Goal: Communication & Community: Answer question/provide support

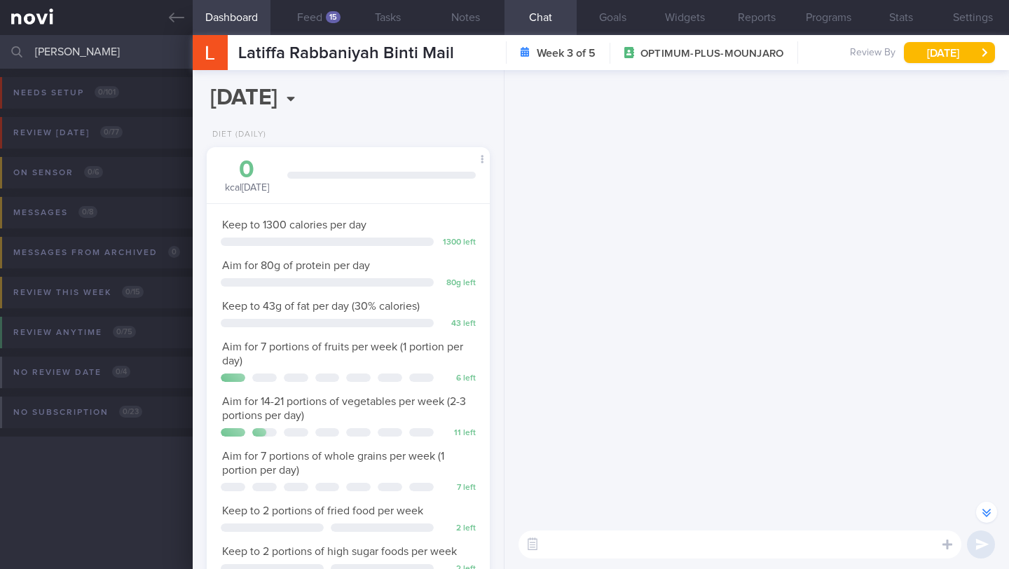
scroll to position [-3492, 0]
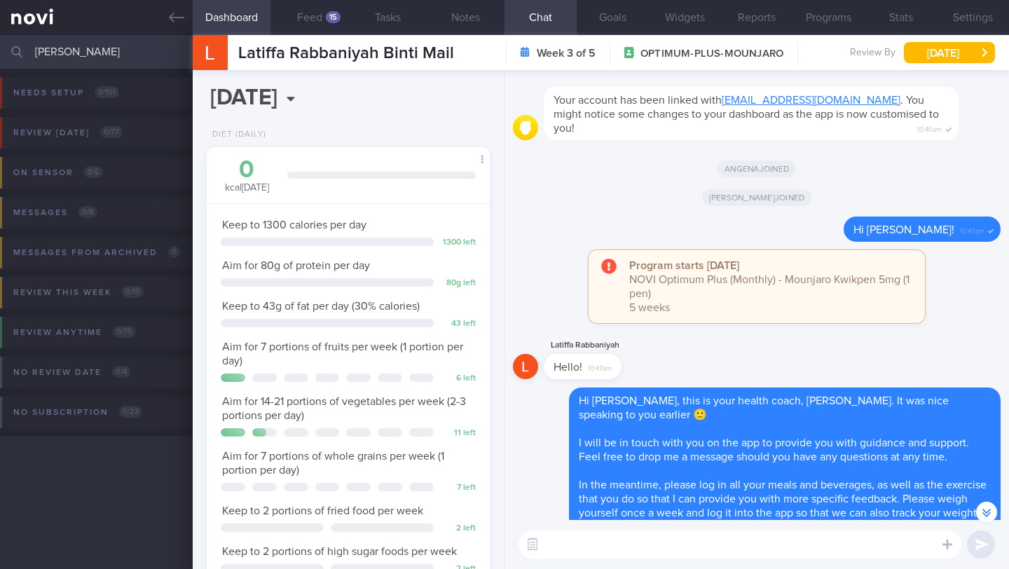
drag, startPoint x: 98, startPoint y: 53, endPoint x: 224, endPoint y: 57, distance: 126.2
click at [224, 57] on div "Patients New Users Coaches [PERSON_NAME][GEOGRAPHIC_DATA] Assigned patients Ass…" at bounding box center [504, 302] width 1009 height 534
click at [160, 49] on input "[PERSON_NAME]" at bounding box center [504, 52] width 1009 height 34
drag, startPoint x: 95, startPoint y: 52, endPoint x: 232, endPoint y: 54, distance: 137.3
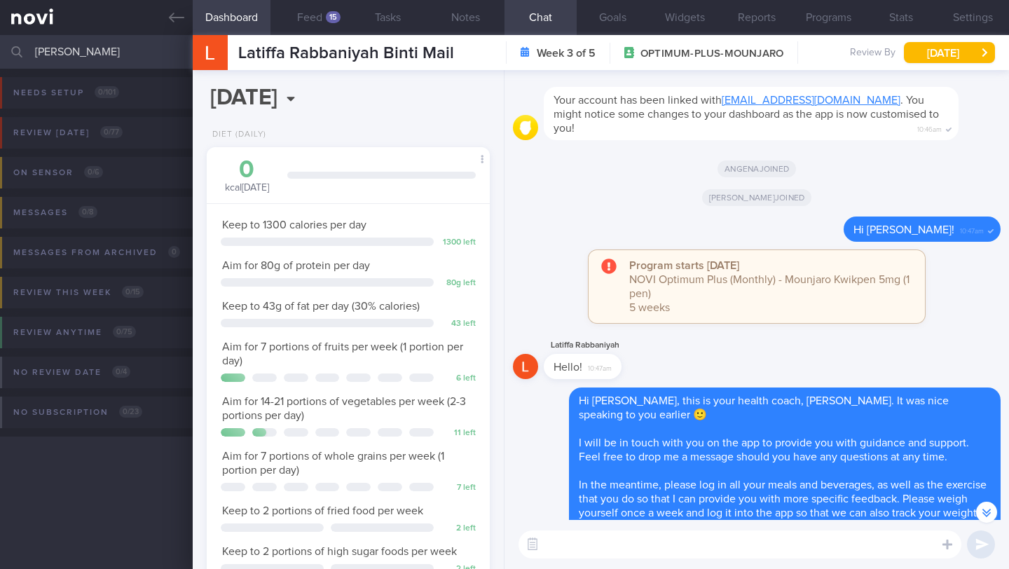
click at [232, 54] on div "Patients New Users Coaches [PERSON_NAME][GEOGRAPHIC_DATA] Assigned patients Ass…" at bounding box center [504, 302] width 1009 height 534
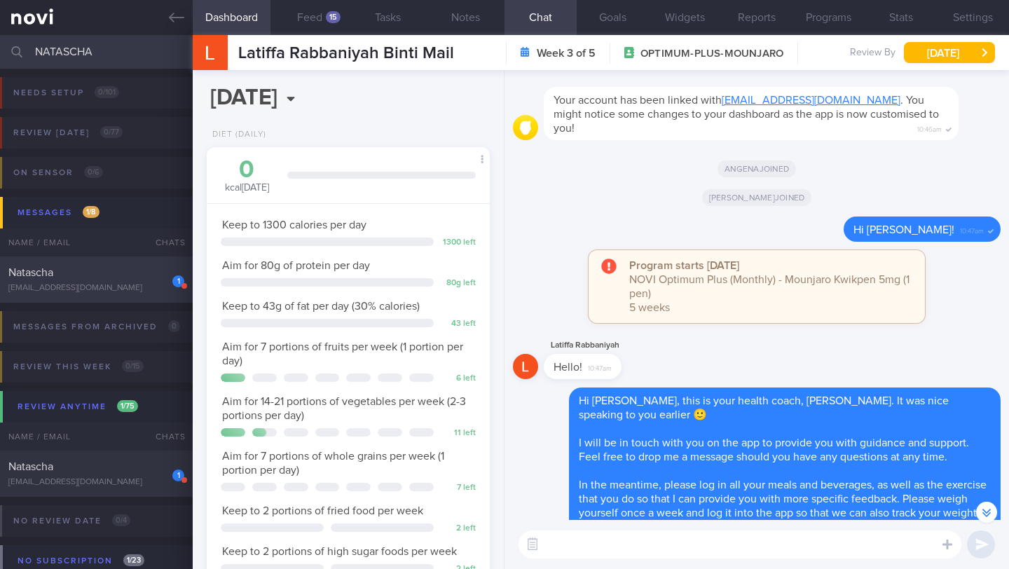
type input "NATASCHA"
click at [154, 274] on div "1" at bounding box center [168, 277] width 31 height 22
type input "30/9 Check for logs"
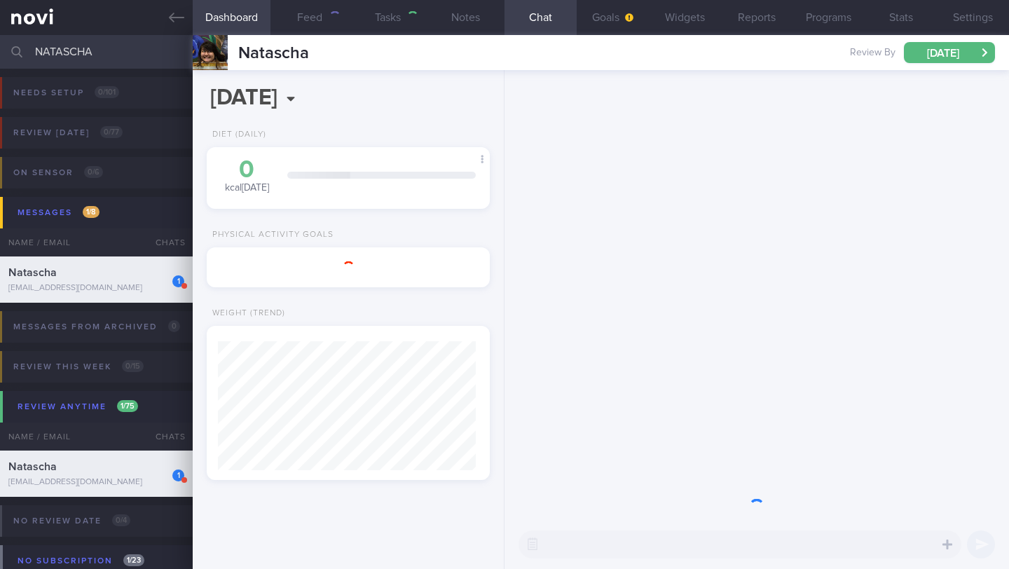
scroll to position [129, 258]
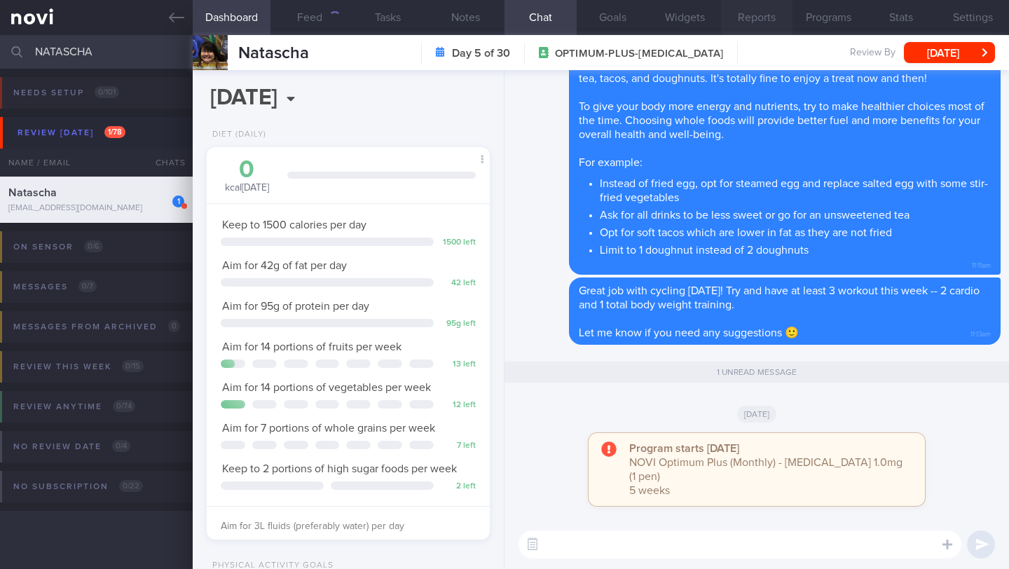
click at [774, 34] on button "Reports" at bounding box center [757, 17] width 72 height 35
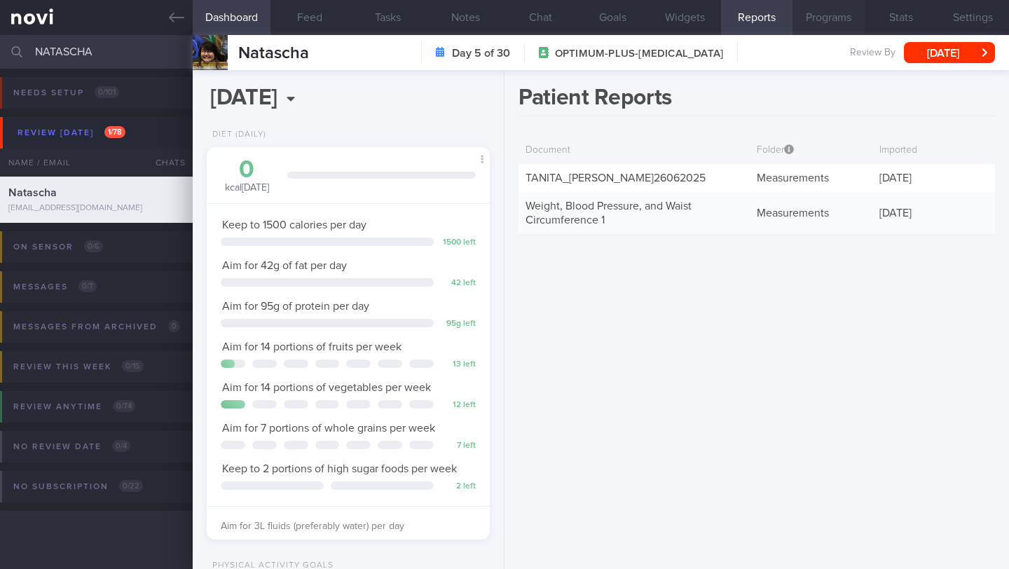
click at [840, 20] on button "Programs" at bounding box center [828, 17] width 72 height 35
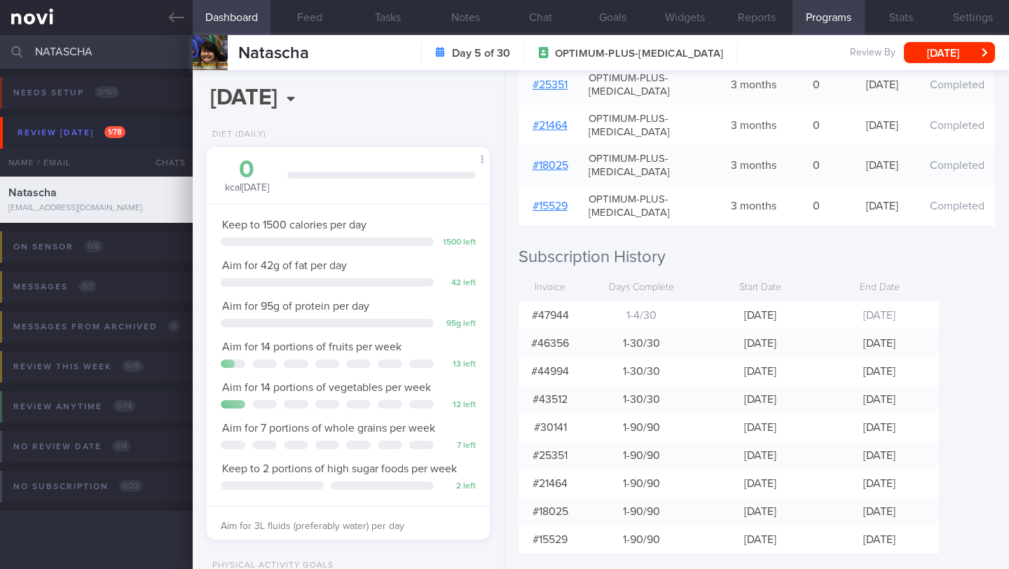
scroll to position [542, 0]
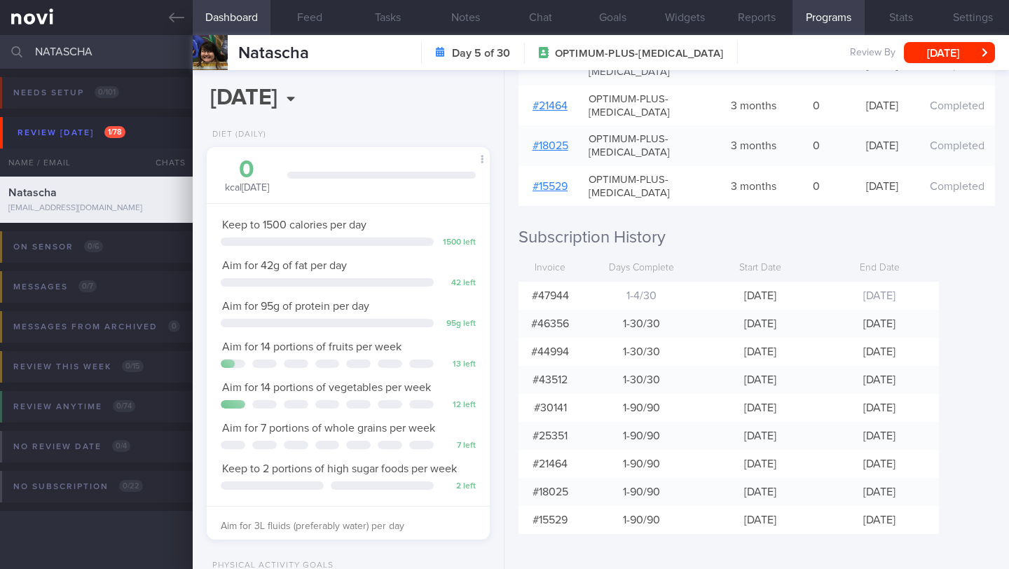
click at [81, 52] on input "NATASCHA" at bounding box center [504, 52] width 1009 height 34
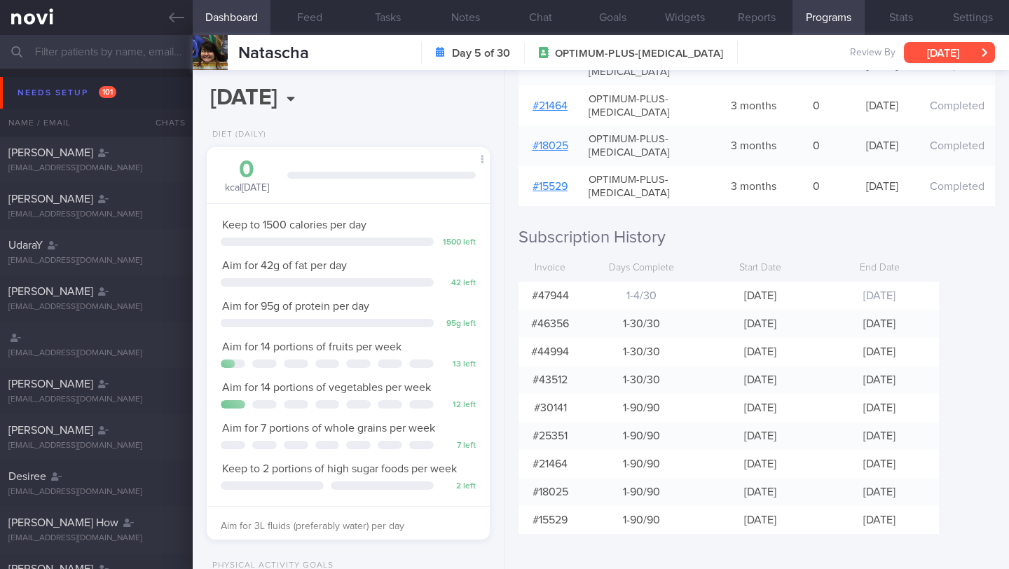
click at [965, 55] on button "[DATE]" at bounding box center [949, 52] width 91 height 21
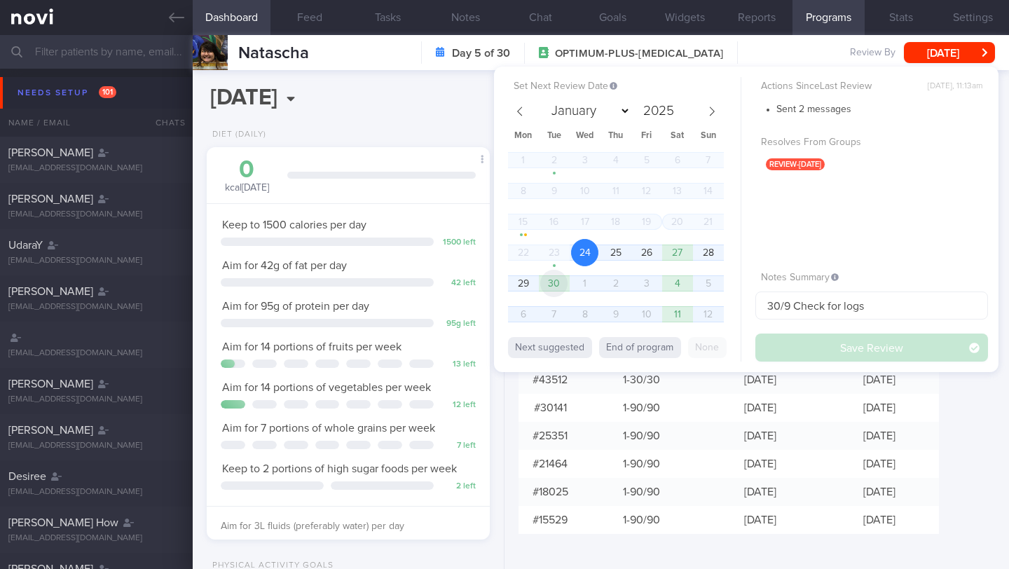
click at [560, 283] on span "30" at bounding box center [553, 283] width 27 height 27
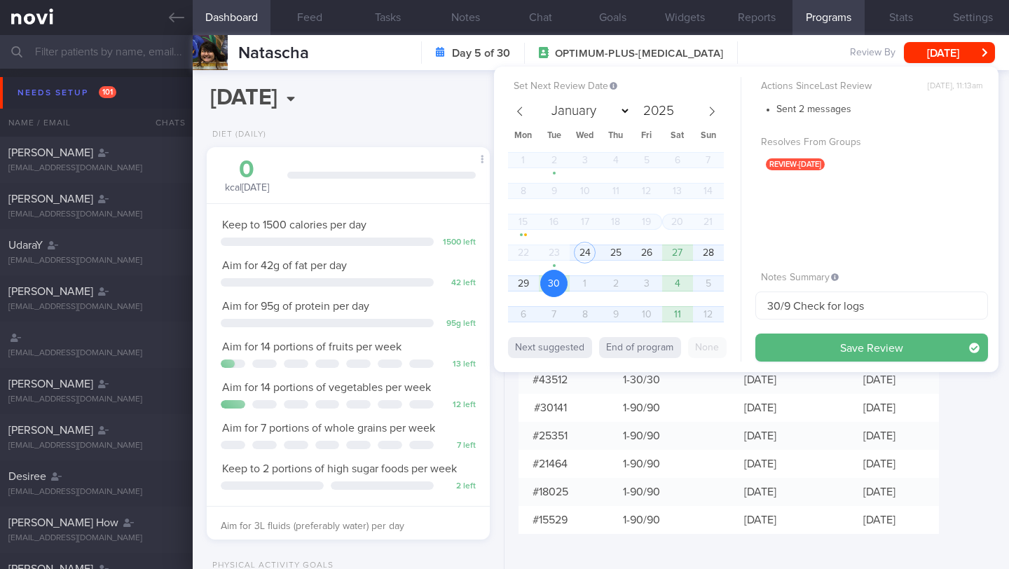
click at [787, 340] on button "Save Review" at bounding box center [871, 347] width 233 height 28
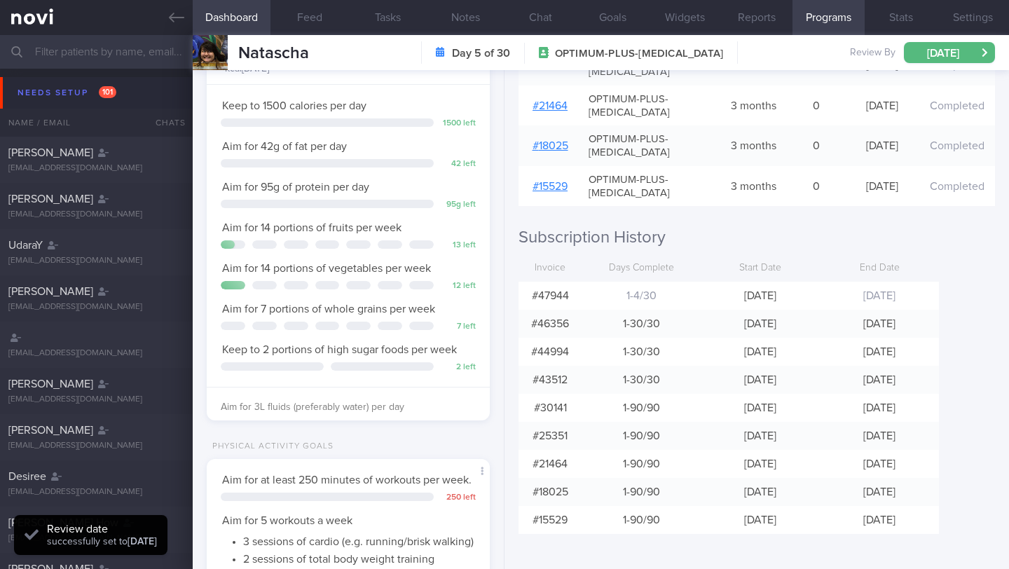
scroll to position [142, 0]
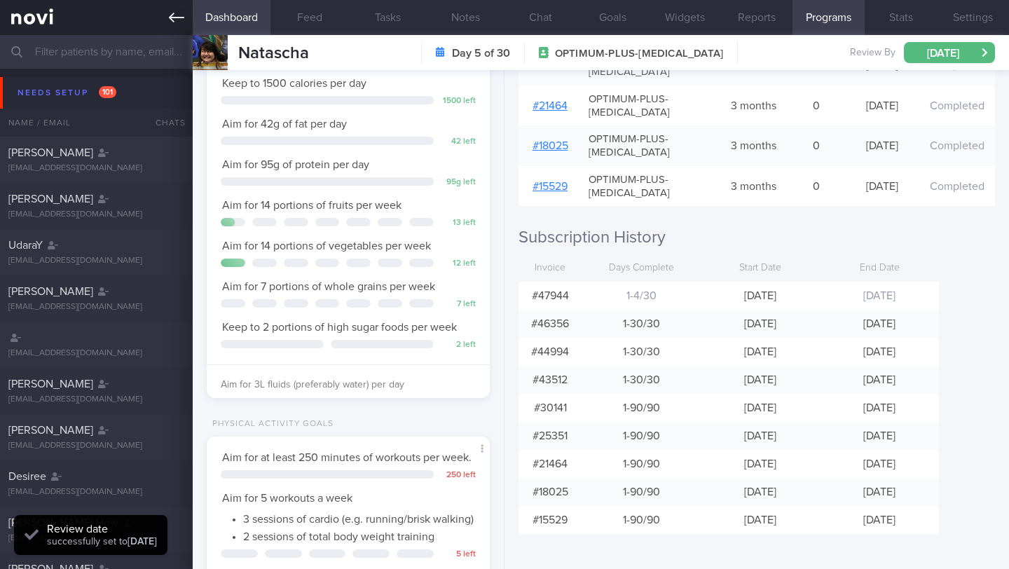
click at [181, 20] on icon at bounding box center [176, 17] width 15 height 15
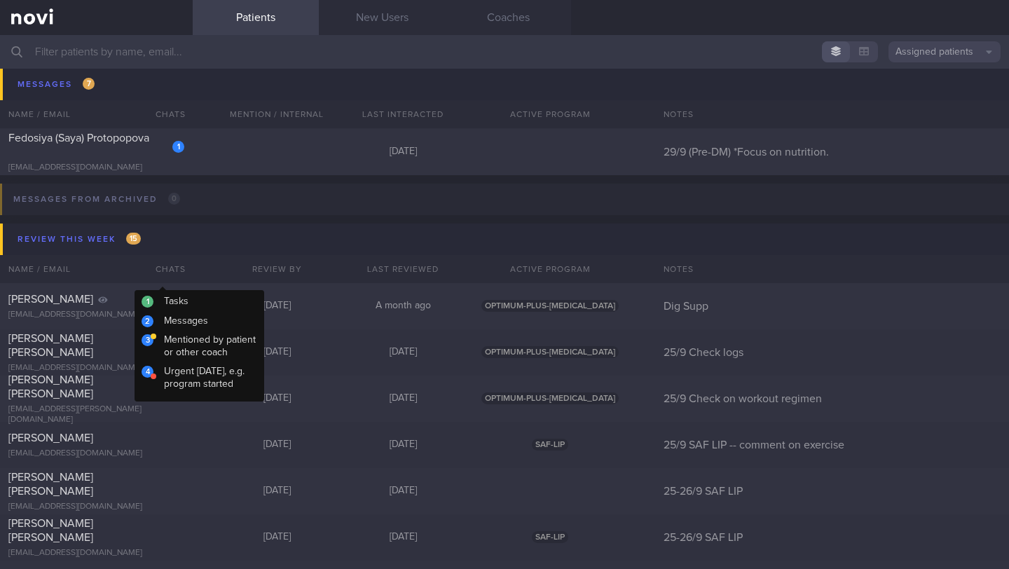
scroll to position [8723, 0]
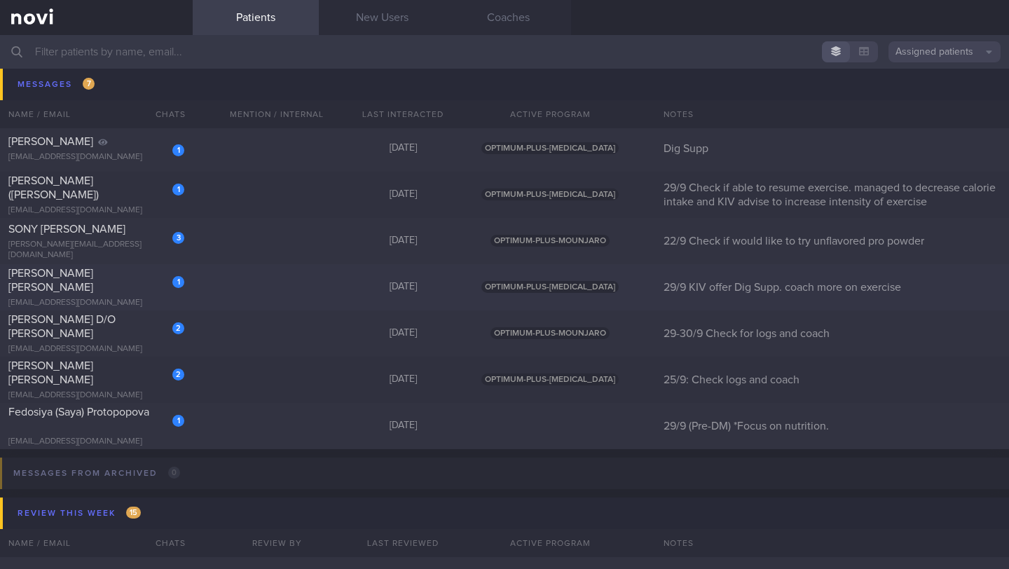
click at [137, 298] on div "[EMAIL_ADDRESS][DOMAIN_NAME]" at bounding box center [96, 303] width 176 height 11
select select "8"
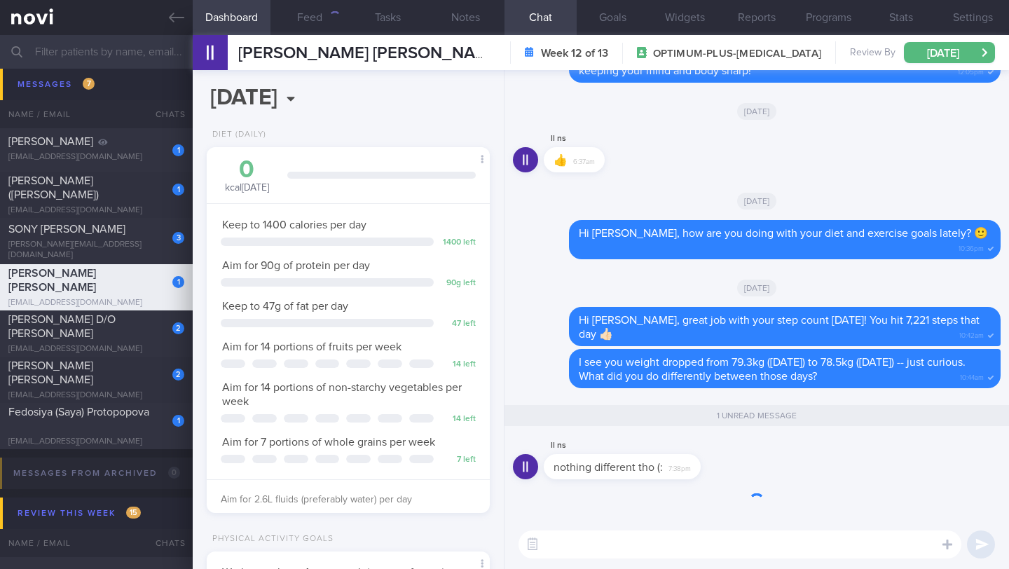
scroll to position [144, 247]
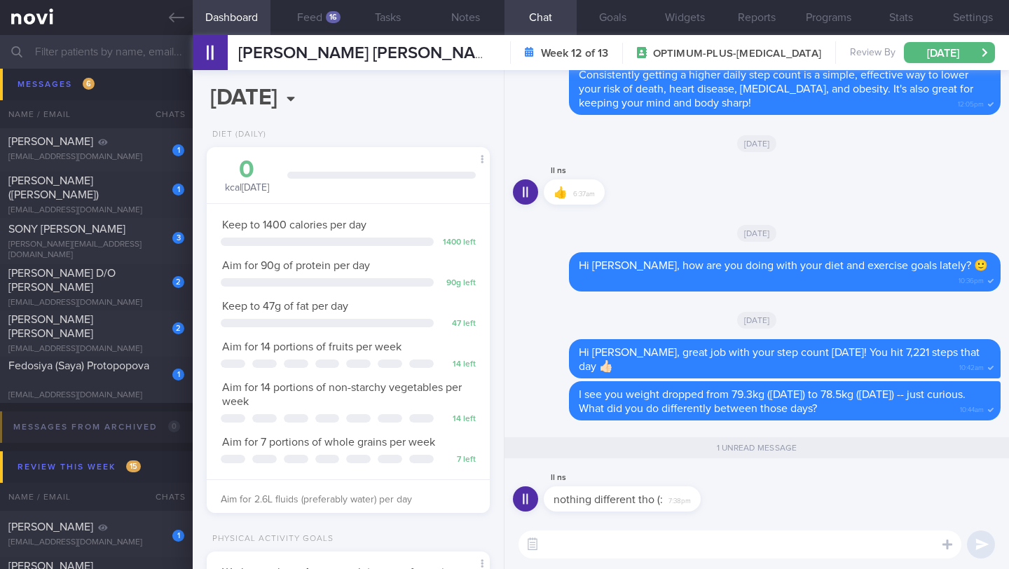
click at [580, 540] on textarea at bounding box center [739, 544] width 443 height 28
click at [317, 25] on button "Feed 16" at bounding box center [309, 17] width 78 height 35
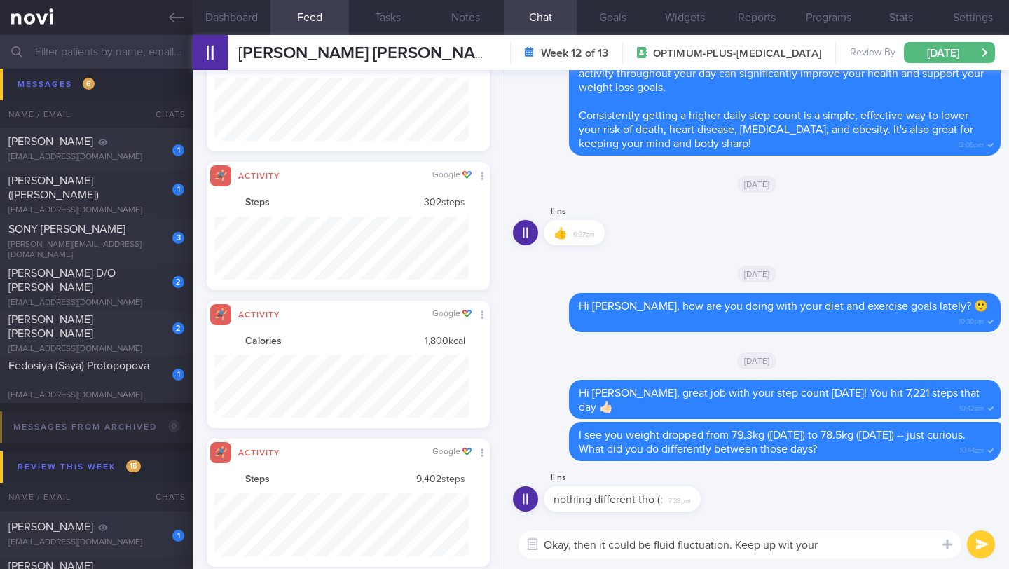
scroll to position [700487, 700295]
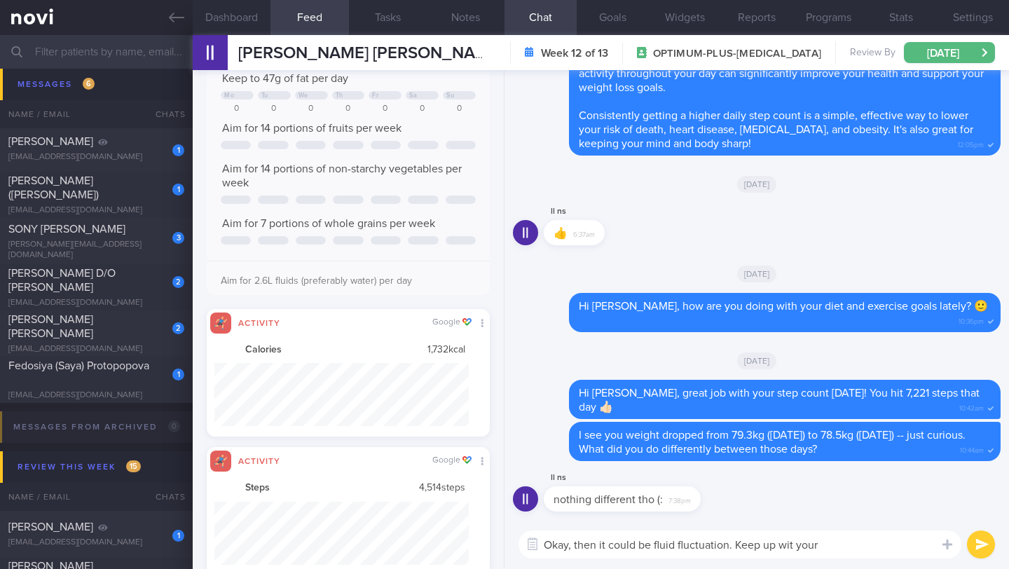
drag, startPoint x: 733, startPoint y: 544, endPoint x: 875, endPoint y: 539, distance: 142.3
click at [876, 539] on textarea "Okay, then it could be fluid fluctuation. Keep up wit your" at bounding box center [739, 544] width 443 height 28
type textarea "Okay, then it could be fluid fluctuation."
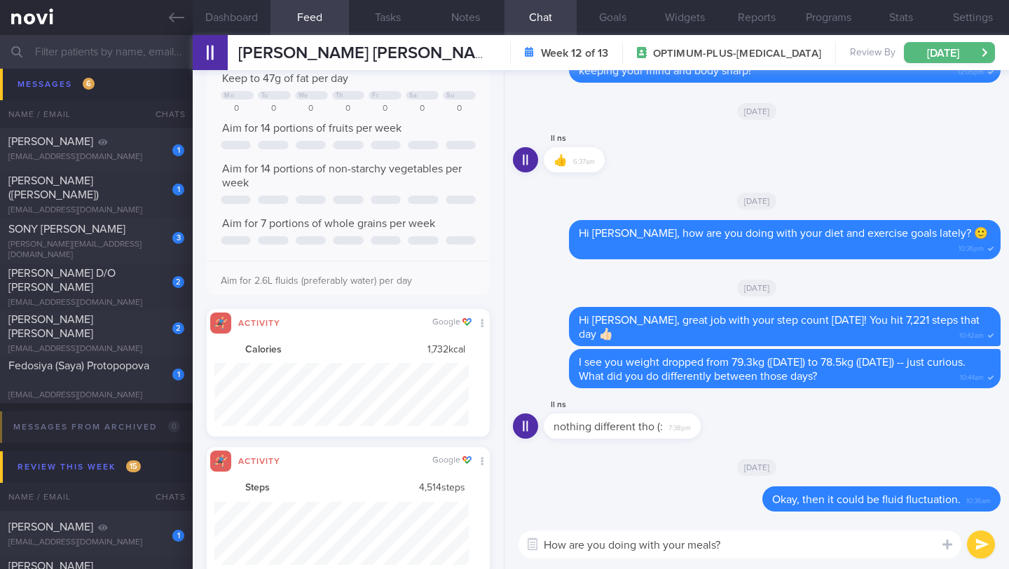
type textarea "How are you doing with your meals? 🙂"
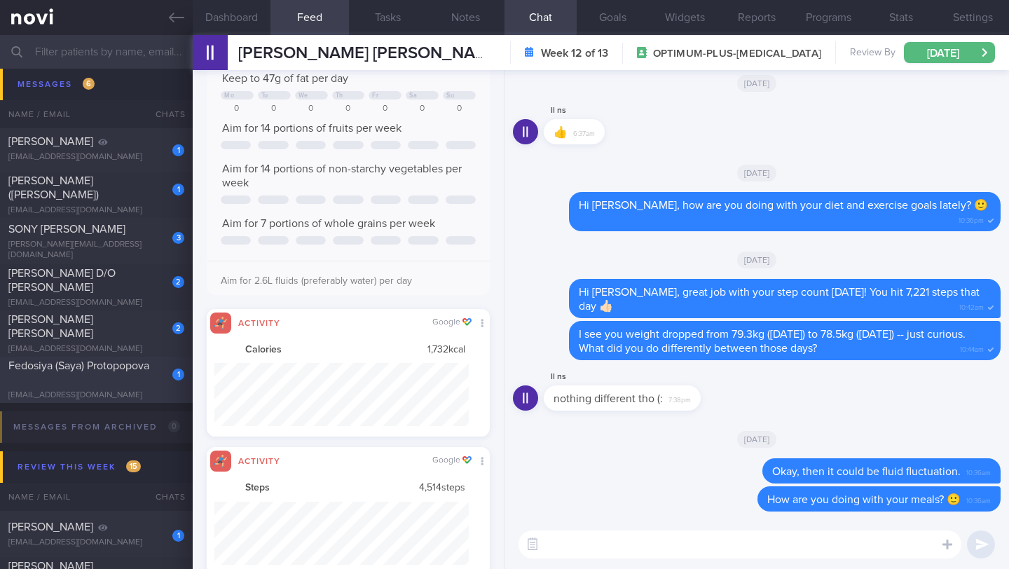
click at [137, 373] on div "Fedosiya (Saya) Protopopova" at bounding box center [94, 373] width 172 height 28
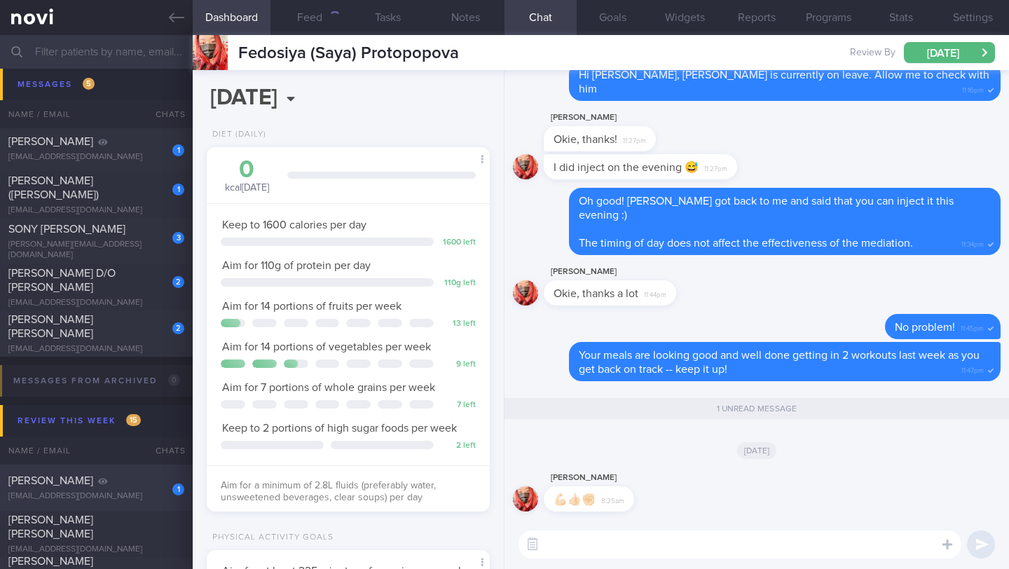
click at [153, 477] on div "1" at bounding box center [168, 485] width 31 height 22
type input "Dig Supp"
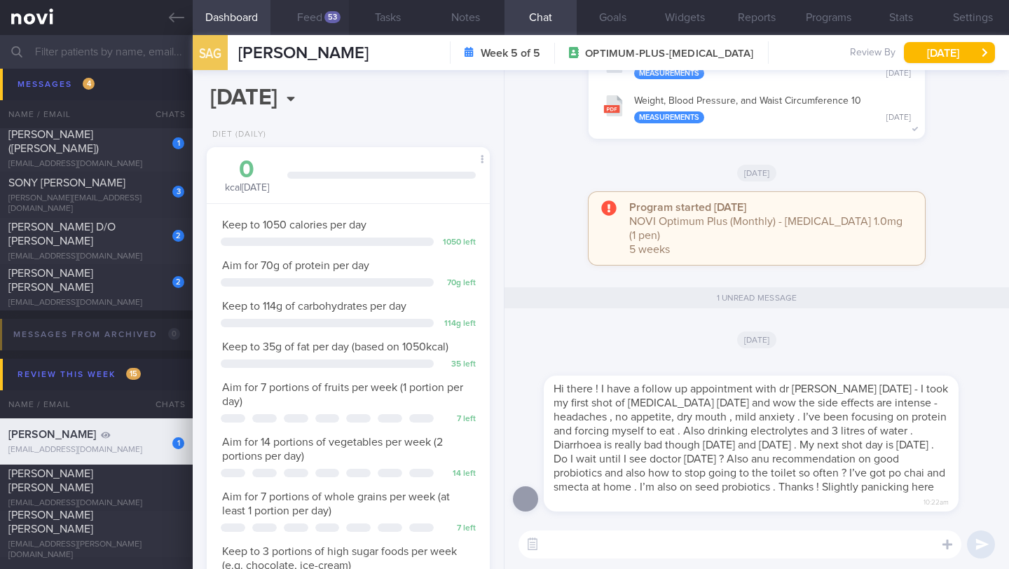
click at [307, 22] on button "Feed 53" at bounding box center [309, 17] width 78 height 35
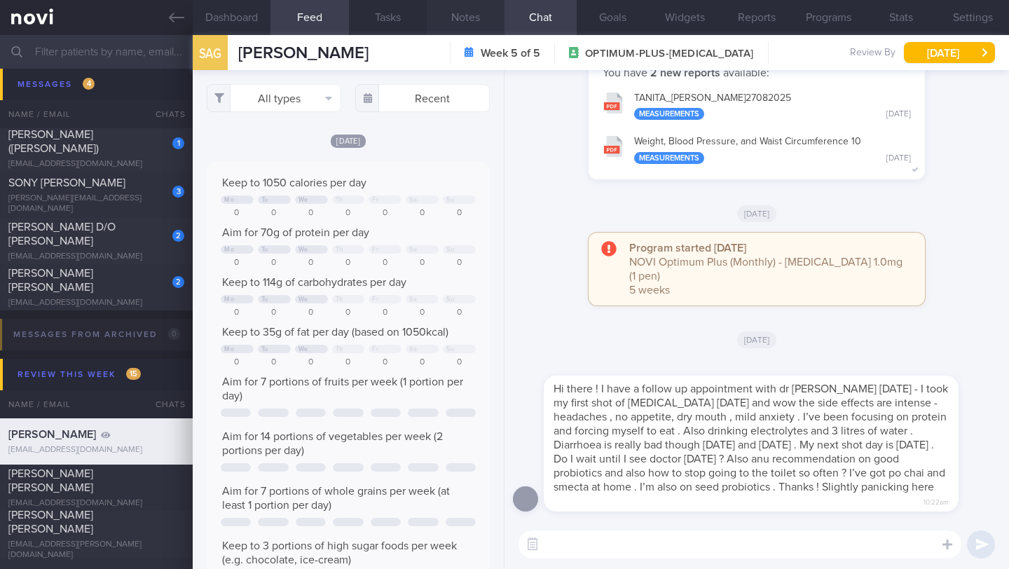
click at [474, 13] on button "Notes" at bounding box center [466, 17] width 78 height 35
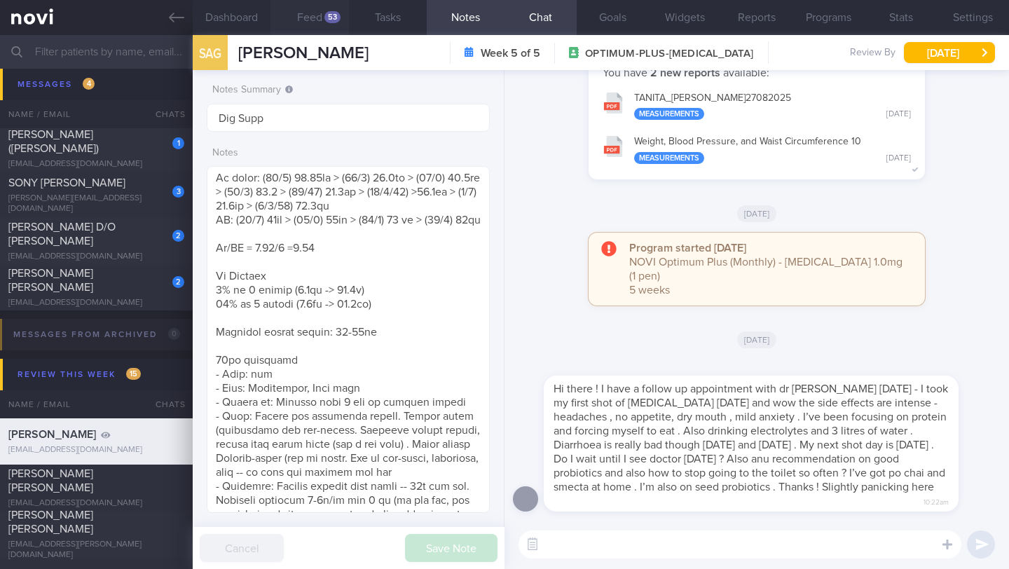
click at [329, 22] on div "53" at bounding box center [332, 17] width 16 height 12
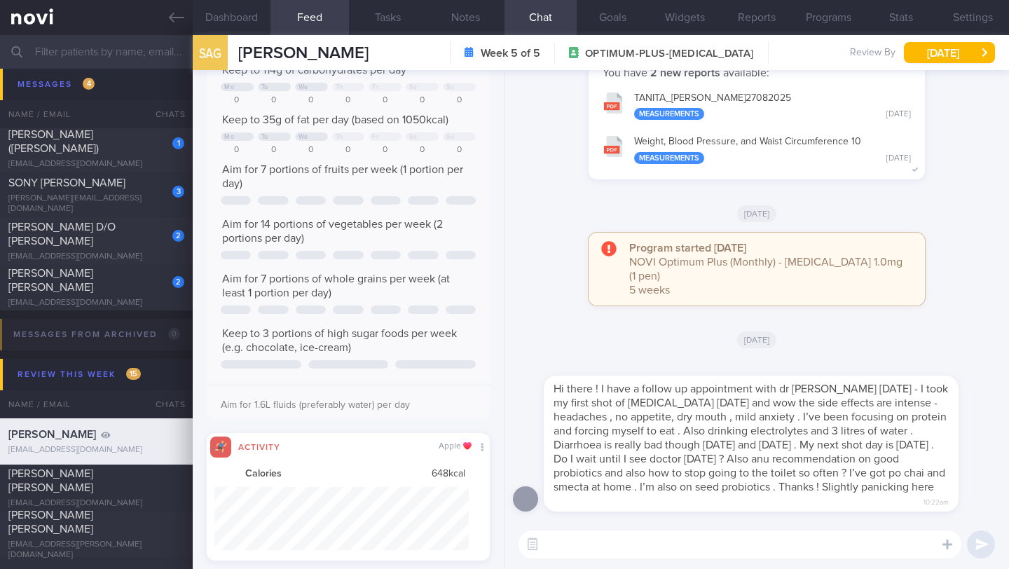
scroll to position [287, 0]
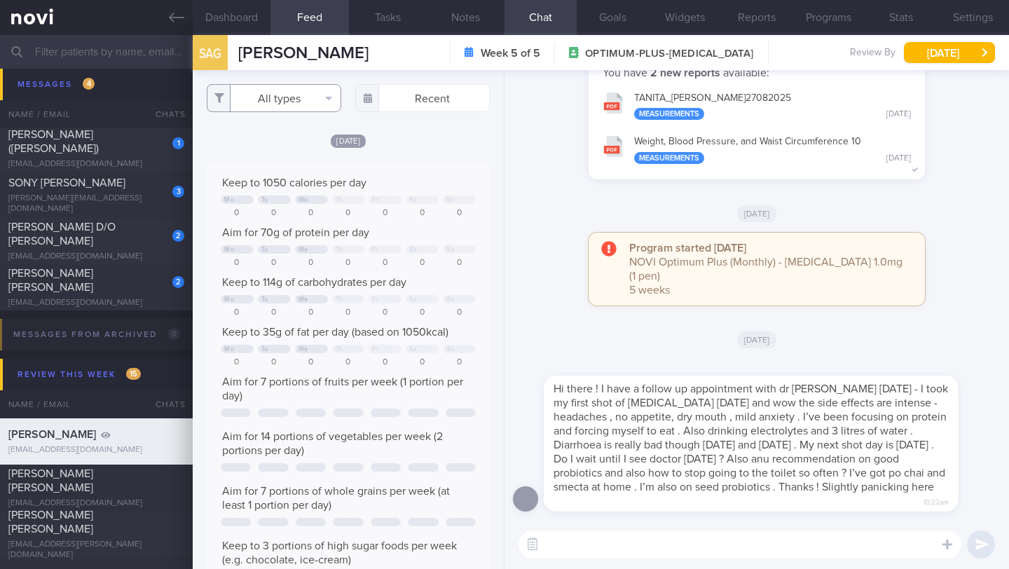
click at [311, 94] on button "All types" at bounding box center [274, 98] width 135 height 28
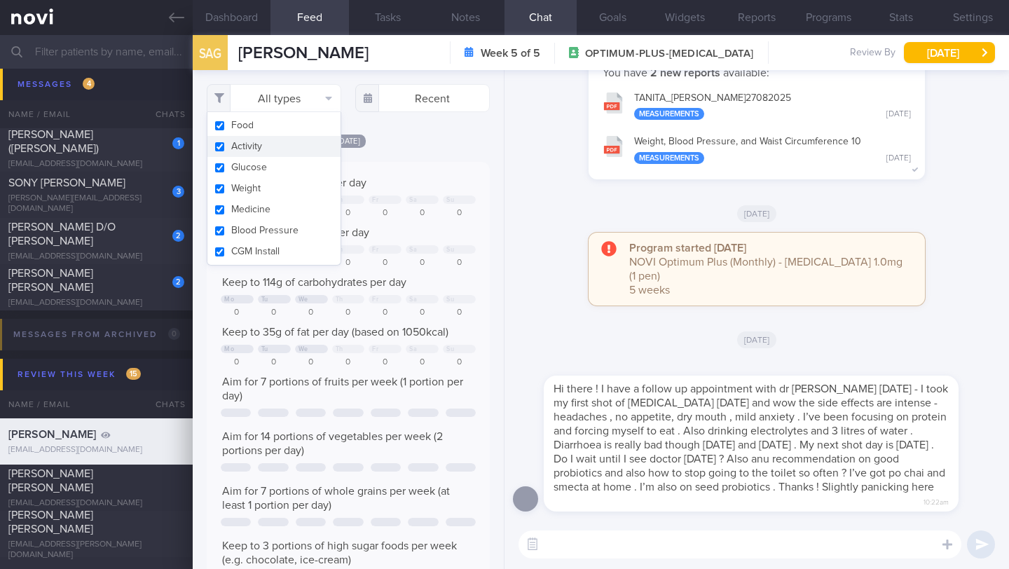
click at [270, 141] on button "Activity" at bounding box center [273, 146] width 133 height 21
checkbox input "false"
click at [593, 565] on div "​ ​" at bounding box center [756, 544] width 504 height 49
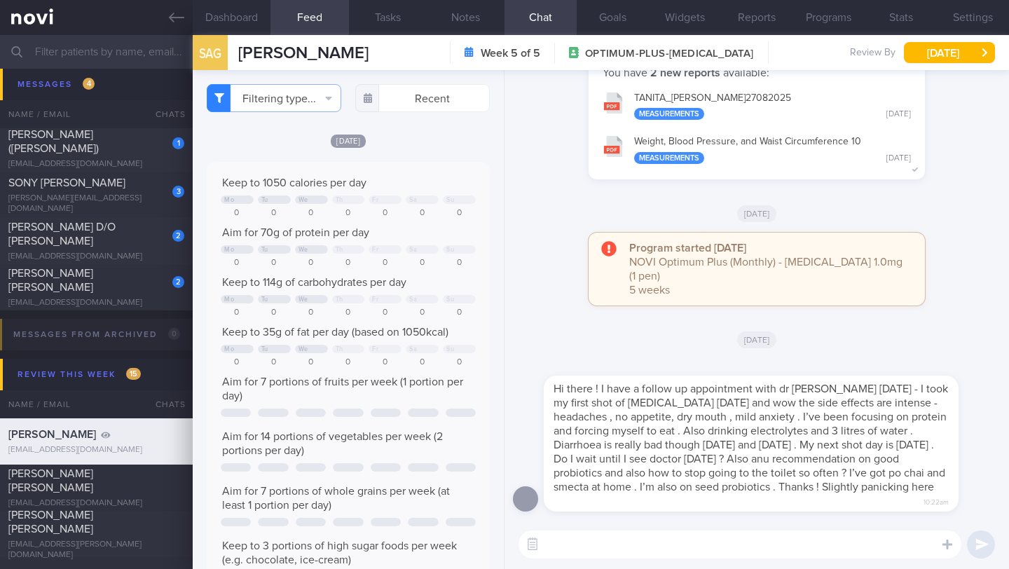
click at [595, 551] on textarea at bounding box center [739, 544] width 443 height 28
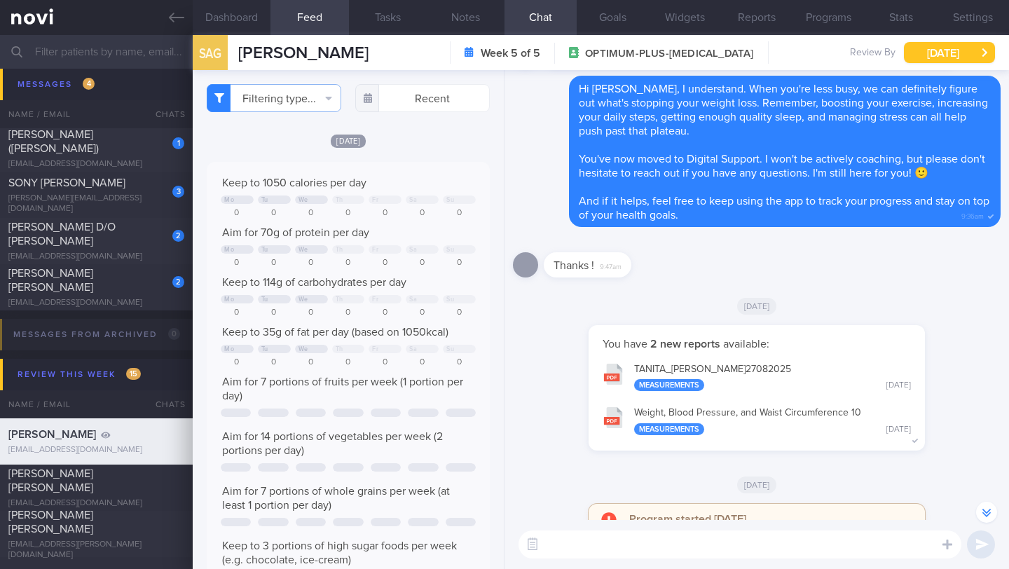
click at [932, 56] on button "[DATE]" at bounding box center [949, 52] width 91 height 21
click at [960, 427] on div "You have 2 new reports available: [PERSON_NAME] 27082025 Measurements [DATE] We…" at bounding box center [757, 394] width 488 height 139
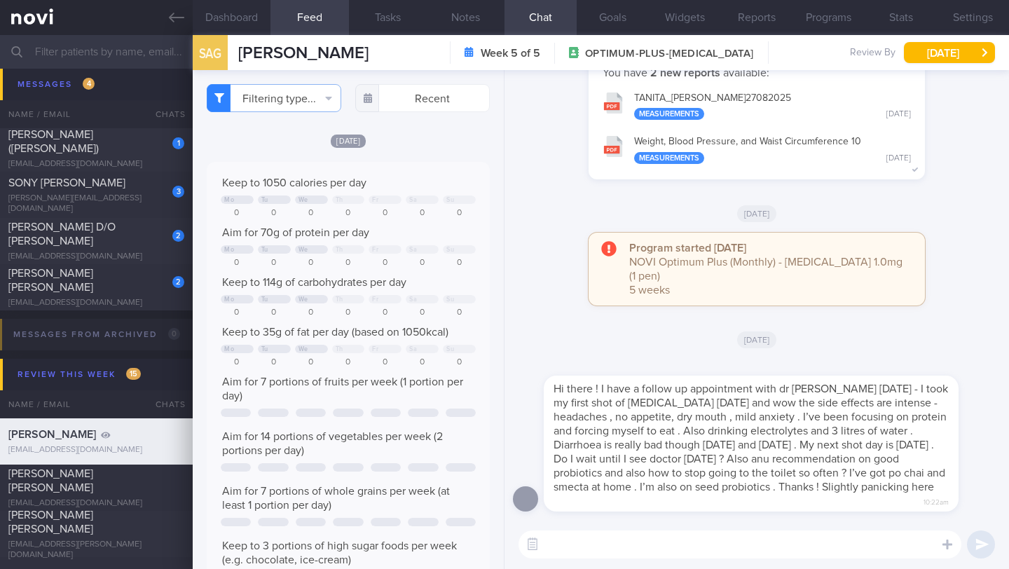
click at [599, 544] on textarea at bounding box center [739, 544] width 443 height 28
type textarea "h"
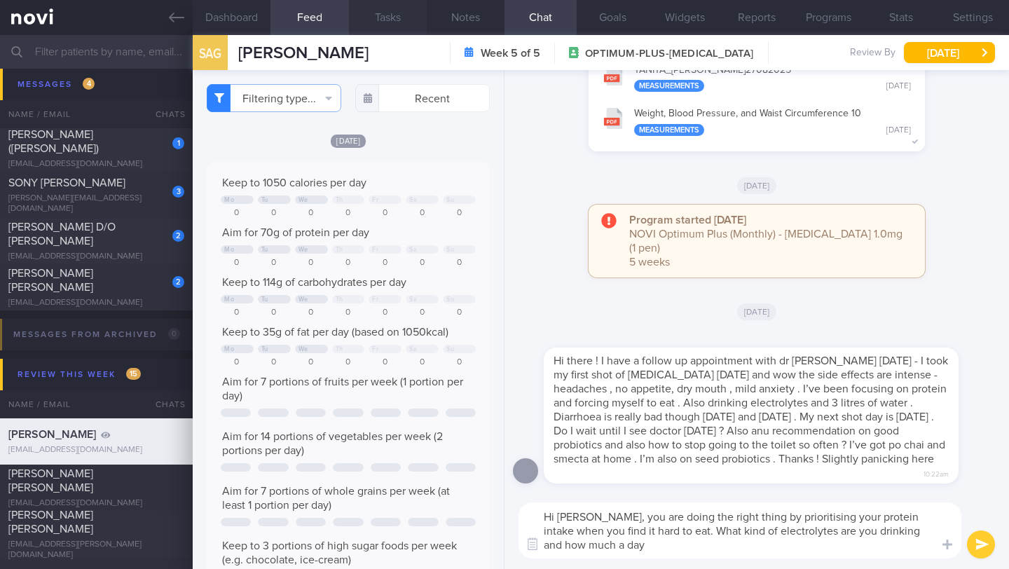
type textarea "Hi [PERSON_NAME], you are doing the right thing by prioritising your protein in…"
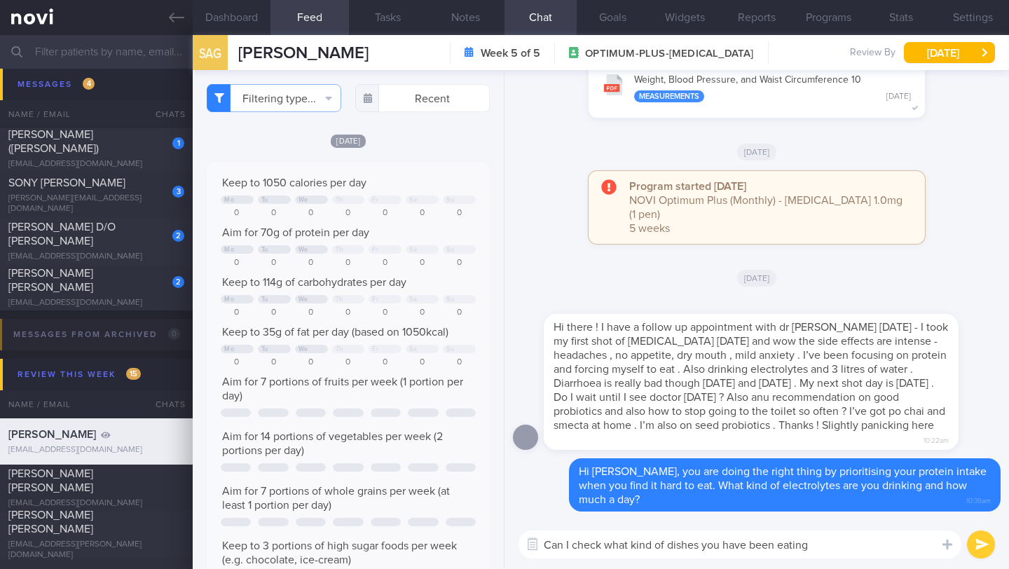
type textarea "Can I check what kind of dishes you have been eating?"
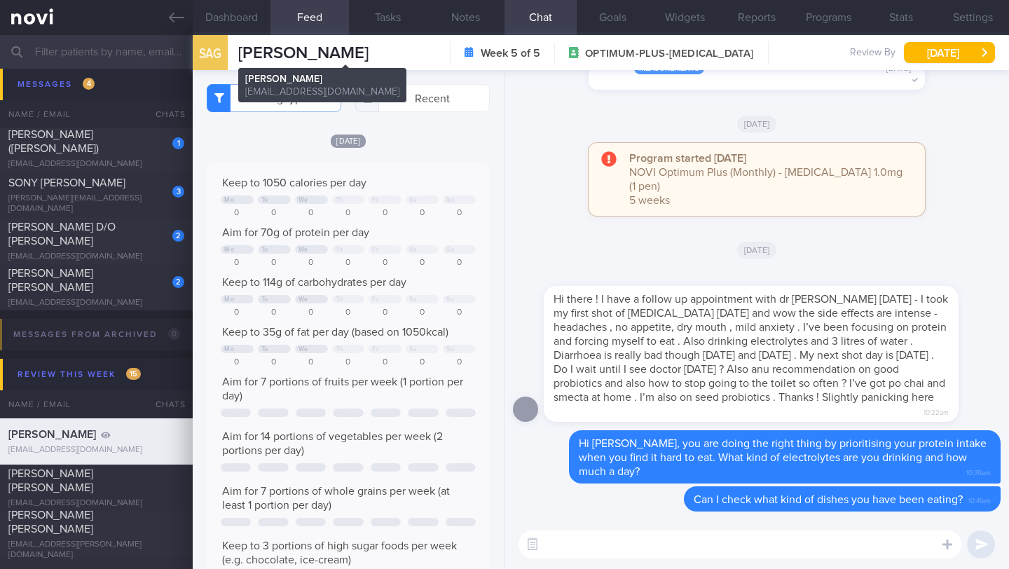
click at [279, 50] on span "[PERSON_NAME]" at bounding box center [303, 53] width 130 height 17
click at [274, 50] on span "[PERSON_NAME]" at bounding box center [303, 53] width 130 height 17
copy div "[PERSON_NAME] [PERSON_NAME] [PERSON_NAME] [PERSON_NAME][EMAIL_ADDRESS][DOMAIN_N…"
click at [614, 548] on textarea at bounding box center [739, 544] width 443 height 28
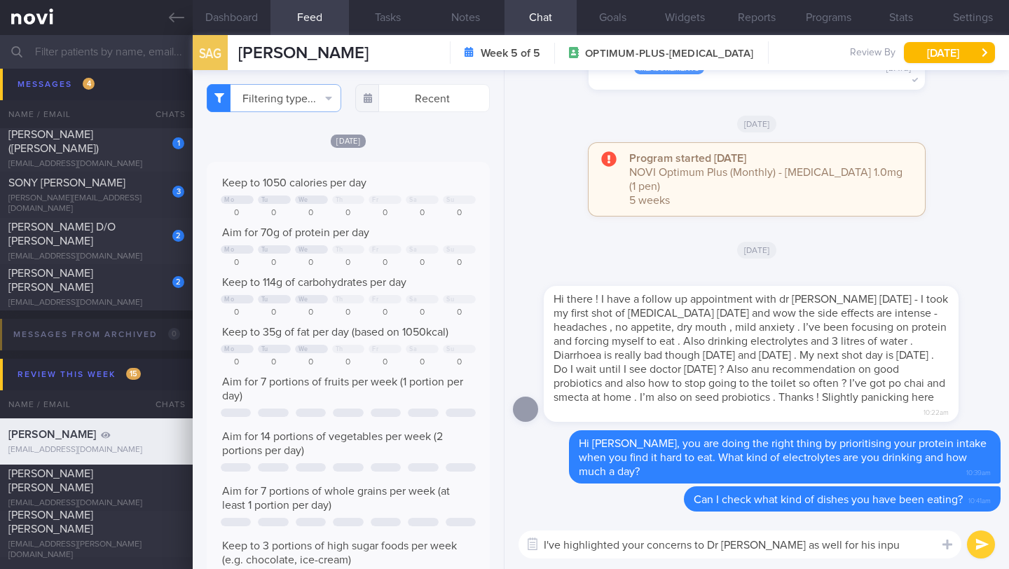
type textarea "I've highlighted your concerns to Dr [PERSON_NAME] as well for his input"
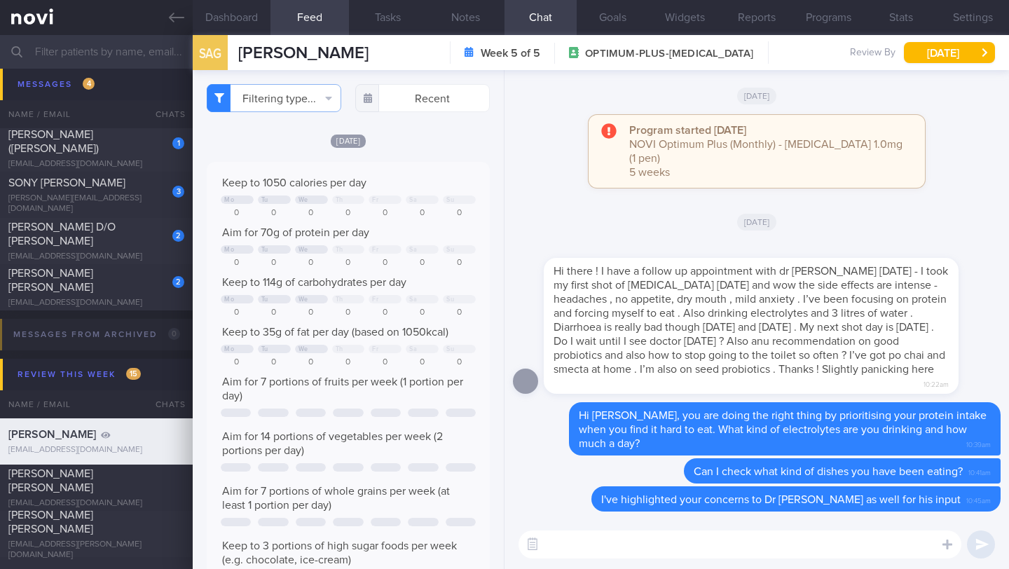
click at [754, 538] on textarea at bounding box center [739, 544] width 443 height 28
click at [715, 562] on div "How long have you been taking seed prorbio How long have you been taking seed p…" at bounding box center [756, 544] width 504 height 49
click at [717, 552] on textarea "How long have you been taking seed prorbio" at bounding box center [739, 544] width 443 height 28
click at [717, 551] on textarea "How long have you been taking seed prorbio" at bounding box center [739, 544] width 443 height 28
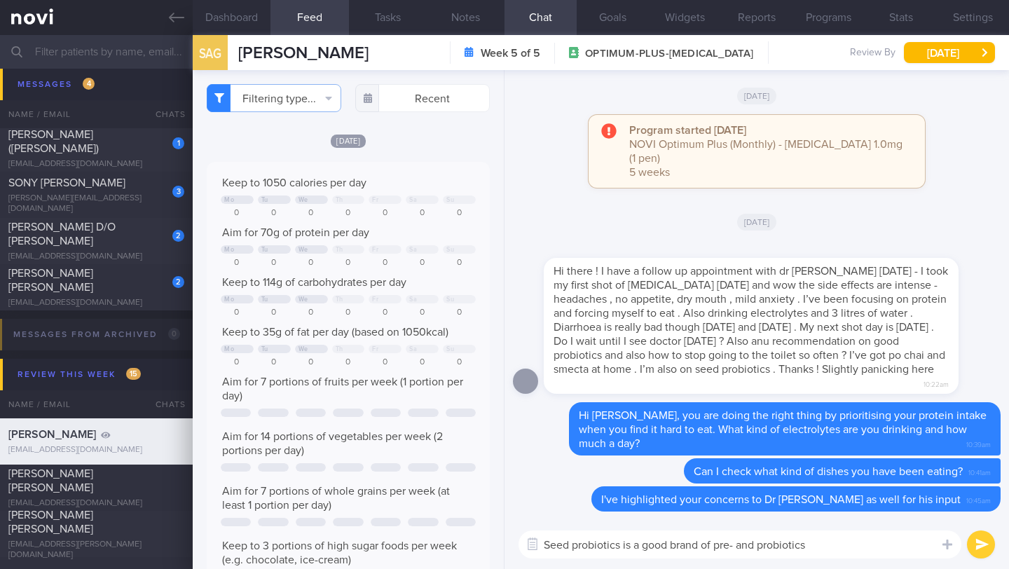
drag, startPoint x: 623, startPoint y: 546, endPoint x: 846, endPoint y: 540, distance: 222.9
click at [850, 553] on textarea "Seed probiotics is a good brand of pre- and probiotics" at bounding box center [739, 544] width 443 height 28
paste textarea "high quality probiotic supplement"
type textarea "Seed probiotics is a high quality probiotic supplement"
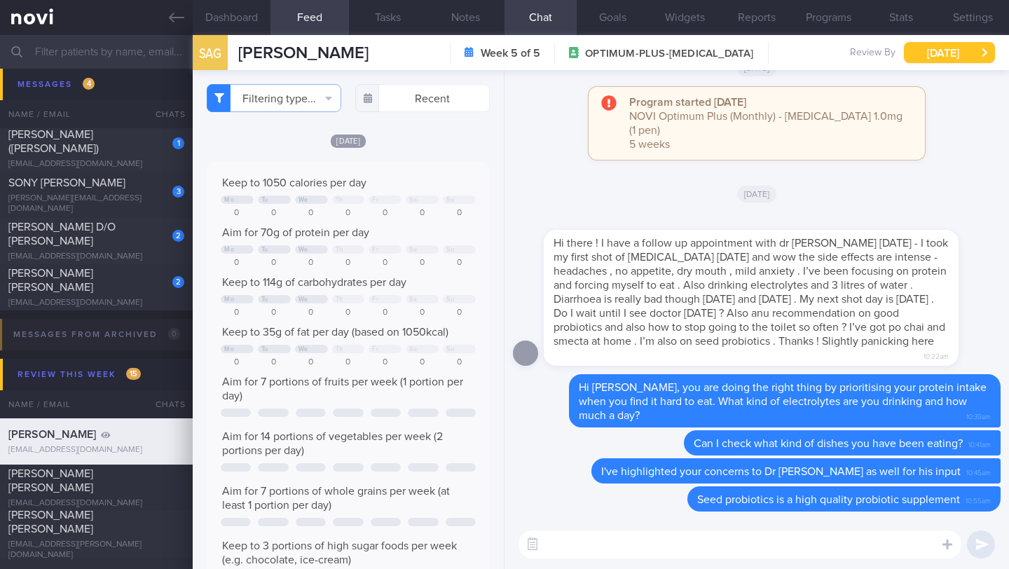
click at [958, 59] on button "[DATE]" at bounding box center [949, 52] width 91 height 21
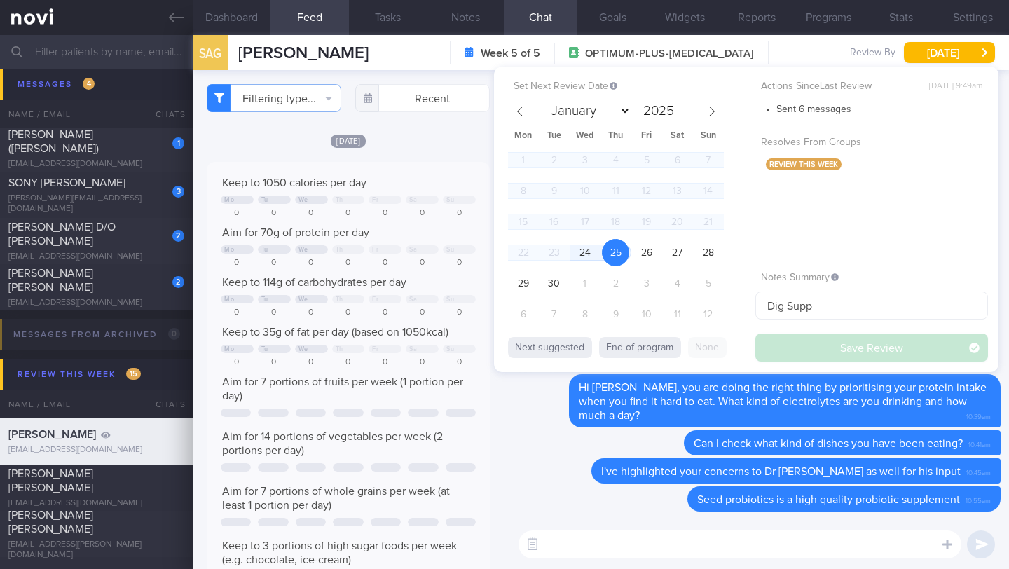
click at [635, 362] on div "Set Next Review Date [DATE] January February March April May June July August S…" at bounding box center [746, 219] width 504 height 305
click at [639, 357] on button "End of program" at bounding box center [640, 347] width 82 height 21
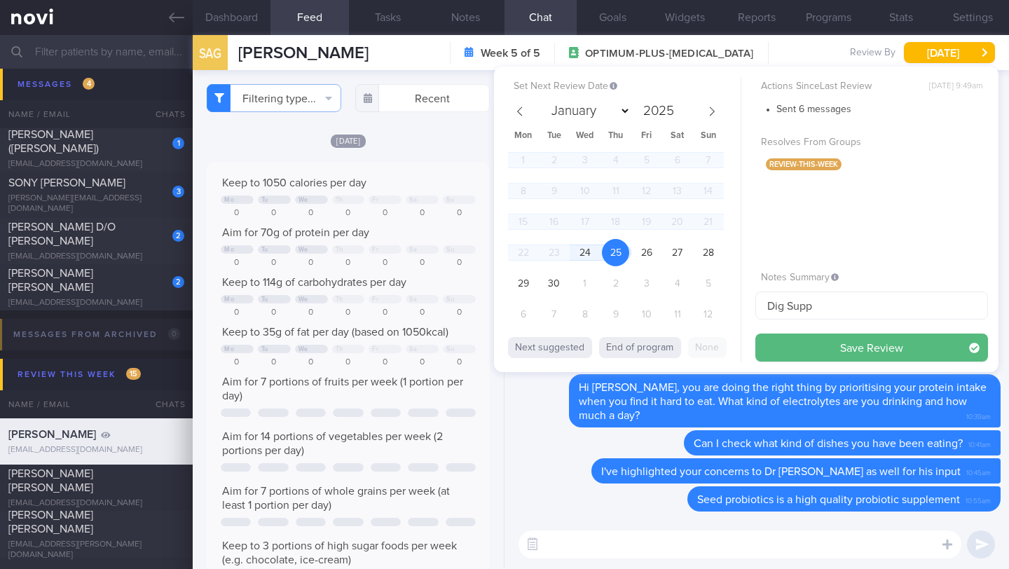
click at [762, 353] on button "Save Review" at bounding box center [871, 347] width 233 height 28
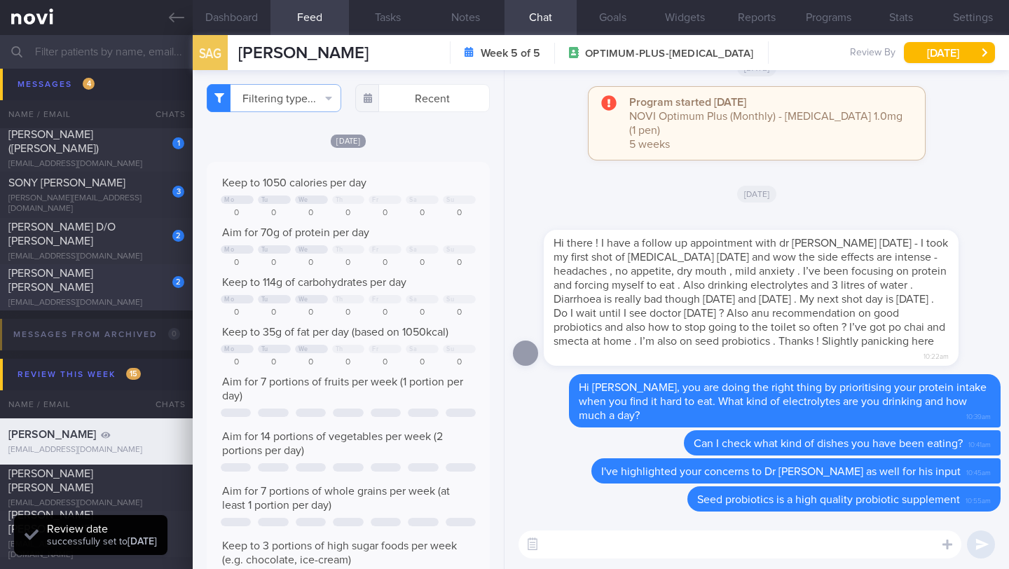
click at [98, 286] on div "[PERSON_NAME] [PERSON_NAME]" at bounding box center [94, 280] width 172 height 28
type input "25/9: Check logs and coach"
type textarea "[MEDICAL_DATA], DAIRY ALLERGY SUPPORT NEEDED: CHALLENGE: R/V with [PERSON_NAME]…"
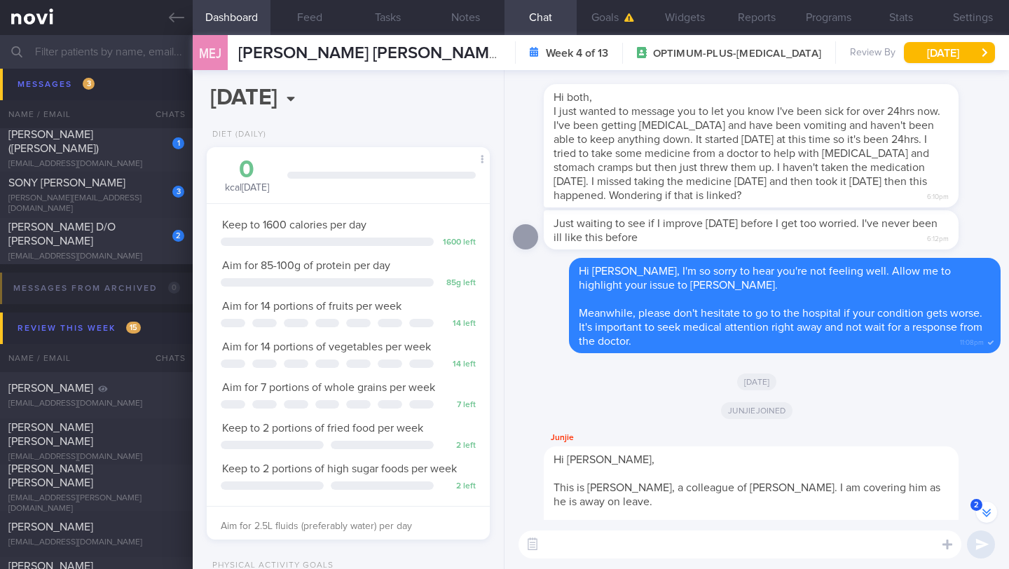
scroll to position [-580, 0]
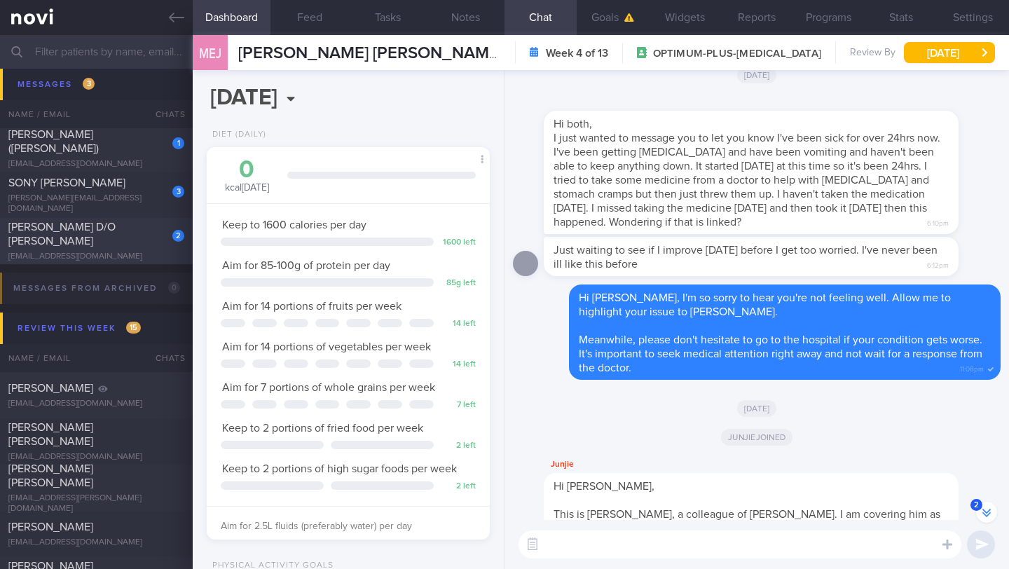
click at [78, 234] on div "[PERSON_NAME] D/O [PERSON_NAME]" at bounding box center [94, 234] width 172 height 28
type input "29-30/9 Check for logs and coach"
type textarea "R/V with JJ: ([DATE]) REJOINED Last seen in [DATE] Was on [MEDICAL_DATA] 14mg T…"
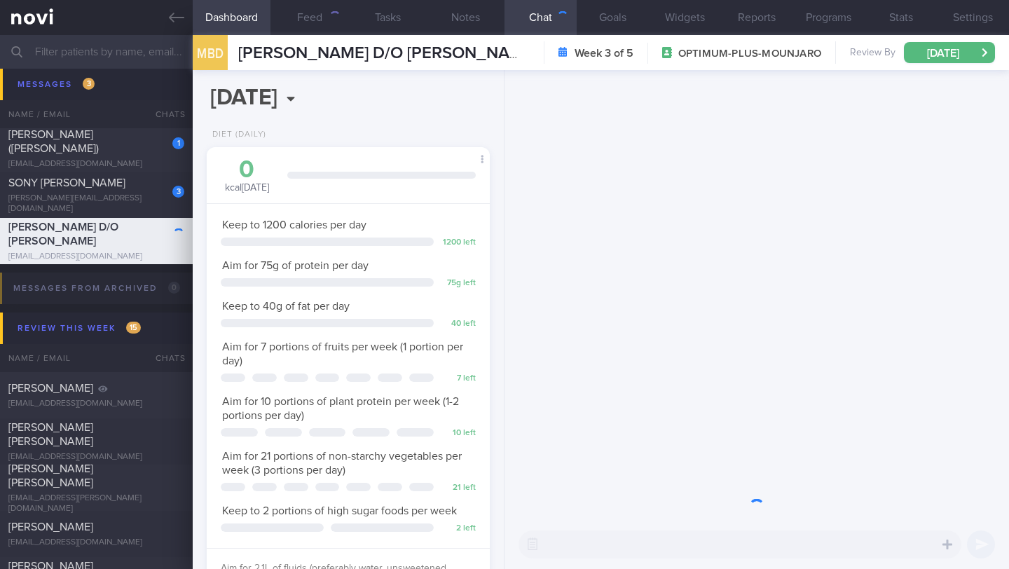
scroll to position [144, 247]
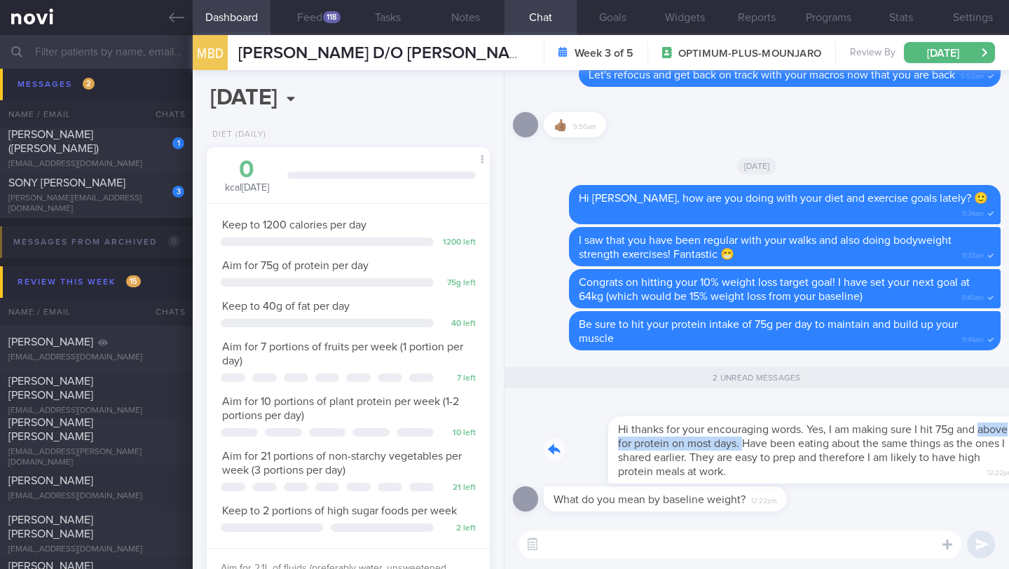
drag, startPoint x: 598, startPoint y: 445, endPoint x: 714, endPoint y: 447, distance: 116.3
click at [712, 445] on div "Hi thanks for your encouraging words. Yes, I am making sure I hit 75g and above…" at bounding box center [772, 441] width 457 height 84
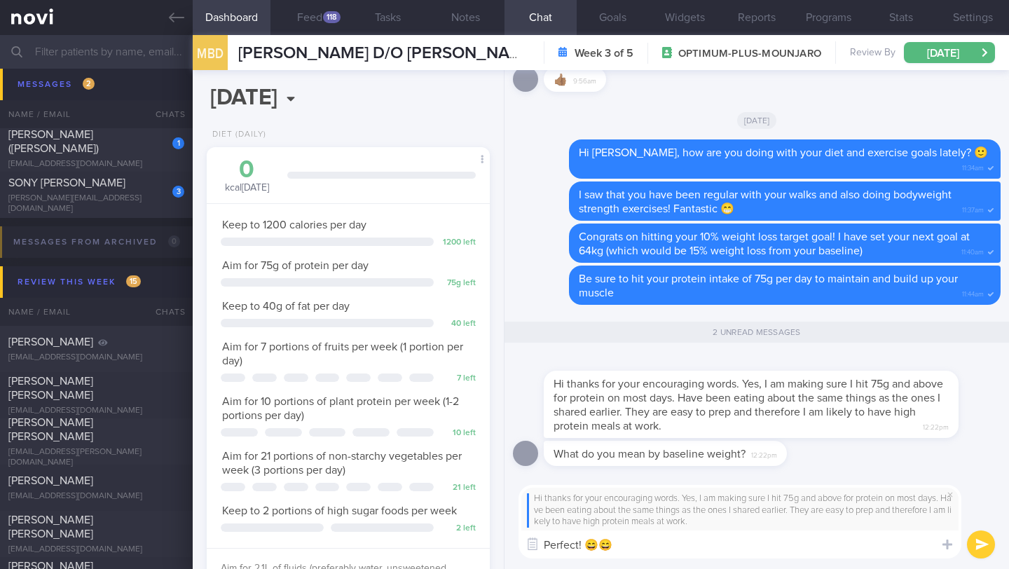
type textarea "Perfect! 😄"
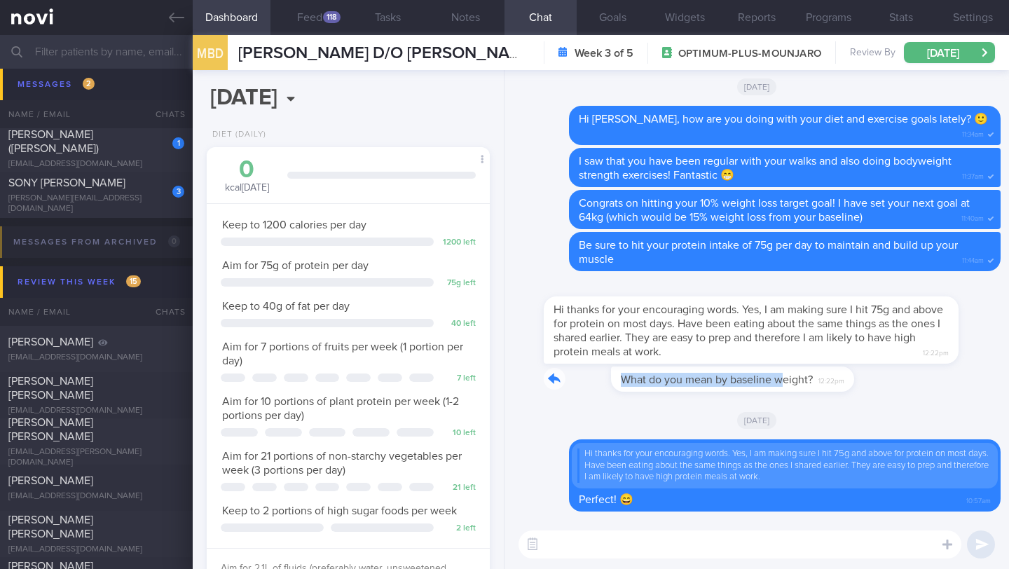
drag, startPoint x: 549, startPoint y: 375, endPoint x: 717, endPoint y: 385, distance: 169.2
click at [717, 385] on div "What do you mean by baseline weight? 12:22pm" at bounding box center [686, 378] width 285 height 25
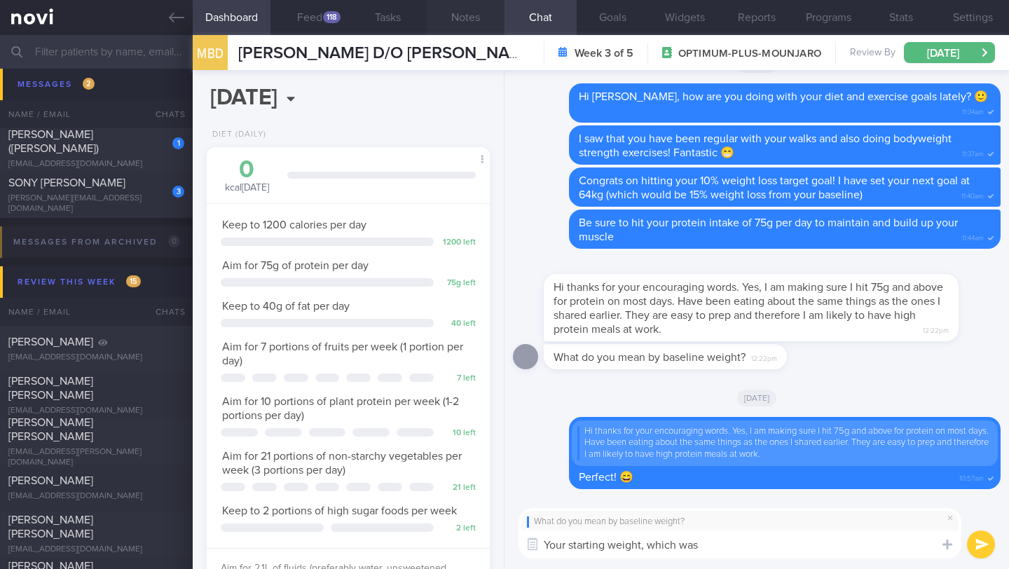
click at [470, 22] on button "Notes" at bounding box center [466, 17] width 78 height 35
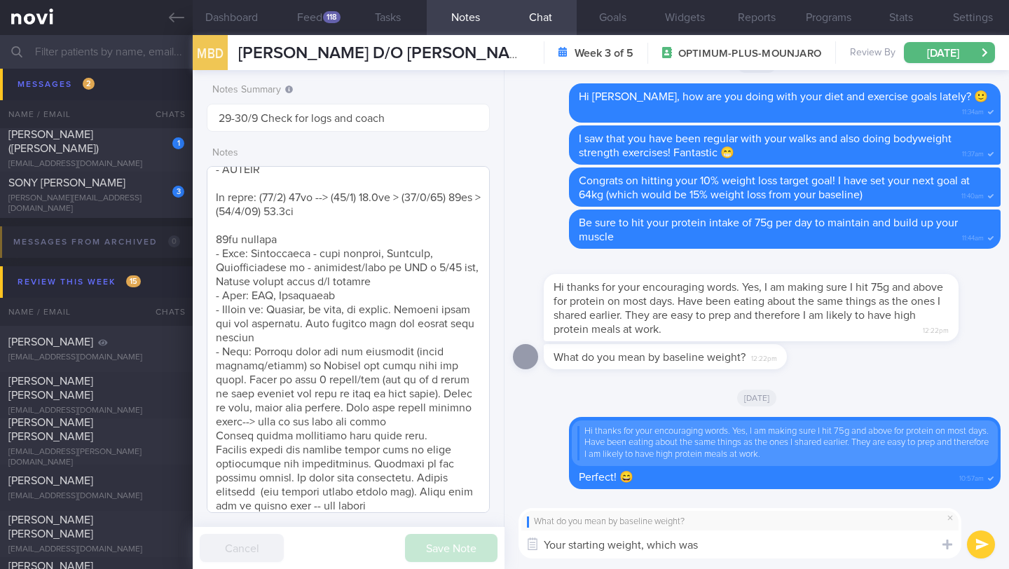
scroll to position [441, 0]
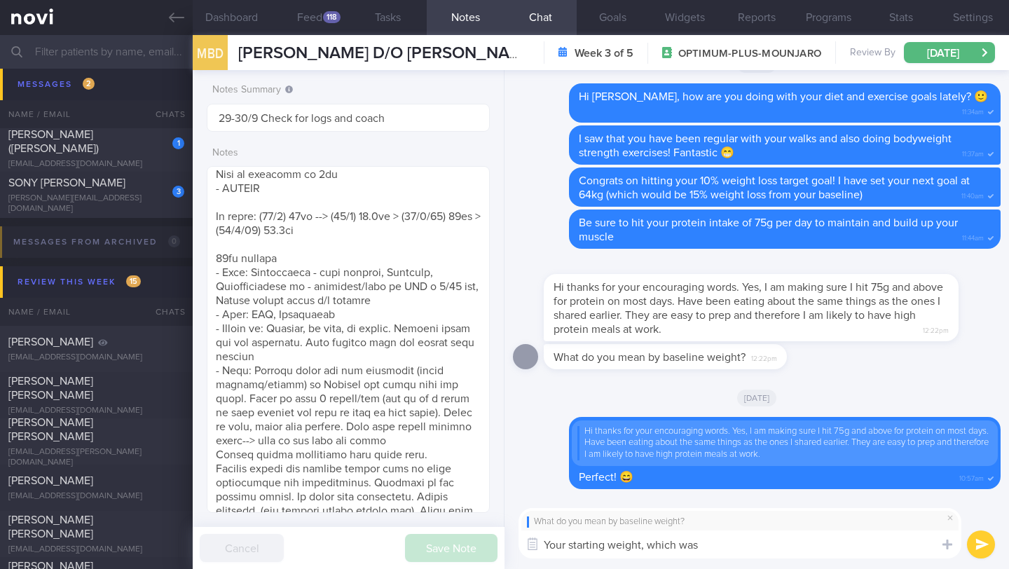
click at [715, 548] on textarea "Your starting weight, which was" at bounding box center [739, 544] width 443 height 28
type textarea "Your starting weight, which was 75kg"
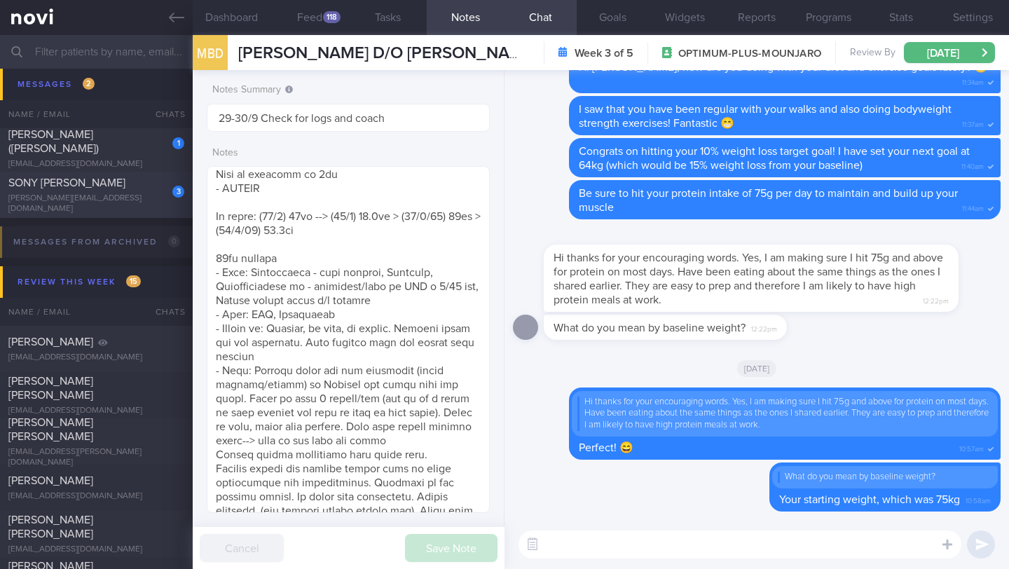
click at [108, 190] on div "SONY [PERSON_NAME]" at bounding box center [94, 183] width 172 height 14
type input "22/9 Check if would like to try unflavored pro powder"
type textarea "SUPPORT NEEDED: How to prepare meals. How to choose healthier meals when eating…"
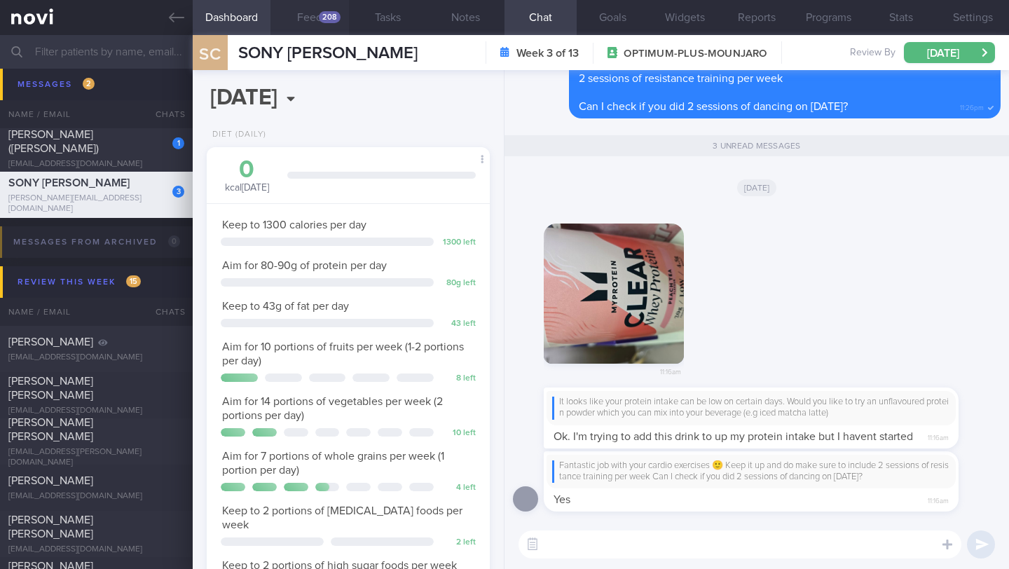
click at [315, 8] on button "Feed 208" at bounding box center [309, 17] width 78 height 35
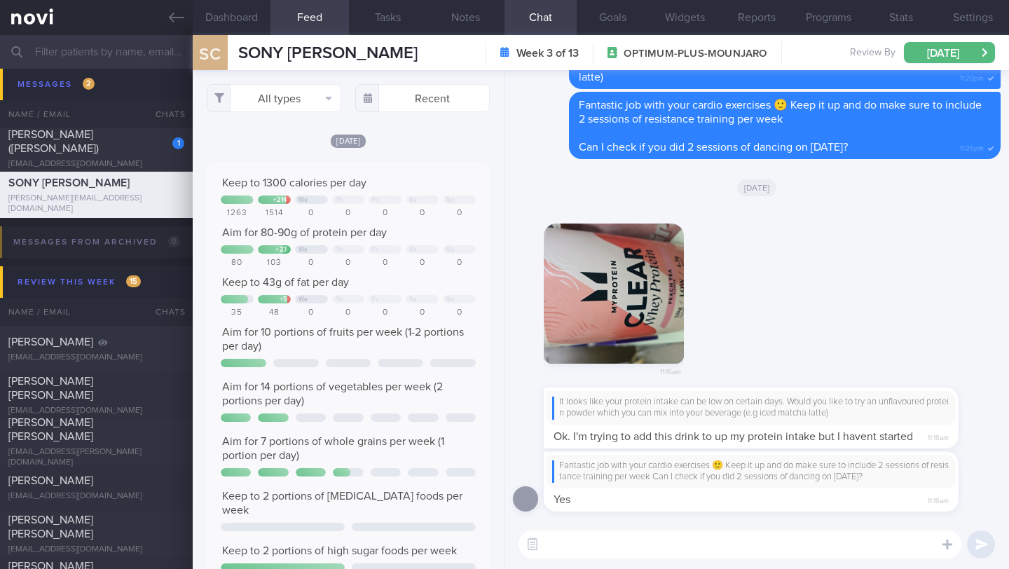
scroll to position [63, 254]
click at [956, 57] on button "[DATE]" at bounding box center [949, 52] width 91 height 21
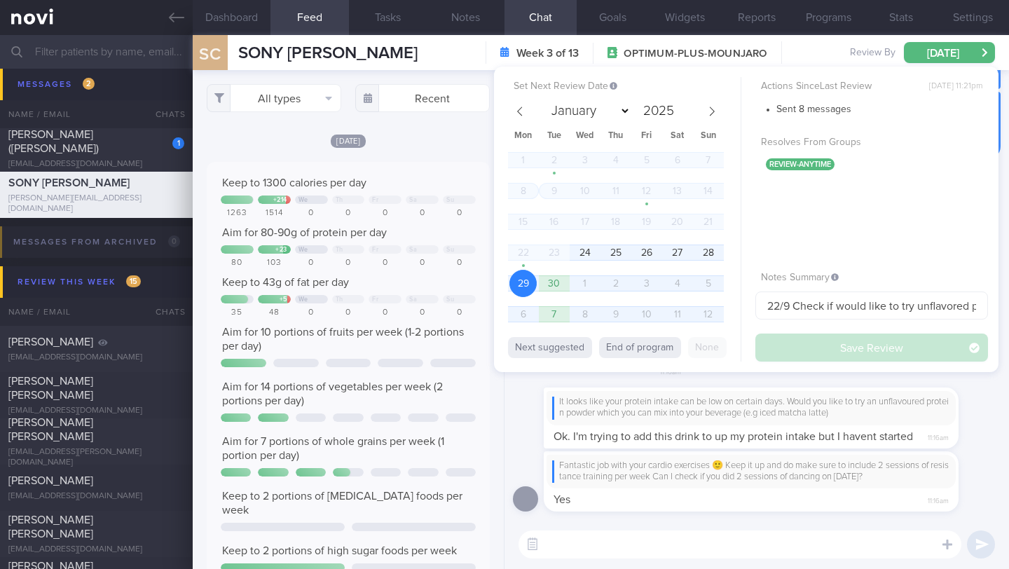
click at [443, 146] on div "All types Food Activity Glucose Weight Medicine [MEDICAL_DATA] [MEDICAL_DATA] I…" at bounding box center [348, 319] width 311 height 499
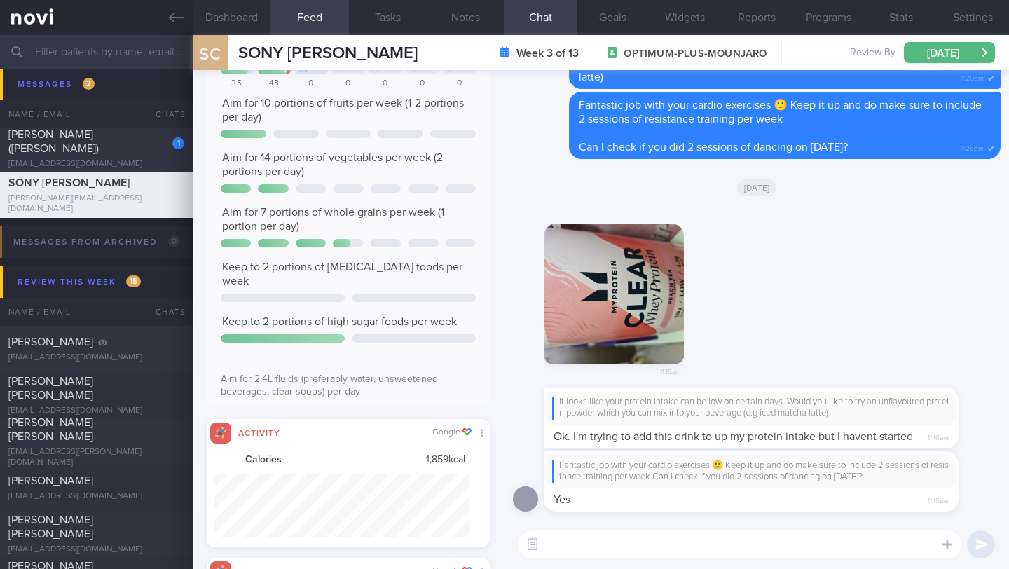
scroll to position [340, 0]
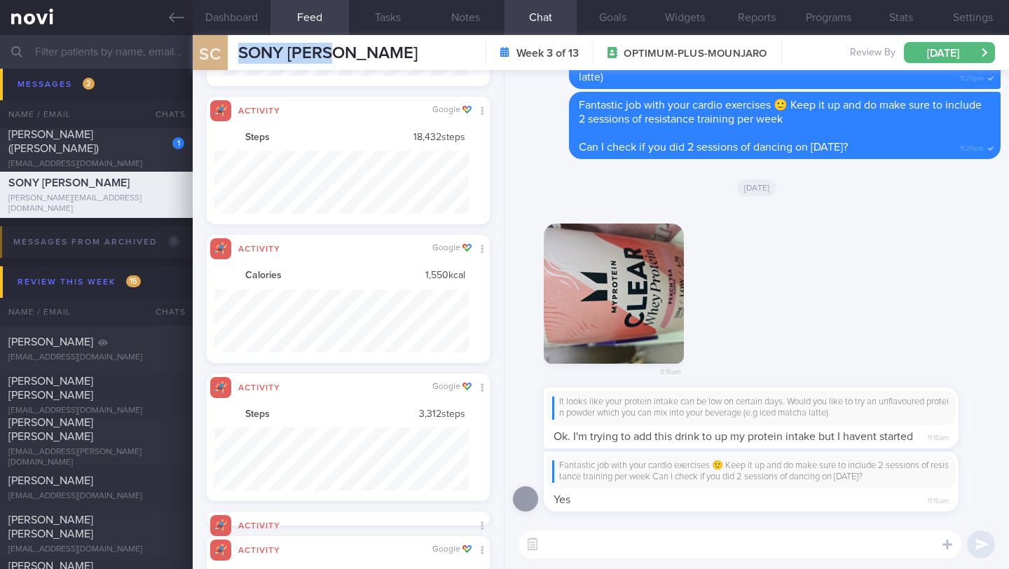
drag, startPoint x: 346, startPoint y: 56, endPoint x: 231, endPoint y: 50, distance: 115.0
click at [231, 50] on div "SC SONY [PERSON_NAME] SONY [PERSON_NAME] [PERSON_NAME][EMAIL_ADDRESS][DOMAIN_NA…" at bounding box center [601, 52] width 816 height 35
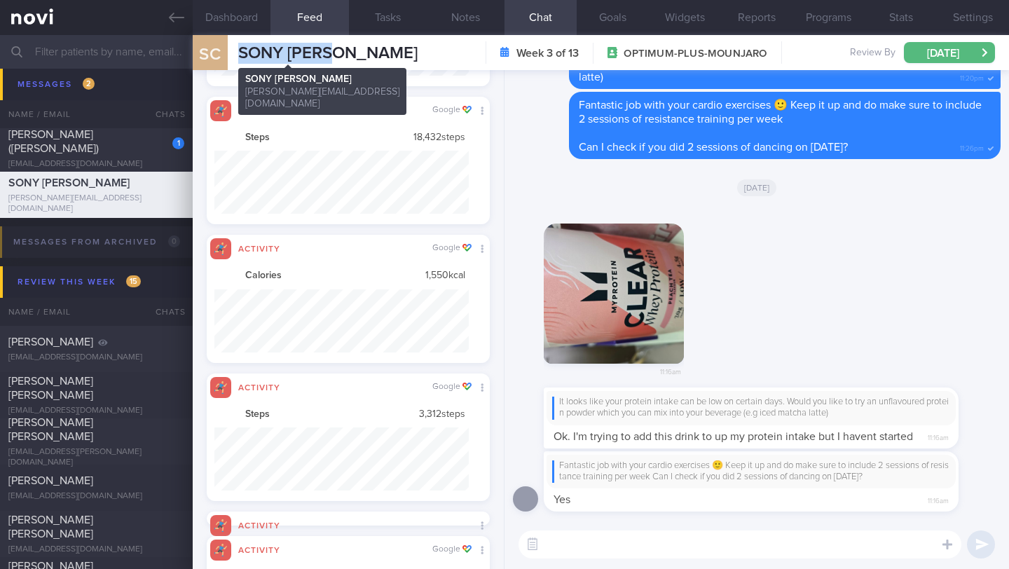
copy div "SONY [PERSON_NAME]"
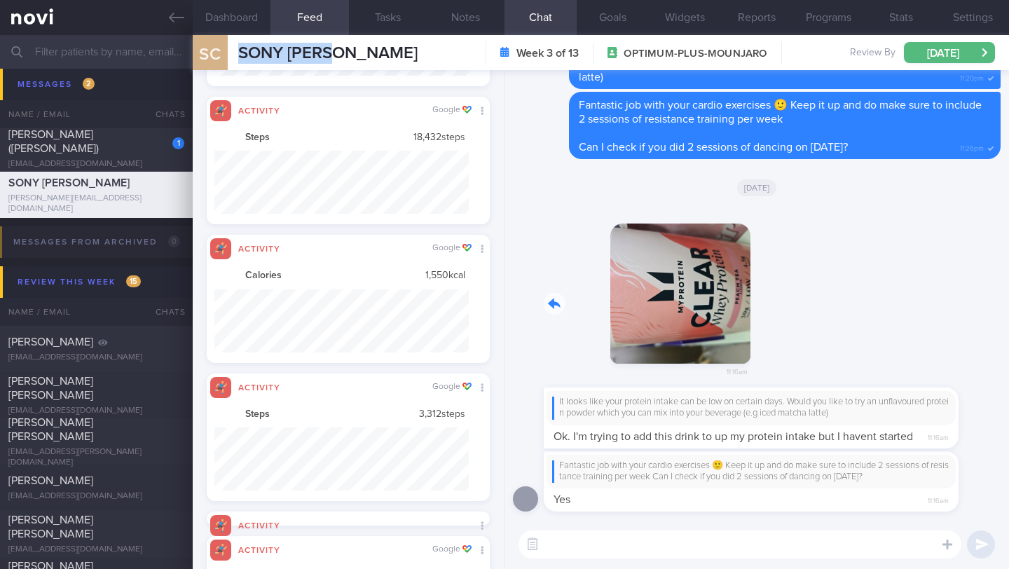
drag, startPoint x: 581, startPoint y: 329, endPoint x: 745, endPoint y: 338, distance: 164.1
click at [745, 338] on div "11:16am" at bounding box center [757, 297] width 488 height 181
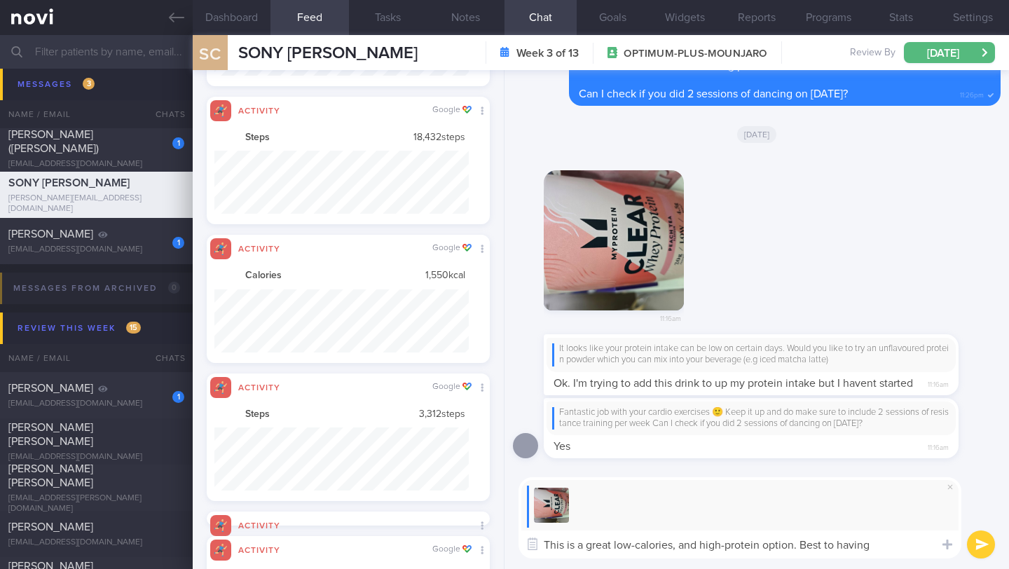
drag, startPoint x: 869, startPoint y: 546, endPoint x: 800, endPoint y: 544, distance: 69.4
click at [800, 544] on textarea "This is a great low-calories, and high-protein option. Best to having" at bounding box center [739, 544] width 443 height 28
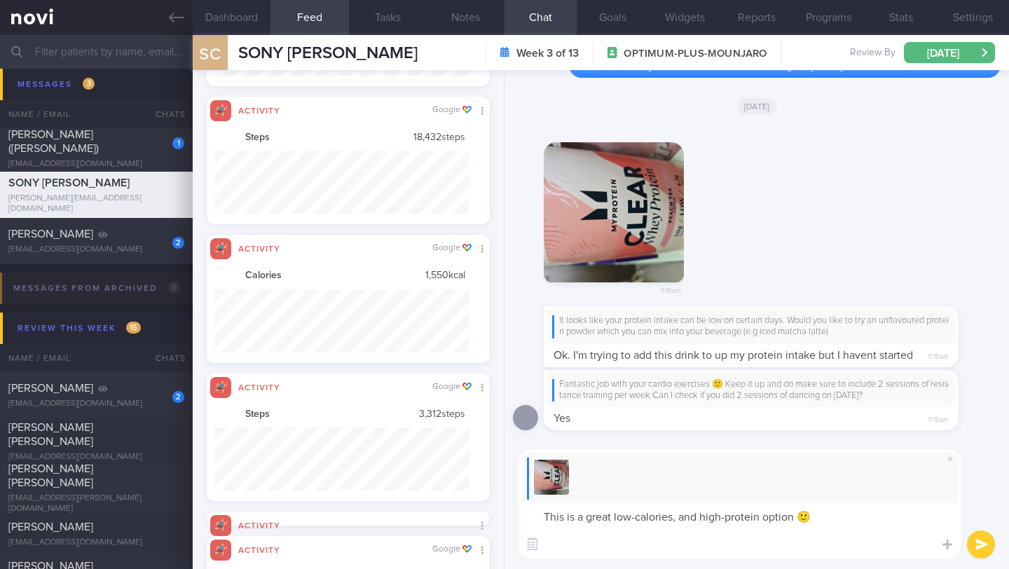
scroll to position [0, 0]
paste textarea "if it's been 2-3 hours or more since your last meal, your body's energy stores …"
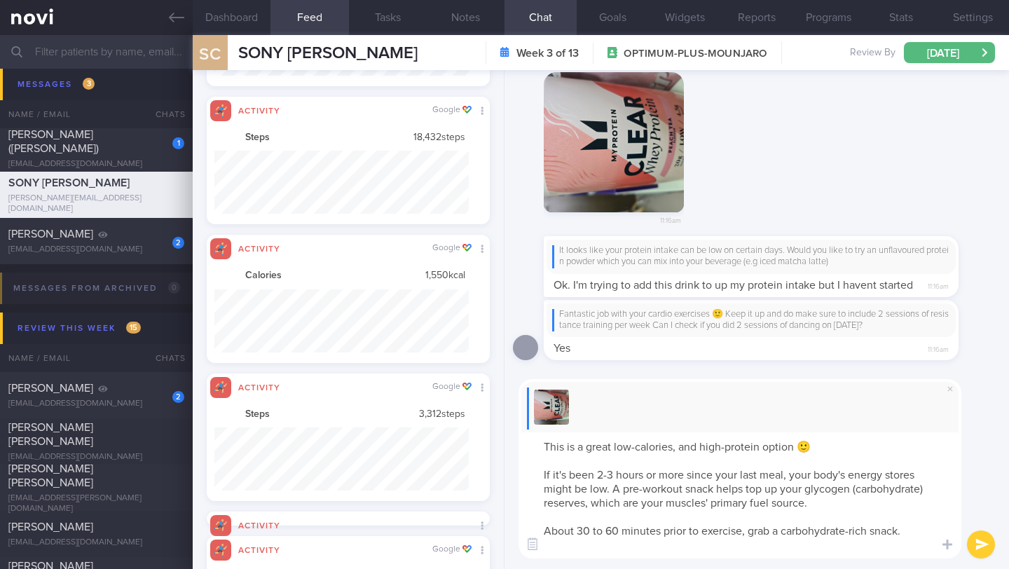
click at [631, 144] on button "button" at bounding box center [614, 142] width 140 height 140
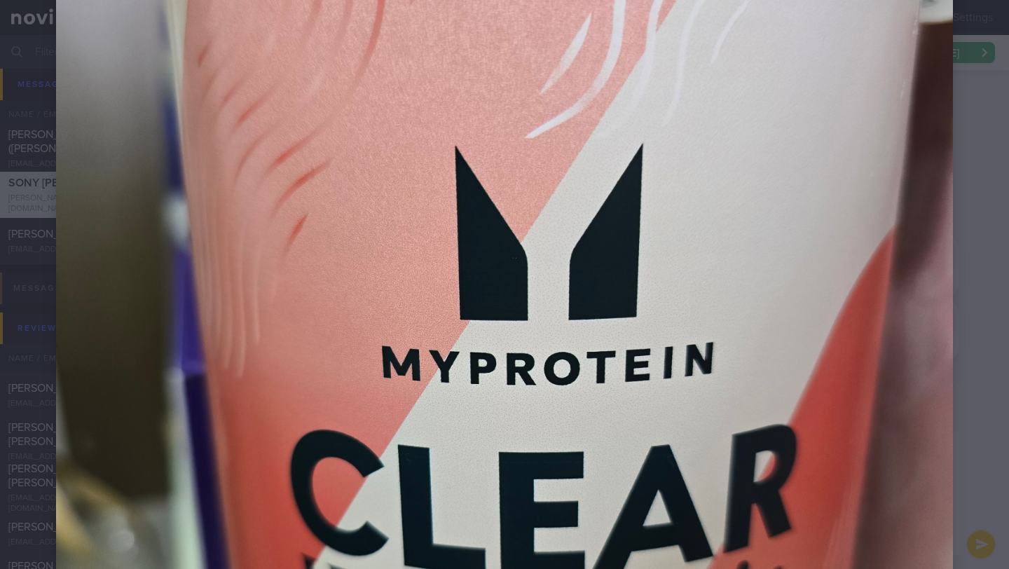
scroll to position [584, 0]
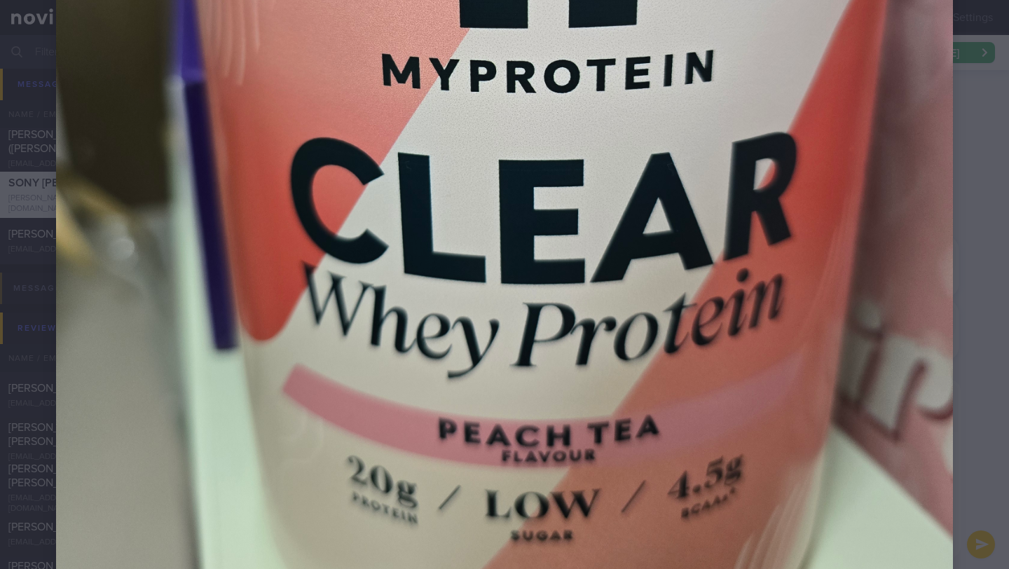
click at [979, 118] on div at bounding box center [504, 70] width 1009 height 1308
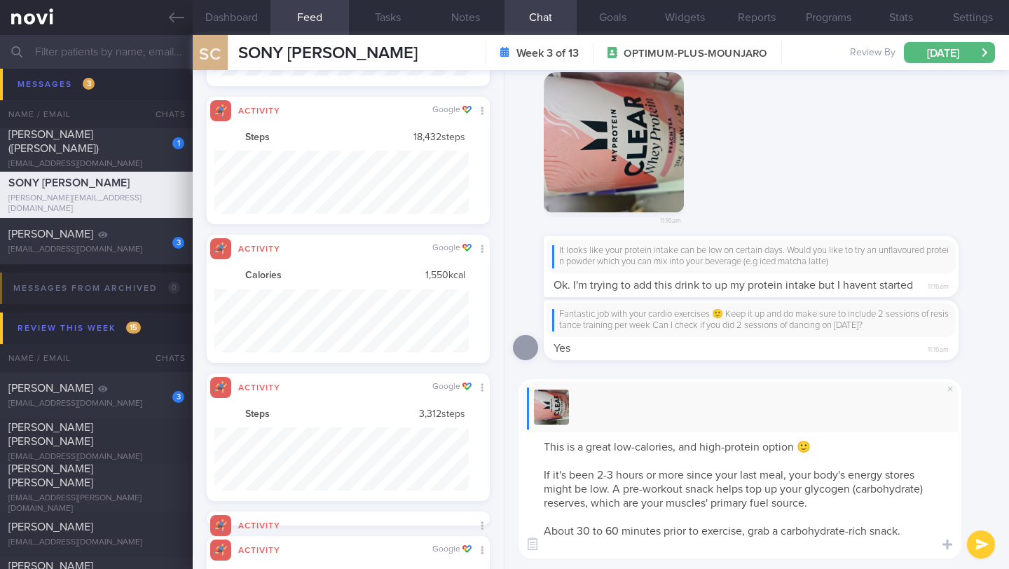
drag, startPoint x: 544, startPoint y: 476, endPoint x: 917, endPoint y: 529, distance: 377.1
click at [917, 530] on textarea "This is a great low-calories, and high-protein option 🙂 If it's been 2-3 hours …" at bounding box center [739, 495] width 443 height 126
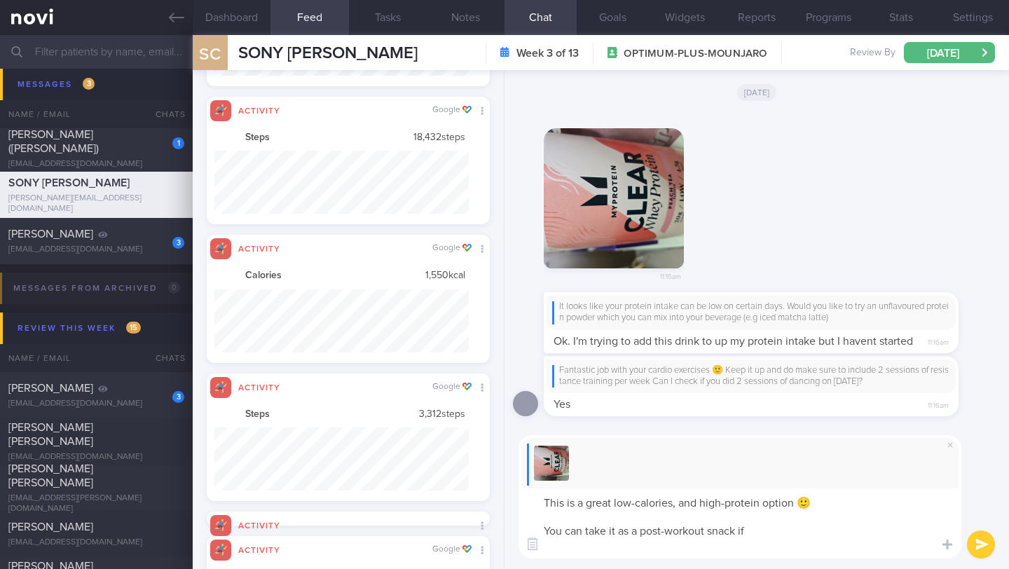
paste textarea "If you don't have a meal within 2 hours after your workout, consider having a p…"
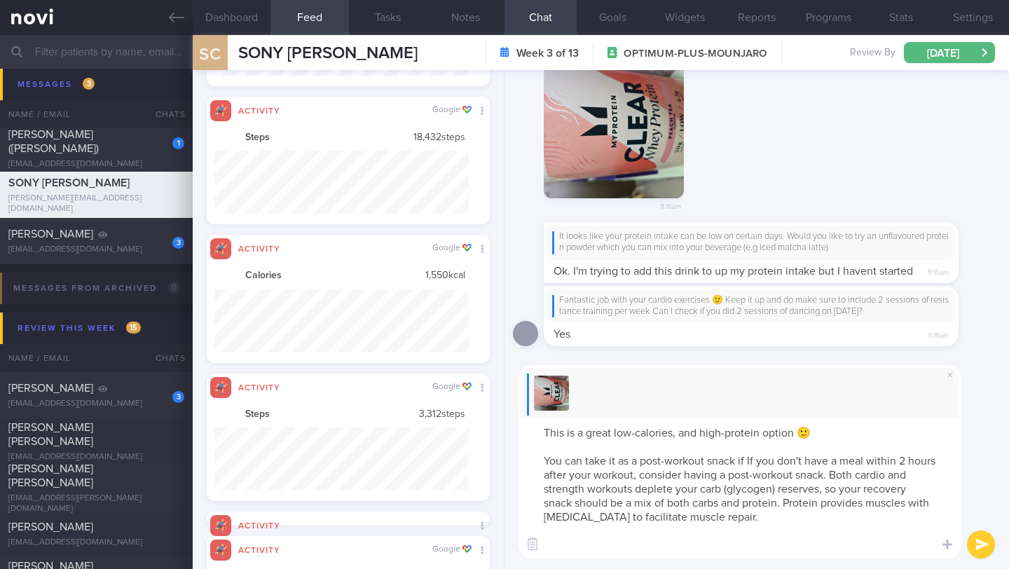
click at [754, 466] on textarea "This is a great low-calories, and high-protein option 🙂 You can take it as a po…" at bounding box center [739, 488] width 443 height 140
click at [754, 459] on textarea "This is a great low-calories, and high-protein option 🙂 You can take it as a po…" at bounding box center [739, 488] width 443 height 140
drag, startPoint x: 638, startPoint y: 476, endPoint x: 827, endPoint y: 478, distance: 188.5
click at [827, 478] on textarea "This is a great low-calories, and high-protein option 🙂 You can take it as a po…" at bounding box center [739, 488] width 443 height 140
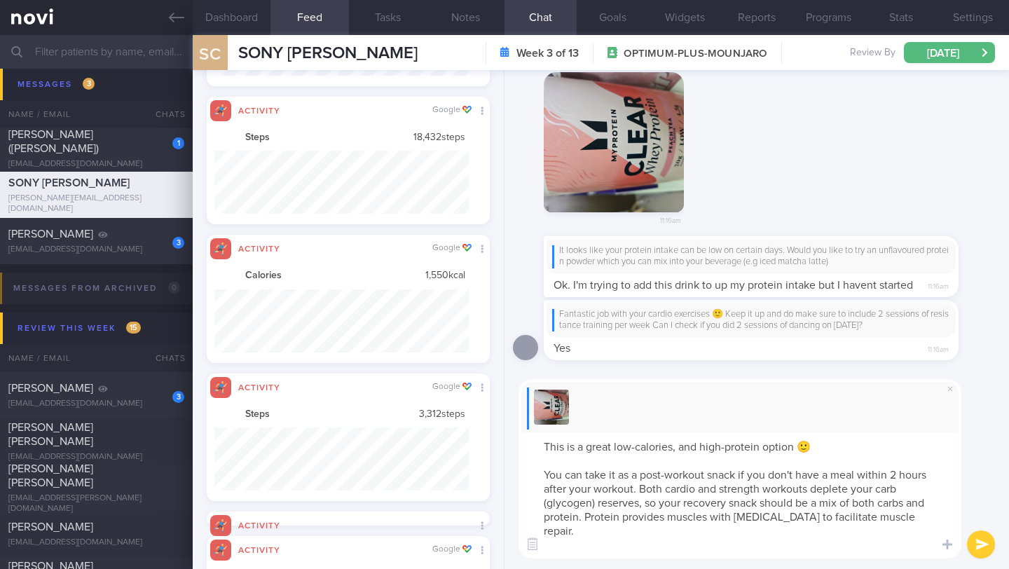
click at [537, 474] on textarea "This is a great low-calories, and high-protein option 🙂 You can take it as a po…" at bounding box center [739, 495] width 443 height 126
click at [619, 474] on textarea "This is a great low-calories, and high-protein option 🙂 You can take it as a po…" at bounding box center [739, 495] width 443 height 126
click at [691, 546] on textarea "This is a great low-calories, and high-protein option 🙂 You can take it as a po…" at bounding box center [739, 495] width 443 height 126
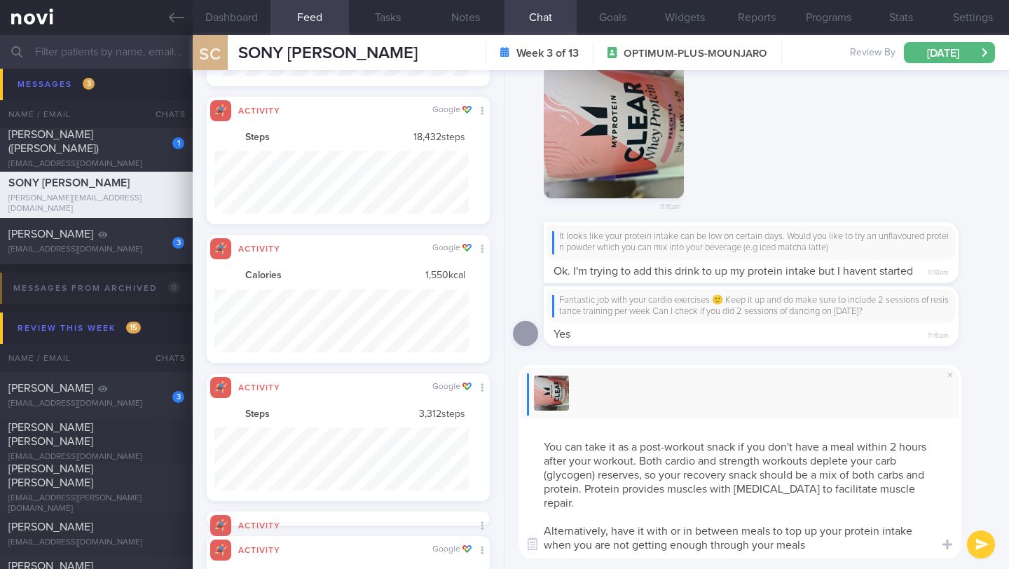
type textarea "This is a great low-calories, and high-protein option 🙂 You can take it as a po…"
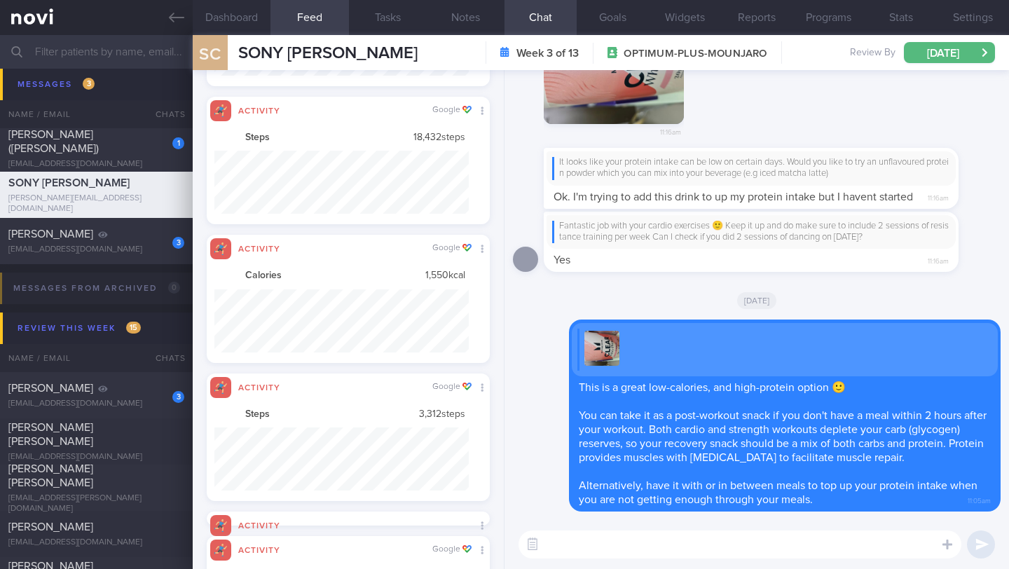
scroll to position [0, 0]
click at [474, 17] on button "Notes" at bounding box center [466, 17] width 78 height 35
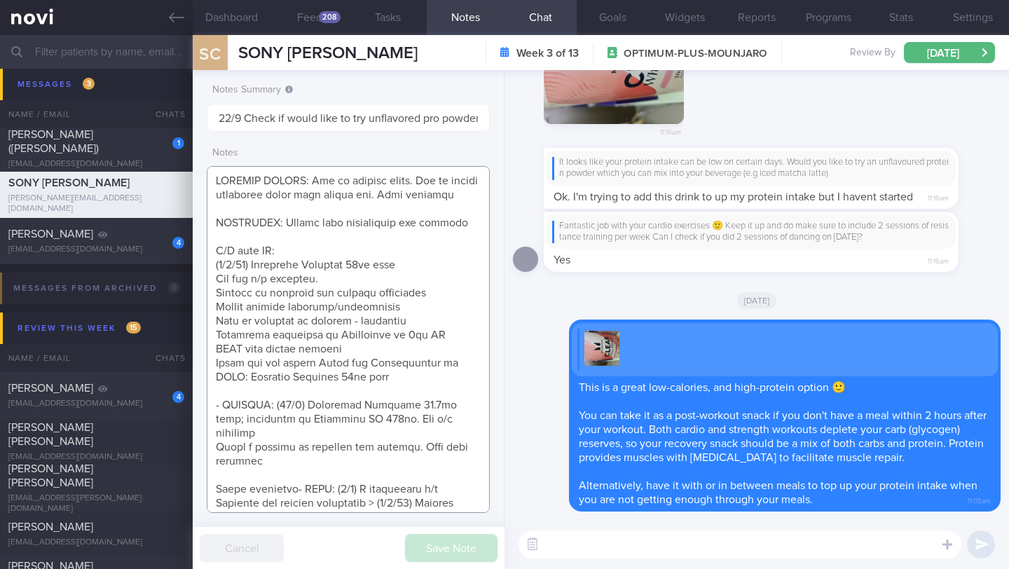
click at [350, 261] on textarea at bounding box center [348, 339] width 283 height 347
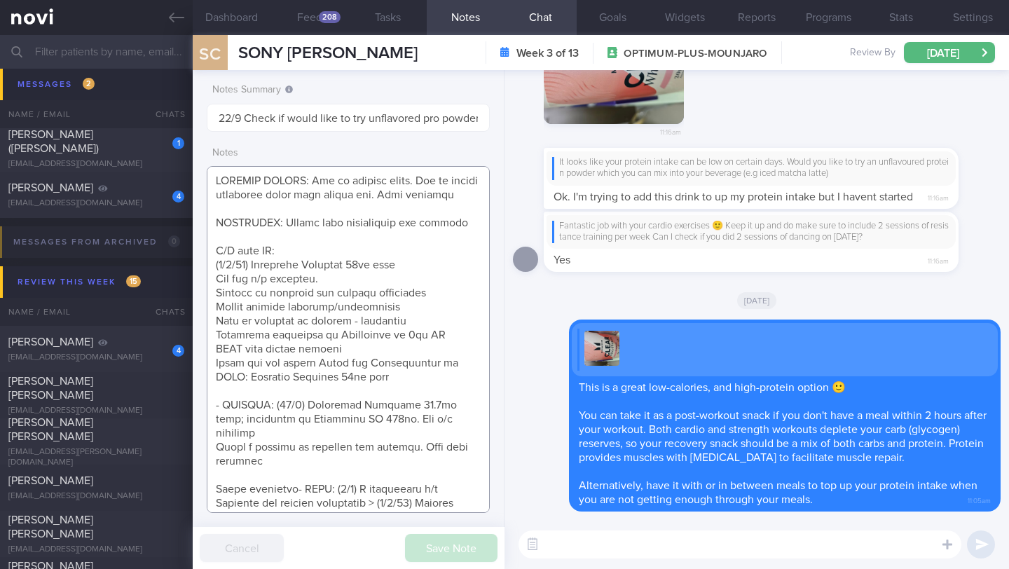
click at [361, 247] on textarea at bounding box center [348, 339] width 283 height 347
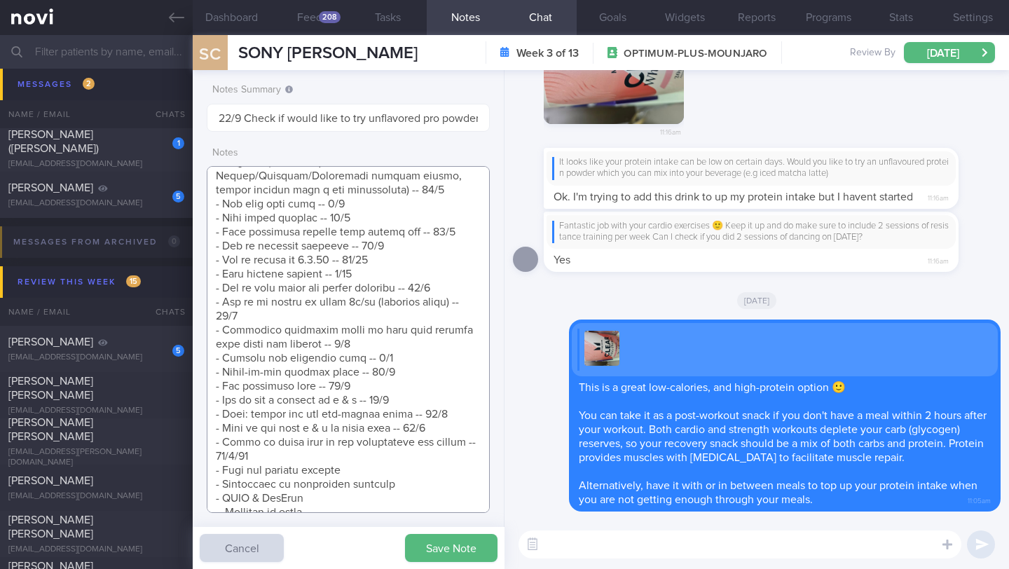
scroll to position [1555, 0]
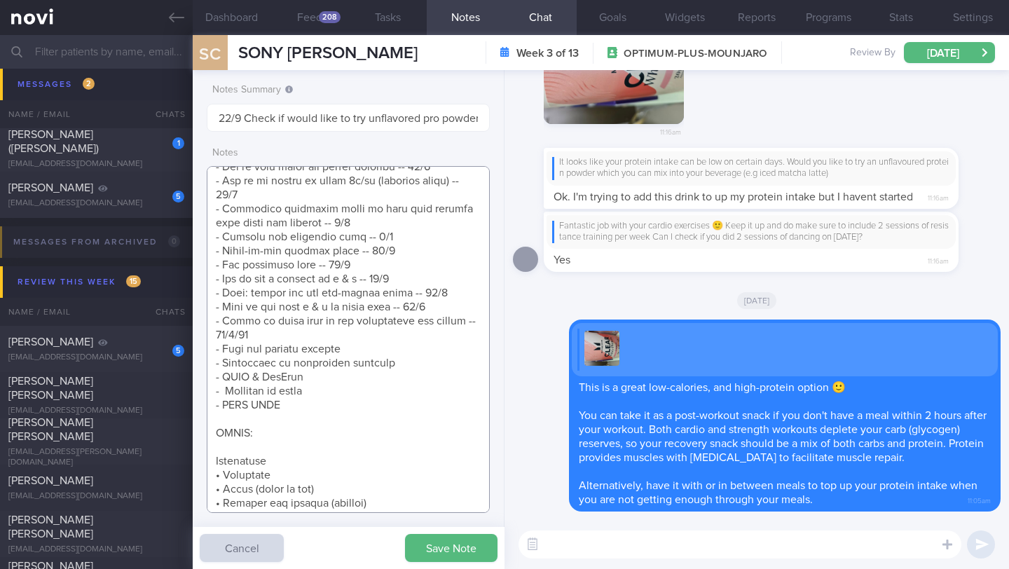
click at [360, 378] on textarea at bounding box center [348, 339] width 283 height 347
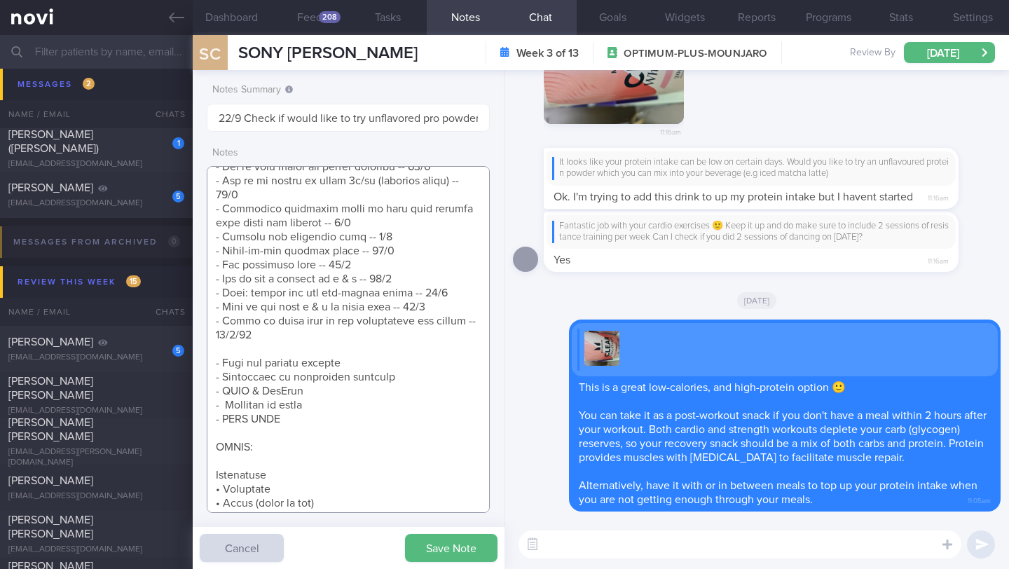
scroll to position [1686, 0]
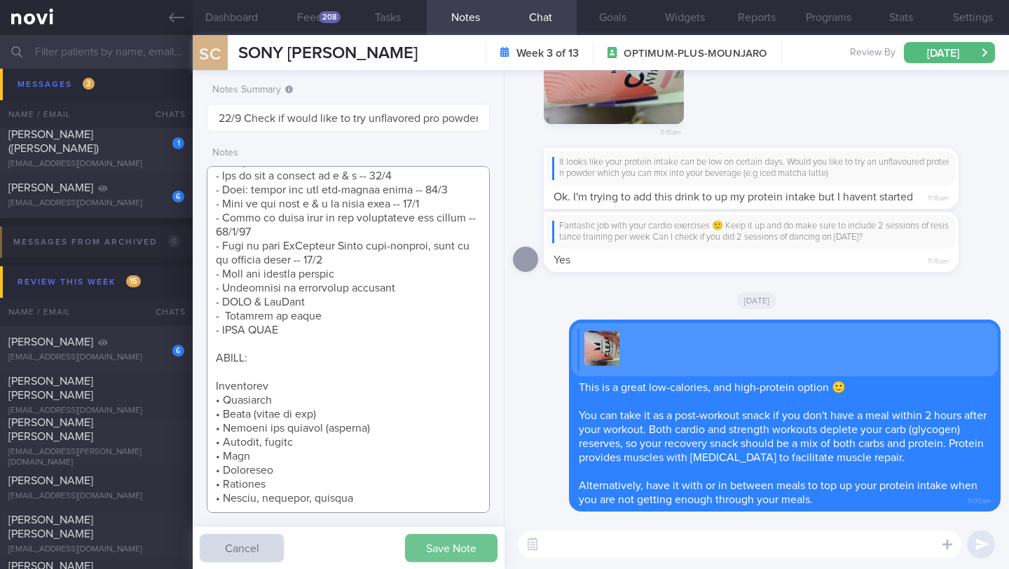
type textarea "SUPPORT NEEDED: How to prepare meals. How to choose healthier meals when eating…"
click at [425, 556] on button "Save Note" at bounding box center [451, 548] width 92 height 28
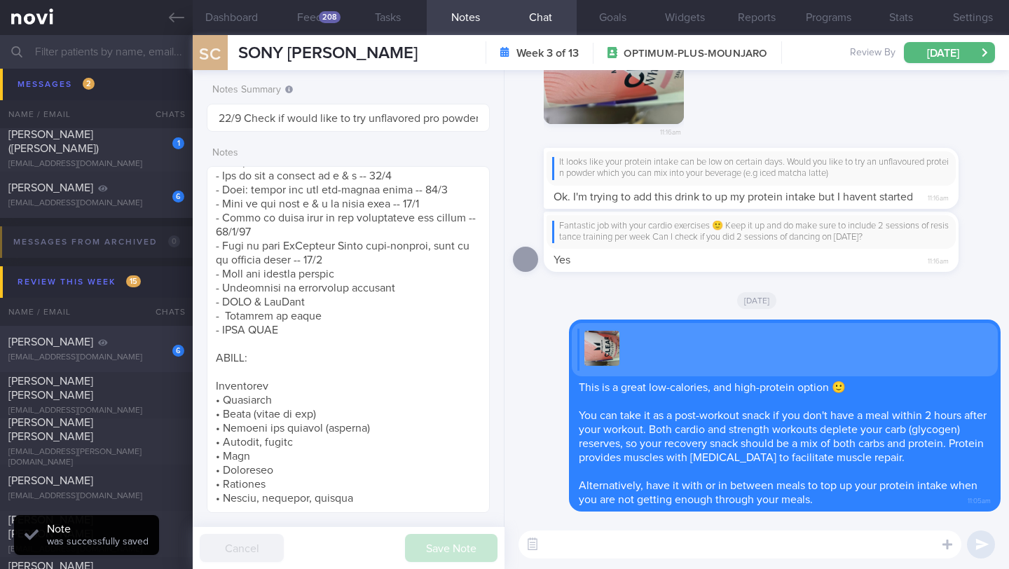
click at [129, 342] on div "[PERSON_NAME]" at bounding box center [94, 342] width 172 height 14
type input "Dig Supp"
type textarea "SUPPORT NEEDED: Guidance. How maintain to maintain (weight loss on a healthy di…"
checkbox input "false"
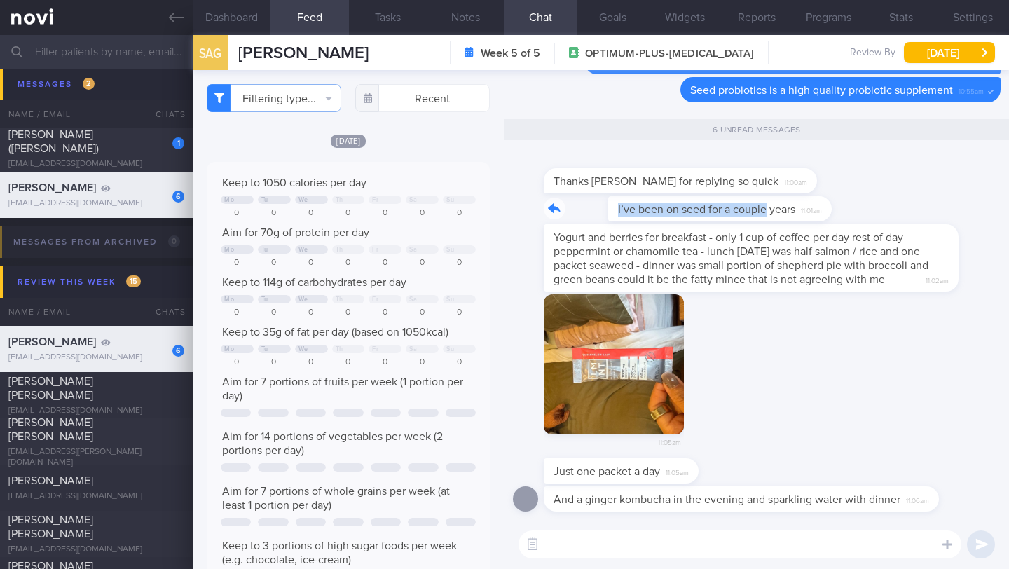
drag, startPoint x: 547, startPoint y: 211, endPoint x: 701, endPoint y: 202, distance: 153.7
click at [701, 202] on div "I’ve been on seed for a couple years 11:01am" at bounding box center [677, 208] width 266 height 25
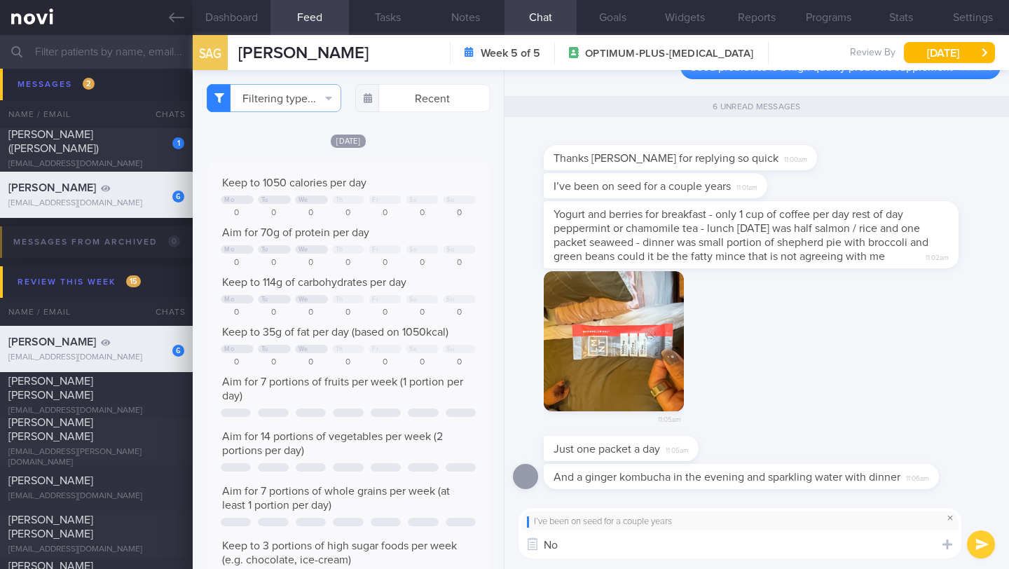
type textarea "N"
type textarea "Have you noticed an improvement in your bowel movements over the years?"
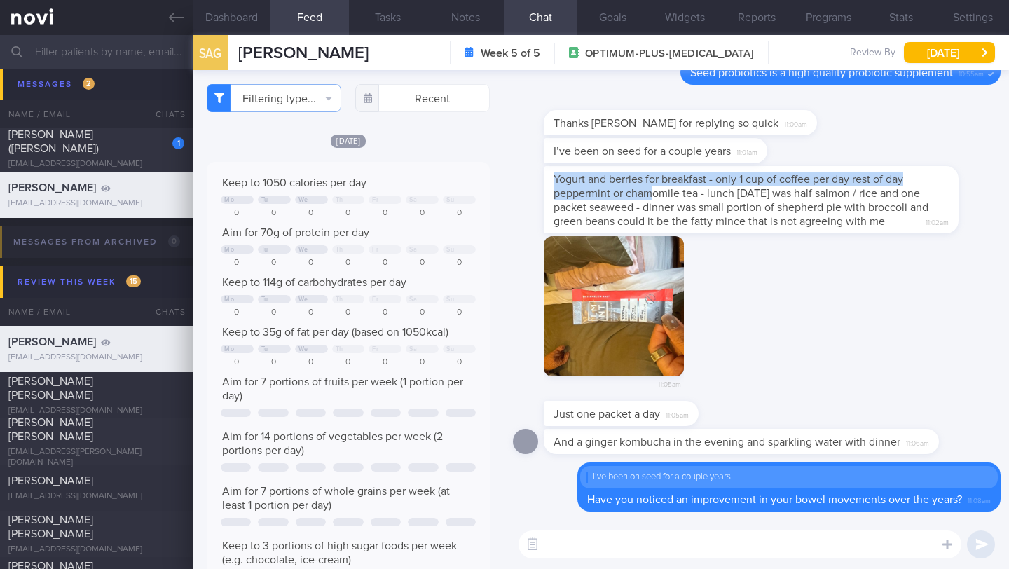
drag, startPoint x: 551, startPoint y: 169, endPoint x: 649, endPoint y: 187, distance: 99.1
click at [649, 187] on div "Yogurt and berries for breakfast - only 1 cup of coffee per day rest of day pep…" at bounding box center [751, 199] width 415 height 67
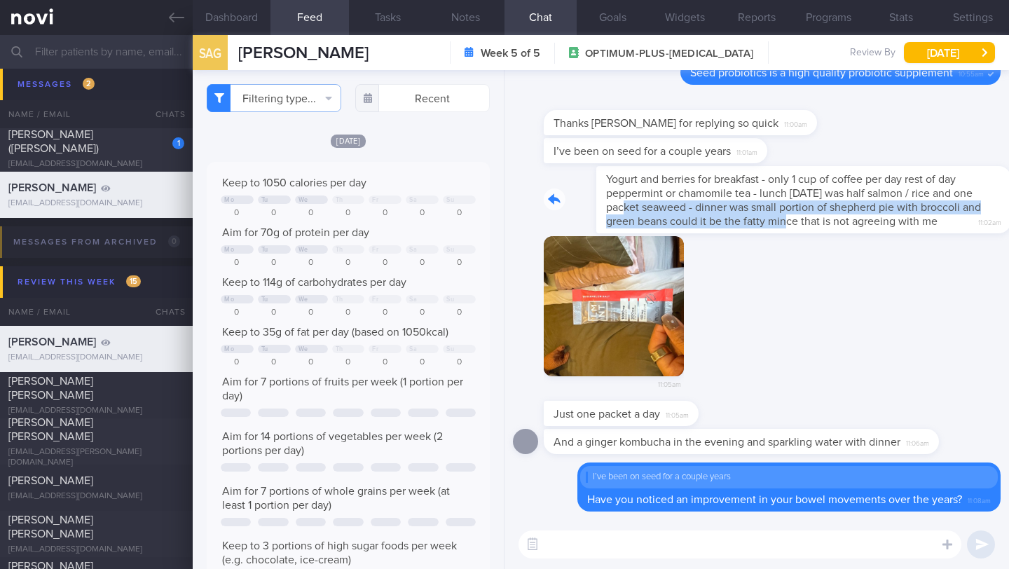
drag, startPoint x: 546, startPoint y: 192, endPoint x: 717, endPoint y: 213, distance: 172.9
click at [717, 213] on div "Yogurt and berries for breakfast - only 1 cup of coffee per day rest of day pep…" at bounding box center [772, 199] width 457 height 67
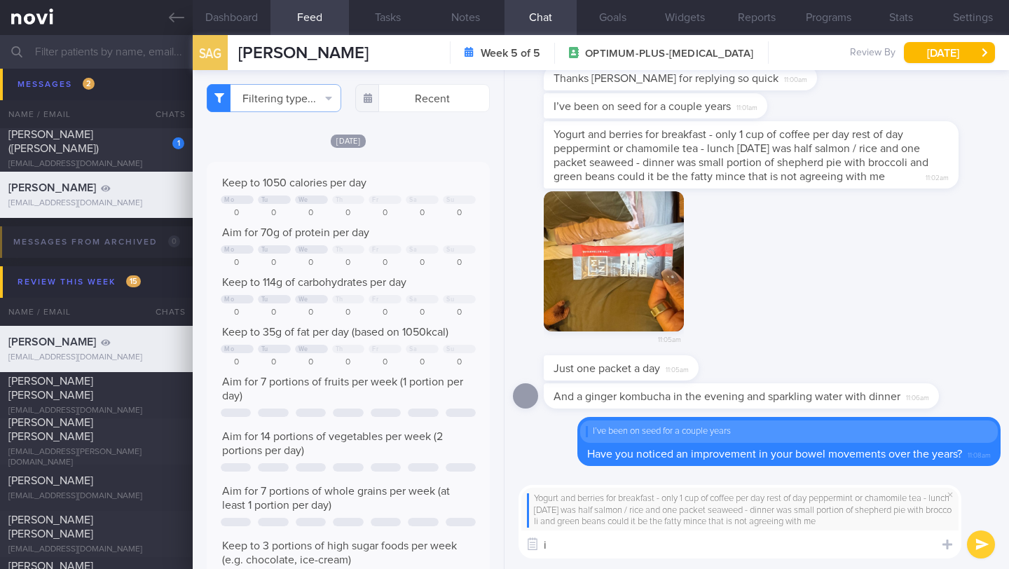
type textarea "i"
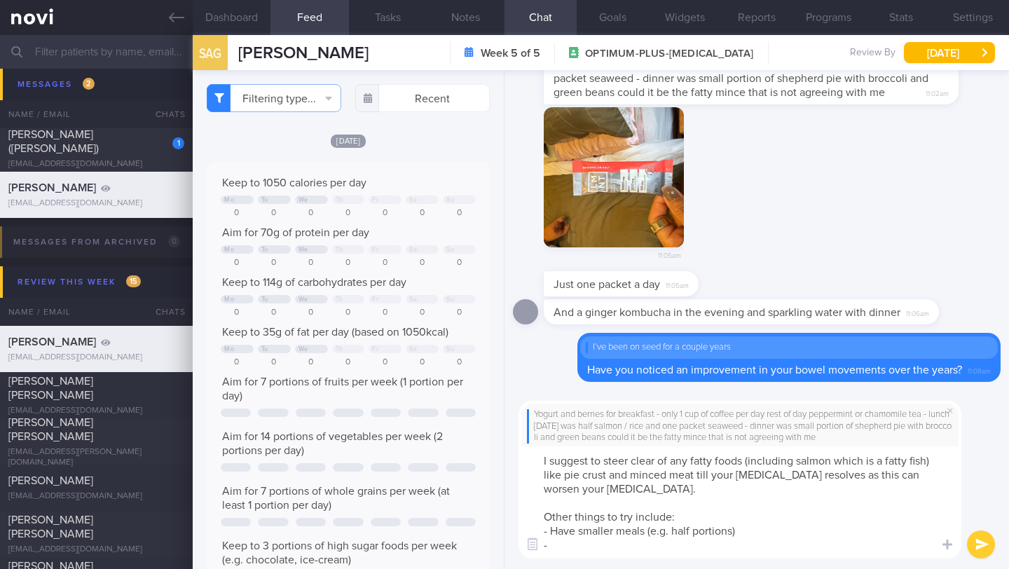
click at [766, 530] on textarea "I suggest to steer clear of any fatty foods (including salmon which is a fatty …" at bounding box center [739, 502] width 443 height 112
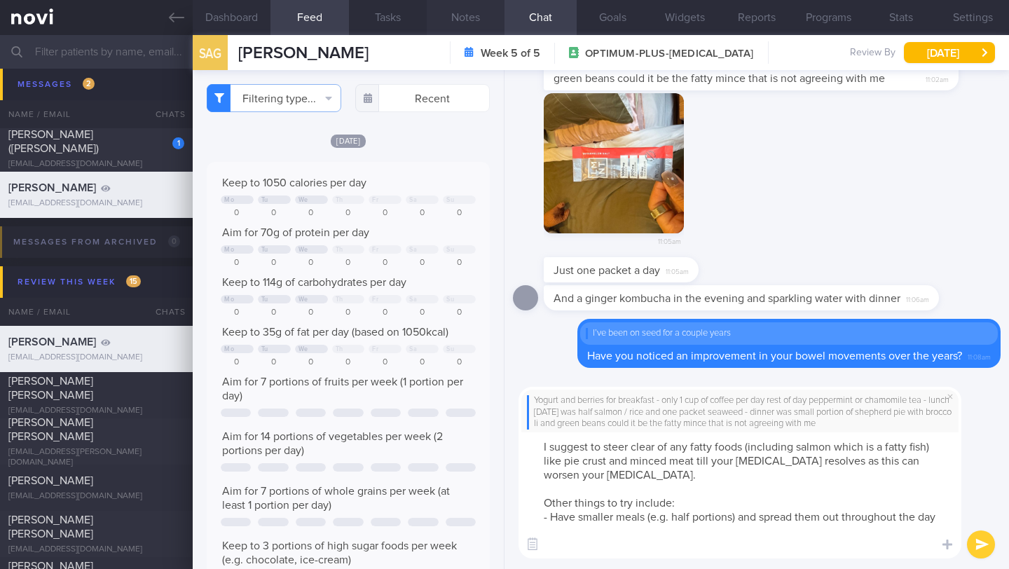
type textarea "I suggest to steer clear of any fatty foods (including salmon which is a fatty …"
drag, startPoint x: 471, startPoint y: 15, endPoint x: 477, endPoint y: 39, distance: 24.6
click at [471, 15] on button "Notes" at bounding box center [466, 17] width 78 height 35
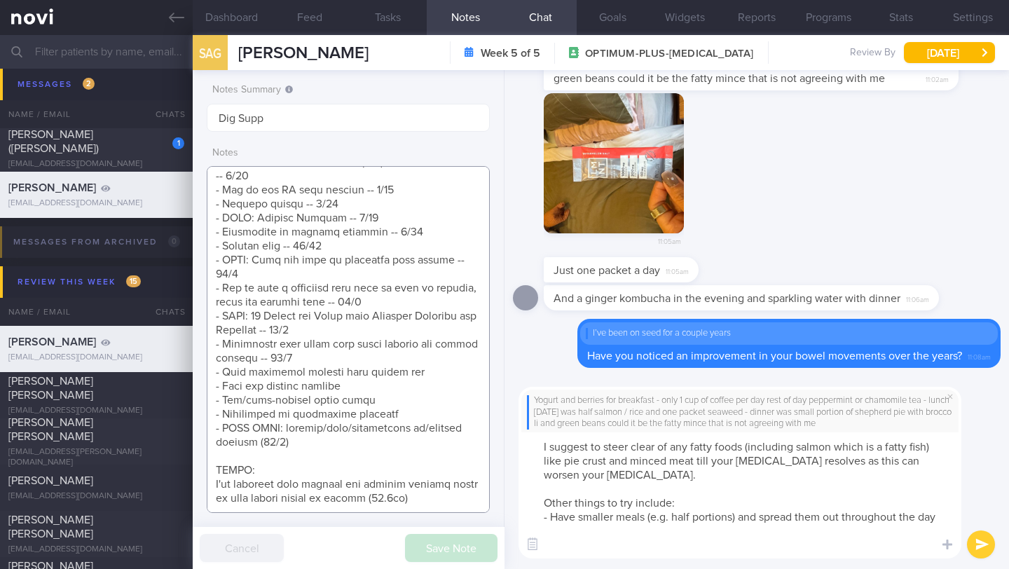
click at [417, 504] on textarea at bounding box center [348, 339] width 283 height 347
paste textarea "You can support the recovery of your gut microbiome by "feeding your gut". Conc…"
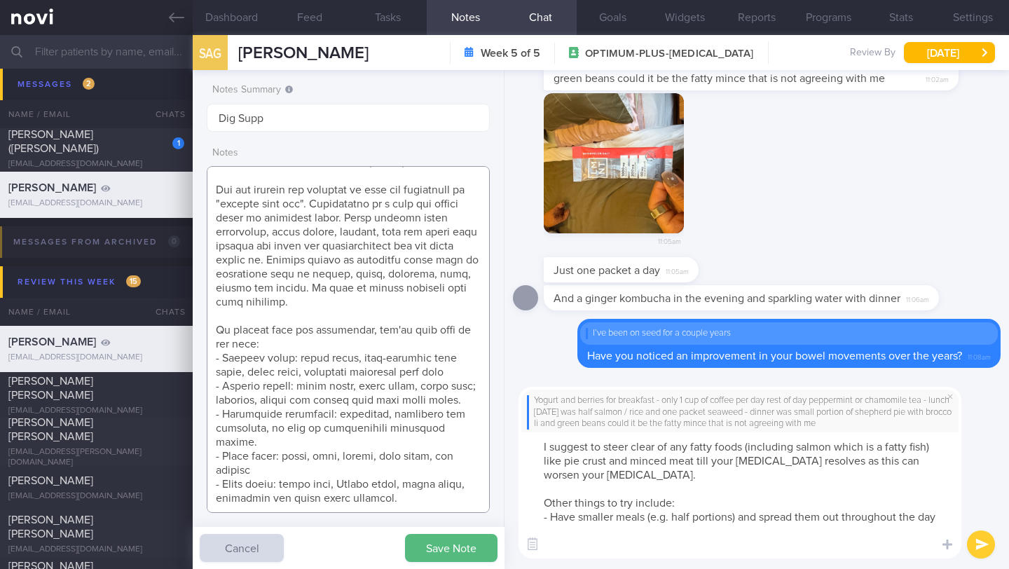
scroll to position [1695, 0]
type textarea "SUPPORT NEEDED: Guidance. How maintain to maintain (weight loss on a healthy di…"
click at [581, 533] on textarea "I suggest to steer clear of any fatty foods (including salmon which is a fatty …" at bounding box center [739, 495] width 443 height 126
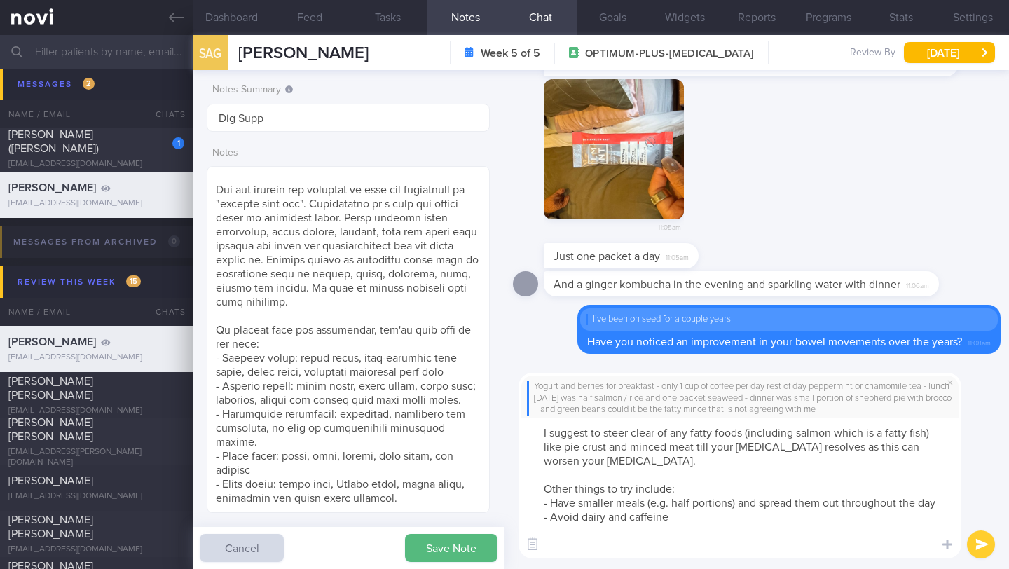
click at [675, 514] on textarea "I suggest to steer clear of any fatty foods (including salmon which is a fatty …" at bounding box center [739, 488] width 443 height 140
drag, startPoint x: 666, startPoint y: 528, endPoint x: 527, endPoint y: 485, distance: 145.1
click at [527, 485] on textarea "I suggest to steer clear of any fatty foods (including salmon which is a fatty …" at bounding box center [739, 488] width 443 height 140
paste textarea "Here are some tips to help you manage it: Stay hydrated by drinking plenty of w…"
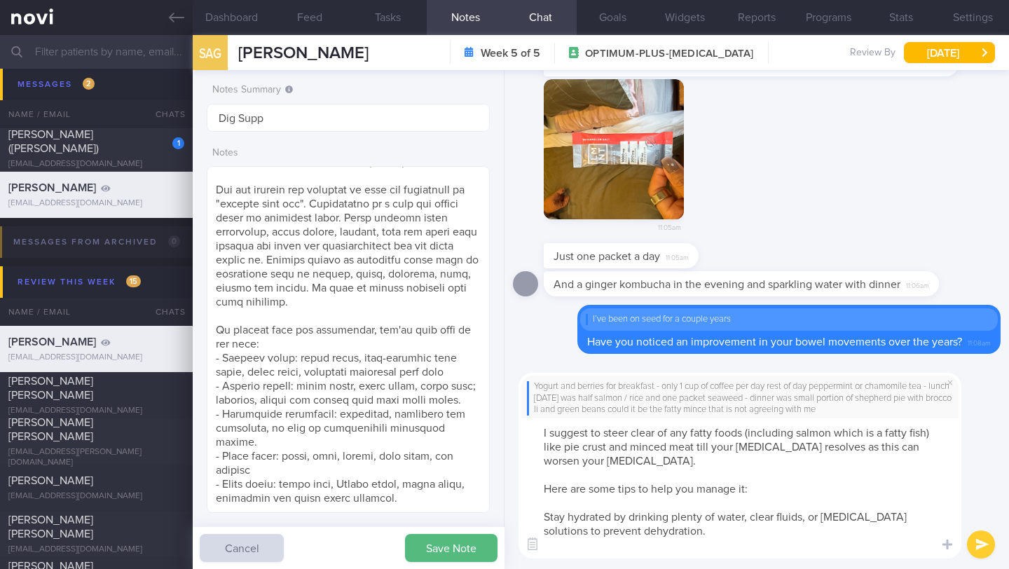
scroll to position [14, 0]
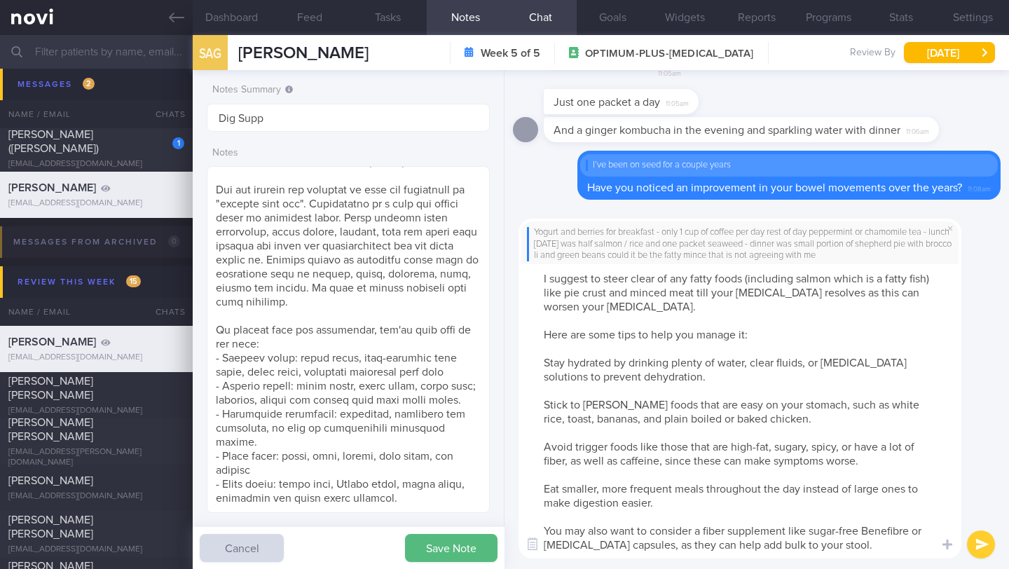
drag, startPoint x: 539, startPoint y: 323, endPoint x: 621, endPoint y: 322, distance: 82.0
click at [621, 322] on textarea "I suggest to steer clear of any fatty foods (including salmon which is a fatty …" at bounding box center [739, 411] width 443 height 294
click at [651, 322] on textarea "I suggest to steer clear of any fatty foods (including salmon which is a fatty …" at bounding box center [739, 411] width 443 height 294
click at [617, 324] on textarea "I suggest to steer clear of any fatty foods (including salmon which is a fatty …" at bounding box center [739, 411] width 443 height 294
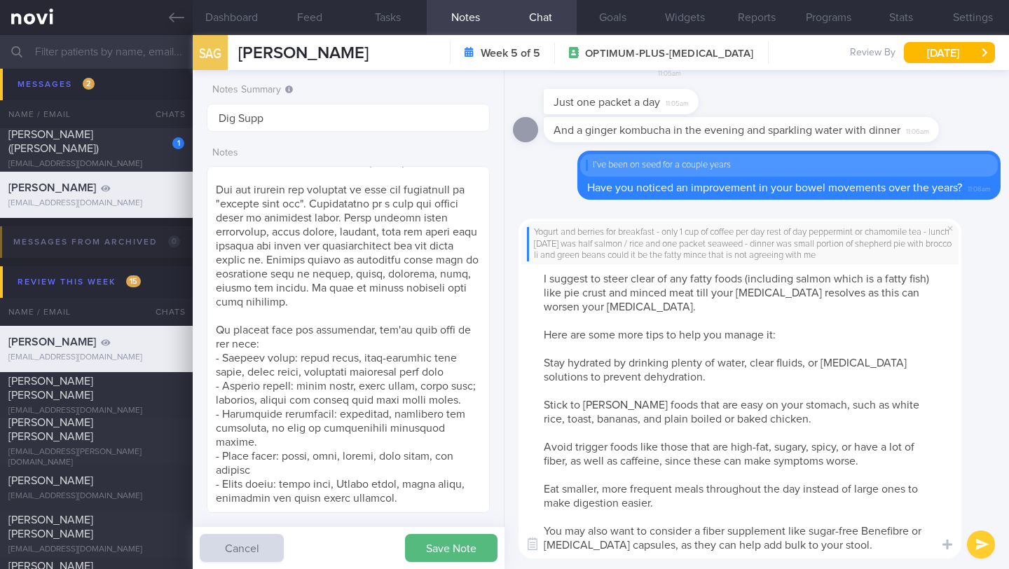
click at [530, 361] on textarea "I suggest to steer clear of any fatty foods (including salmon which is a fatty …" at bounding box center [739, 411] width 443 height 294
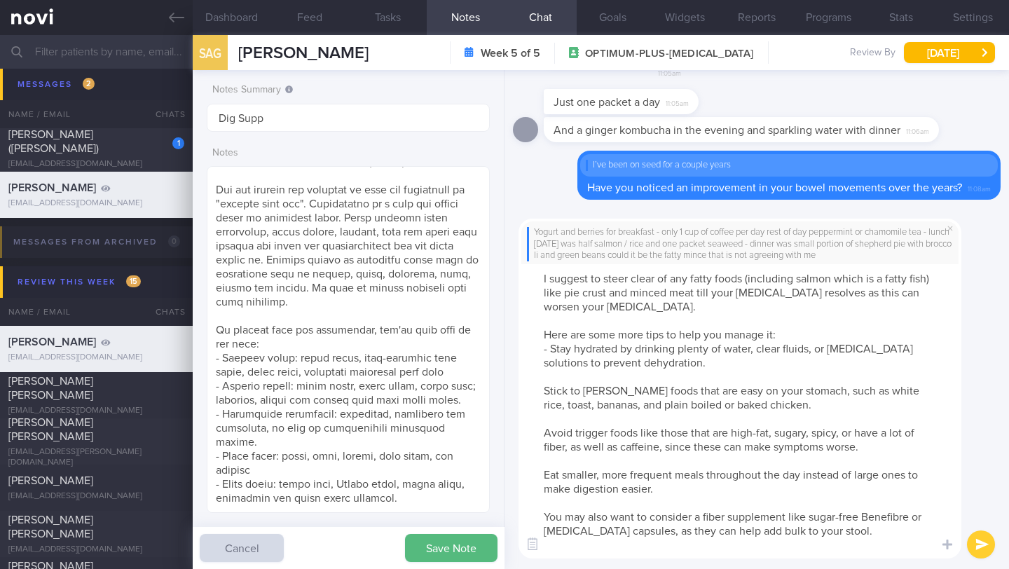
click at [539, 392] on textarea "I suggest to steer clear of any fatty foods (including salmon which is a fatty …" at bounding box center [739, 411] width 443 height 294
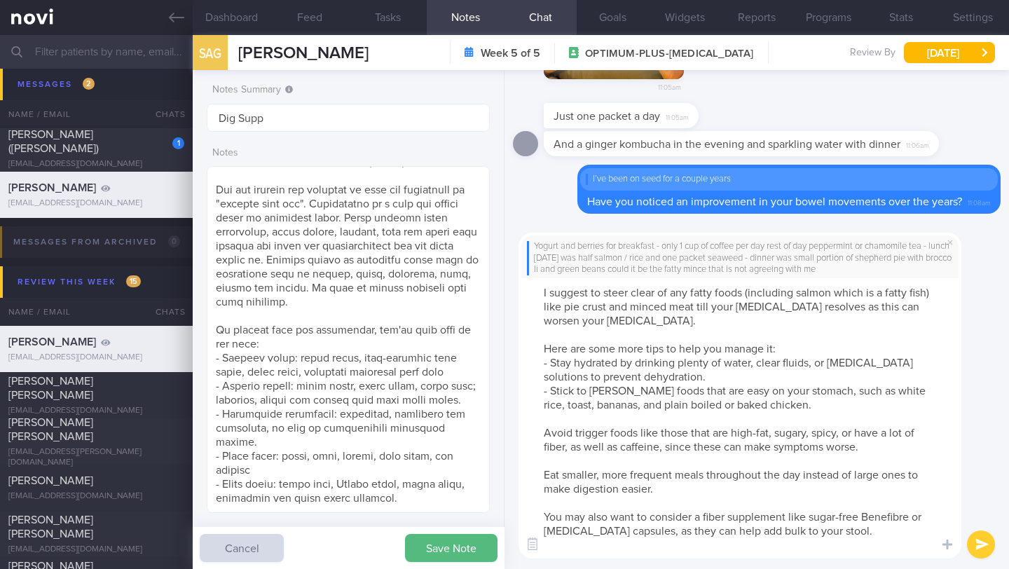
click at [537, 431] on textarea "I suggest to steer clear of any fatty foods (including salmon which is a fatty …" at bounding box center [739, 418] width 443 height 280
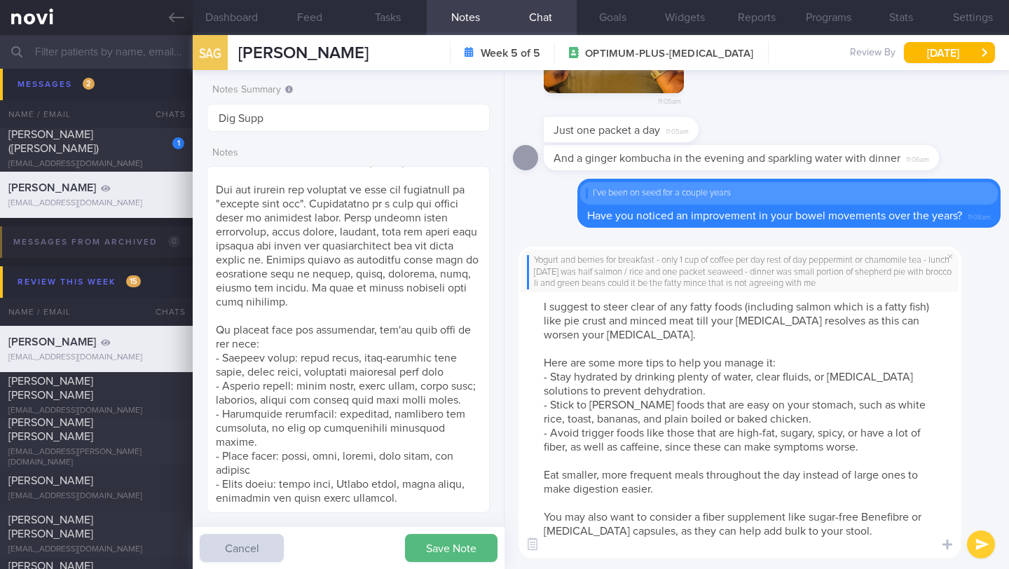
click at [533, 475] on textarea "I suggest to steer clear of any fatty foods (including salmon which is a fatty …" at bounding box center [739, 425] width 443 height 266
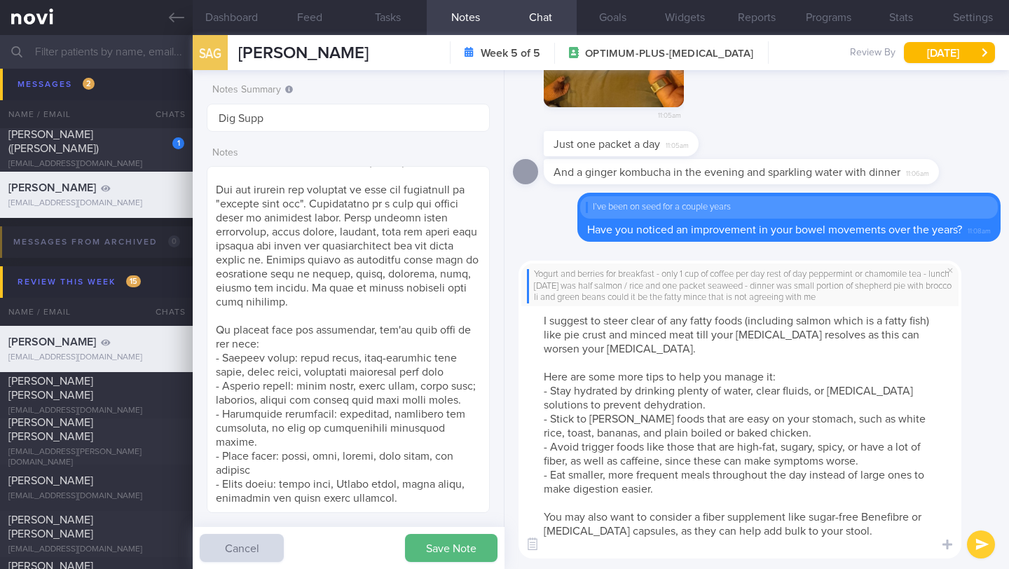
click at [539, 516] on textarea "I suggest to steer clear of any fatty foods (including salmon which is a fatty …" at bounding box center [739, 432] width 443 height 252
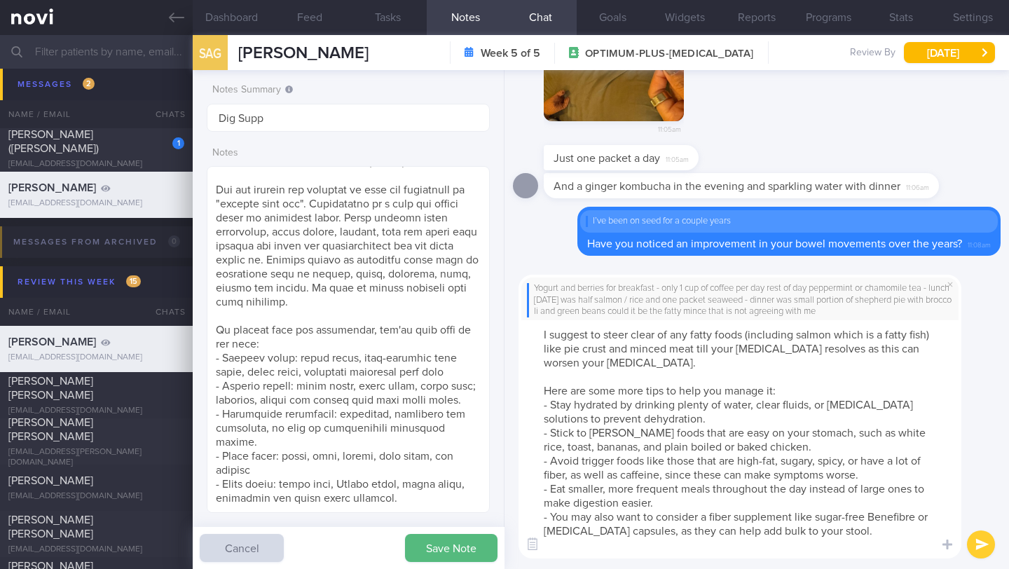
drag, startPoint x: 869, startPoint y: 517, endPoint x: 928, endPoint y: 516, distance: 58.1
click at [928, 516] on textarea "I suggest to steer clear of any fatty foods (including salmon which is a fatty …" at bounding box center [739, 439] width 443 height 238
type textarea "I suggest to steer clear of any fatty foods (including salmon which is a fatty …"
drag, startPoint x: 543, startPoint y: 394, endPoint x: 826, endPoint y: 542, distance: 319.6
click at [826, 542] on textarea "I suggest to steer clear of any fatty foods (including salmon which is a fatty …" at bounding box center [739, 439] width 443 height 238
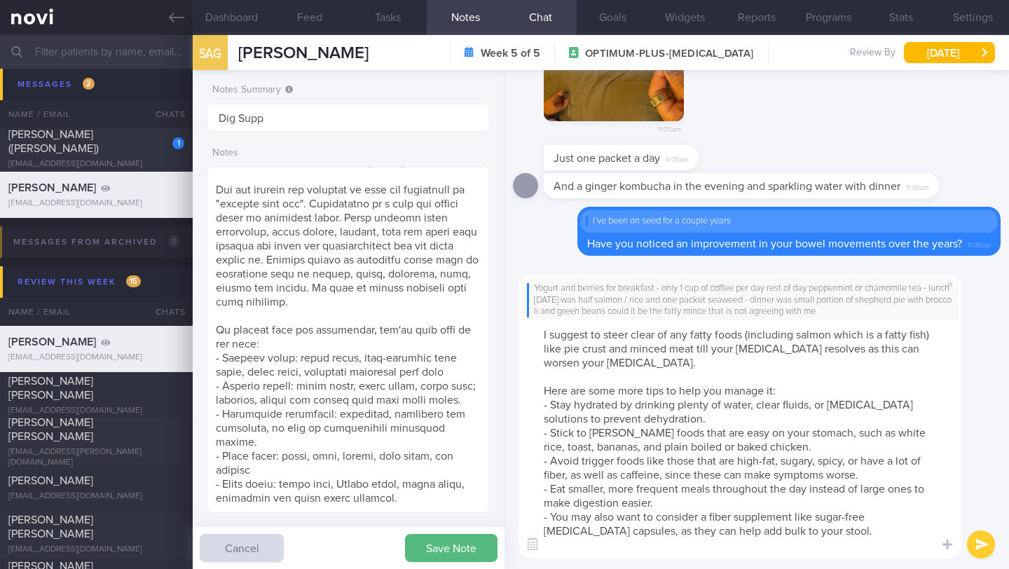
click at [975, 543] on button "submit" at bounding box center [981, 544] width 28 height 28
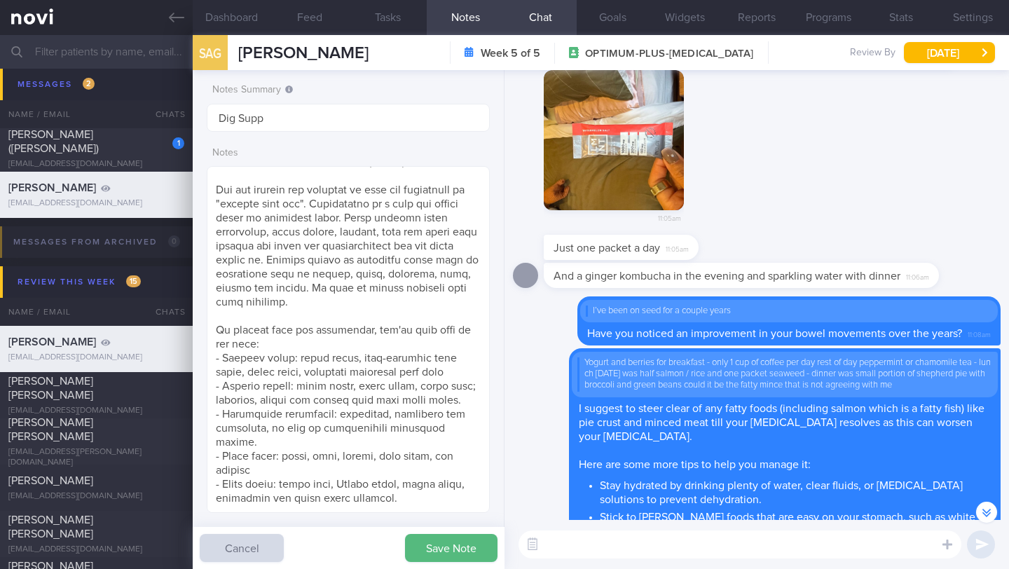
scroll to position [-149, 0]
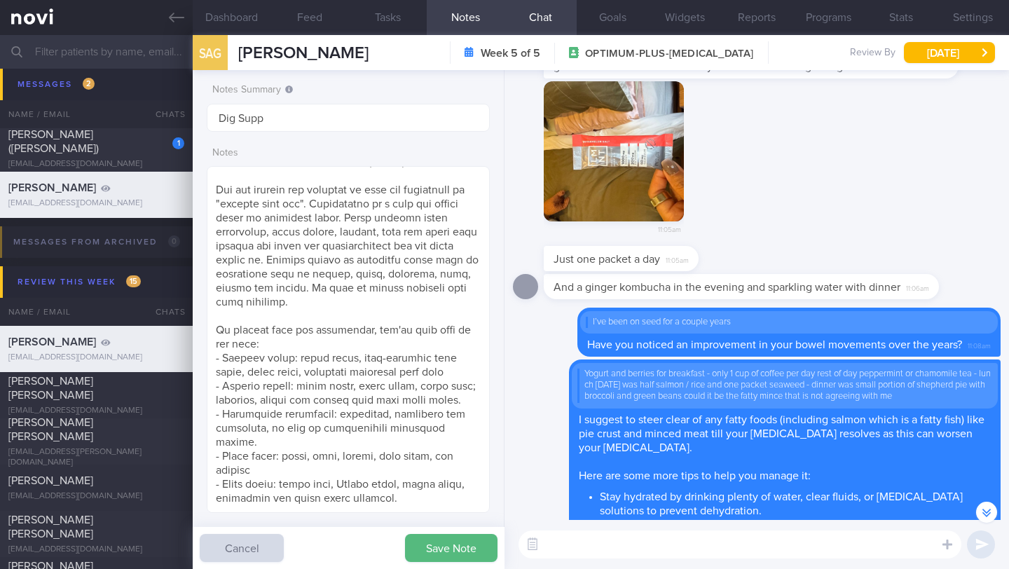
click at [597, 179] on button "button" at bounding box center [614, 151] width 140 height 140
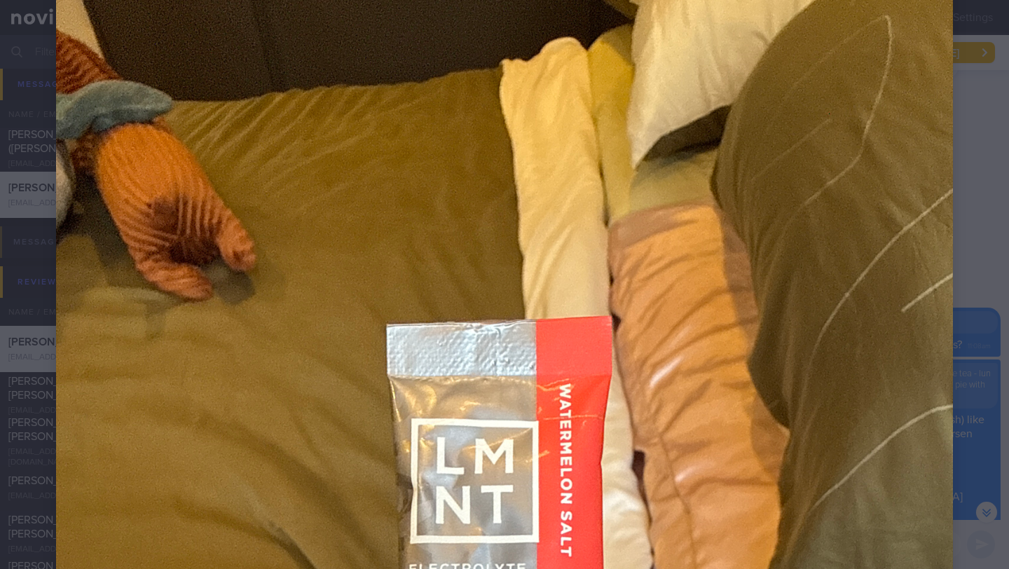
scroll to position [383, 0]
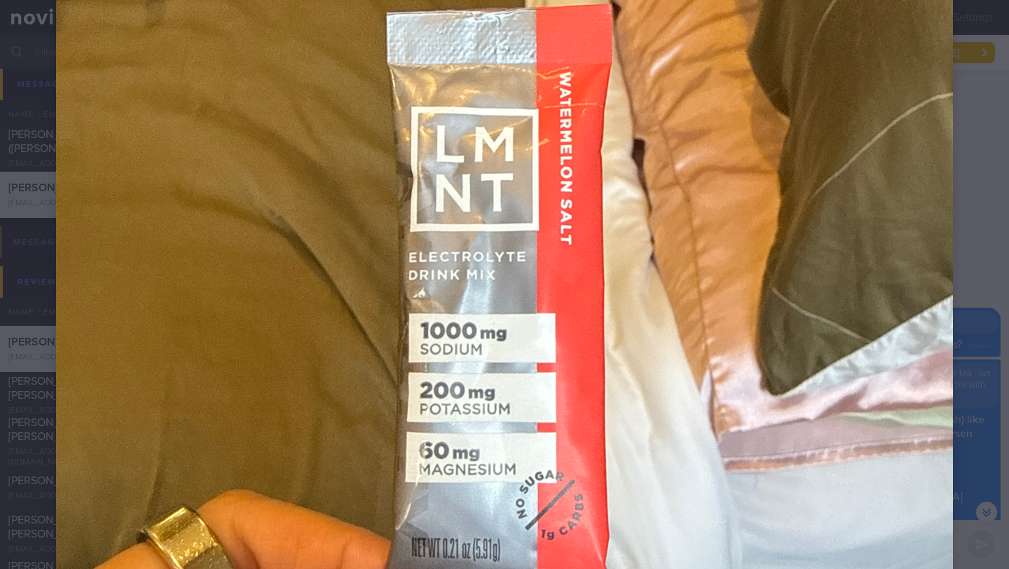
click at [984, 134] on div at bounding box center [504, 271] width 1009 height 1308
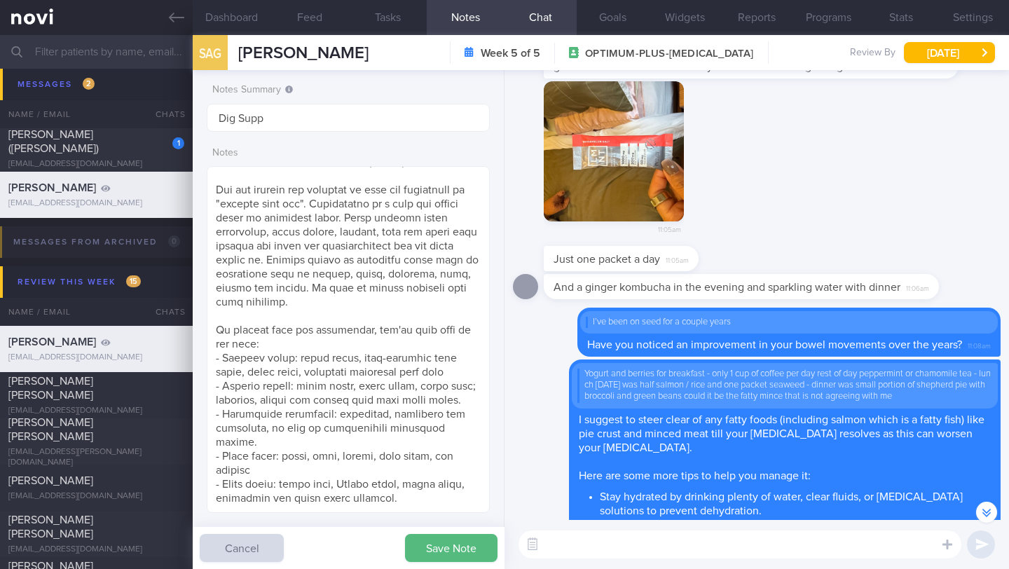
drag, startPoint x: 673, startPoint y: 186, endPoint x: 761, endPoint y: 223, distance: 95.8
click at [869, 190] on div "11:05am" at bounding box center [757, 163] width 488 height 165
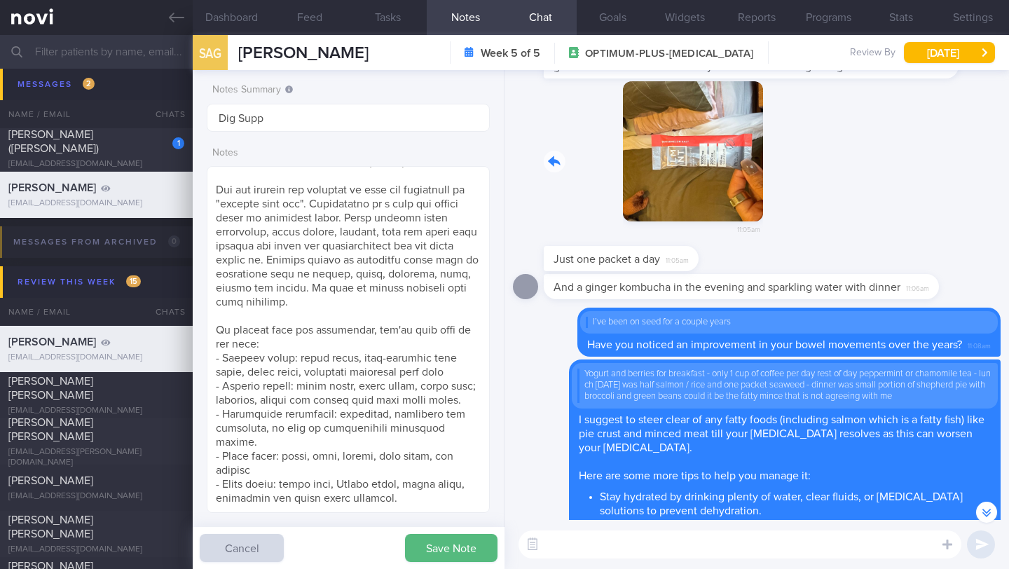
drag, startPoint x: 601, startPoint y: 169, endPoint x: 860, endPoint y: 184, distance: 258.9
click at [859, 184] on div "11:05am" at bounding box center [757, 163] width 488 height 165
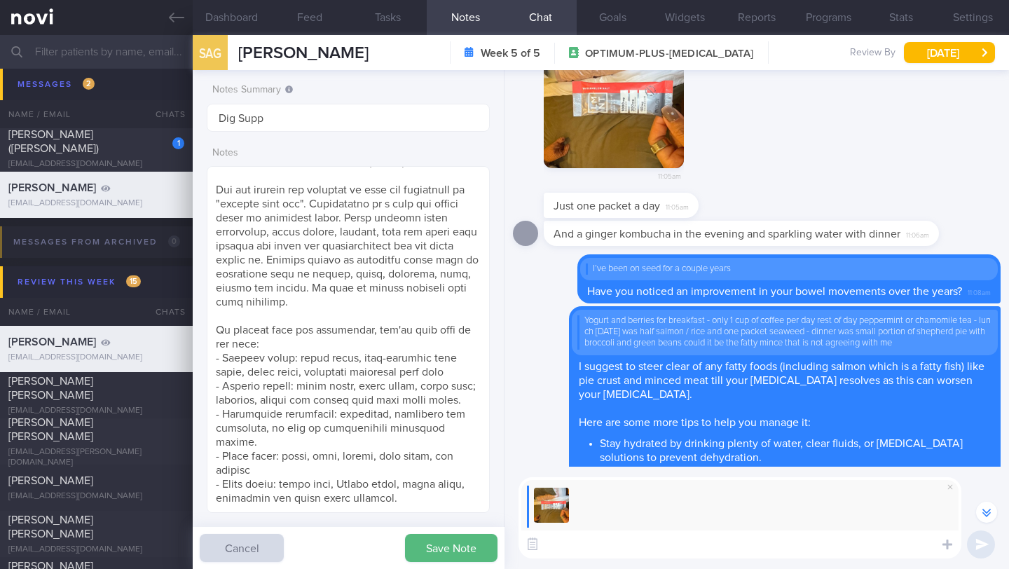
scroll to position [-202, 0]
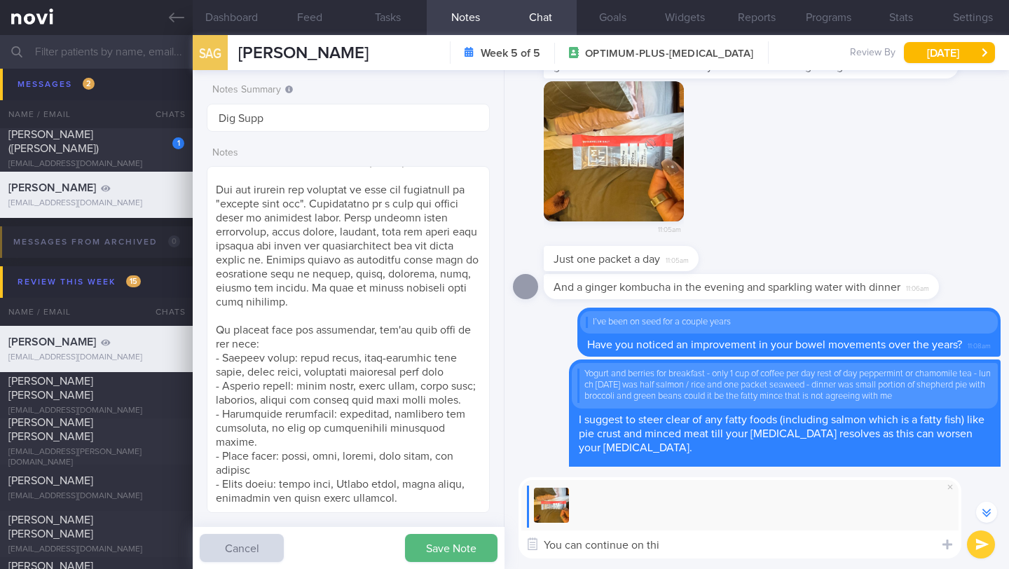
type textarea "You can continue on this"
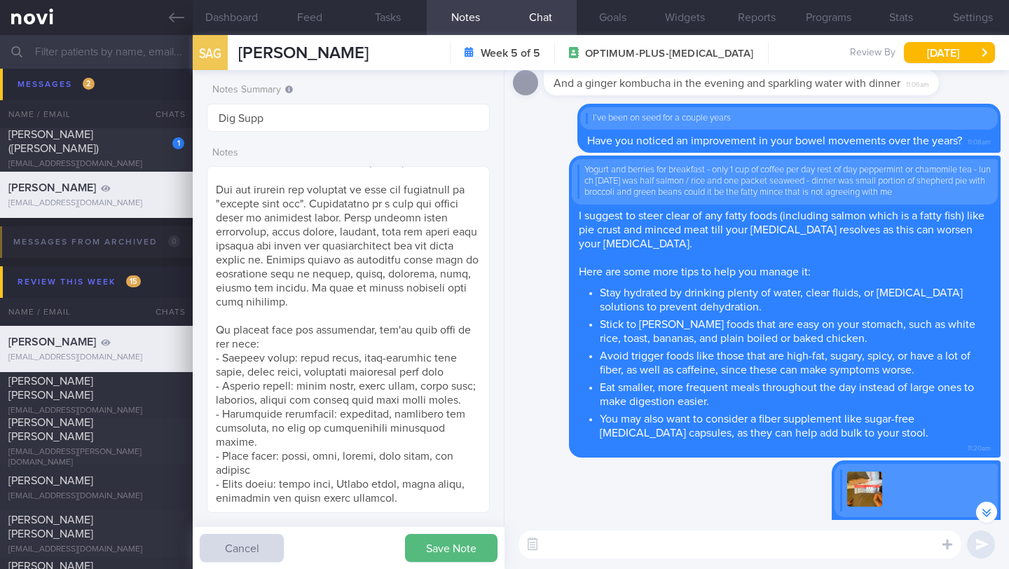
scroll to position [0, 0]
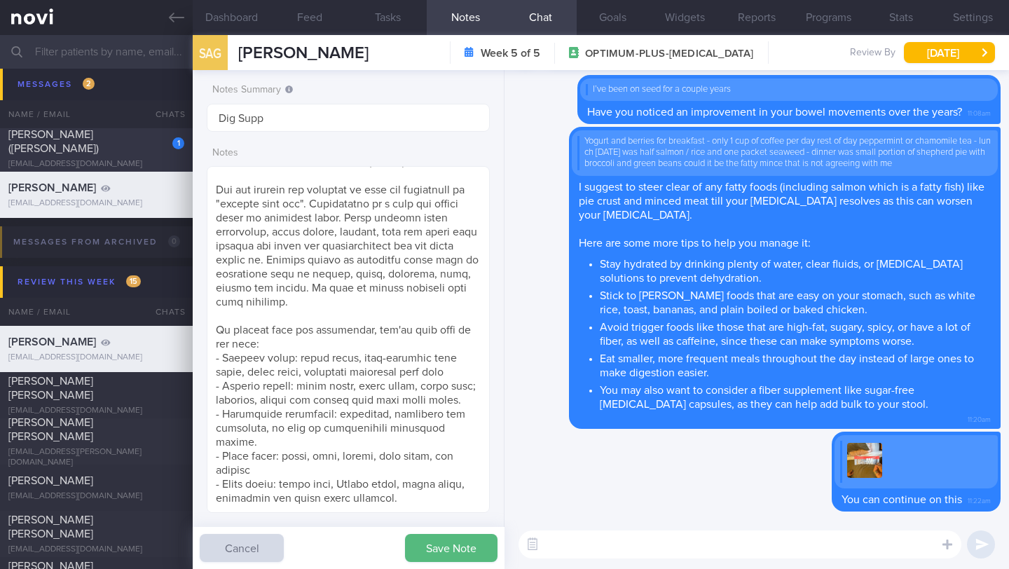
click at [125, 165] on div "1 [PERSON_NAME] ([PERSON_NAME]) [EMAIL_ADDRESS][DOMAIN_NAME] [DATE] OPTIMUM-PLU…" at bounding box center [504, 148] width 1009 height 46
type input "29/9 Check if able to resume exercise. managed to decrease calorie intake and K…"
type textarea "Logging with photos GOAL (till r/v with [PERSON_NAME]): (15/5) Optimizing your …"
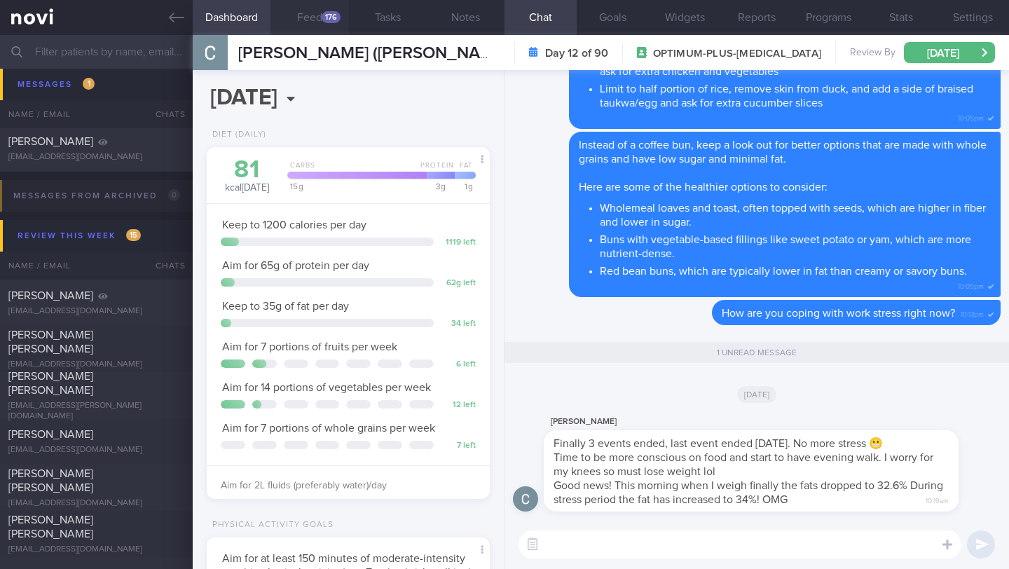
click at [305, 22] on button "Feed 176" at bounding box center [309, 17] width 78 height 35
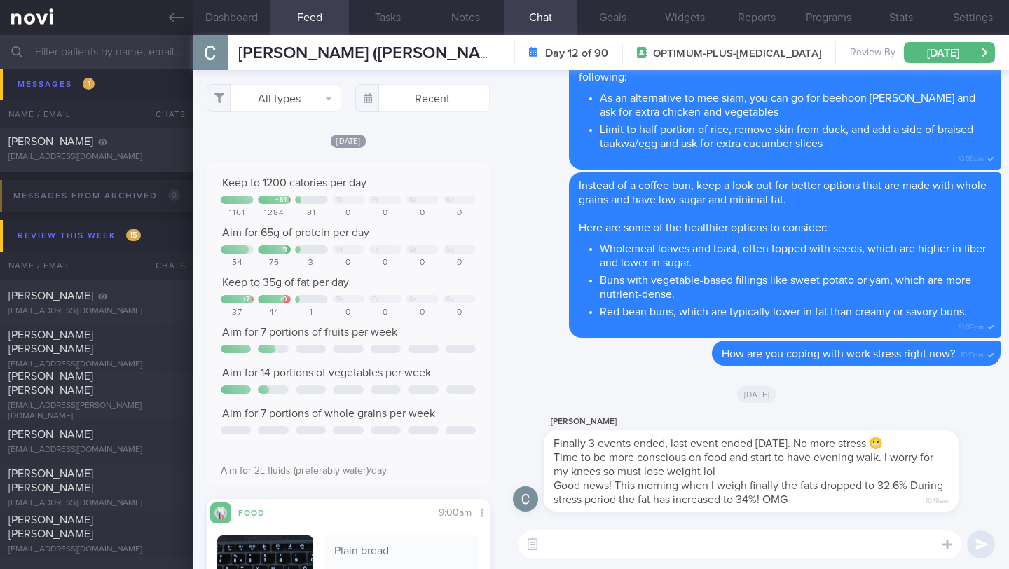
click at [591, 535] on textarea at bounding box center [739, 544] width 443 height 28
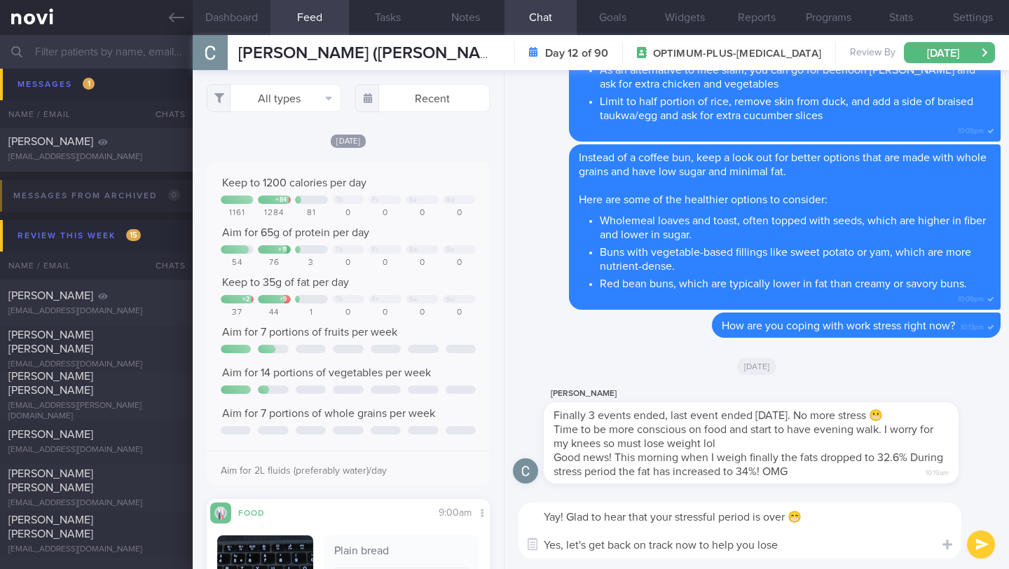
click at [202, 11] on button "Dashboard" at bounding box center [232, 17] width 78 height 35
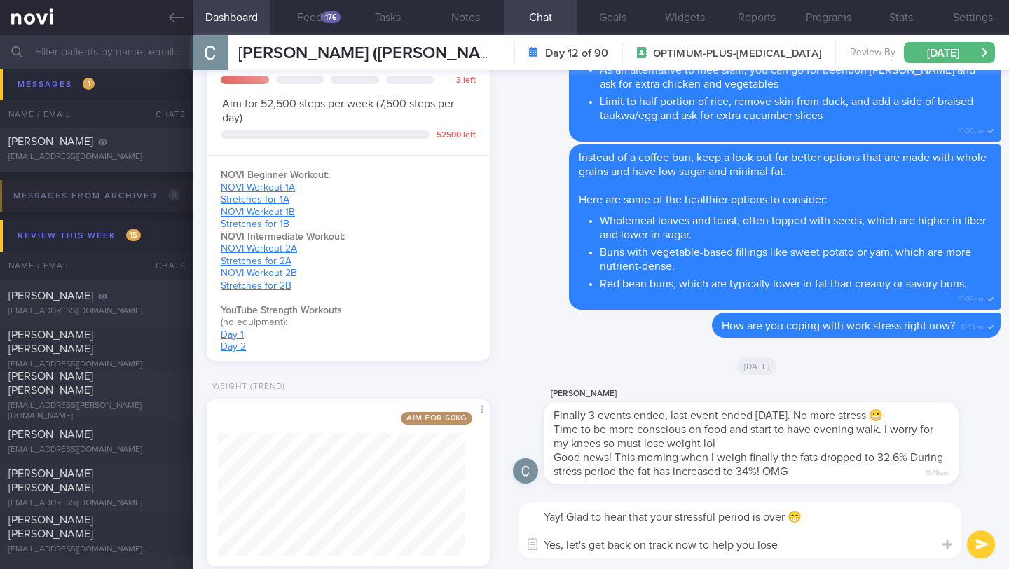
scroll to position [760, 0]
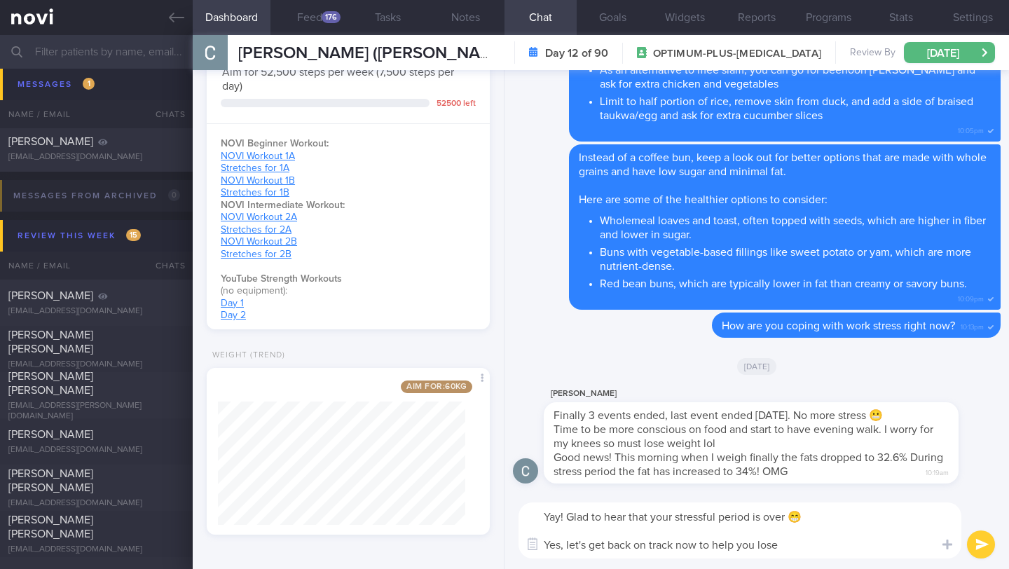
click at [796, 542] on textarea "Yay! Glad to hear that your stressful period is over 😁 Yes, let's get back on t…" at bounding box center [739, 530] width 443 height 56
type textarea "Yay! Glad to hear that your stressful period is over 😁 Yes, let's get back on t…"
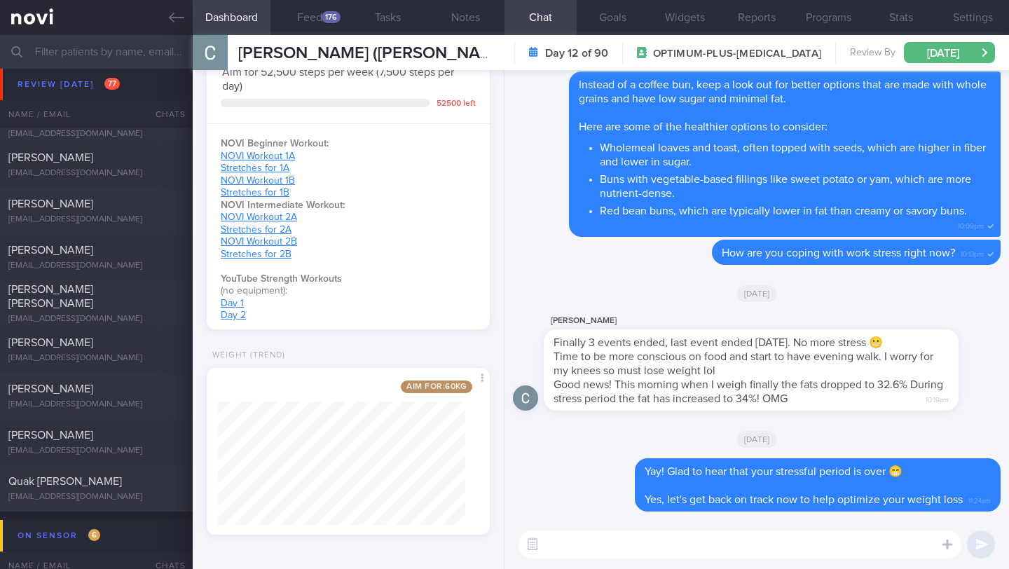
scroll to position [7415, 0]
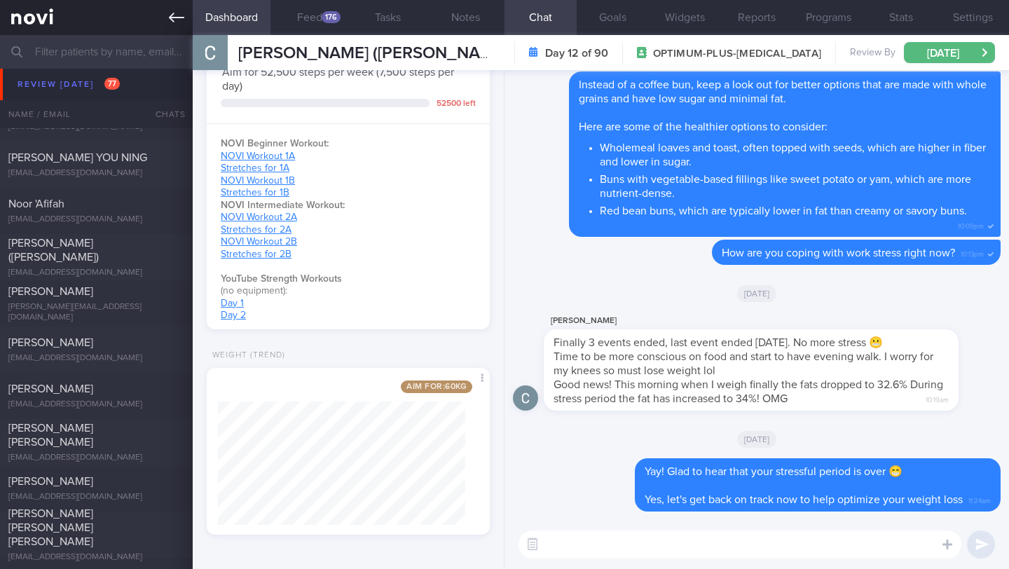
click at [175, 31] on link at bounding box center [96, 17] width 193 height 35
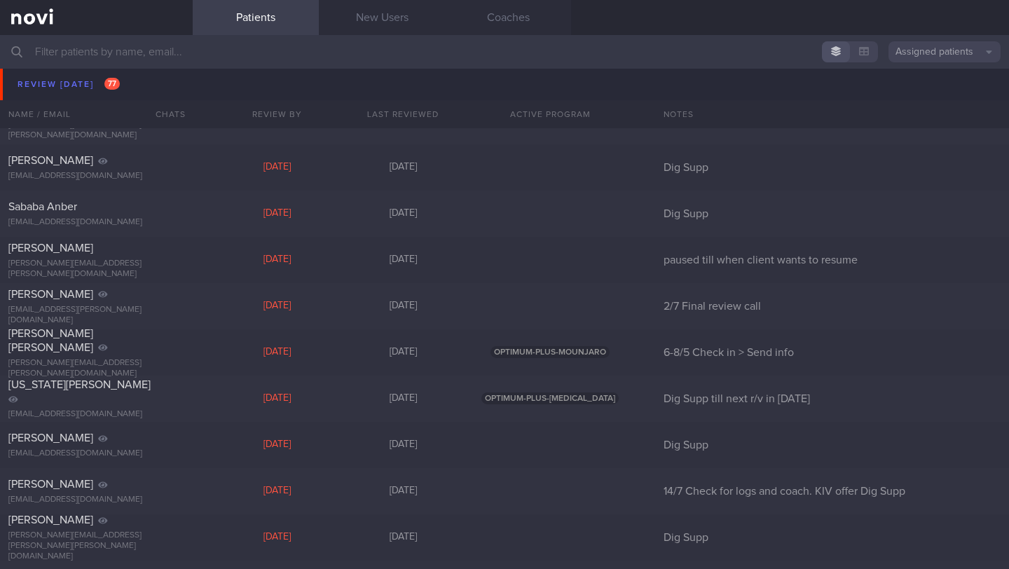
scroll to position [4804, 0]
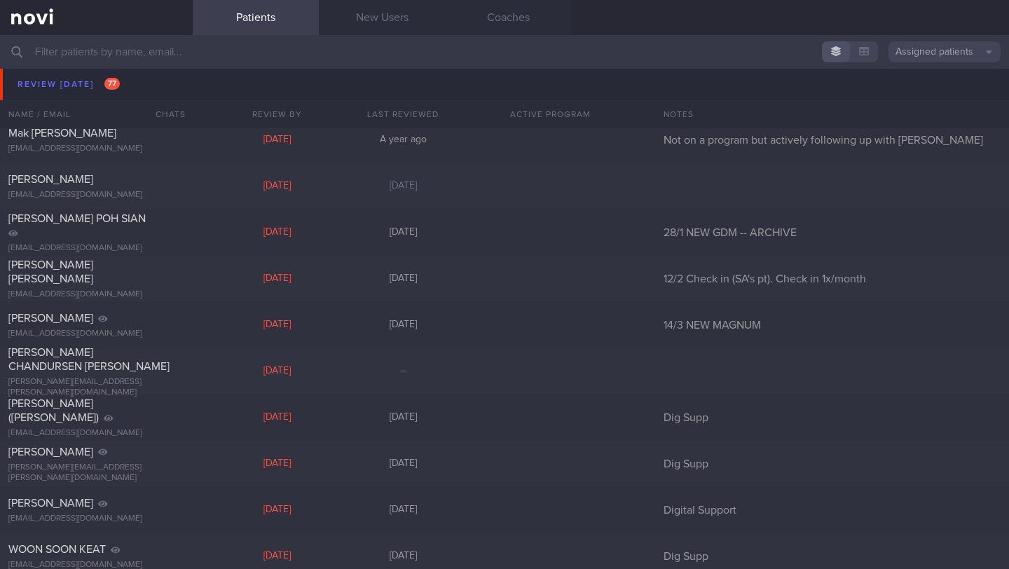
click at [169, 49] on input "text" at bounding box center [504, 52] width 1009 height 34
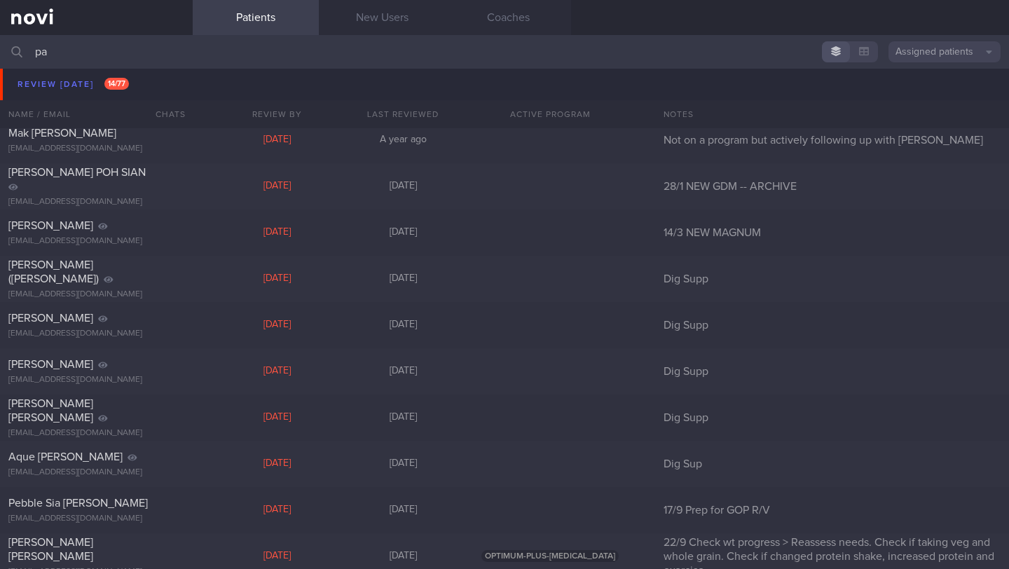
scroll to position [273, 0]
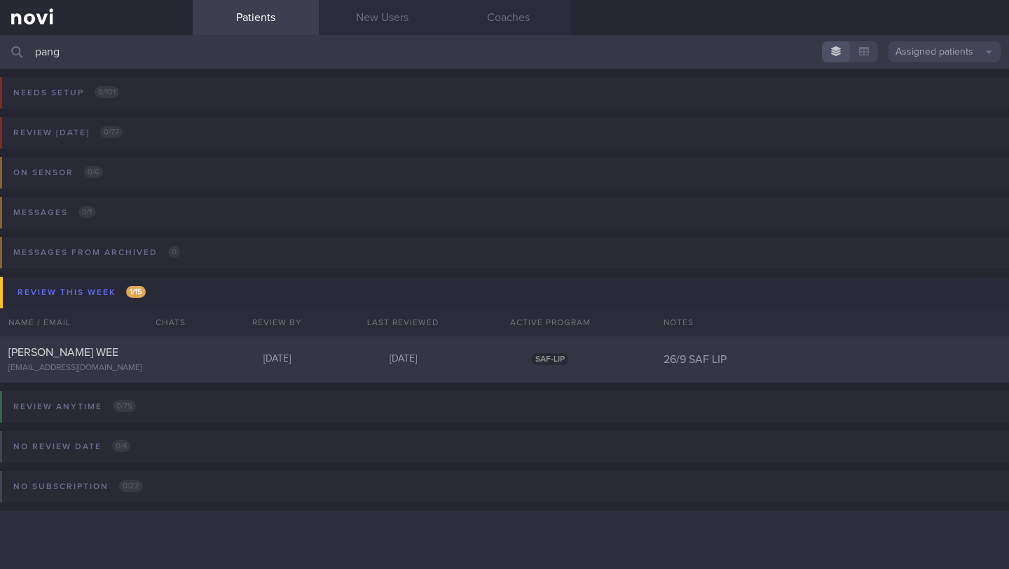
click at [55, 366] on div "[EMAIL_ADDRESS][DOMAIN_NAME]" at bounding box center [96, 368] width 176 height 11
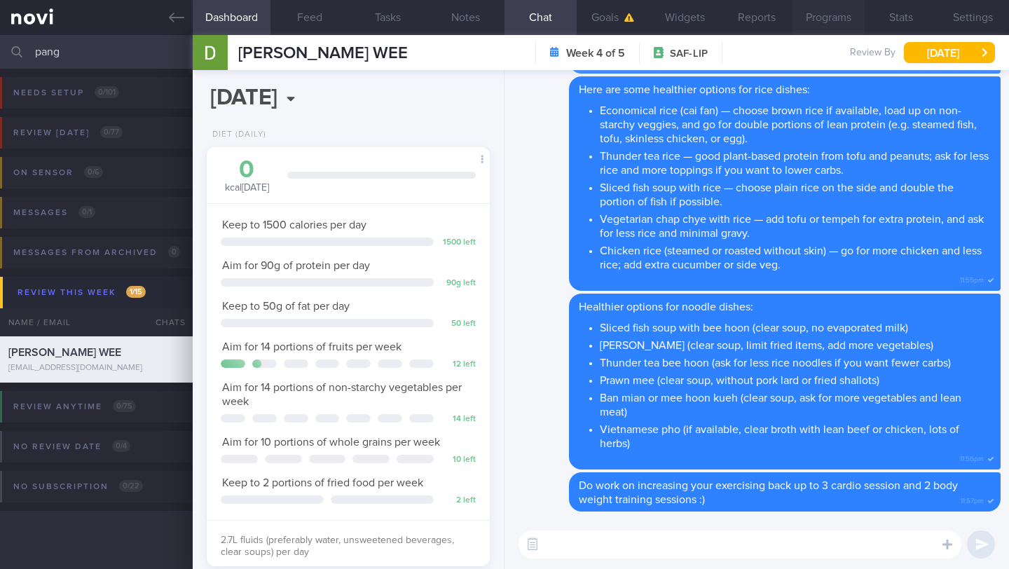
scroll to position [126, 253]
click at [965, 10] on button "Settings" at bounding box center [973, 17] width 72 height 35
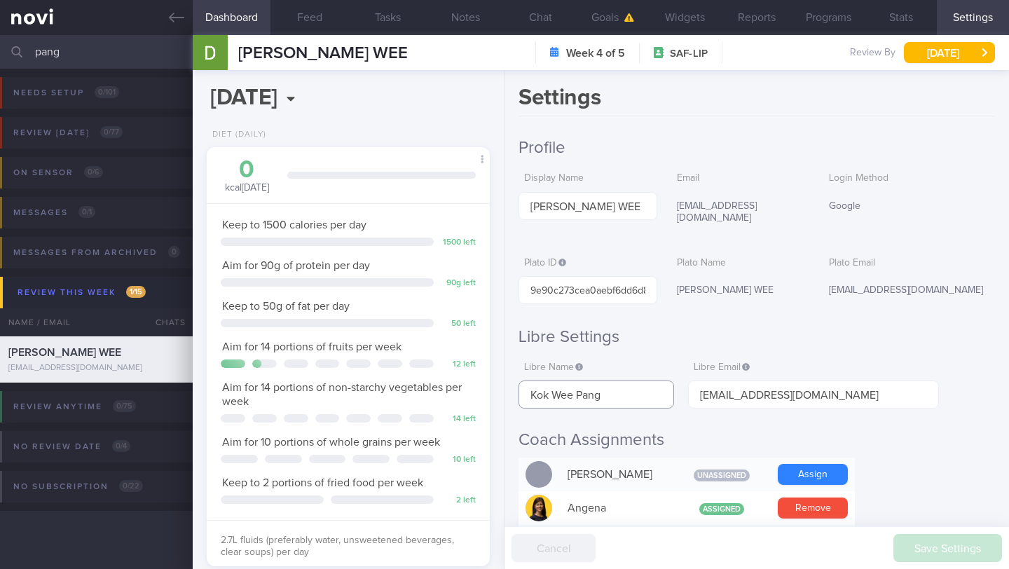
drag, startPoint x: 619, startPoint y: 384, endPoint x: 564, endPoint y: 385, distance: 54.6
click at [516, 387] on div "Settings Profile Display Name [PERSON_NAME] WEE Email [EMAIL_ADDRESS][DOMAIN_NA…" at bounding box center [756, 319] width 504 height 499
click at [41, 50] on input "pang" at bounding box center [504, 52] width 1009 height 34
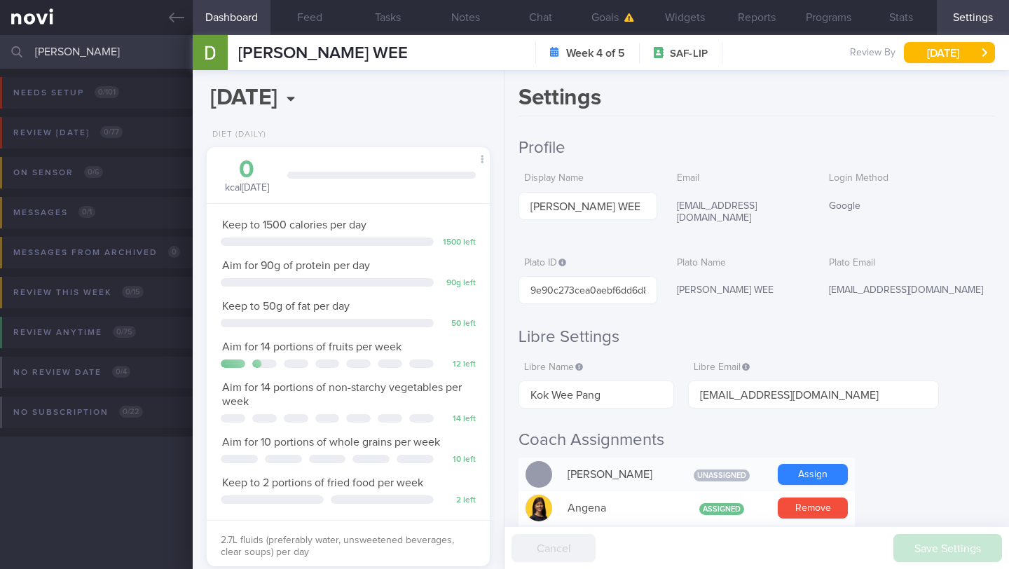
click at [112, 462] on div "Needs setup 0 / 101 Name / Email Chats Setup tasks needed Review [DATE] 0 / 77 …" at bounding box center [504, 272] width 1009 height 406
drag, startPoint x: 60, startPoint y: 55, endPoint x: 4, endPoint y: 42, distance: 57.4
click at [4, 43] on div "[PERSON_NAME] Assigned patients Assigned patients All active patients Archived …" at bounding box center [504, 52] width 1009 height 34
click at [167, 29] on link at bounding box center [96, 17] width 193 height 35
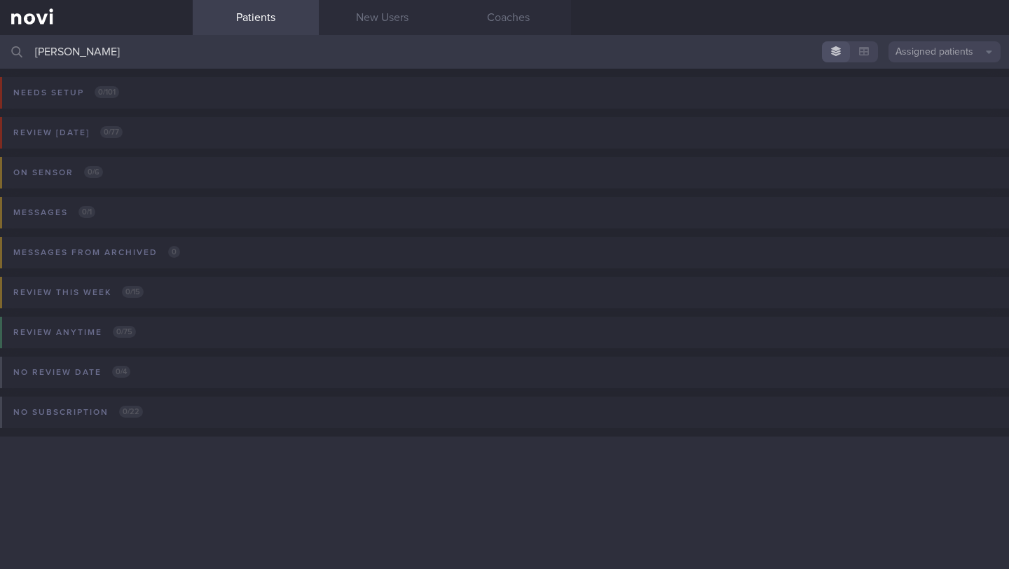
click at [939, 53] on button "Assigned patients" at bounding box center [944, 51] width 112 height 21
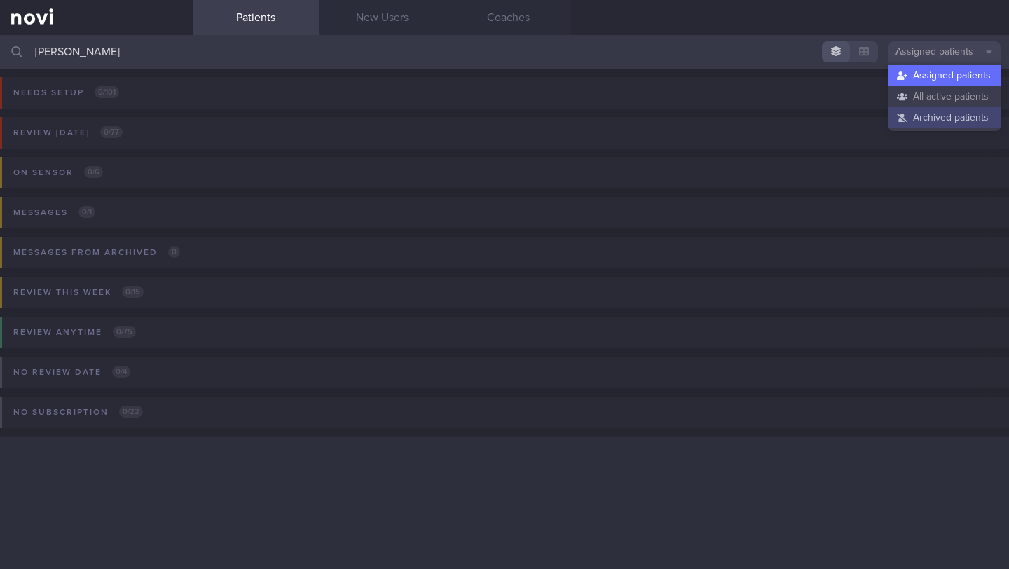
click at [933, 120] on button "Archived patients" at bounding box center [944, 117] width 112 height 21
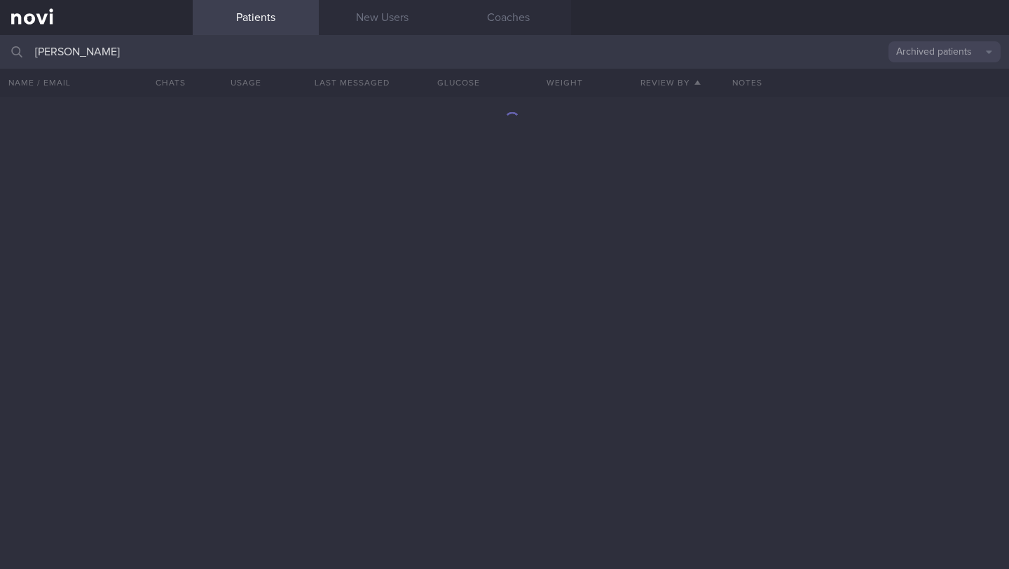
drag, startPoint x: 63, startPoint y: 53, endPoint x: 0, endPoint y: 46, distance: 63.4
click at [0, 47] on input "[PERSON_NAME]" at bounding box center [504, 52] width 1009 height 34
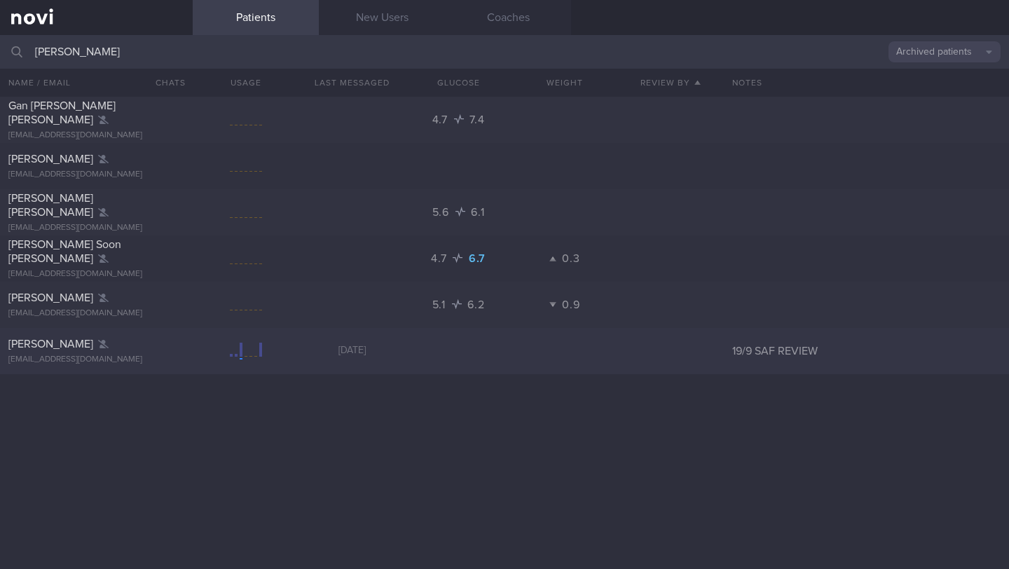
type input "[PERSON_NAME]"
click at [124, 353] on div "[PERSON_NAME] [EMAIL_ADDRESS][DOMAIN_NAME]" at bounding box center [96, 351] width 193 height 28
select select "8"
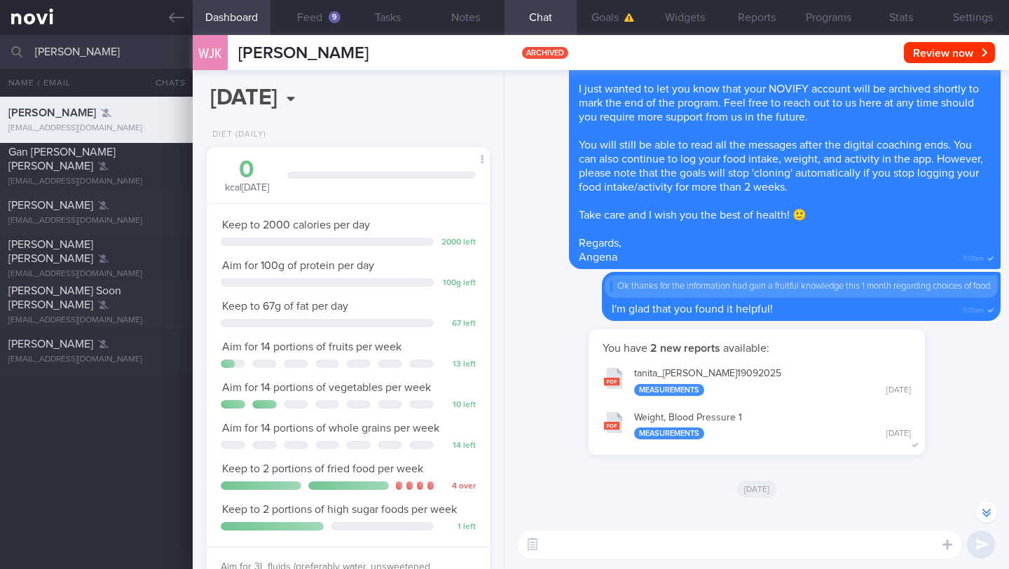
scroll to position [-273, 0]
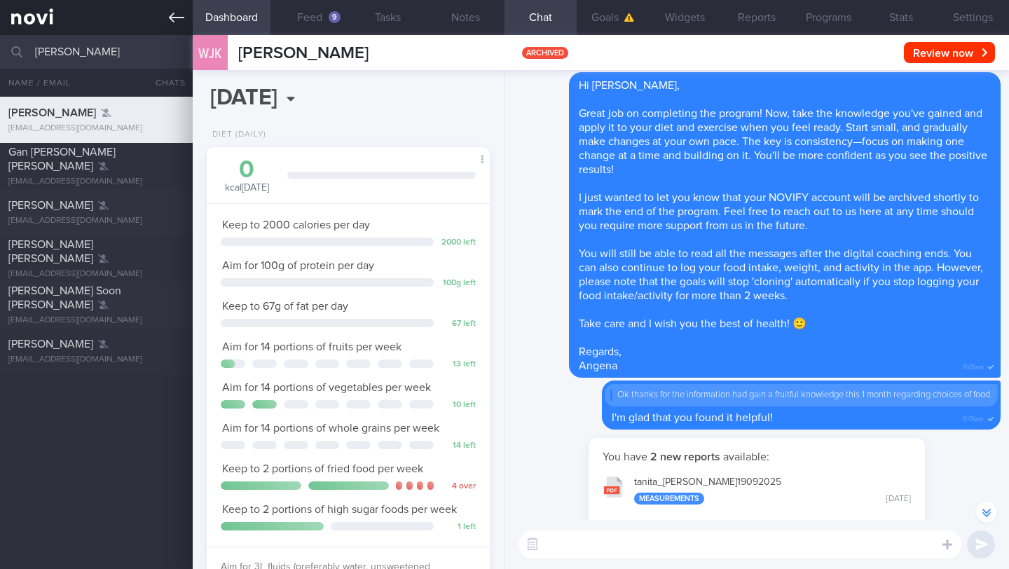
click at [169, 21] on icon at bounding box center [176, 17] width 15 height 15
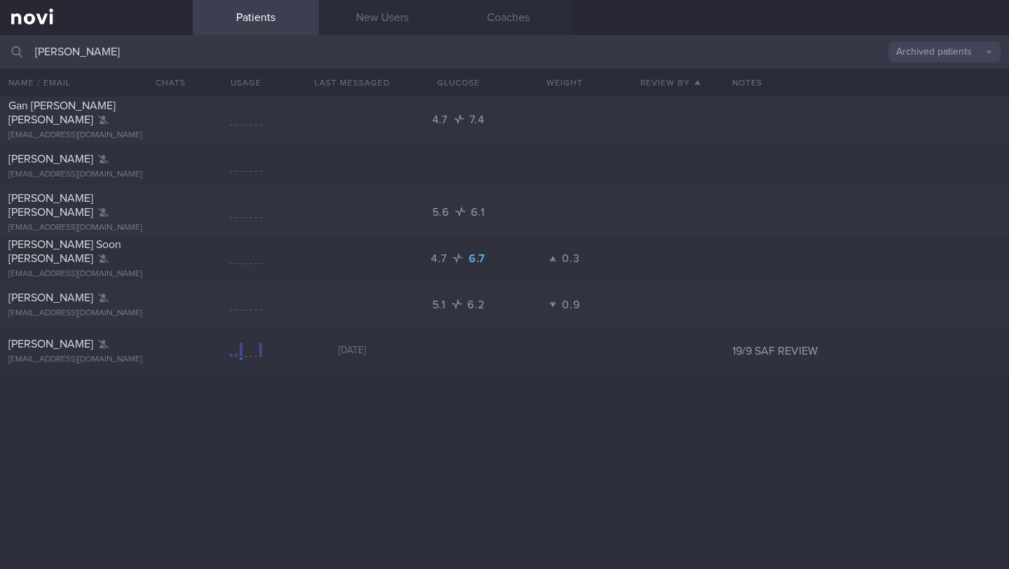
click at [942, 52] on button "Archived patients" at bounding box center [944, 51] width 112 height 21
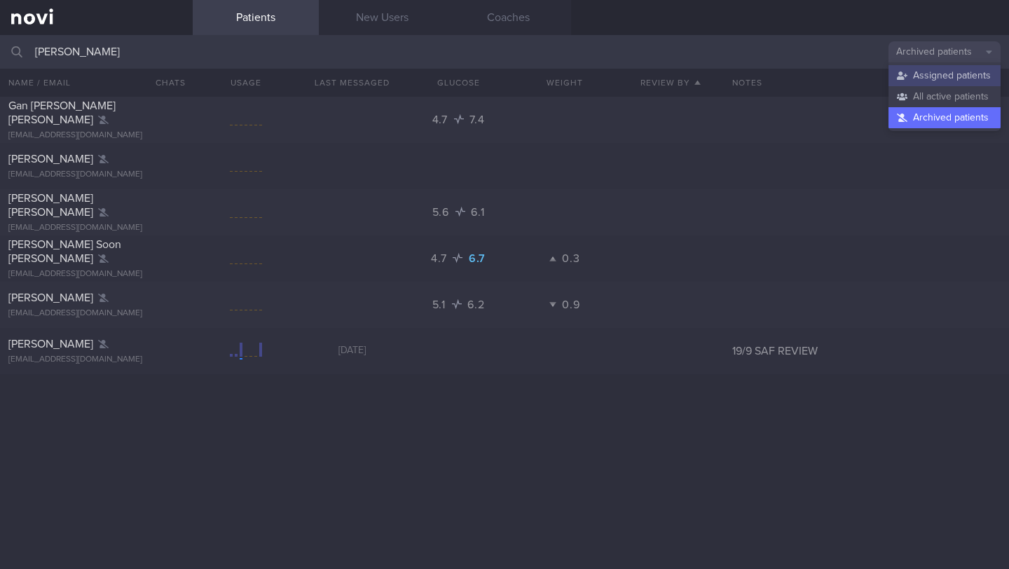
click at [938, 70] on button "Assigned patients" at bounding box center [944, 75] width 112 height 21
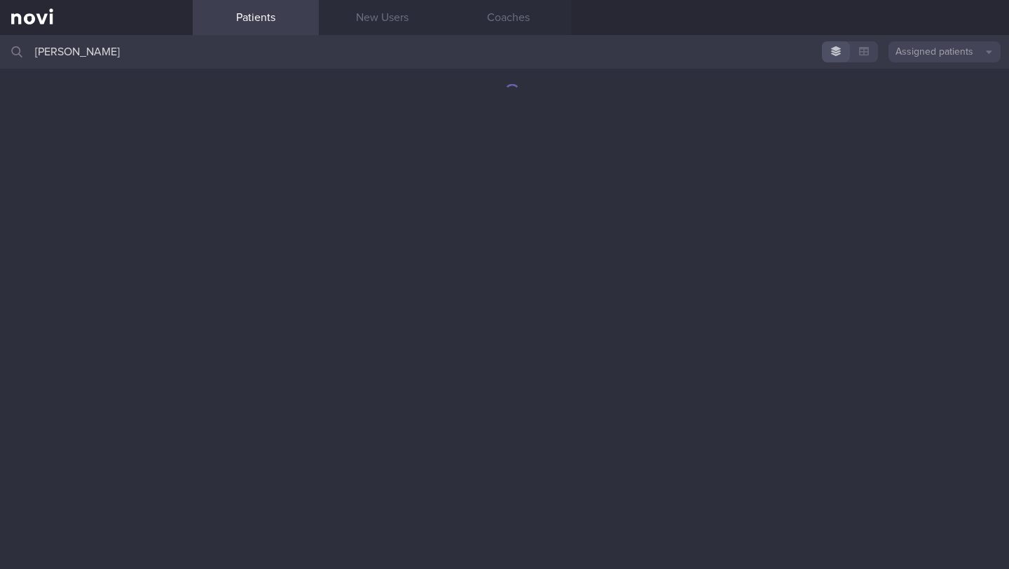
drag, startPoint x: 135, startPoint y: 53, endPoint x: 19, endPoint y: 52, distance: 115.6
click at [19, 52] on div "[PERSON_NAME] Assigned patients Assigned patients All active patients Archived …" at bounding box center [504, 52] width 1009 height 34
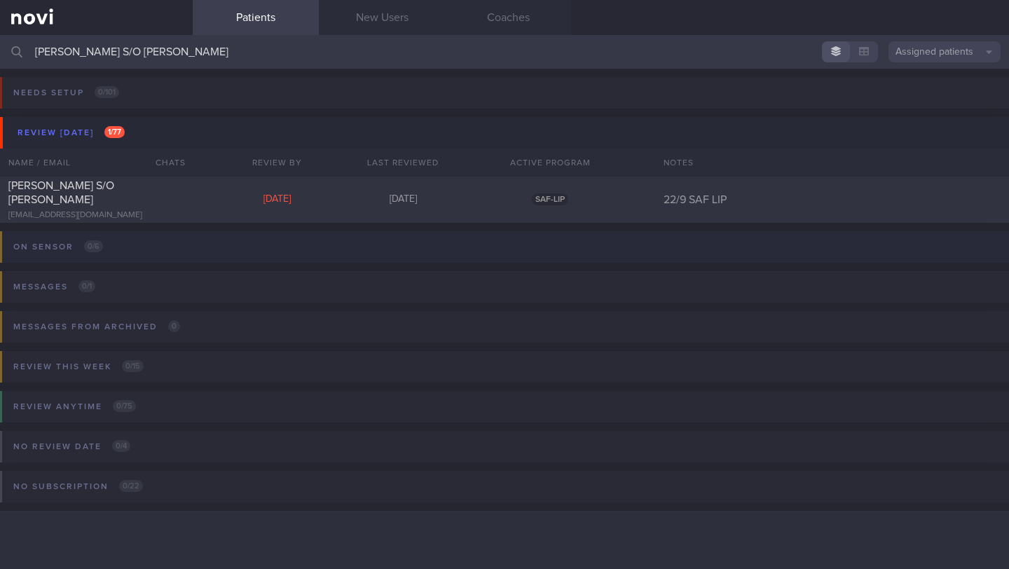
type input "[PERSON_NAME] S/O [PERSON_NAME]"
click at [81, 200] on span "[PERSON_NAME] S/O [PERSON_NAME]" at bounding box center [61, 192] width 106 height 25
select select "8"
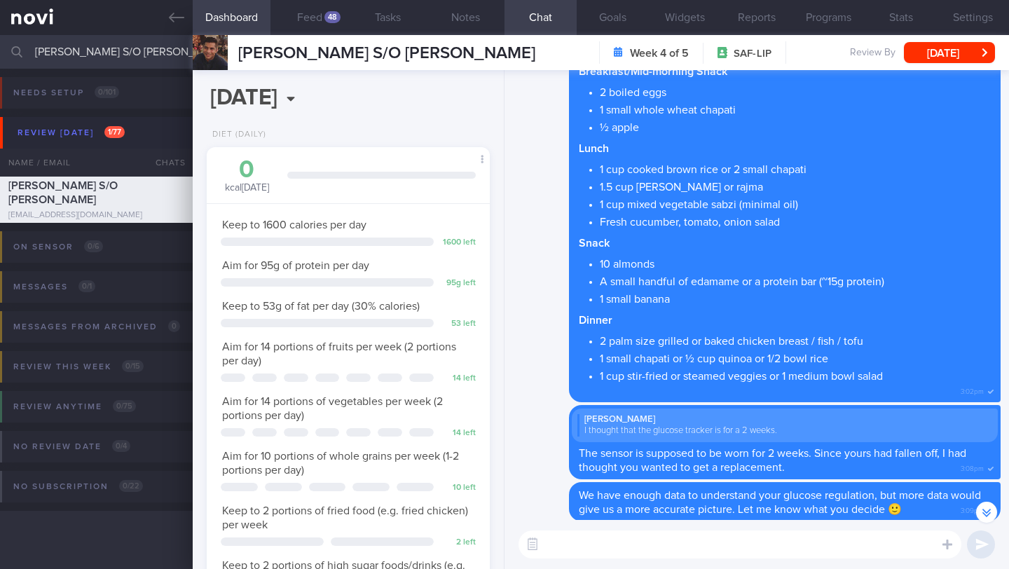
scroll to position [-22, 0]
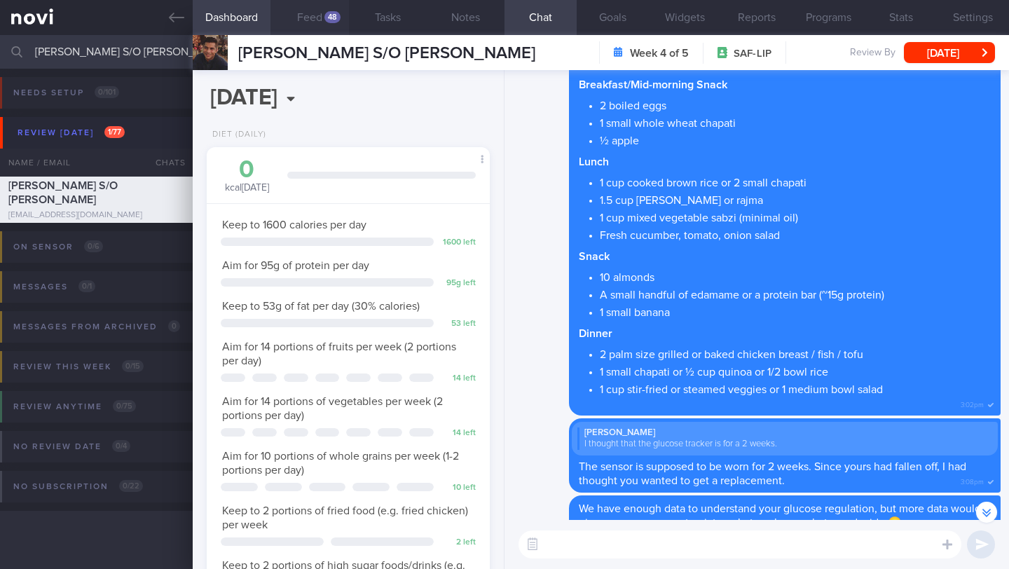
click at [323, 13] on button "Feed 48" at bounding box center [309, 17] width 78 height 35
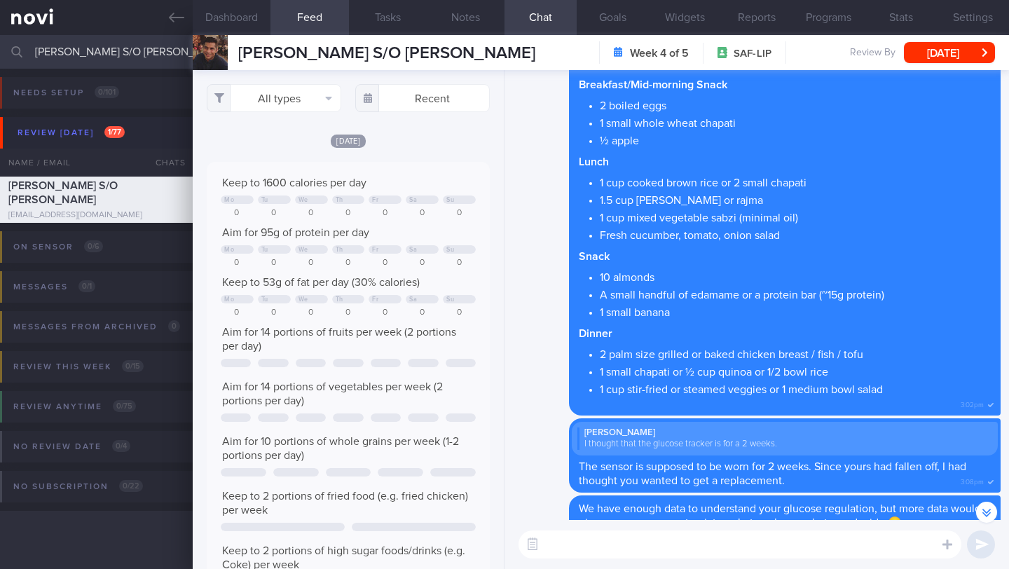
scroll to position [63, 254]
click at [303, 96] on button "All types" at bounding box center [274, 98] width 135 height 28
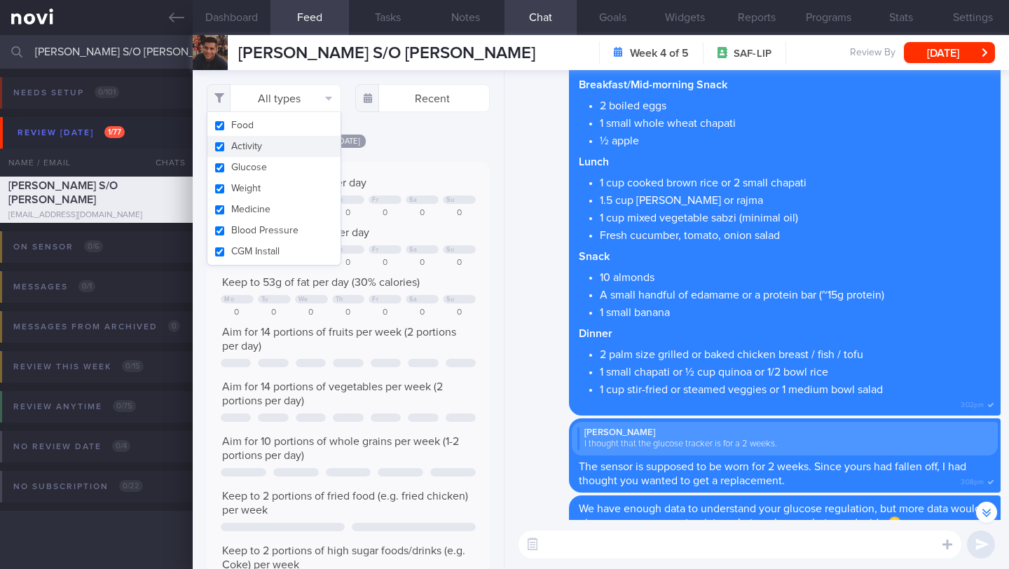
click at [290, 153] on button "Activity" at bounding box center [273, 146] width 133 height 21
checkbox input "false"
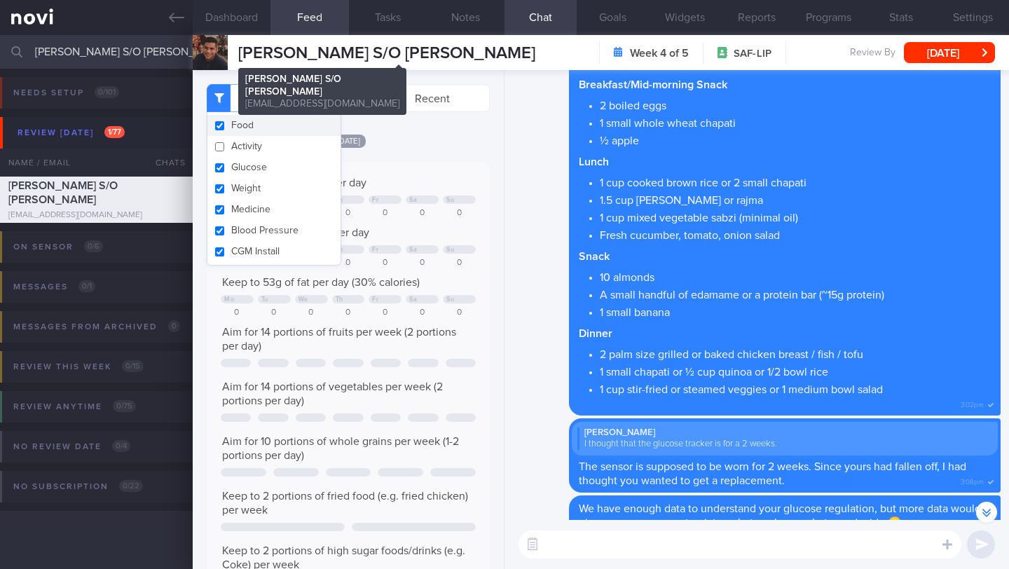
click at [303, 53] on span "[PERSON_NAME] S/O [PERSON_NAME]" at bounding box center [386, 53] width 297 height 17
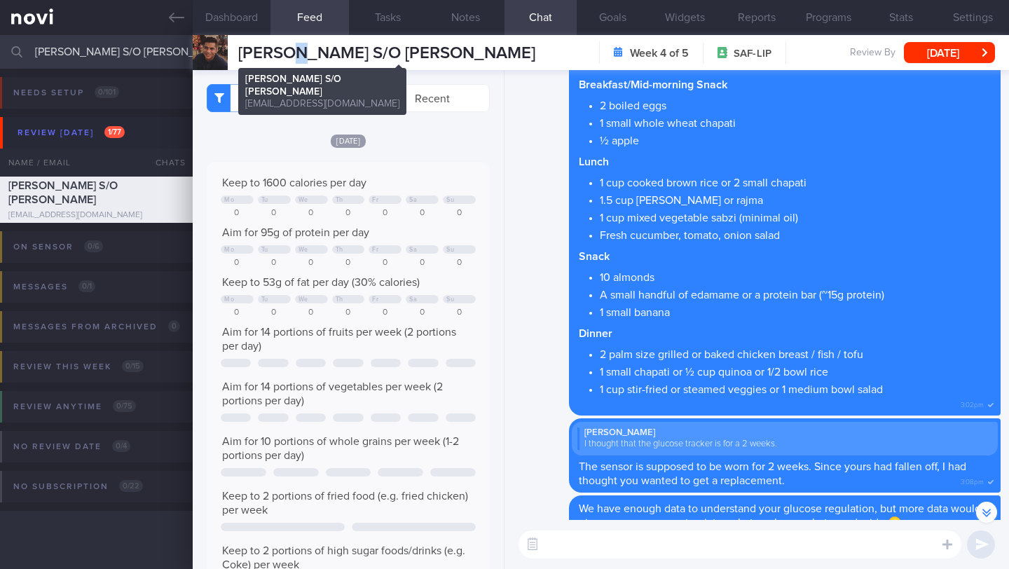
click at [303, 53] on span "[PERSON_NAME] S/O [PERSON_NAME]" at bounding box center [386, 53] width 297 height 17
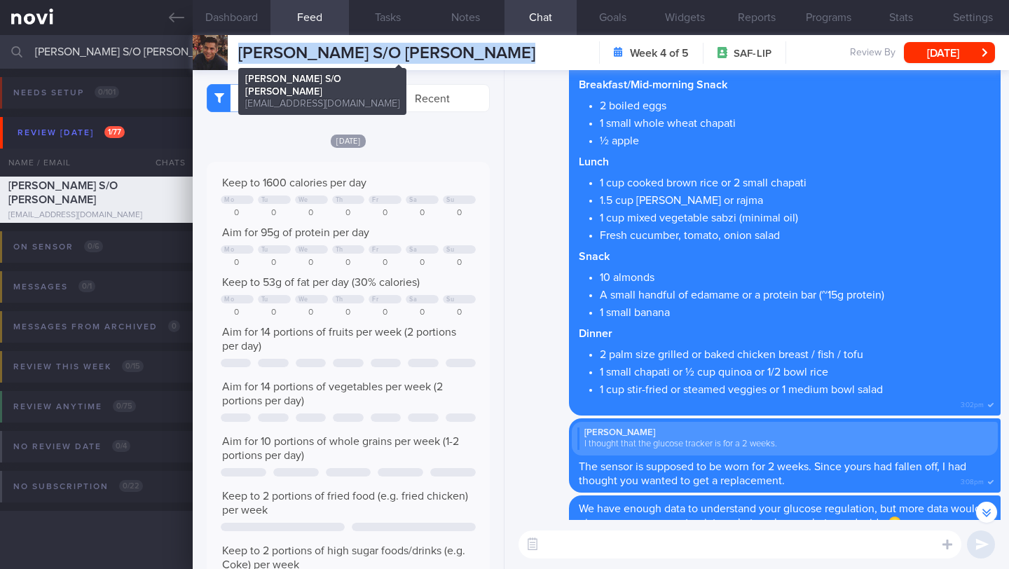
click at [303, 53] on span "[PERSON_NAME] S/O [PERSON_NAME]" at bounding box center [386, 53] width 297 height 17
copy div "[PERSON_NAME] S/O [PERSON_NAME] [PERSON_NAME] S/O [PERSON_NAME] [EMAIL_ADDRESS]…"
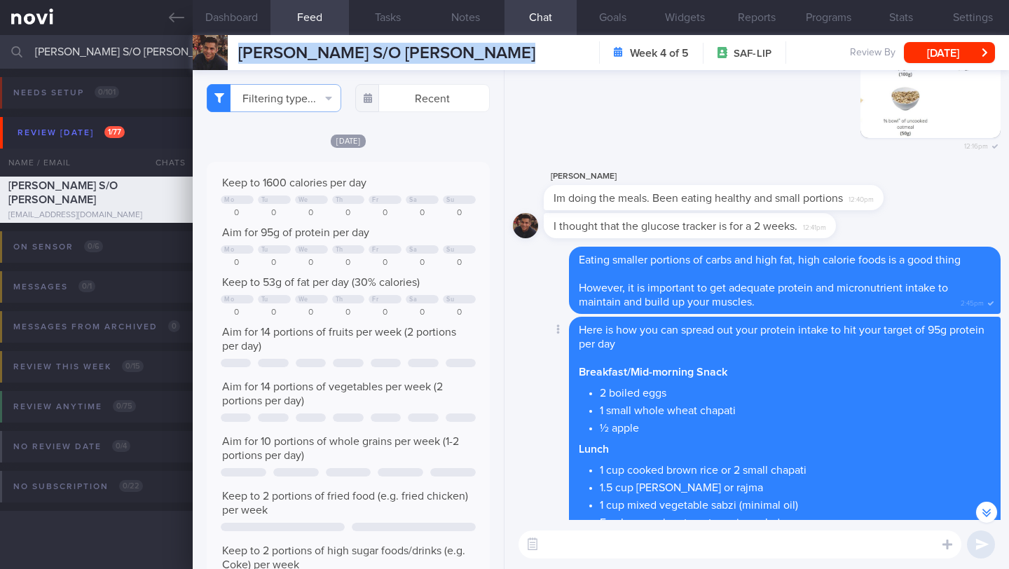
scroll to position [-313, 0]
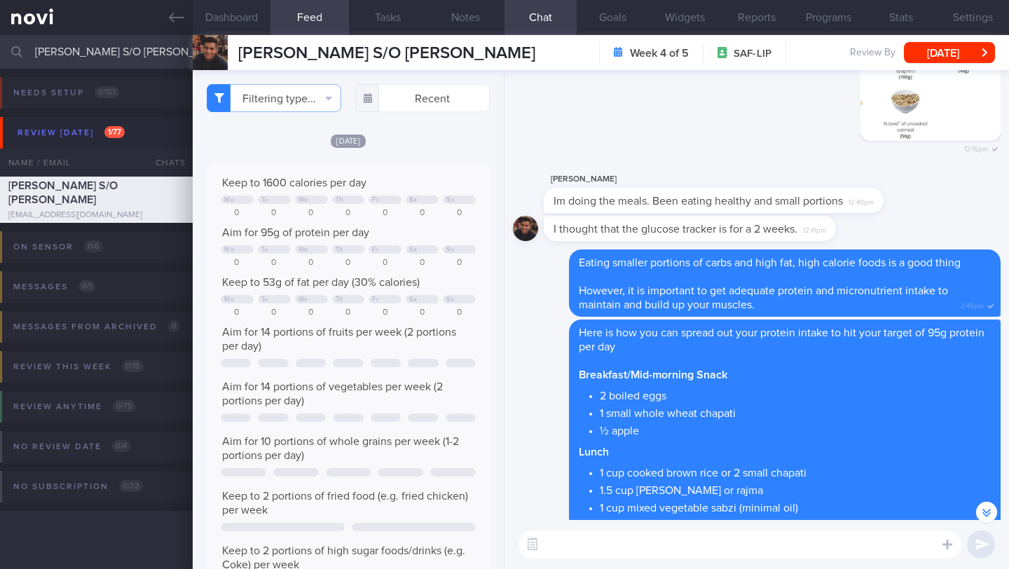
click at [616, 552] on textarea at bounding box center [739, 544] width 443 height 28
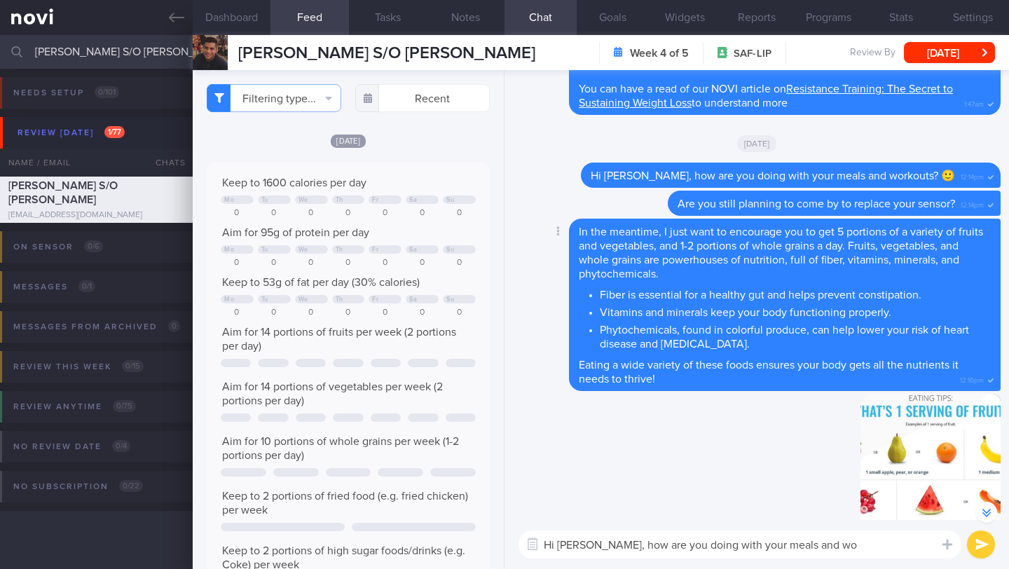
scroll to position [-1126, 0]
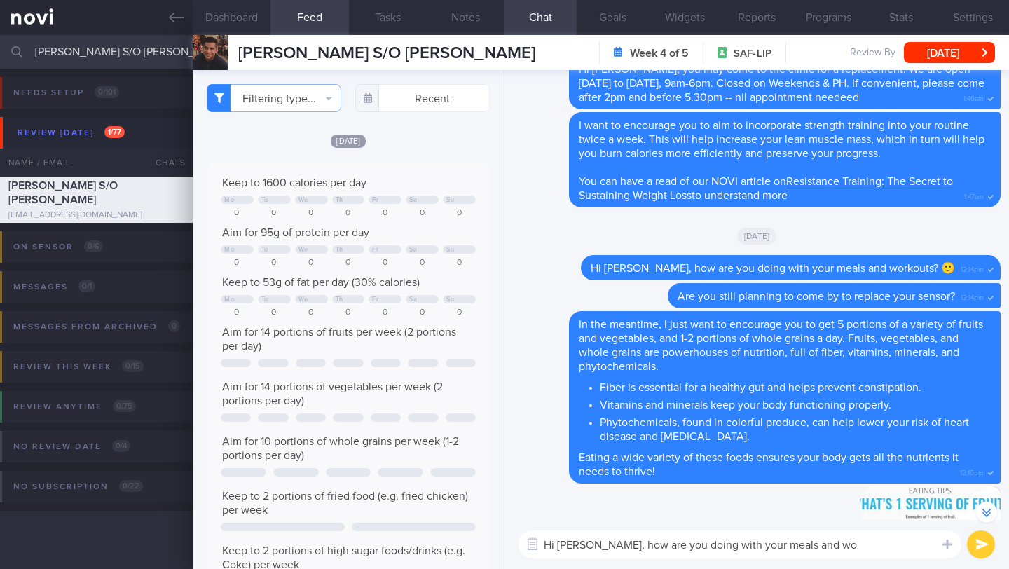
drag, startPoint x: 605, startPoint y: 546, endPoint x: 840, endPoint y: 549, distance: 235.4
click at [840, 549] on textarea "Hi [PERSON_NAME], how are you doing with your meals and wo" at bounding box center [739, 544] width 443 height 28
paste textarea "diet and exercise goals lately? 🙂"
type textarea "Hi [PERSON_NAME], how are you doing with your diet and exercise goals lately? 🙂"
click at [984, 544] on button "submit" at bounding box center [981, 544] width 28 height 28
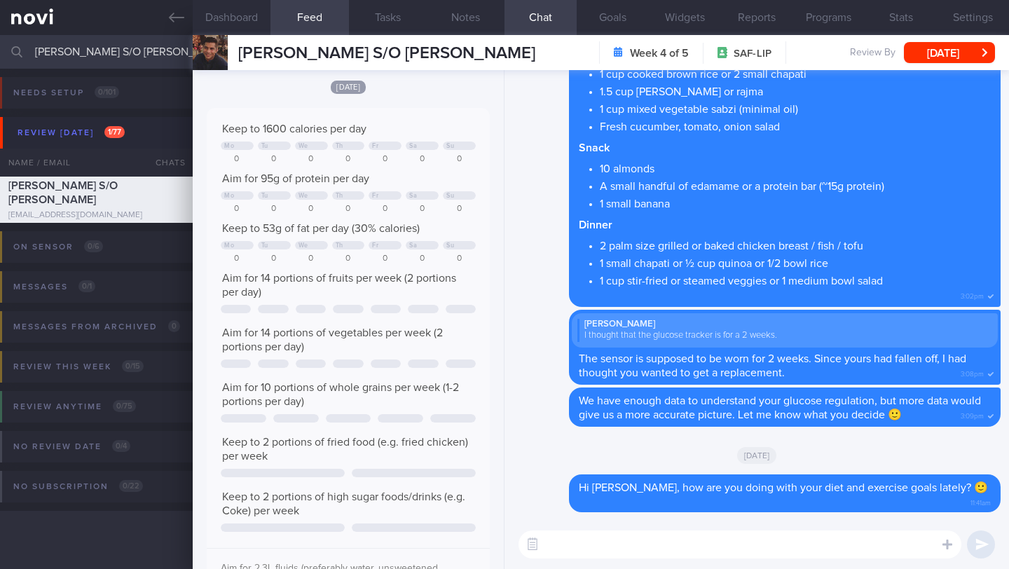
scroll to position [0, 0]
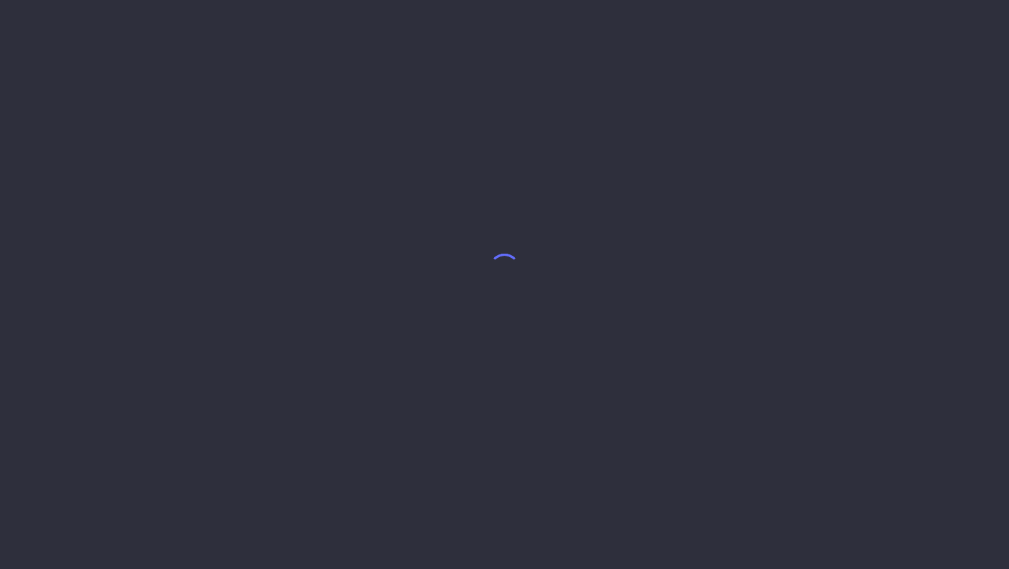
select select "8"
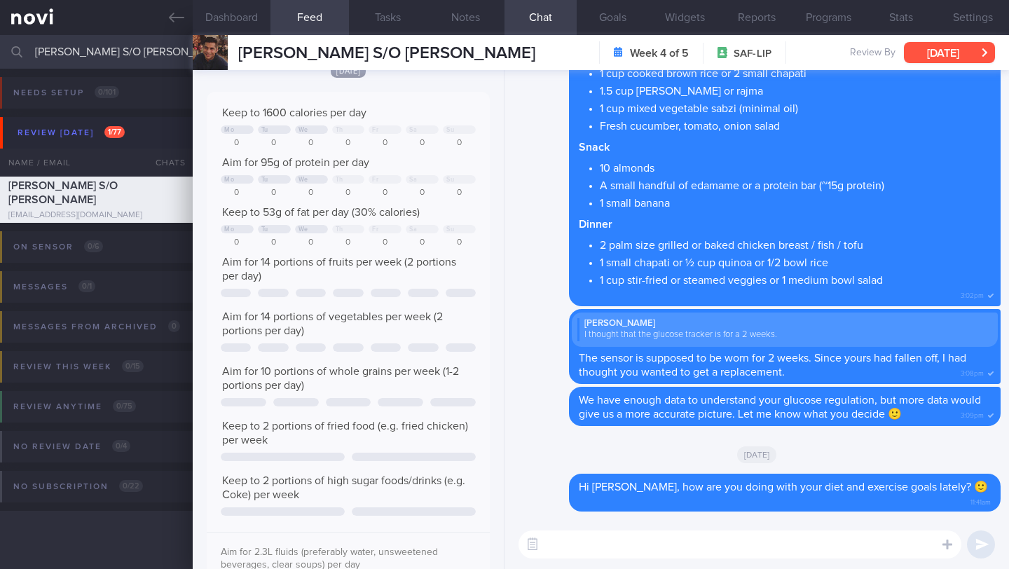
click at [967, 48] on button "[DATE]" at bounding box center [949, 52] width 91 height 21
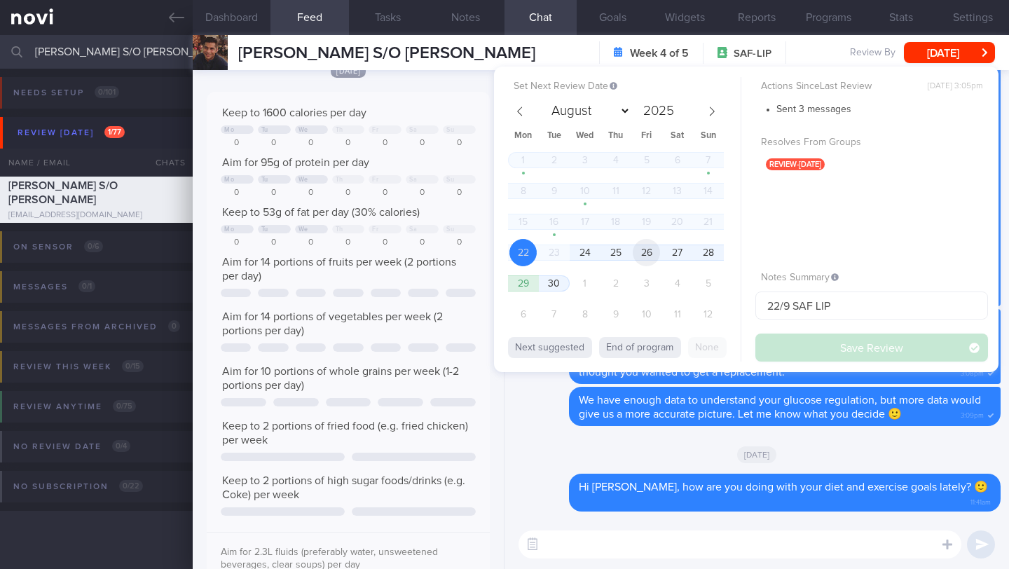
click at [633, 259] on span "26" at bounding box center [646, 252] width 27 height 27
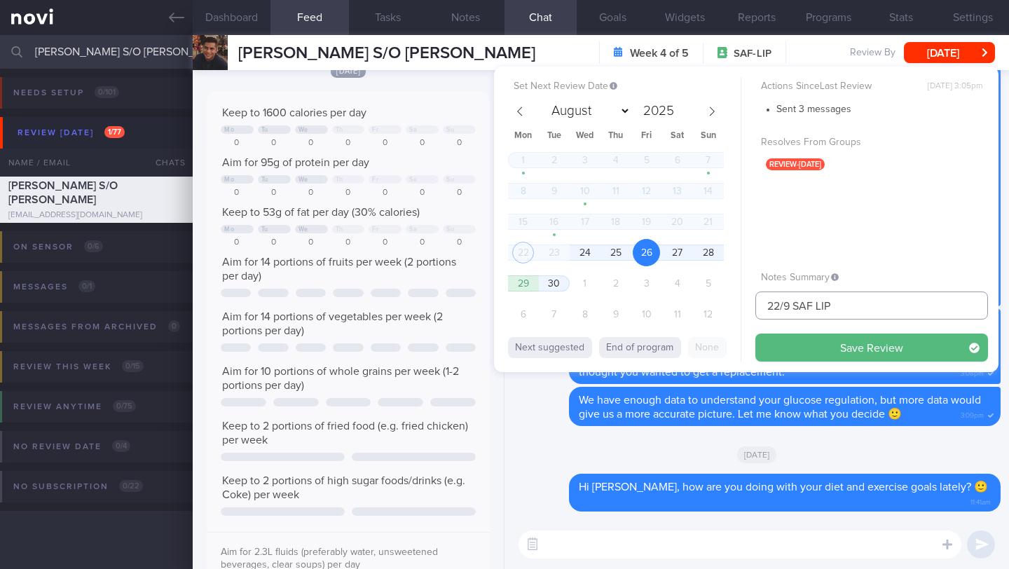
drag, startPoint x: 780, startPoint y: 305, endPoint x: 756, endPoint y: 308, distance: 23.9
click at [756, 308] on input "22/9 SAF LIP" at bounding box center [871, 305] width 233 height 28
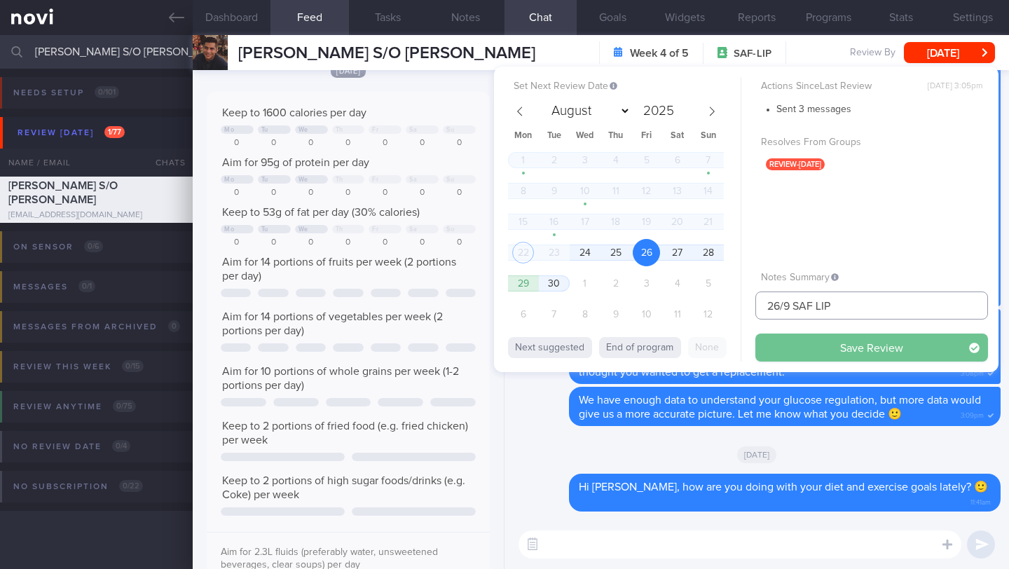
type input "26/9 SAF LIP"
click at [790, 352] on button "Save Review" at bounding box center [871, 347] width 233 height 28
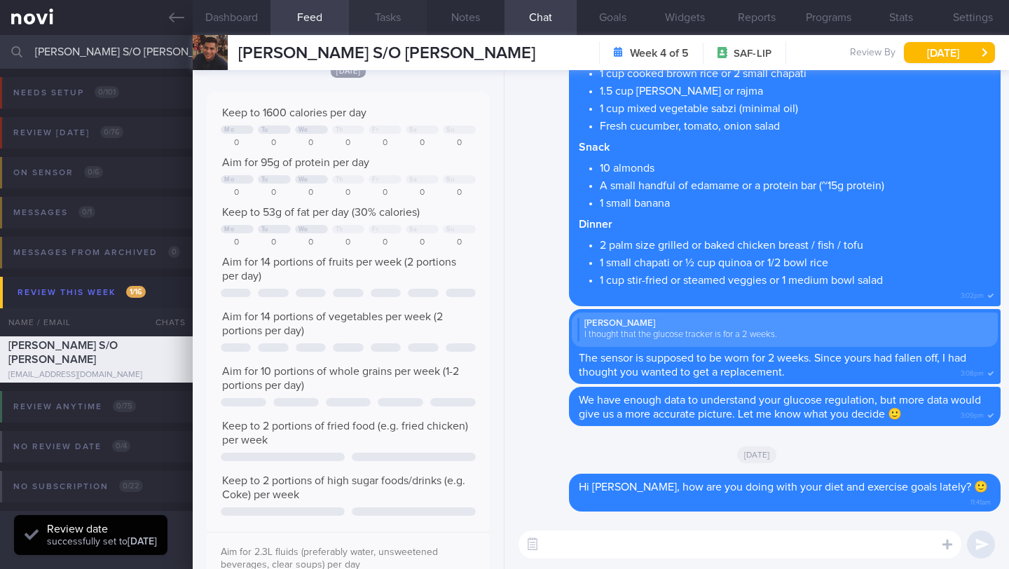
scroll to position [177, 260]
click at [76, 54] on input "[PERSON_NAME] S/O [PERSON_NAME]" at bounding box center [504, 52] width 1009 height 34
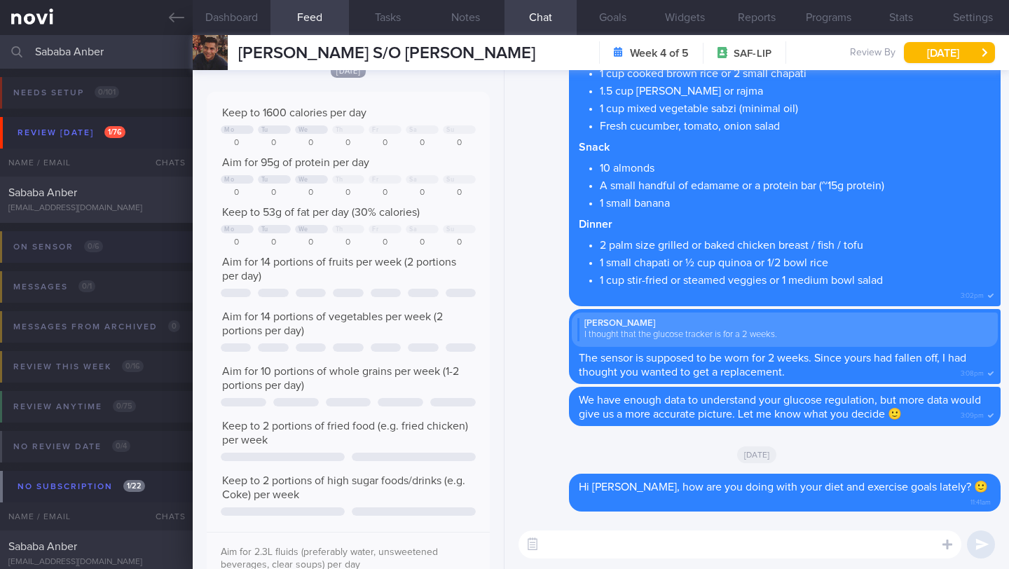
type input "Sababa Anber"
click at [102, 202] on div "Sababa Anber sababa.anber7@gmail.com" at bounding box center [96, 200] width 193 height 28
type input "Dig Supp"
select select "6"
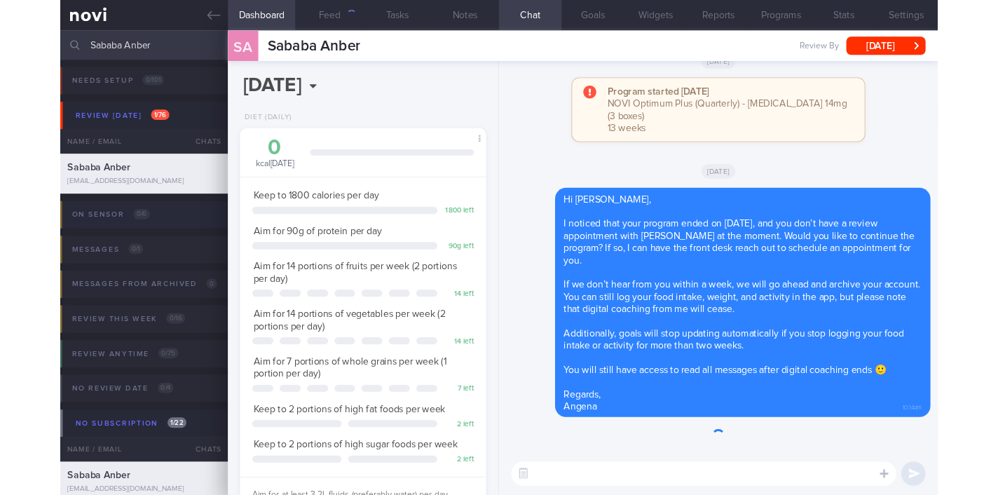
scroll to position [700406, 700302]
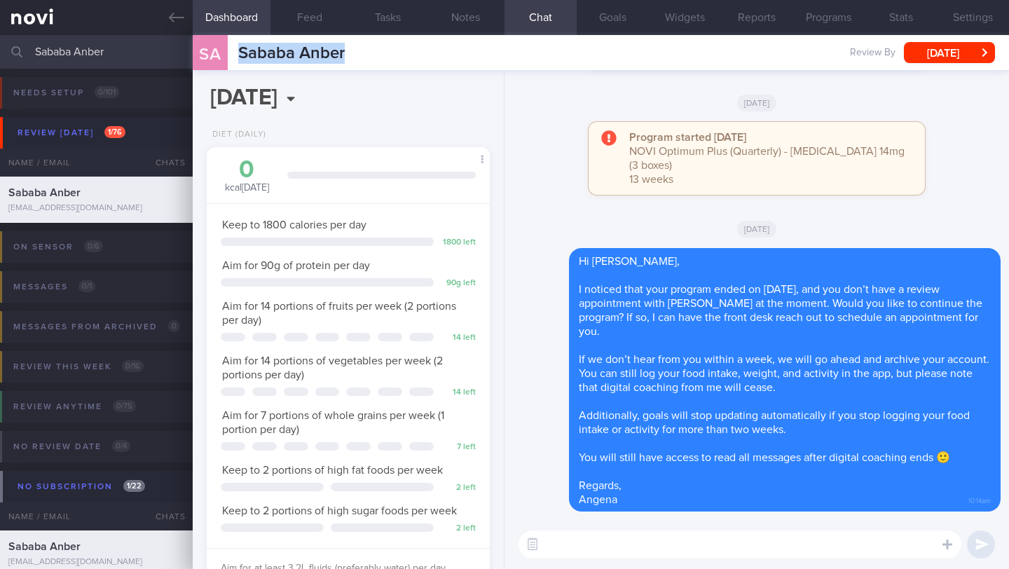
drag, startPoint x: 357, startPoint y: 57, endPoint x: 229, endPoint y: 58, distance: 128.2
click at [229, 58] on div "SA Sababa Anber Sababa Anber sababa.anber7@gmail.com Review By Wed, 2 Jul Set N…" at bounding box center [601, 52] width 816 height 35
copy div "Sababa Anber"
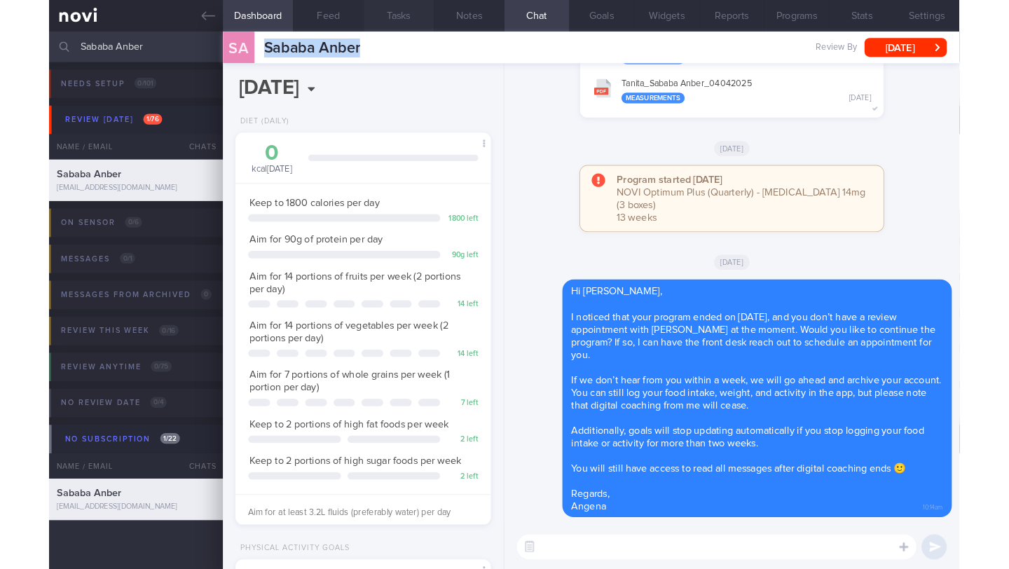
scroll to position [144, 247]
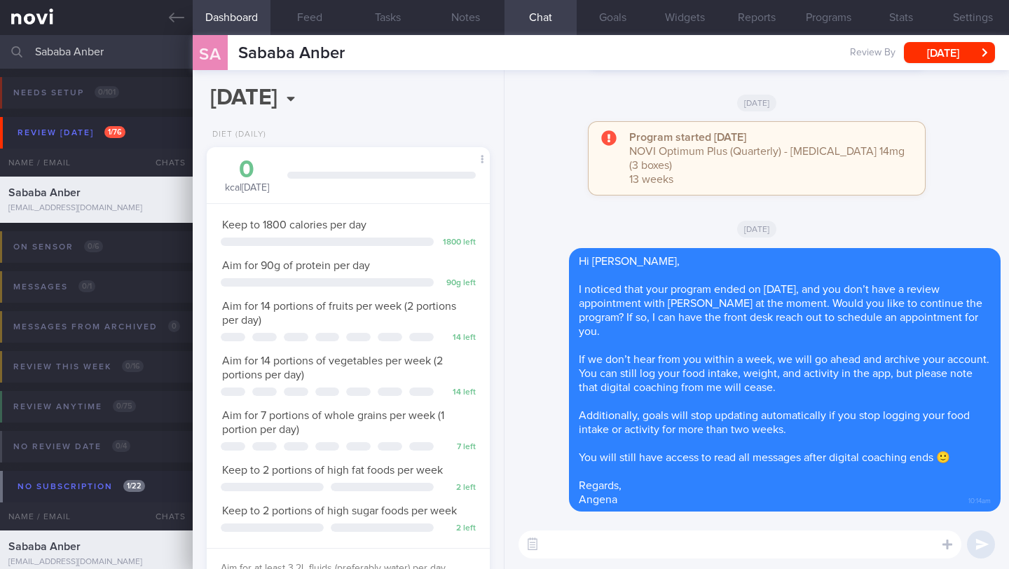
click at [695, 547] on textarea at bounding box center [739, 544] width 443 height 28
paste textarea "Hi ______, I just wanted to let you know that your NOVI Health account will be …"
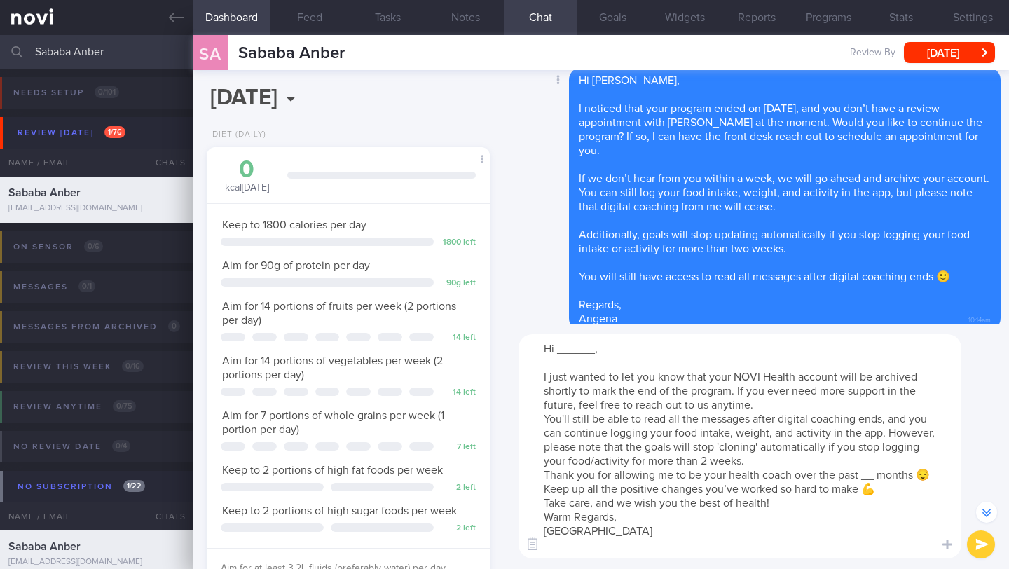
scroll to position [-16, 0]
drag, startPoint x: 593, startPoint y: 352, endPoint x: 556, endPoint y: 349, distance: 37.9
click at [556, 349] on textarea "Hi ______, I just wanted to let you know that your NOVI Health account will be …" at bounding box center [739, 446] width 443 height 224
click at [779, 411] on textarea "Hi Sababa, I just wanted to let you know that your NOVI Health account will be …" at bounding box center [739, 446] width 443 height 224
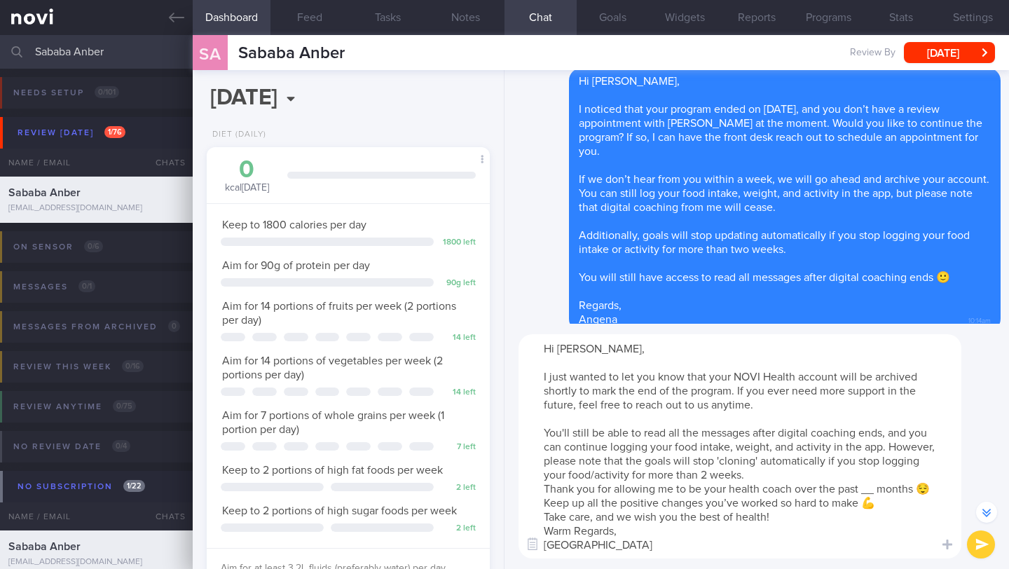
scroll to position [-30, 0]
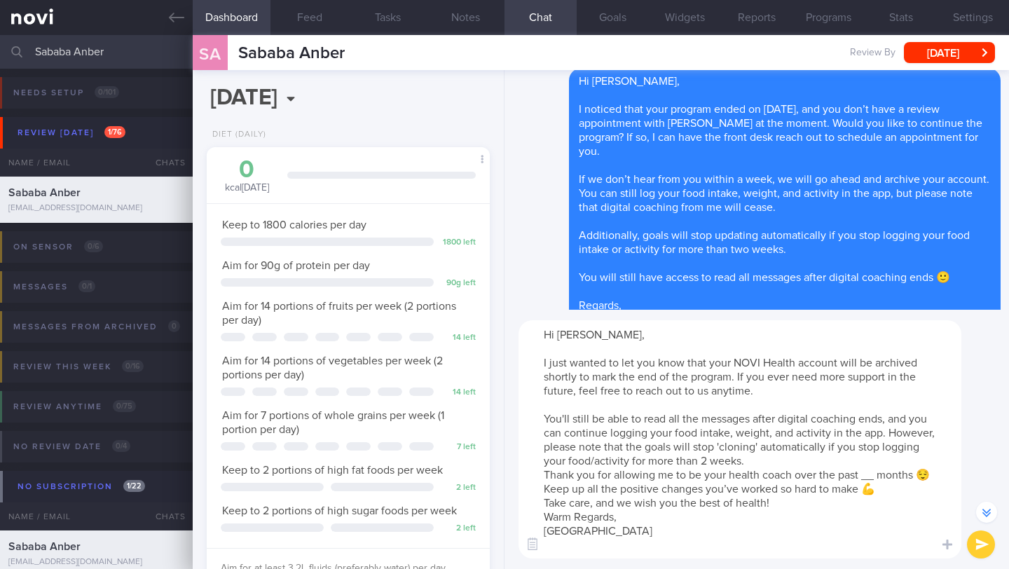
drag, startPoint x: 542, startPoint y: 481, endPoint x: 563, endPoint y: 495, distance: 25.8
click at [563, 495] on textarea "Hi Sababa, I just wanted to let you know that your NOVI Health account will be …" at bounding box center [739, 439] width 443 height 238
click at [570, 490] on textarea "Hi Sababa, I just wanted to let you know that your NOVI Health account will be …" at bounding box center [739, 439] width 443 height 238
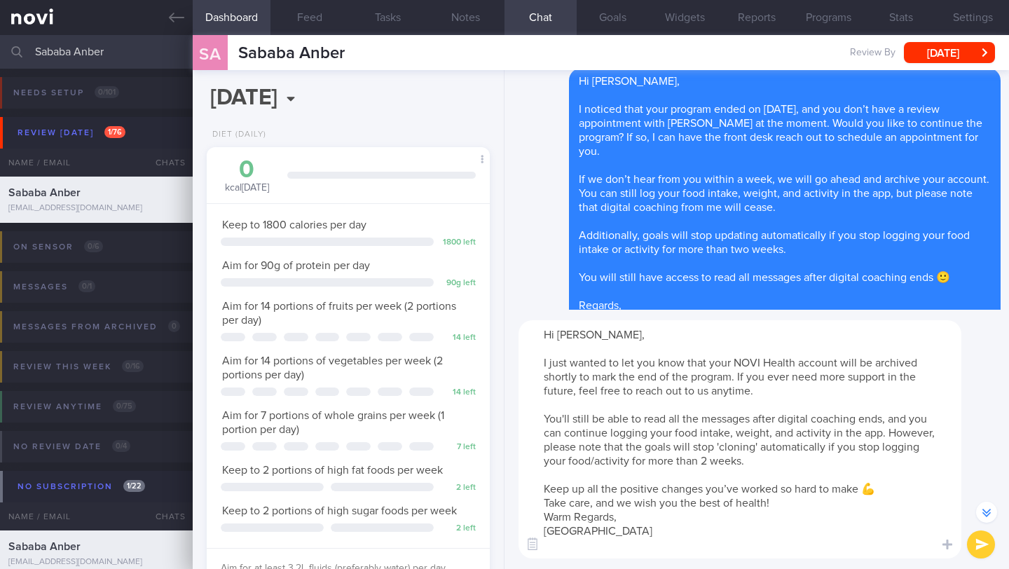
click at [570, 490] on textarea "Hi Sababa, I just wanted to let you know that your NOVI Health account will be …" at bounding box center [739, 439] width 443 height 238
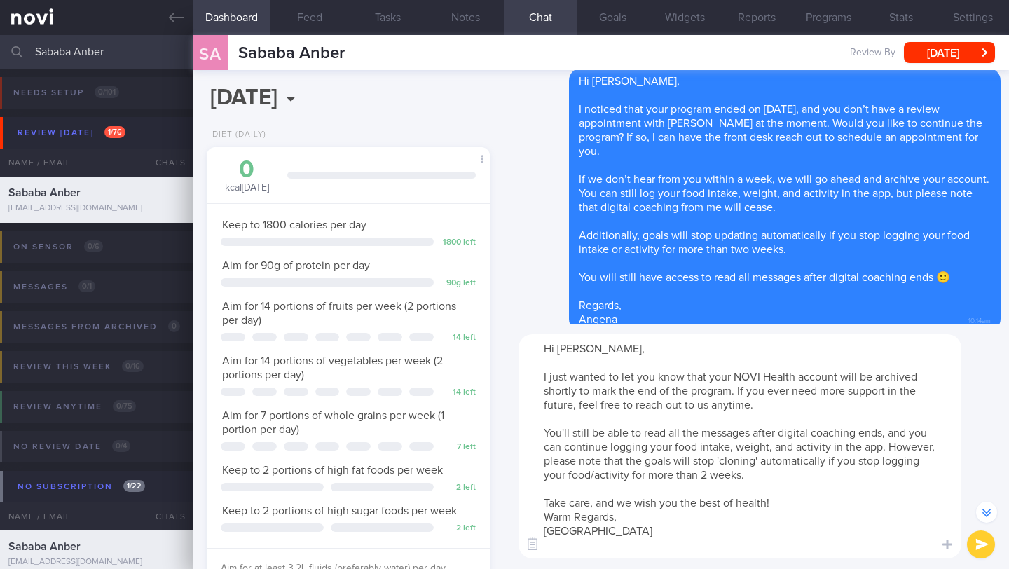
click at [815, 500] on textarea "Hi Sababa, I just wanted to let you know that your NOVI Health account will be …" at bounding box center [739, 446] width 443 height 224
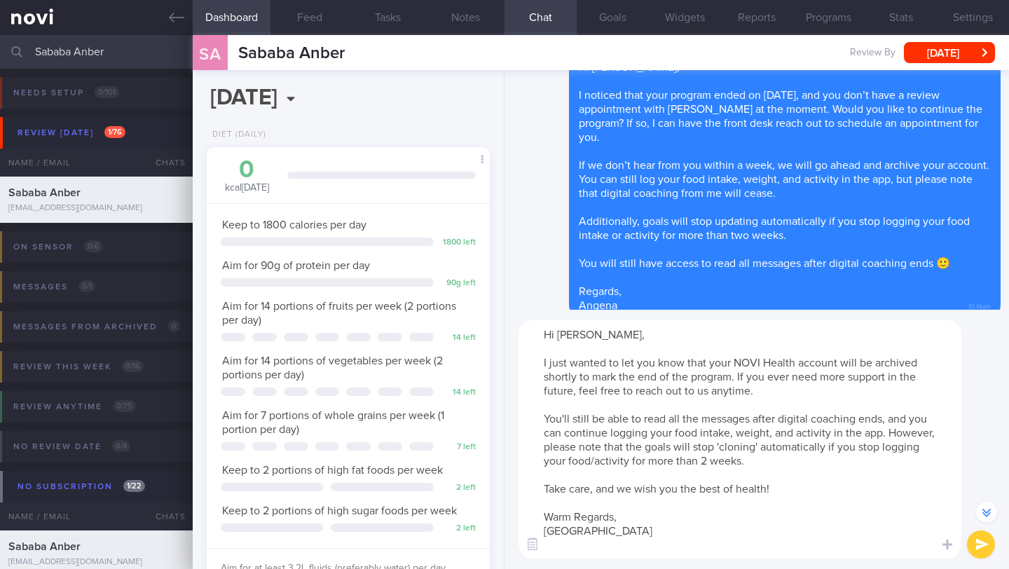
scroll to position [-30, 0]
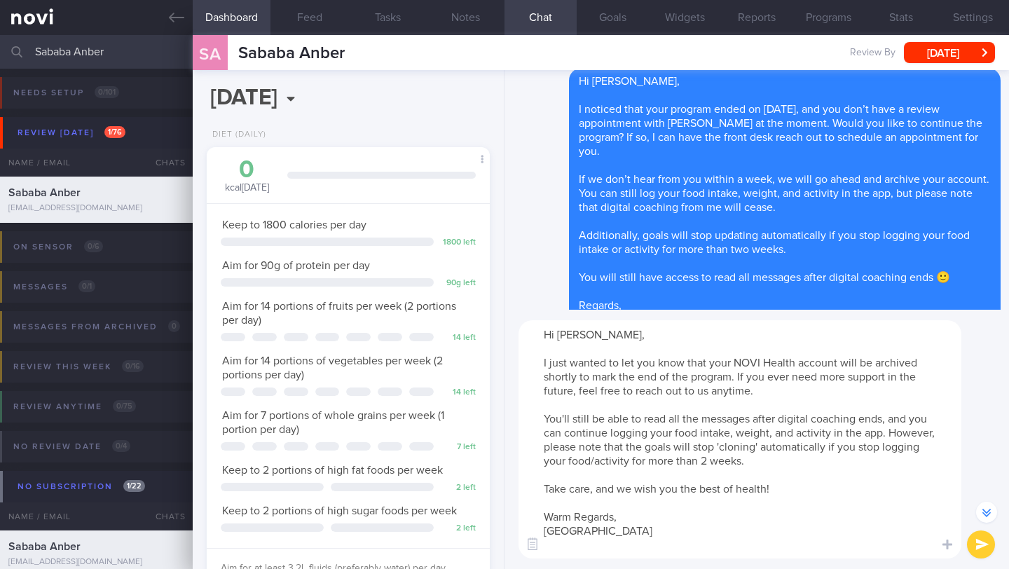
type textarea "Hi Sababa, I just wanted to let you know that your NOVI Health account will be …"
click at [982, 542] on button "submit" at bounding box center [981, 544] width 28 height 28
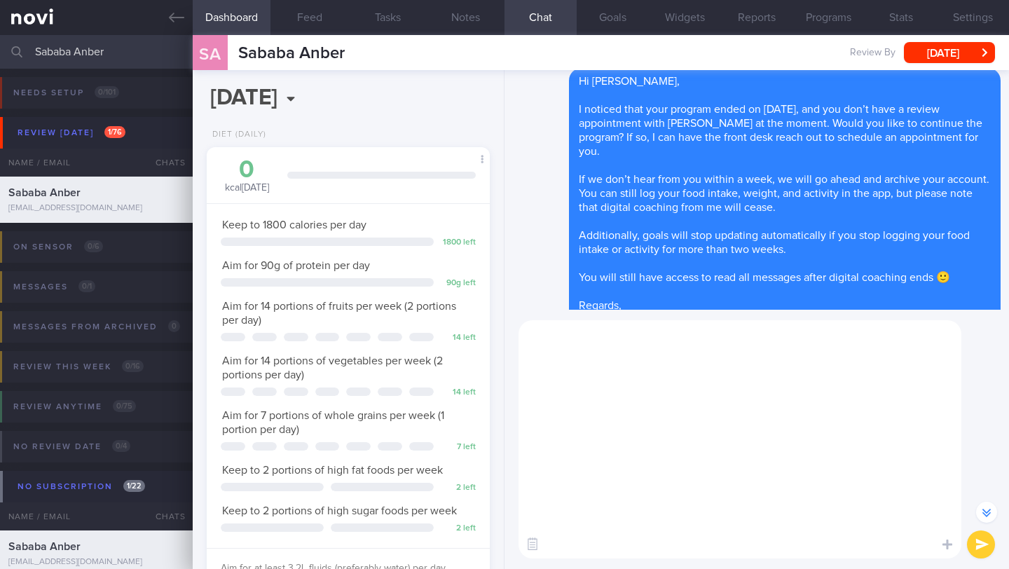
scroll to position [0, 0]
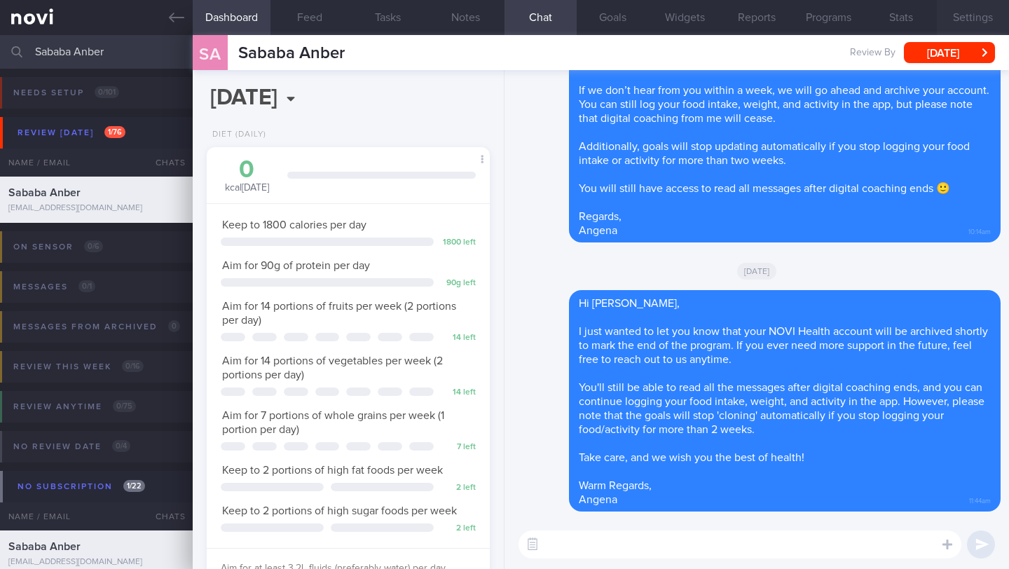
click at [974, 18] on button "Settings" at bounding box center [973, 17] width 72 height 35
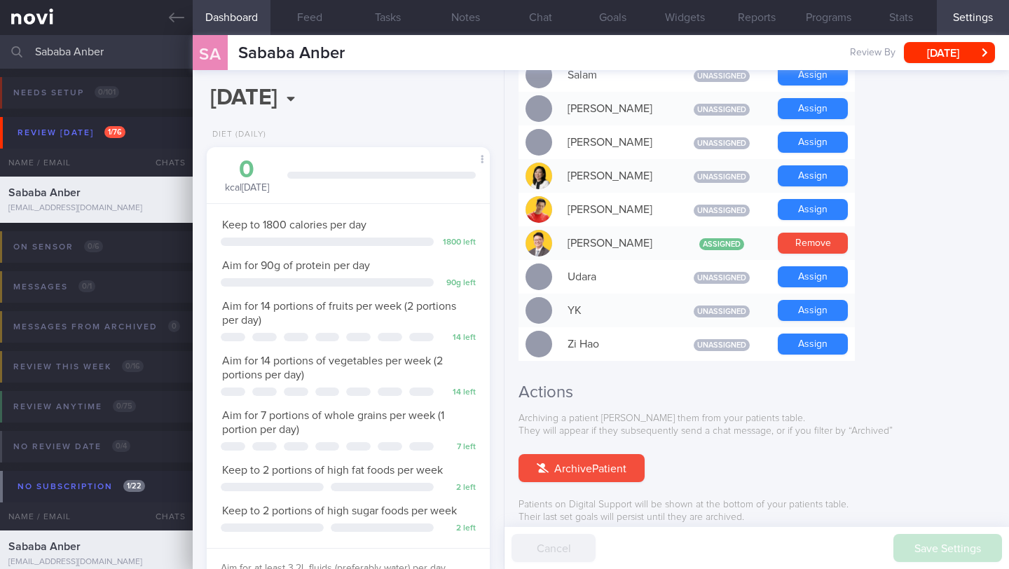
scroll to position [1274, 0]
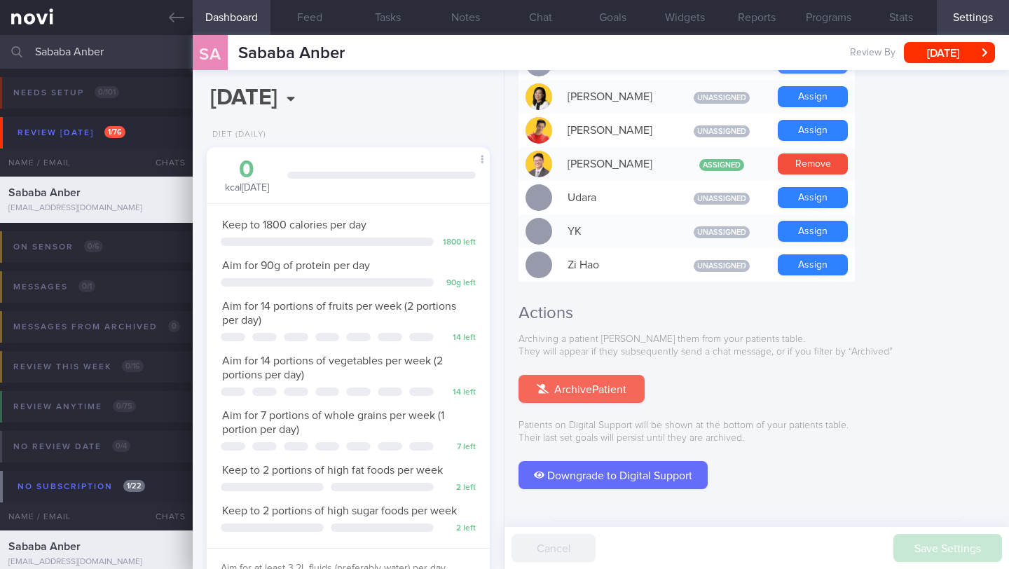
click at [623, 375] on button "Archive Patient" at bounding box center [581, 389] width 126 height 28
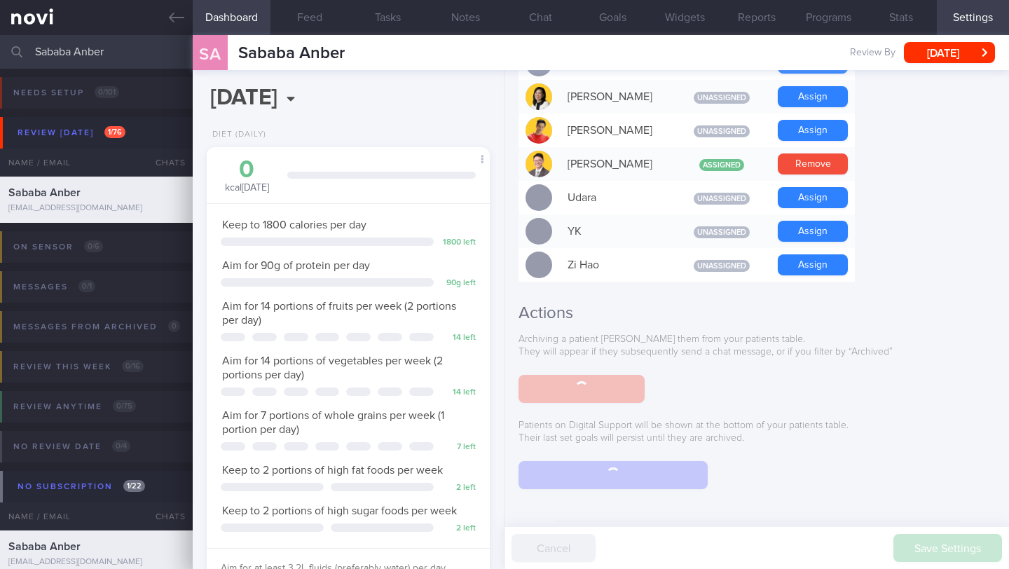
scroll to position [1188, 0]
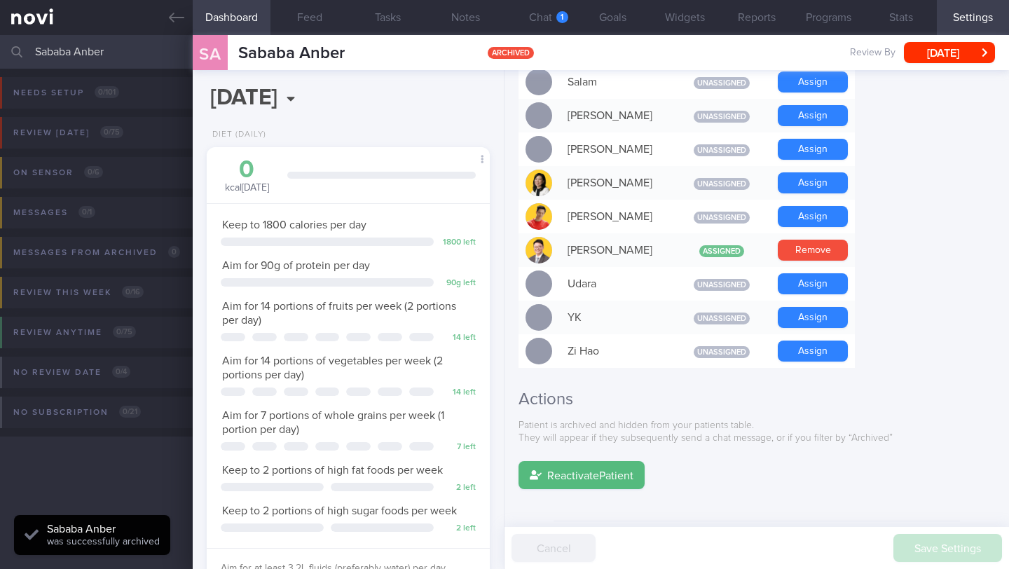
select select "8"
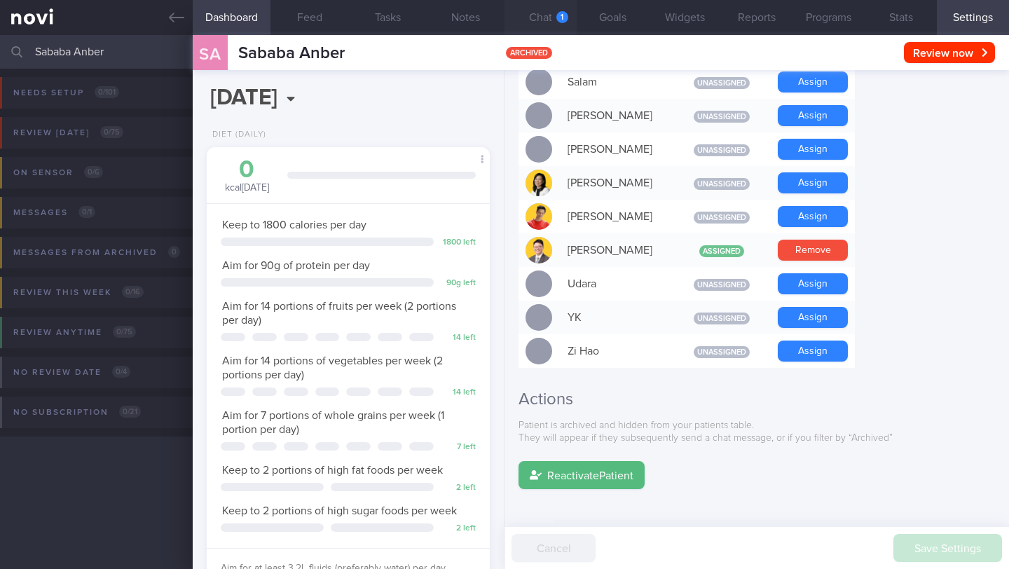
click at [560, 27] on button "Chat 1" at bounding box center [540, 17] width 72 height 35
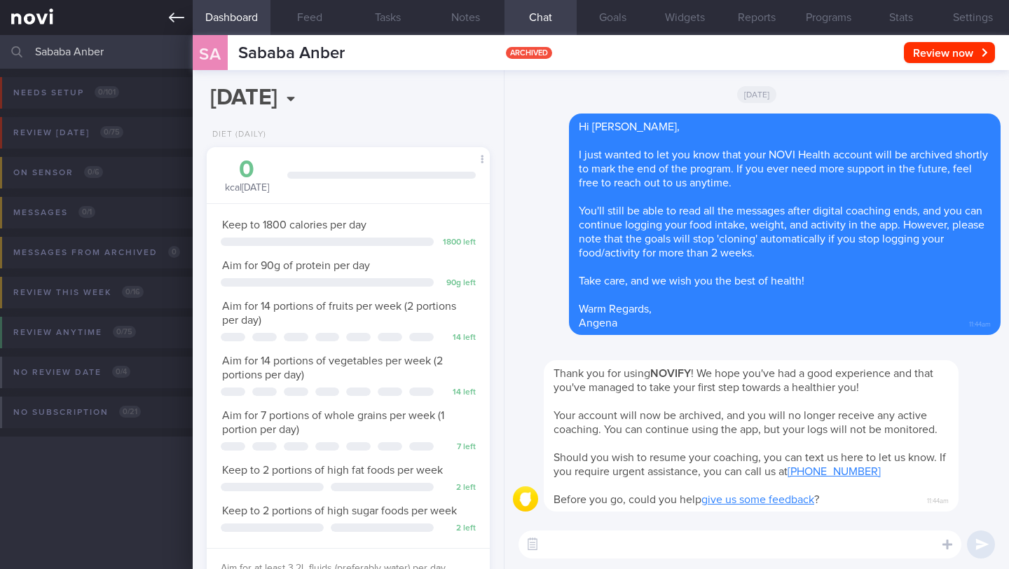
click at [183, 23] on icon at bounding box center [176, 17] width 15 height 15
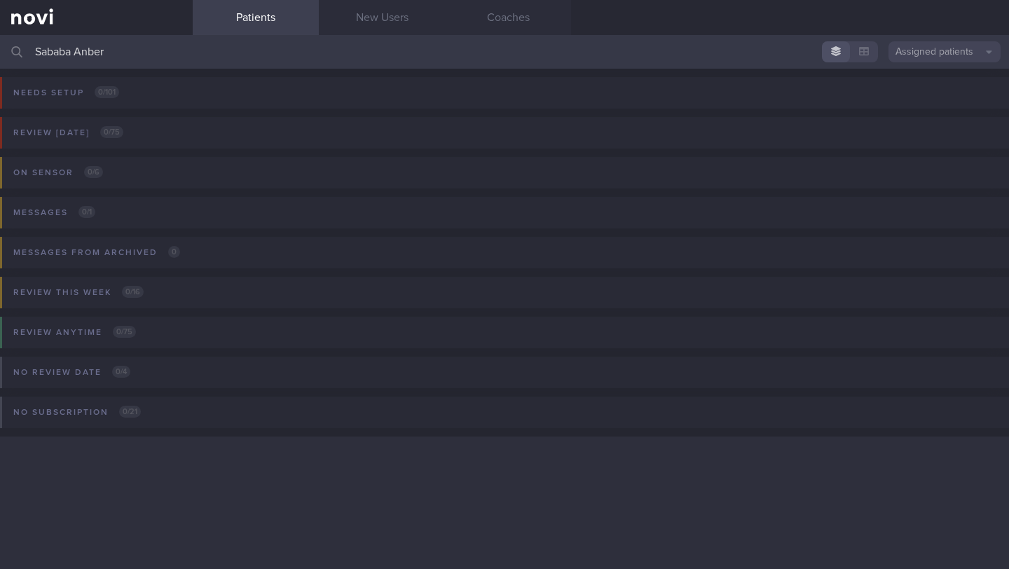
click at [104, 55] on input "Sababa Anber" at bounding box center [504, 52] width 1009 height 34
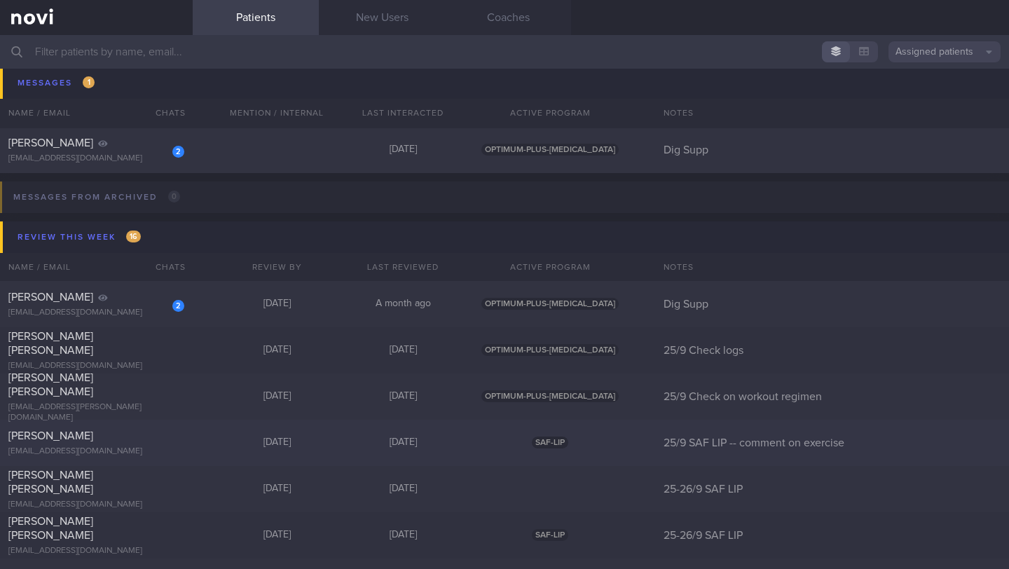
scroll to position [8506, 0]
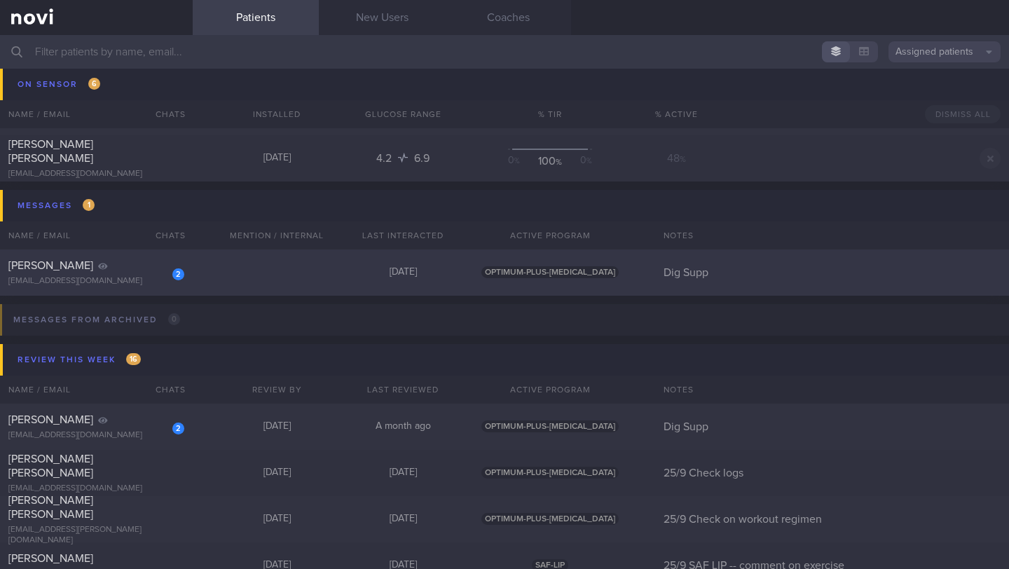
click at [109, 280] on div "2 SHEREEN AMINAH GEORGE missy_george@hotmail.com" at bounding box center [96, 273] width 193 height 28
select select "8"
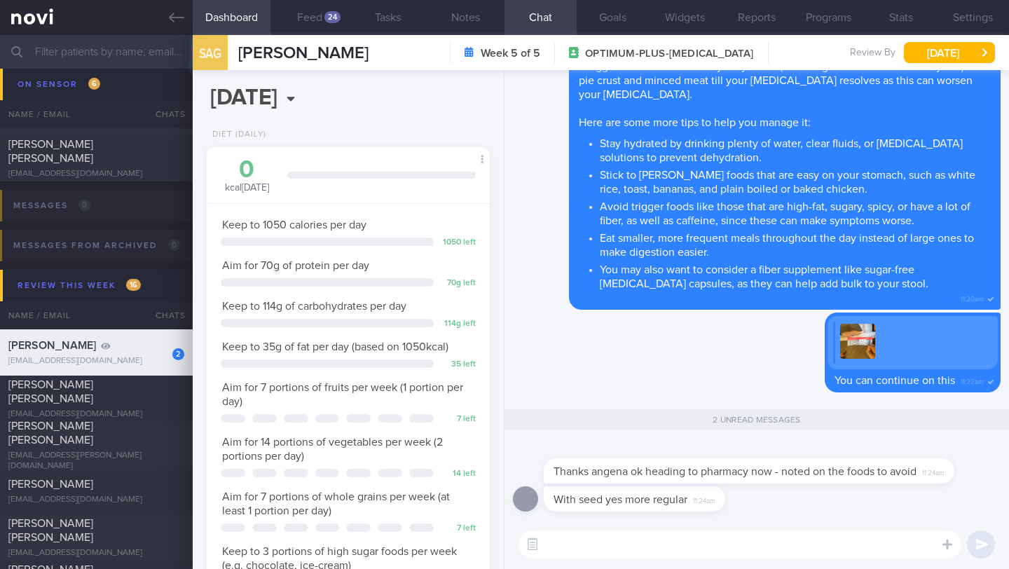
click at [582, 538] on textarea at bounding box center [739, 544] width 443 height 28
type textarea "Y"
type textarea "No problem, Shereen! I hope you feel much better soon"
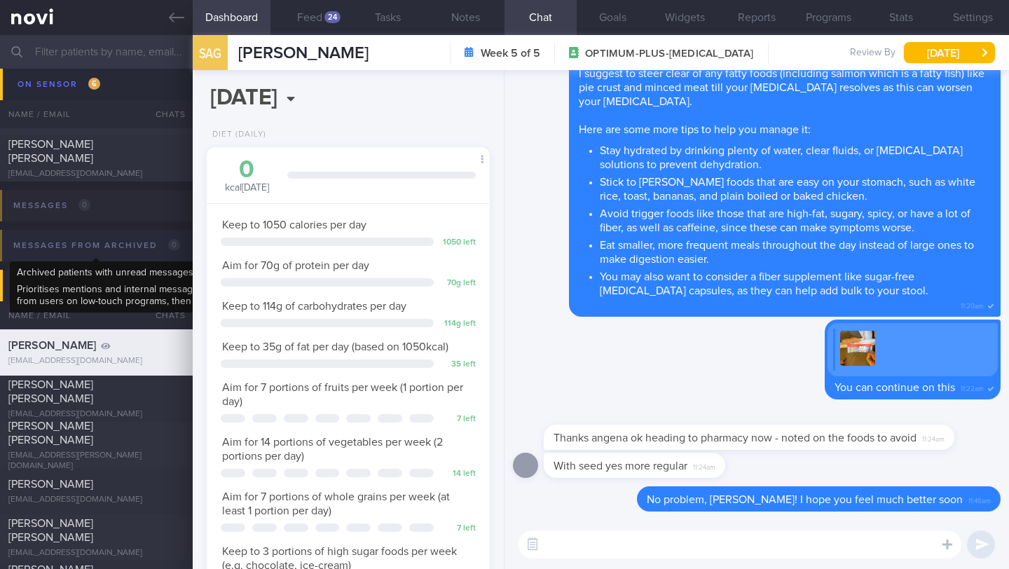
scroll to position [8509, 0]
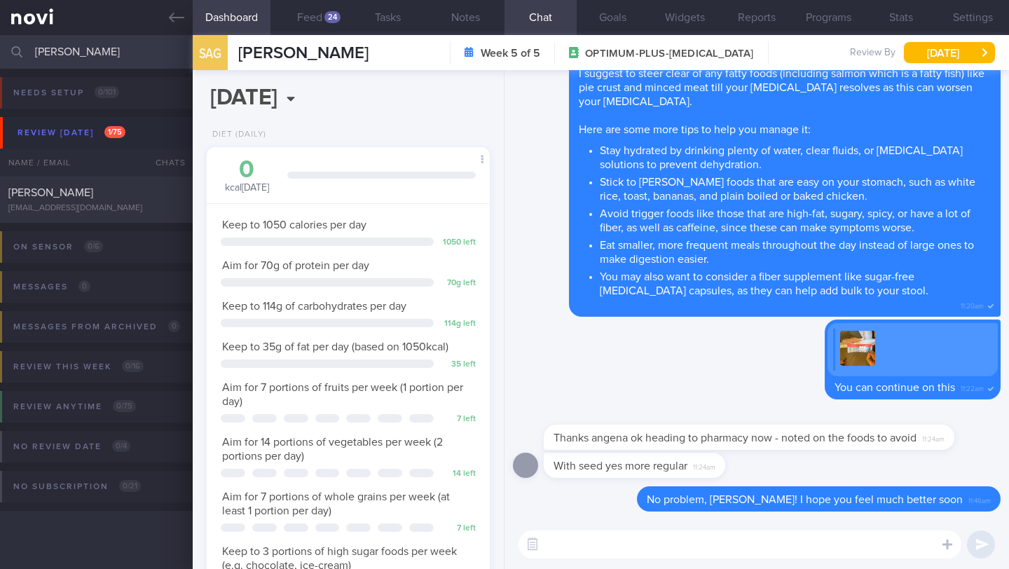
type input "[PERSON_NAME]"
click at [88, 183] on div "Anzhelika Dotcenko anzhelapavlovskaya@gmail.com Mon, 22 Sep 7 days ago METABOLI…" at bounding box center [504, 200] width 1009 height 46
type input "22/9 NEW OP+"
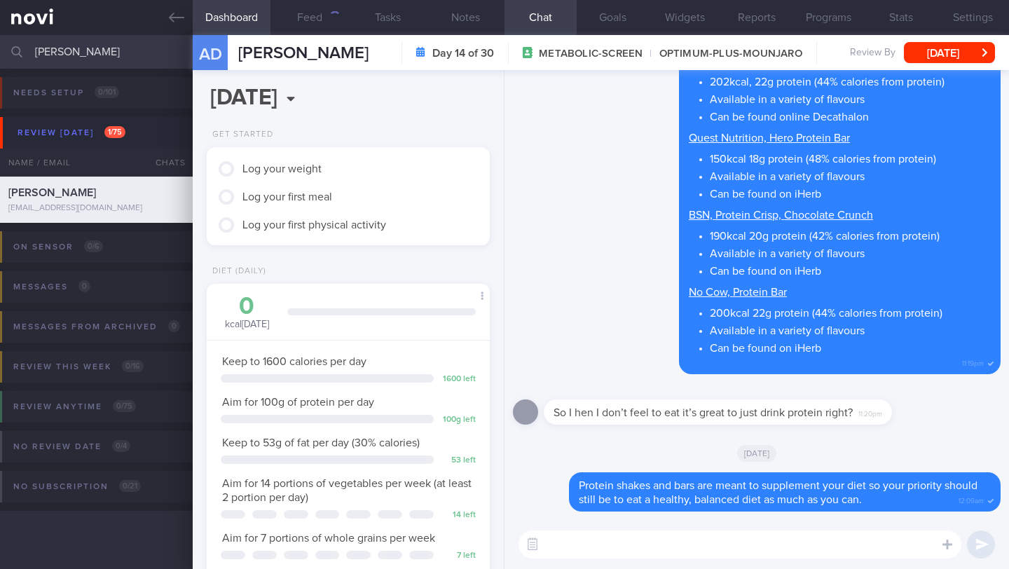
scroll to position [144, 247]
click at [302, 24] on button "Feed" at bounding box center [309, 17] width 78 height 35
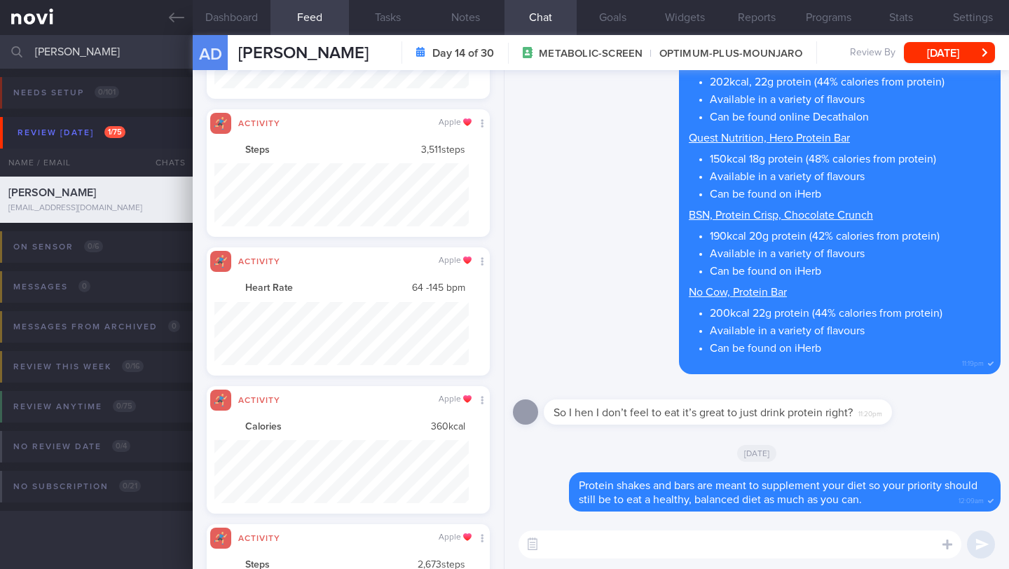
scroll to position [63, 254]
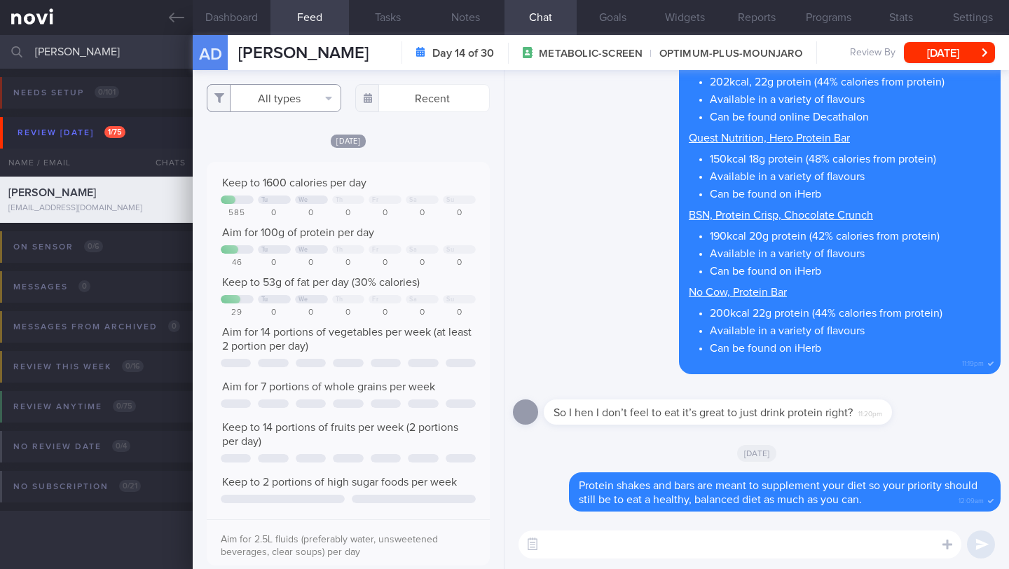
click at [305, 95] on button "All types" at bounding box center [274, 98] width 135 height 28
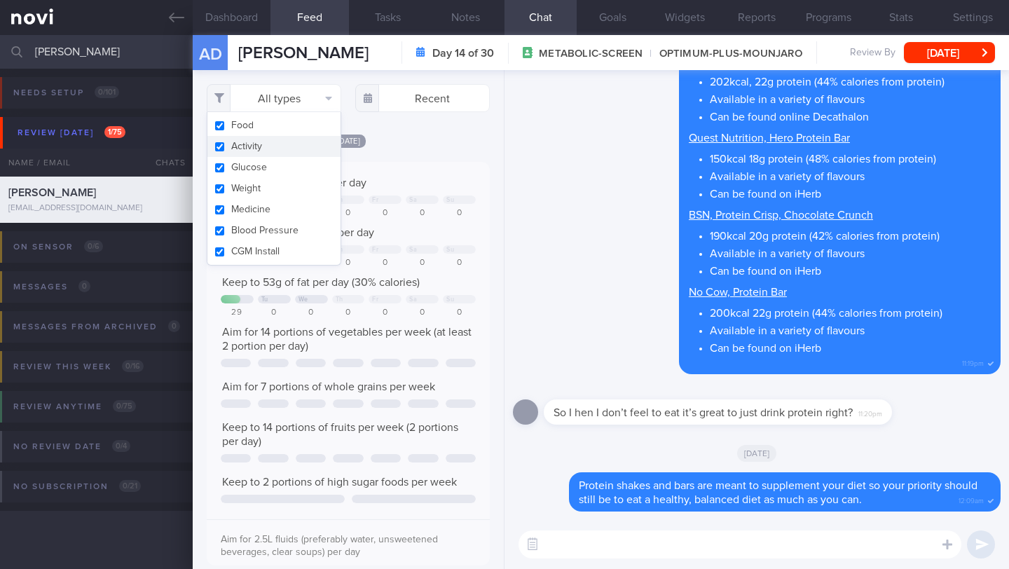
click at [308, 150] on button "Activity" at bounding box center [273, 146] width 133 height 21
checkbox input "false"
click at [431, 148] on div "[DATE]" at bounding box center [348, 140] width 283 height 15
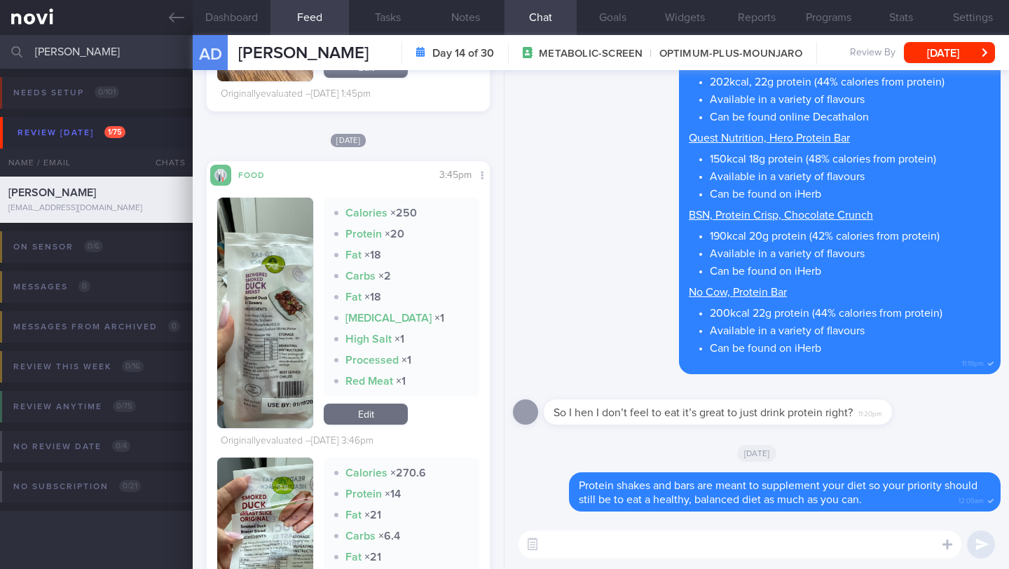
click at [273, 357] on button "button" at bounding box center [265, 313] width 96 height 230
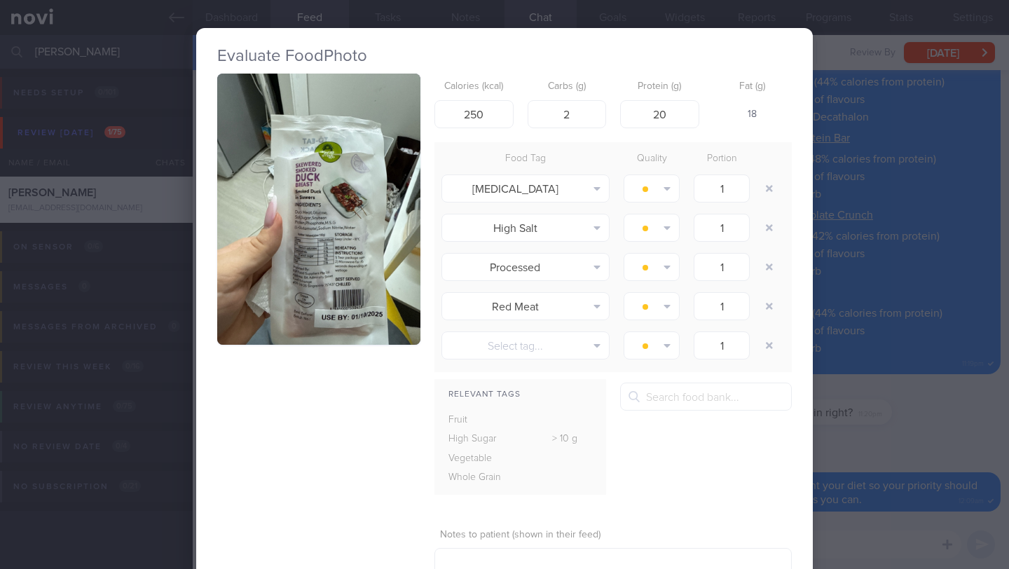
click at [295, 256] on button "button" at bounding box center [318, 209] width 203 height 271
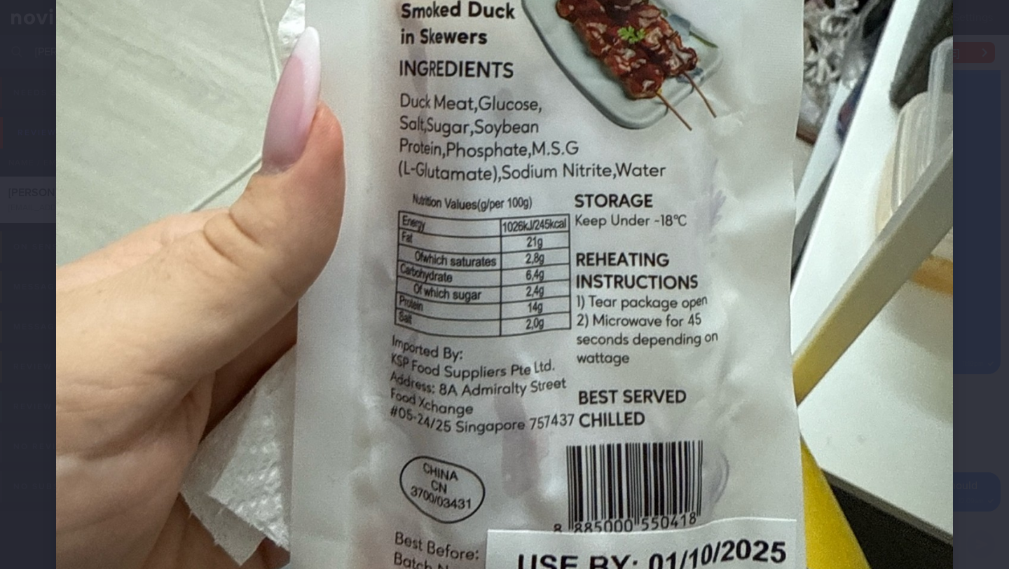
click at [839, 244] on img at bounding box center [504, 89] width 897 height 1196
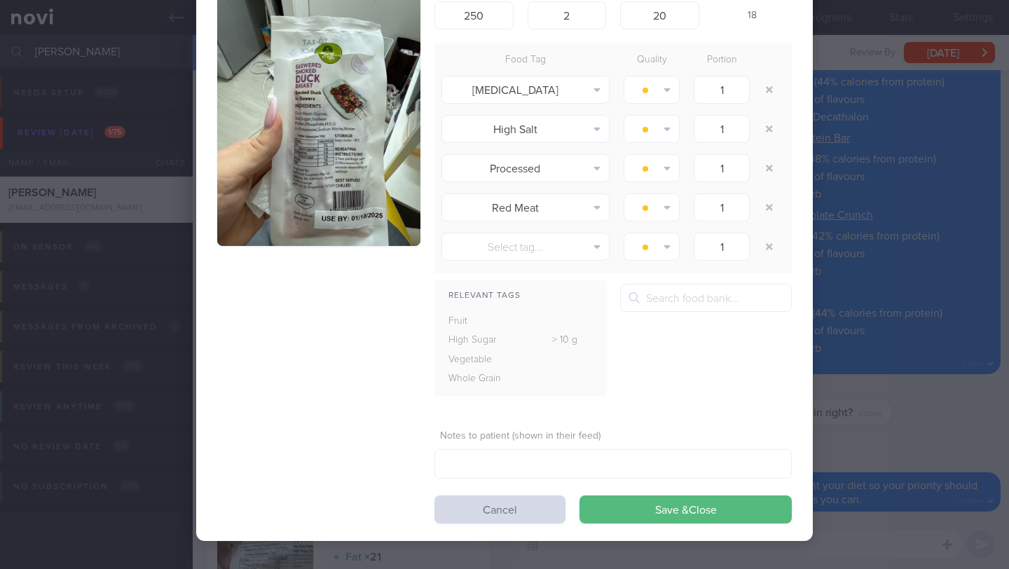
click at [904, 430] on div "Evaluate Food Photo Calories (kcal) 250 Carbs (g) 2 Protein (g) 20 Fat (g) 18 F…" at bounding box center [504, 284] width 1009 height 569
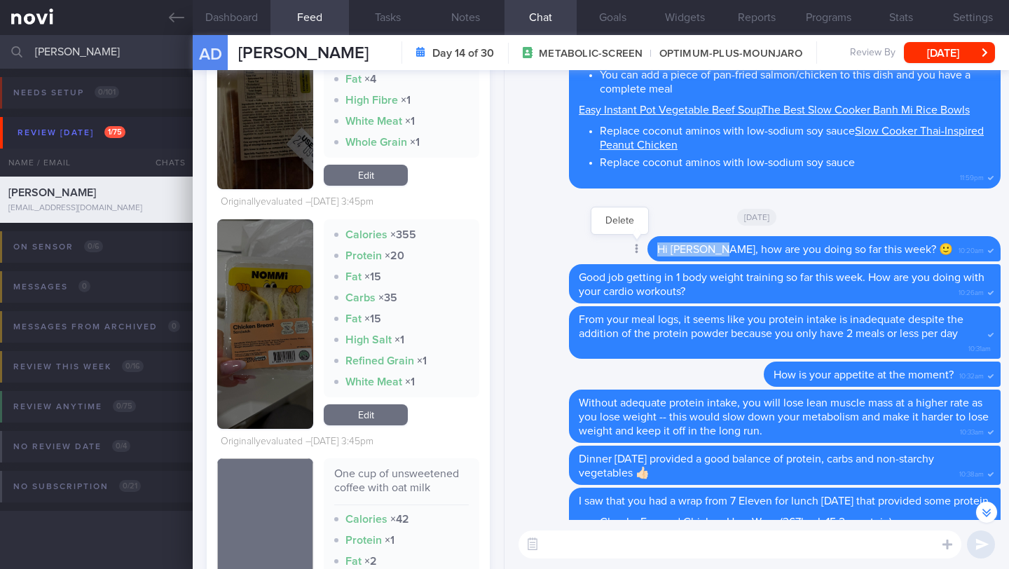
drag, startPoint x: 746, startPoint y: 233, endPoint x: 656, endPoint y: 230, distance: 90.4
click at [655, 236] on div "Delete Hi Anzhelika, how are you doing so far this week? 🙂 10:20am" at bounding box center [795, 248] width 409 height 25
copy span "Hi Anzhelika"
click at [638, 552] on textarea at bounding box center [739, 544] width 443 height 28
paste textarea "Hi Anzhelika"
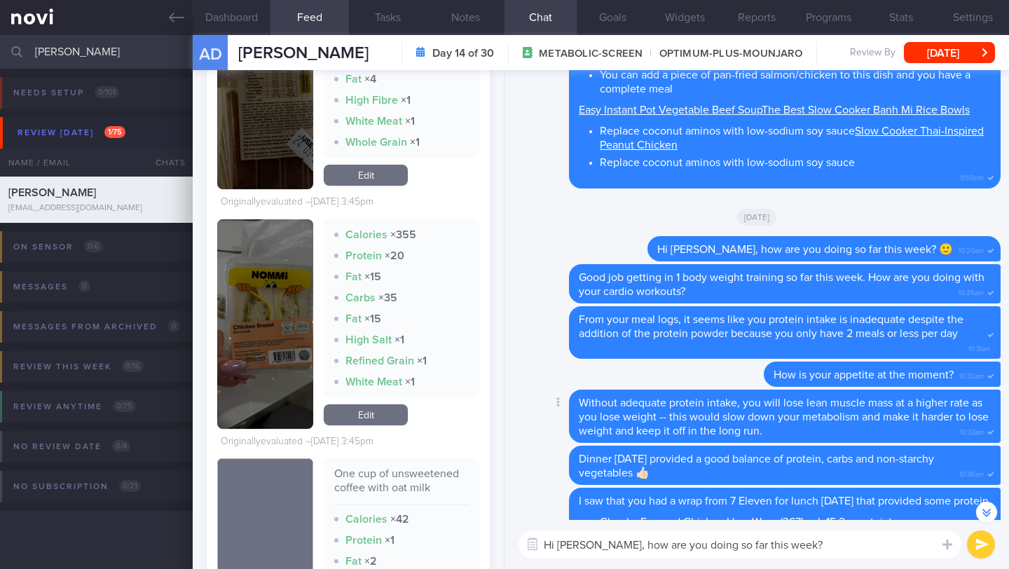
type textarea "Hi Anzhelika, how are you doing so far this week? 🙂"
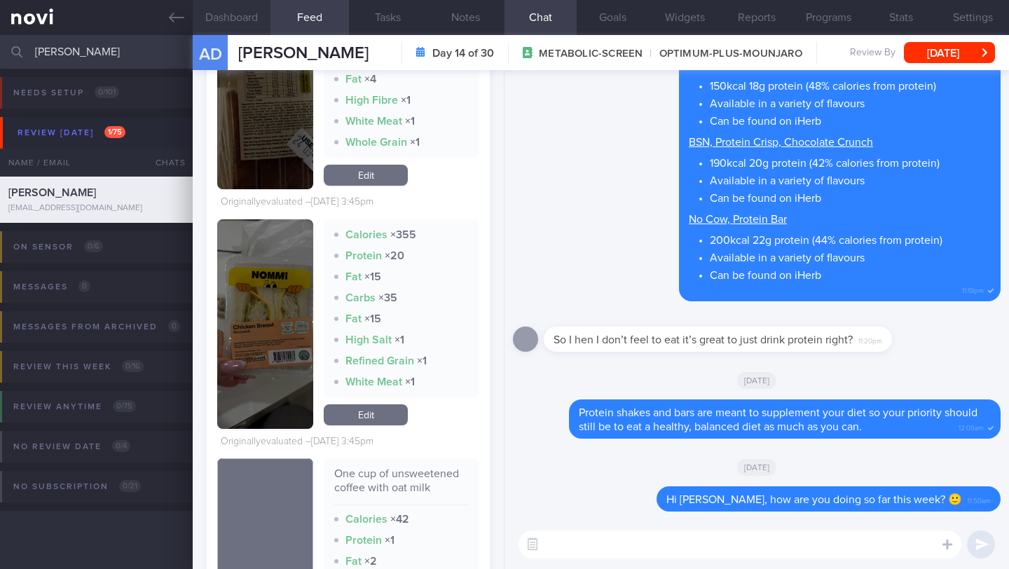
click at [225, 4] on button "Dashboard" at bounding box center [232, 17] width 78 height 35
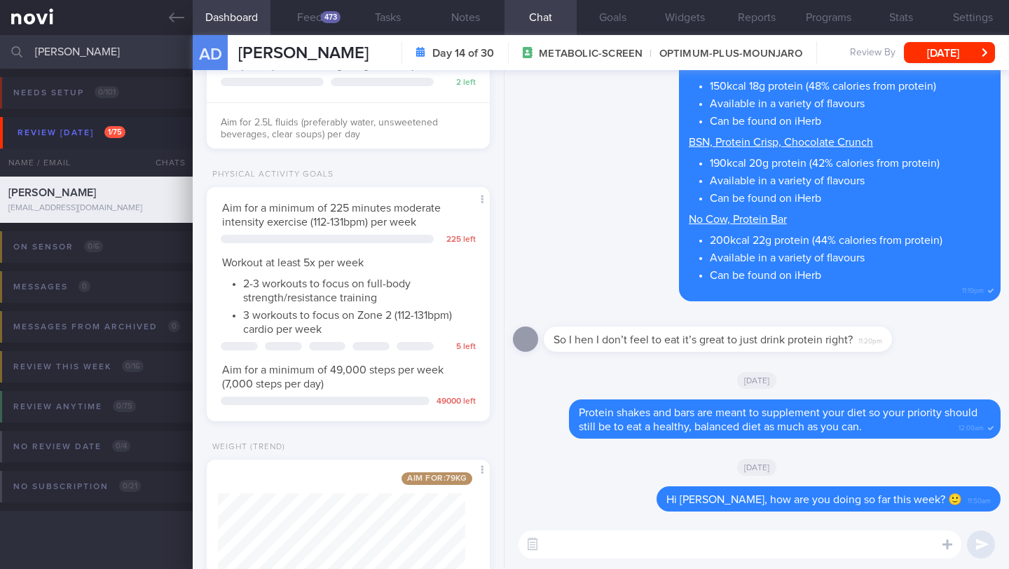
scroll to position [647, 0]
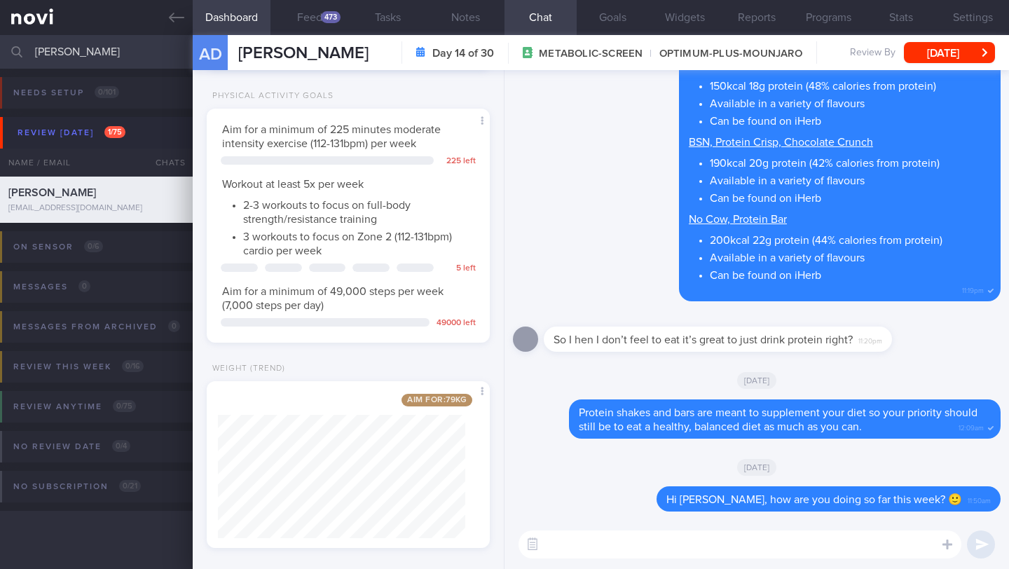
click at [638, 548] on textarea at bounding box center [739, 544] width 443 height 28
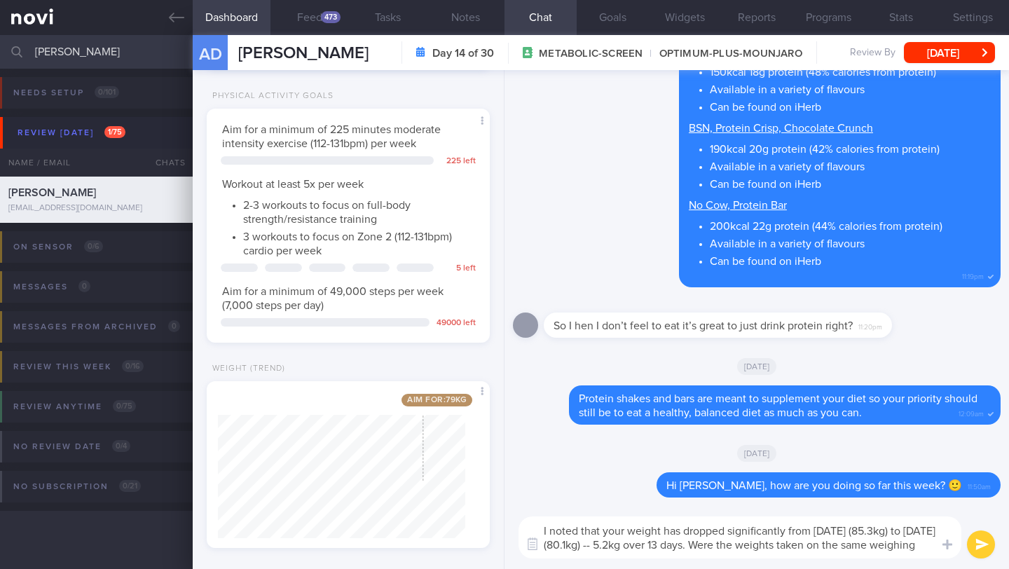
scroll to position [0, 0]
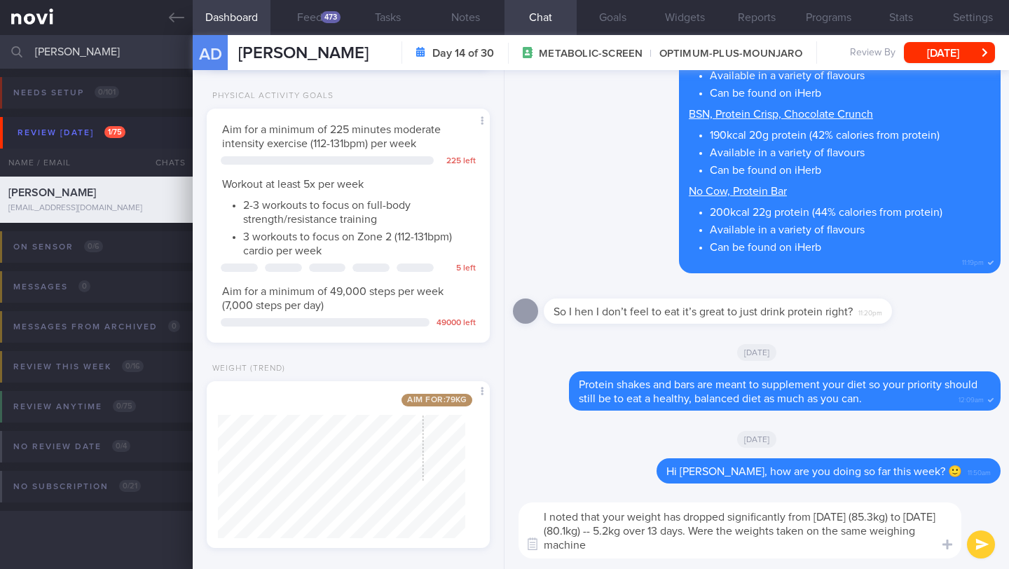
type textarea "I noted that your weight has dropped significantly from 11 Sep (85.3kg) to toda…"
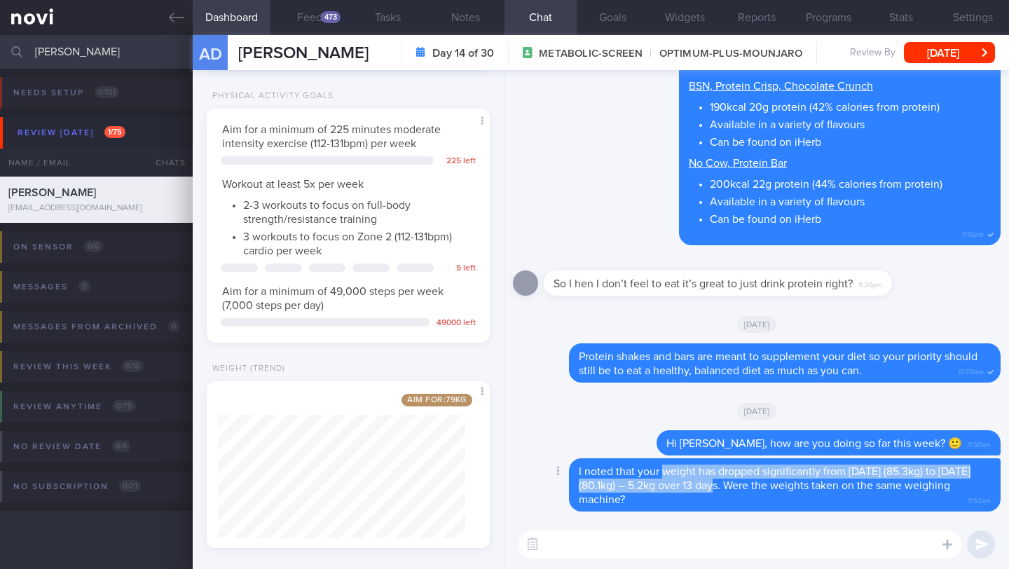
drag, startPoint x: 719, startPoint y: 487, endPoint x: 663, endPoint y: 472, distance: 57.3
click at [663, 472] on span "I noted that your weight has dropped significantly from 11 Sep (85.3kg) to toda…" at bounding box center [775, 485] width 392 height 39
copy span "weight has dropped significantly from 11 Sep (85.3kg) to today (80.1kg) -- 5.2k…"
click at [467, 18] on button "Notes" at bounding box center [466, 17] width 78 height 35
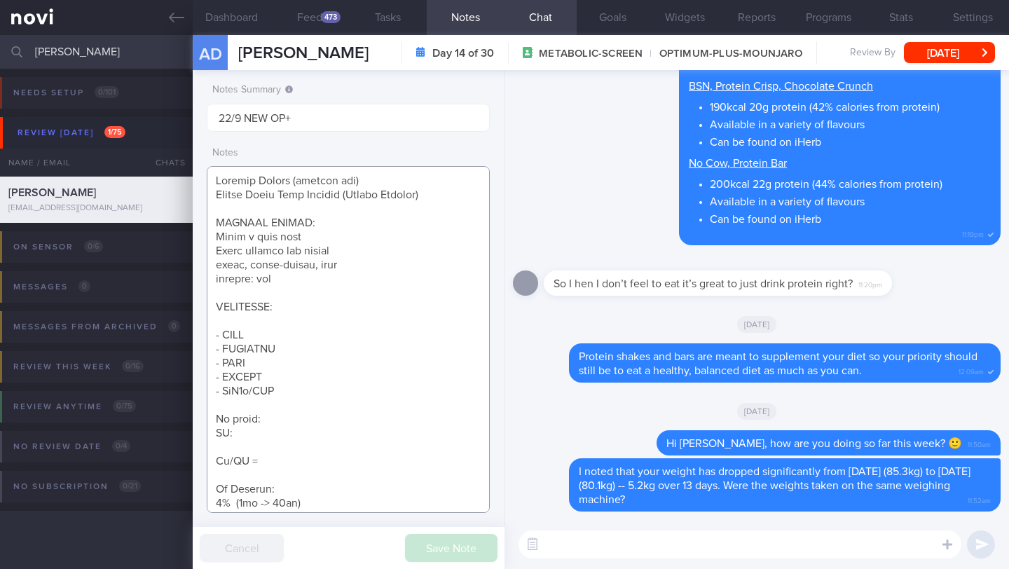
click at [331, 289] on textarea at bounding box center [348, 339] width 283 height 347
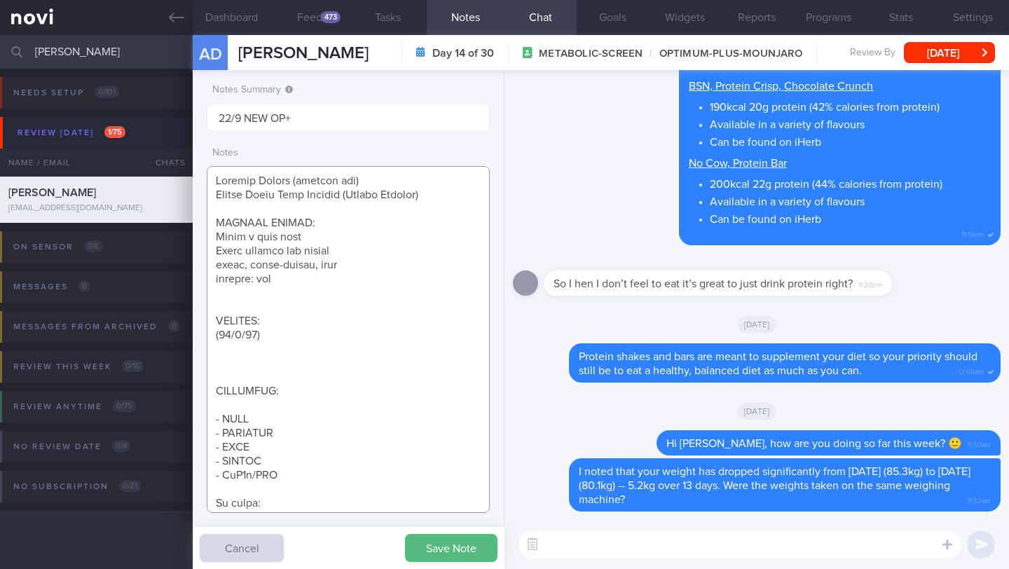
paste textarea "weight has dropped significantly from 11 Sep (85.3kg) to today (80.1kg) -- 5.2k…"
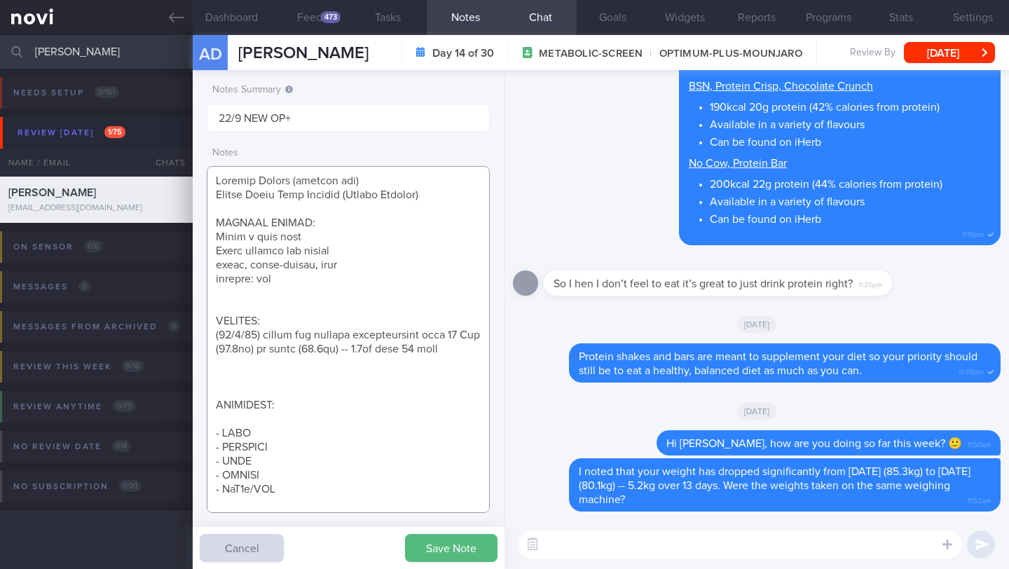
drag, startPoint x: 321, startPoint y: 350, endPoint x: 296, endPoint y: 351, distance: 24.5
click at [296, 351] on textarea at bounding box center [348, 339] width 283 height 347
click at [271, 336] on textarea at bounding box center [348, 339] width 283 height 347
click at [322, 340] on textarea at bounding box center [348, 339] width 283 height 347
click at [270, 333] on textarea at bounding box center [348, 339] width 283 height 347
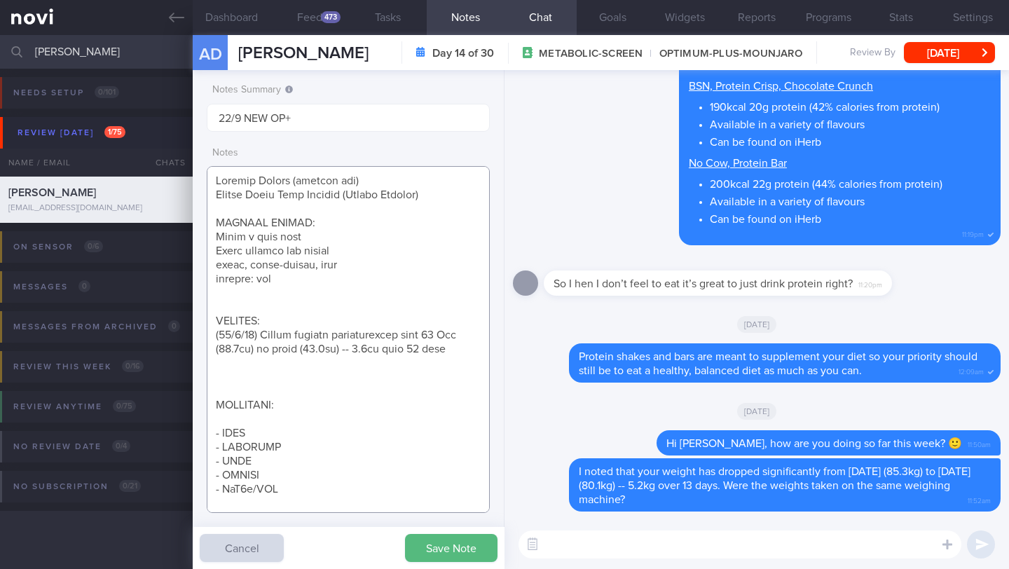
click at [324, 395] on textarea at bounding box center [348, 339] width 283 height 347
type textarea "Protein Powder (already has) Nuzest Clean Lean Protein (Smooth Vanilla) SUPPORT…"
click at [448, 551] on button "Save Note" at bounding box center [451, 548] width 92 height 28
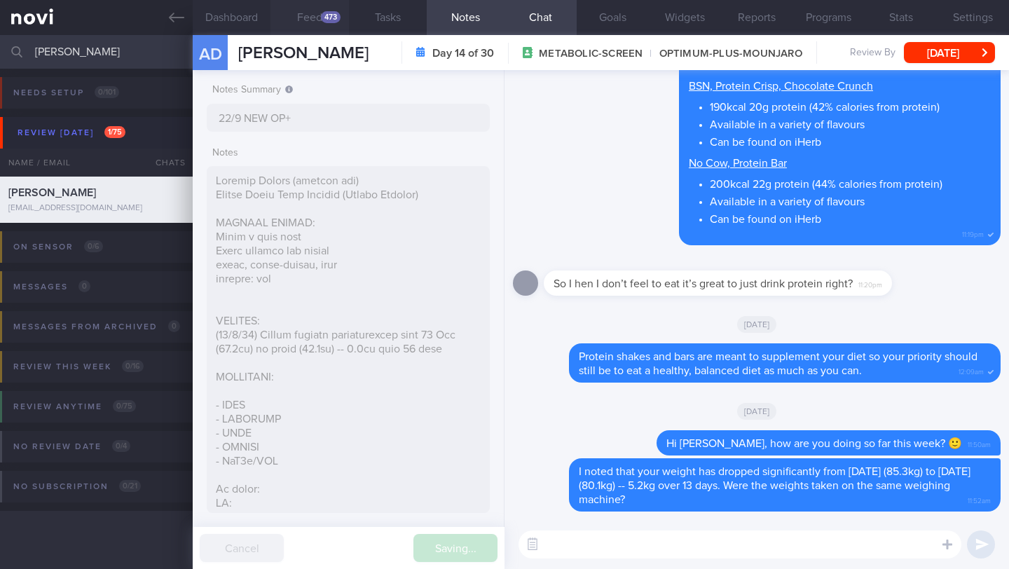
click at [324, 18] on div "473" at bounding box center [331, 17] width 20 height 12
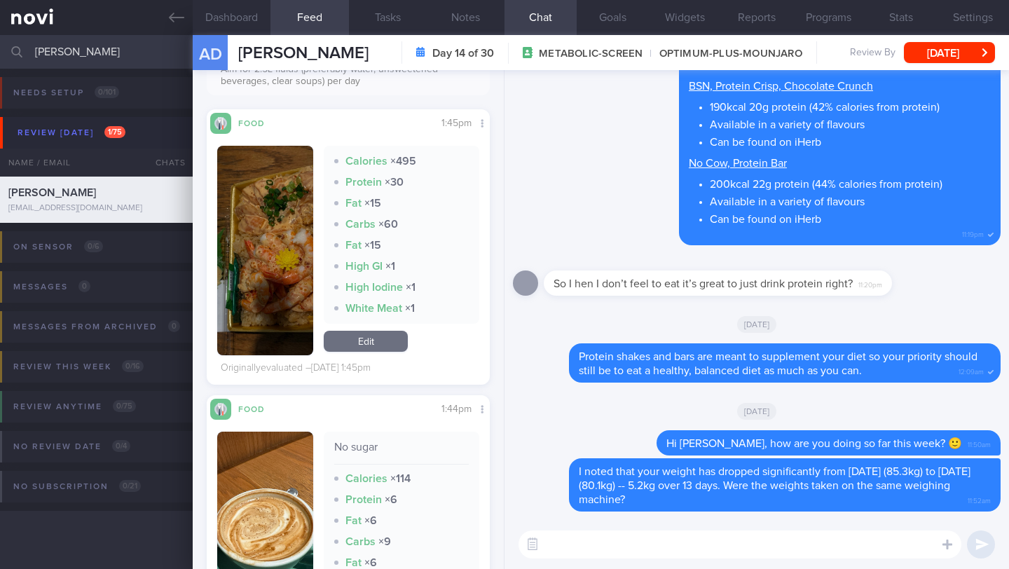
scroll to position [1612, 0]
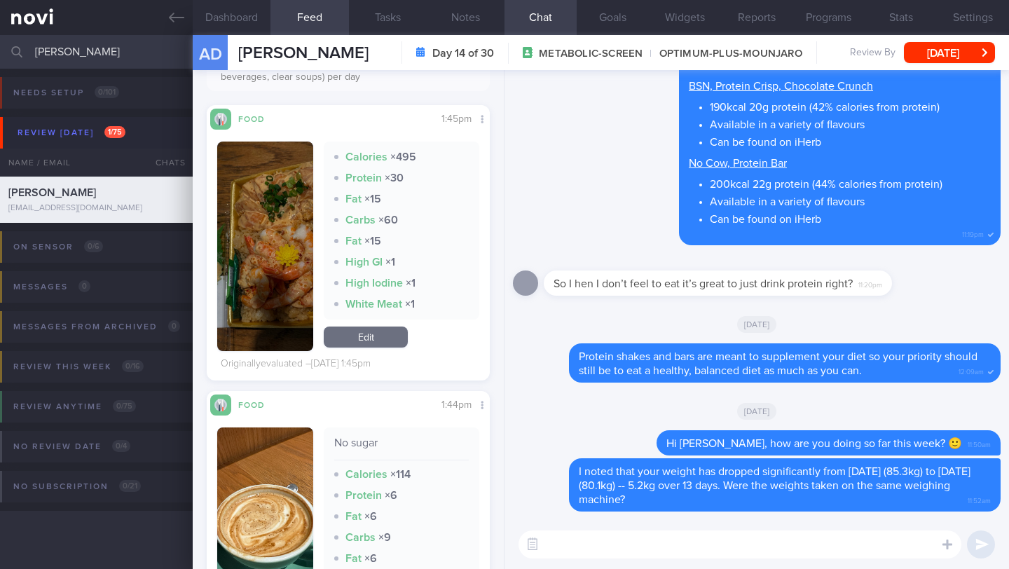
click at [563, 534] on textarea at bounding box center [739, 544] width 443 height 28
type textarea "H"
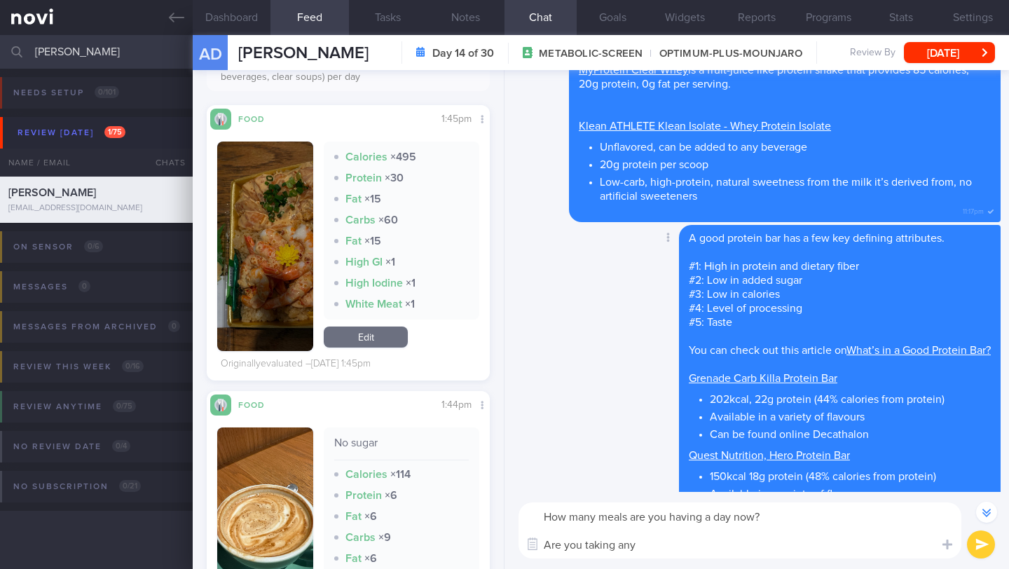
scroll to position [-532, 0]
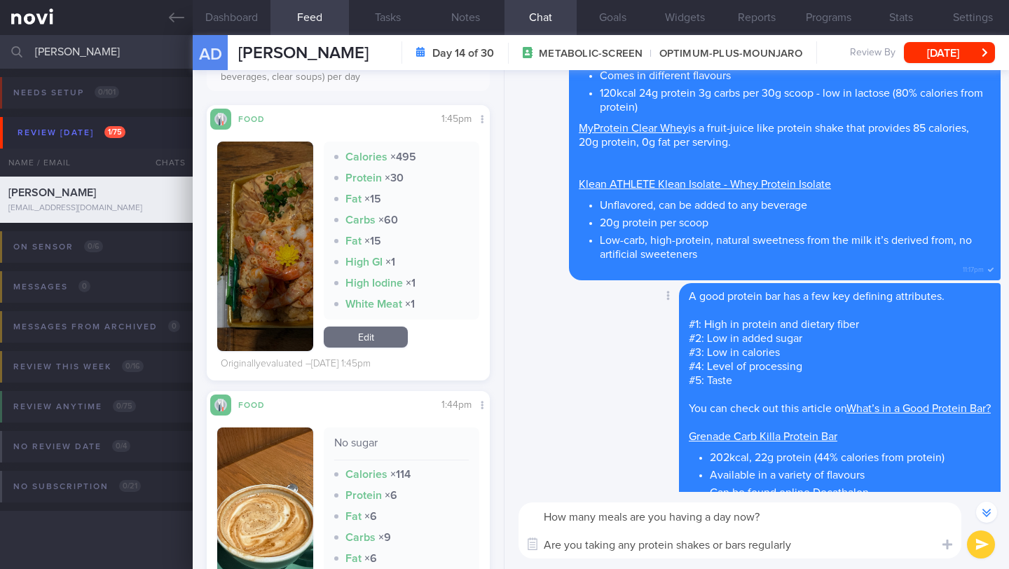
type textarea "How many meals are you having a day now? Are you taking any protein shakes or b…"
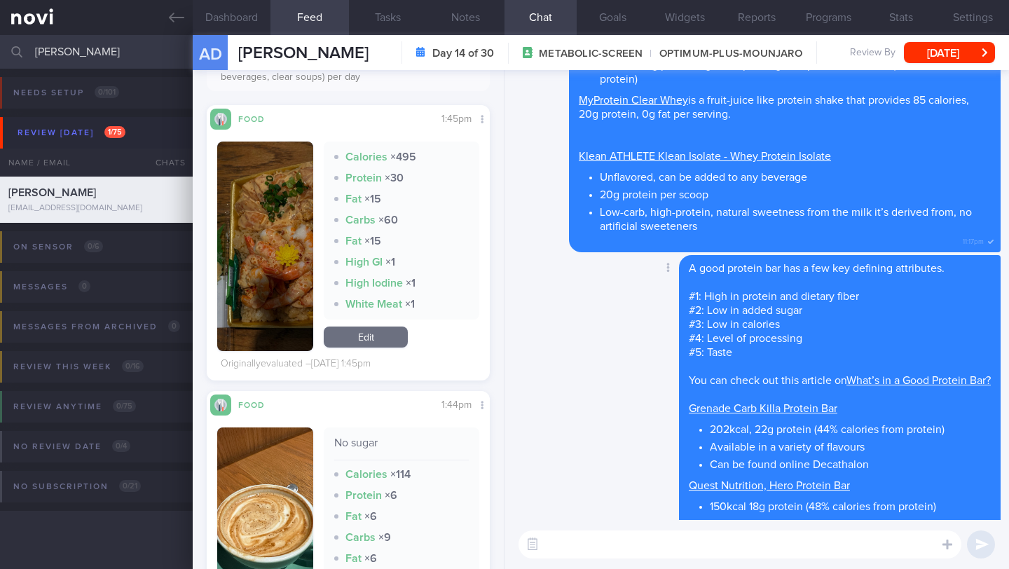
scroll to position [0, 0]
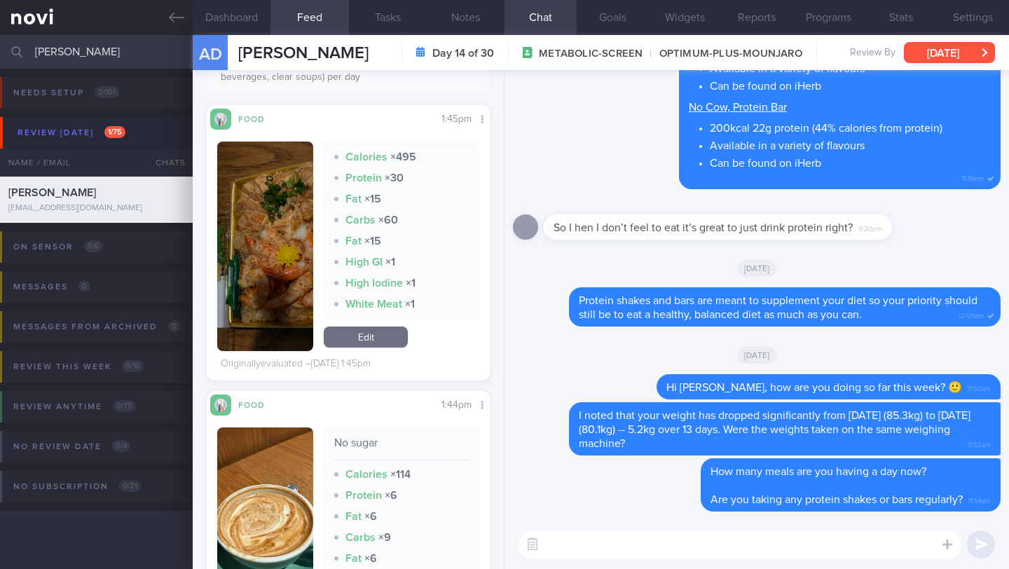
click at [942, 48] on button "[DATE]" at bounding box center [949, 52] width 91 height 21
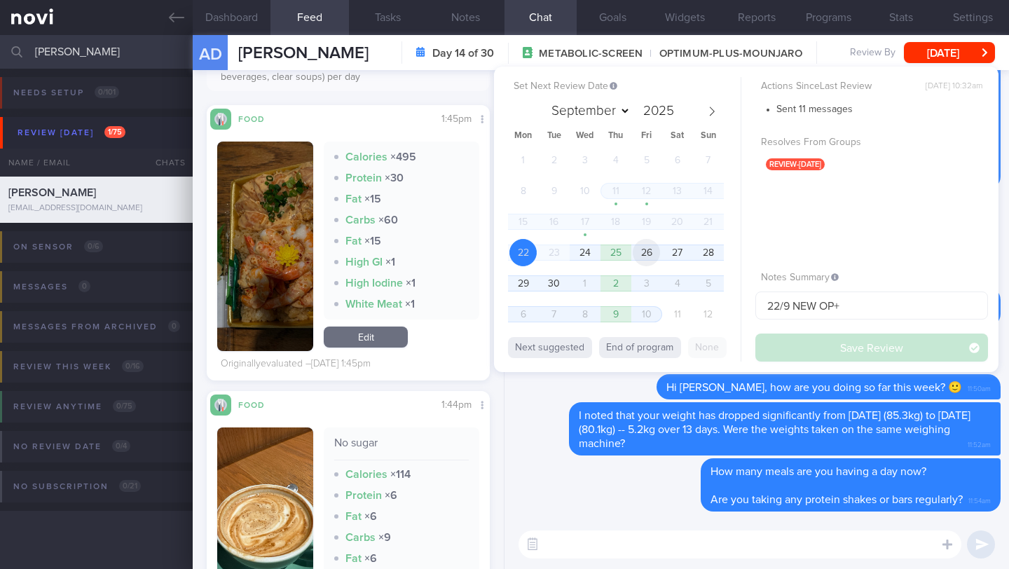
click at [652, 256] on span "26" at bounding box center [646, 252] width 27 height 27
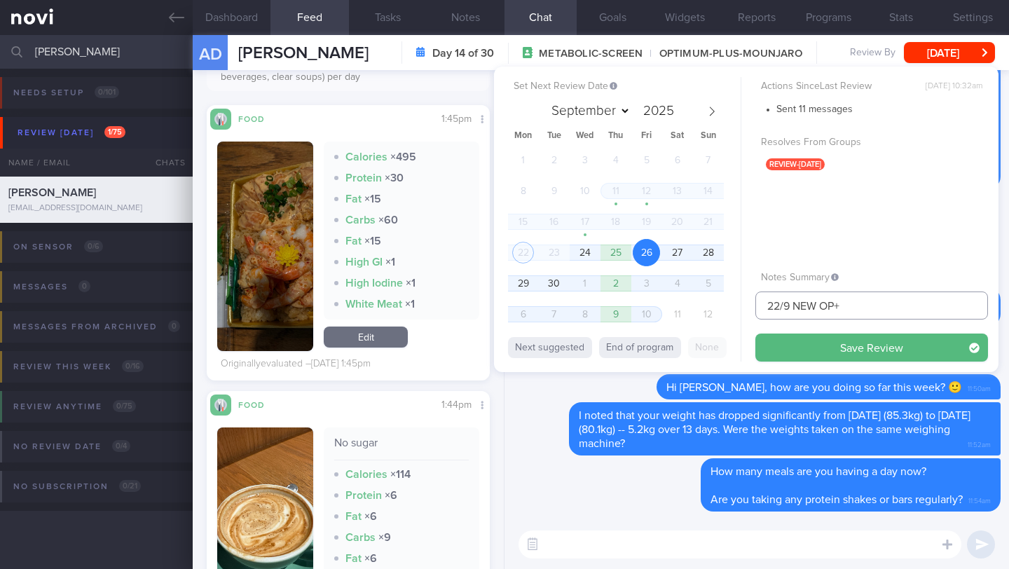
drag, startPoint x: 766, startPoint y: 307, endPoint x: 737, endPoint y: 294, distance: 31.4
click at [738, 306] on div "Set Next Review Date 26 Sep 2025 September October November December 2025 Mon T…" at bounding box center [746, 219] width 504 height 305
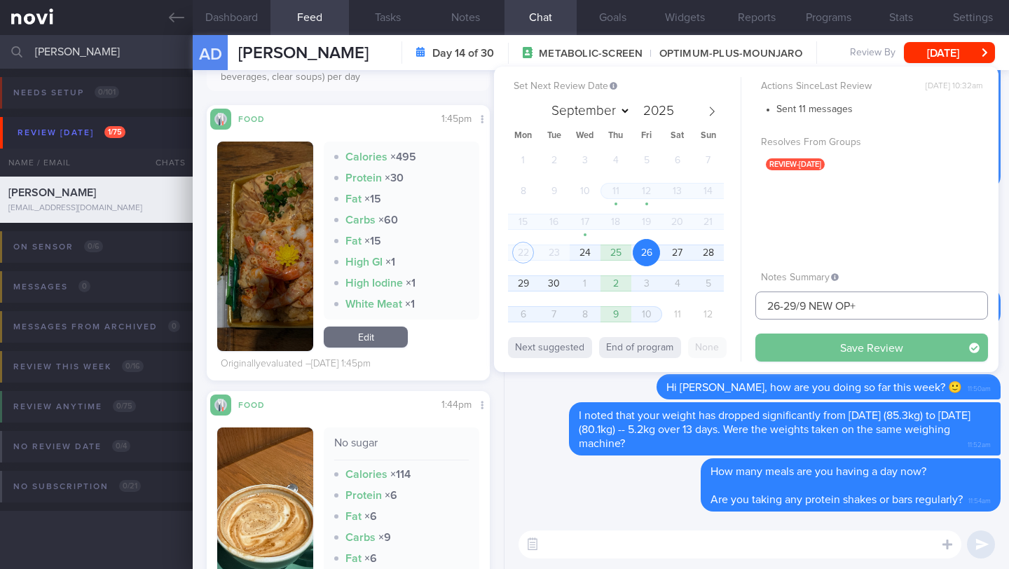
type input "26-29/9 NEW OP+"
click at [794, 345] on button "Save Review" at bounding box center [871, 347] width 233 height 28
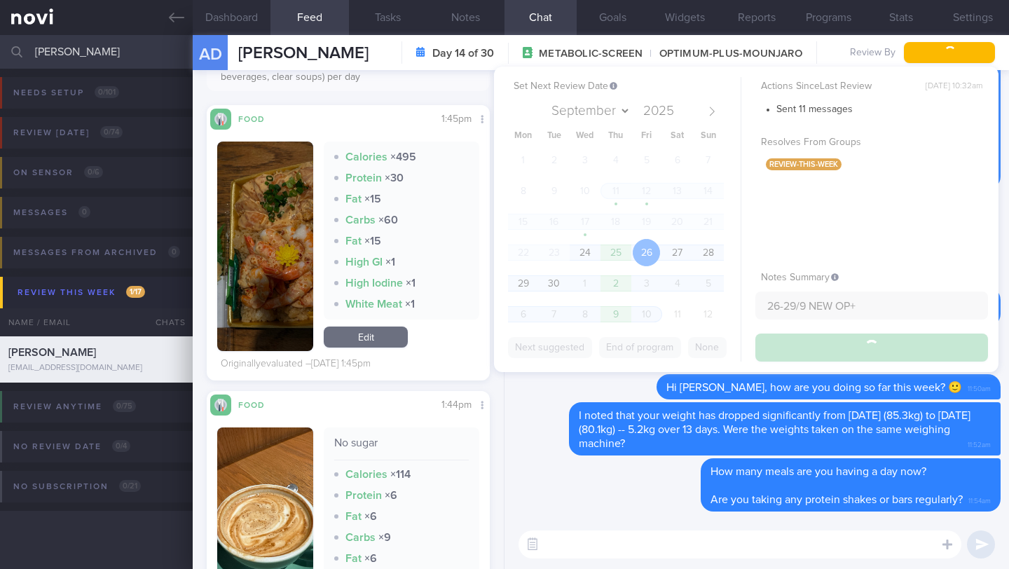
type input "26-29/9 NEW OP+"
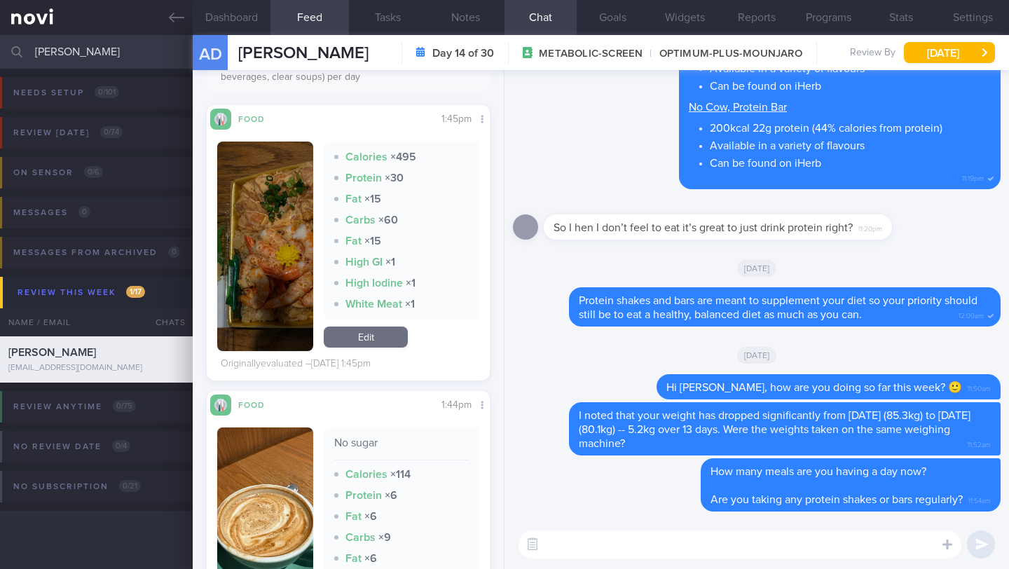
click at [95, 47] on input "[PERSON_NAME]" at bounding box center [504, 52] width 1009 height 34
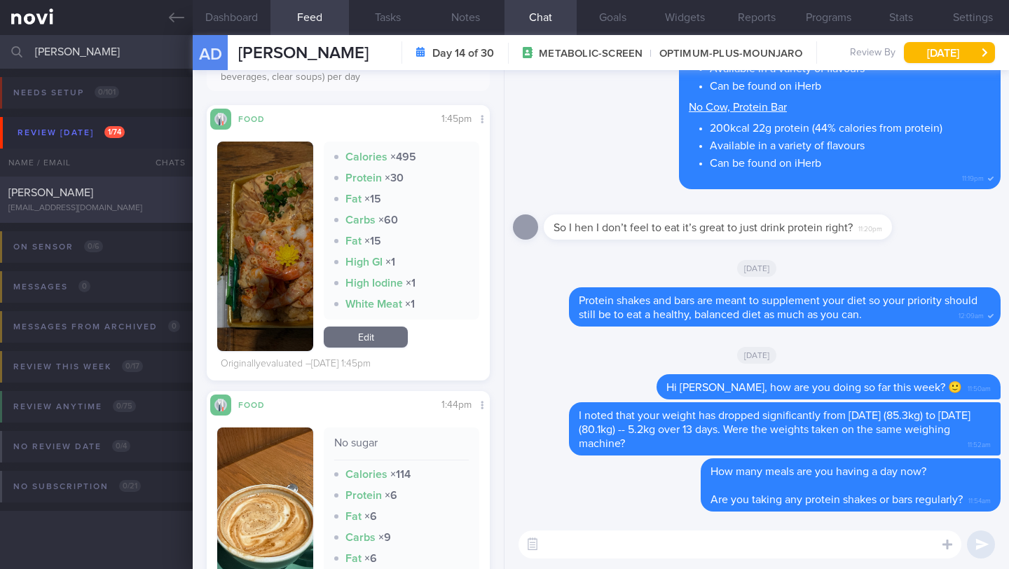
type input "[PERSON_NAME]"
click at [86, 194] on div "[PERSON_NAME]" at bounding box center [94, 193] width 172 height 14
type input "23/9 REJOINED -- KIV reassess req"
type textarea "SUPPORT NEEDED: How to prevent rebound -- how to adjust diet now CHALLENGE: Tim…"
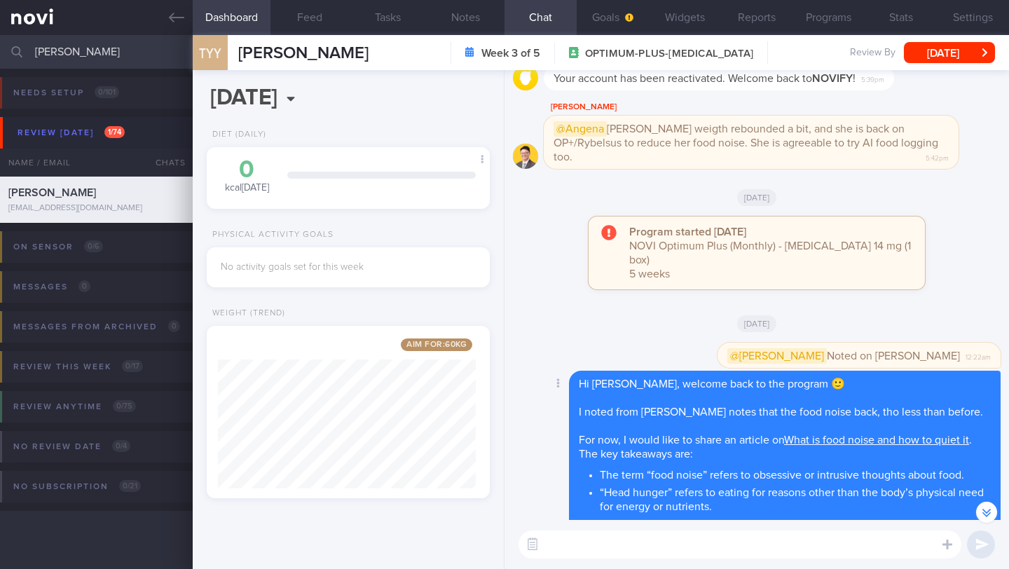
scroll to position [-401, 0]
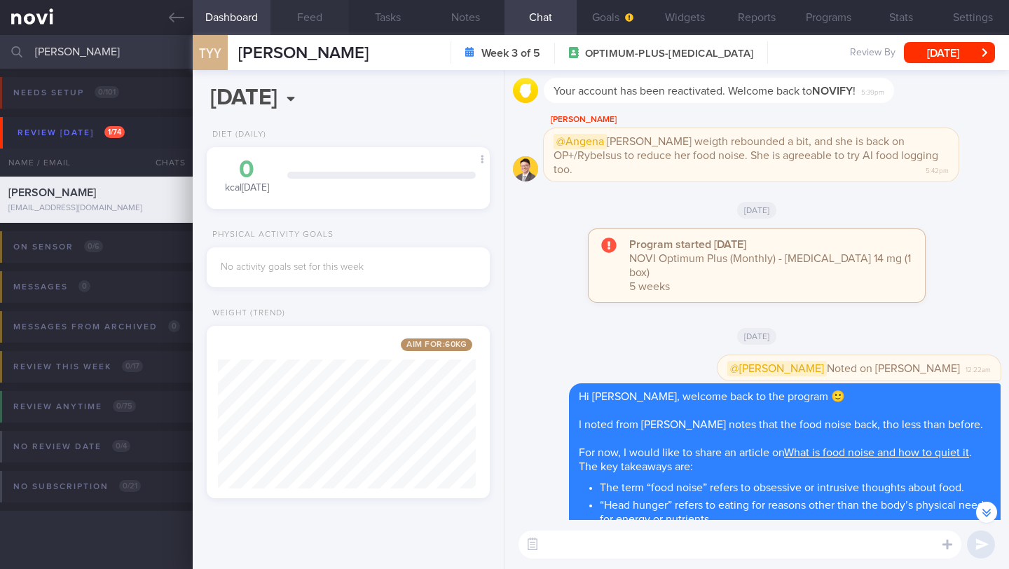
click at [318, 27] on button "Feed" at bounding box center [309, 17] width 78 height 35
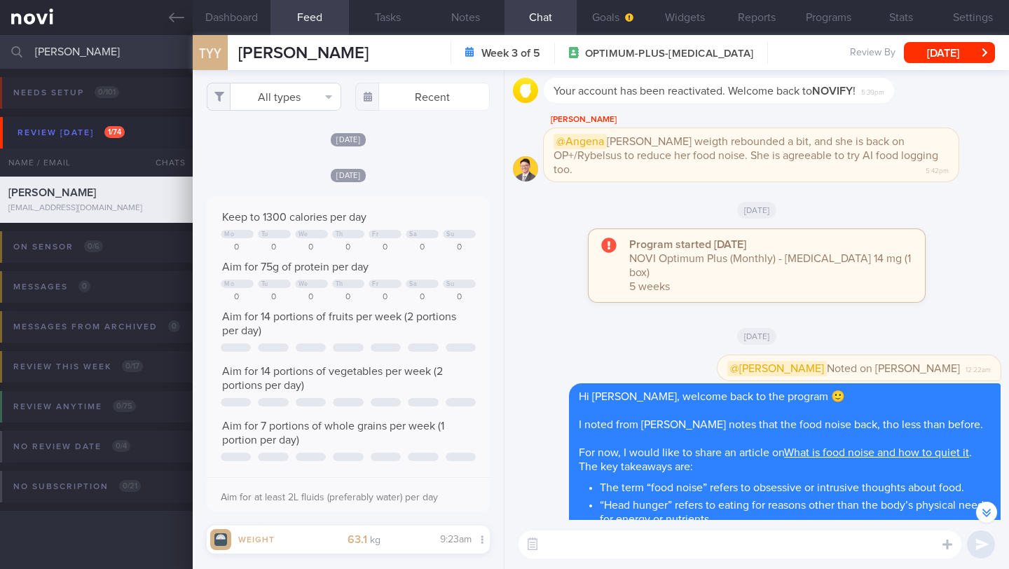
scroll to position [3, 0]
click at [239, 22] on button "Dashboard" at bounding box center [232, 17] width 78 height 35
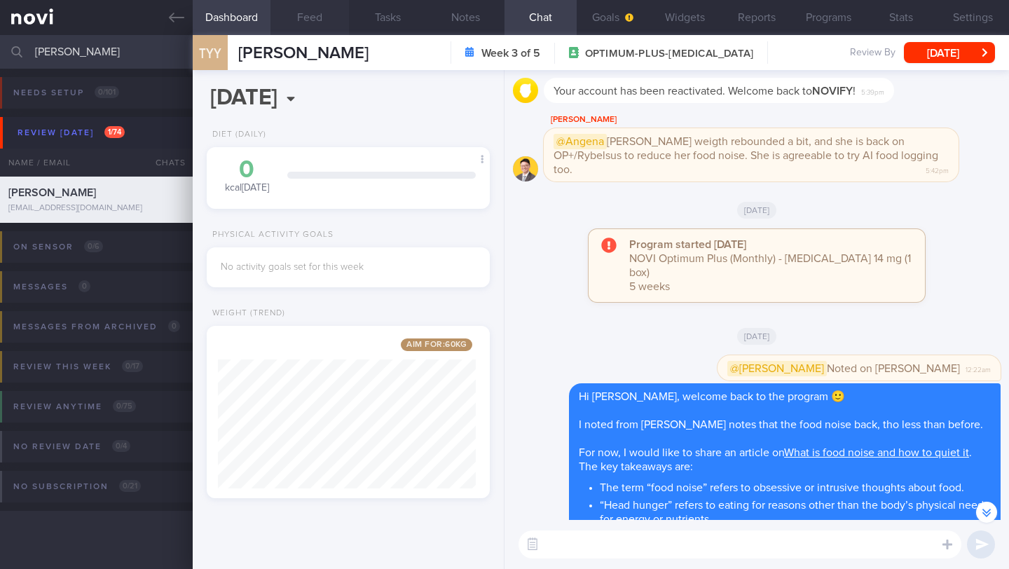
click at [320, 18] on button "Feed" at bounding box center [309, 17] width 78 height 35
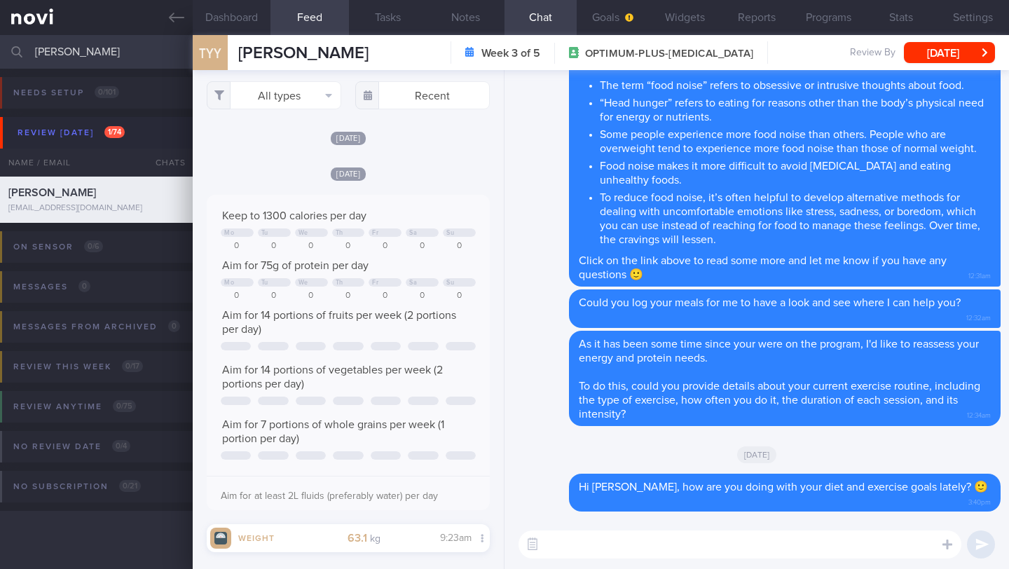
click at [604, 546] on textarea at bounding box center [739, 544] width 443 height 28
type textarea "Hi Yin Yin, how are you doing so far this week? 🙂"
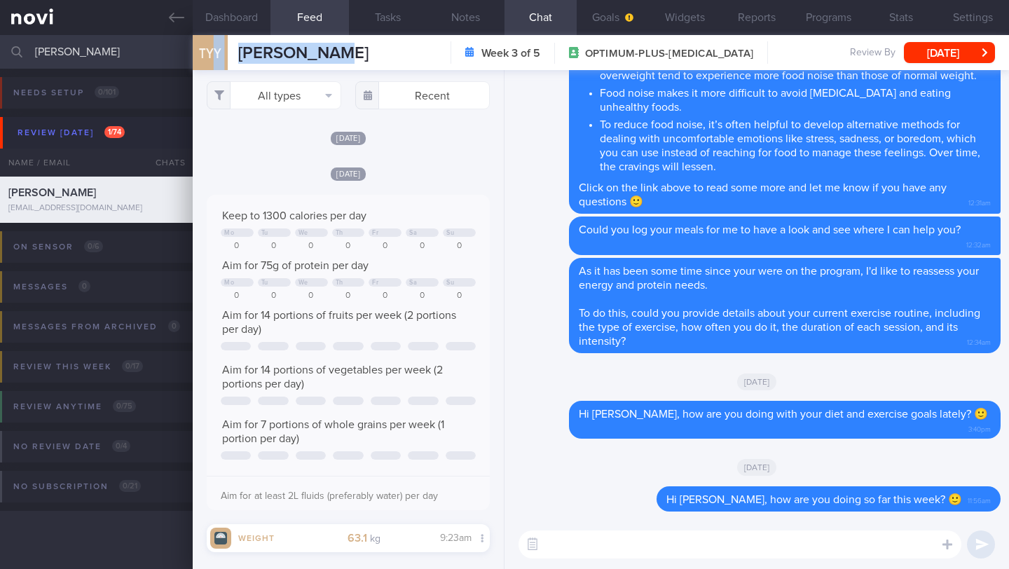
drag, startPoint x: 289, startPoint y: 43, endPoint x: 210, endPoint y: 42, distance: 78.5
click at [210, 42] on div "TYY TAN YIN YIN TAN YIN YIN yinyin87@gmail.com Week 3 of 5 OPTIMUM-PLUS-RYBELSU…" at bounding box center [601, 52] width 816 height 35
copy div "Y TAN YIN YIN"
click at [633, 14] on icon "button" at bounding box center [629, 17] width 8 height 8
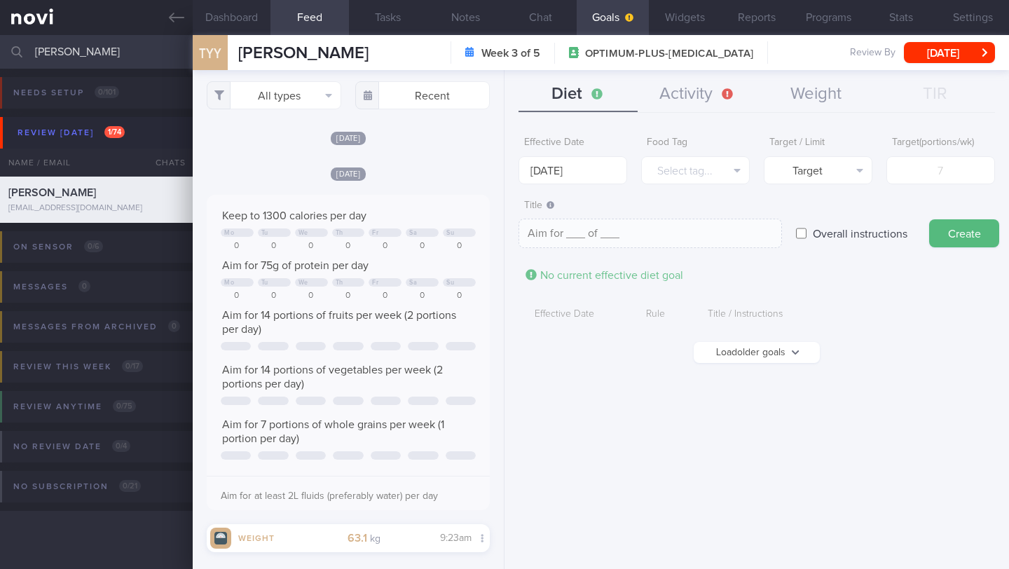
click at [764, 366] on form "Effective Date 29 Sep 2025 Food Tag Select tag... Select tag... Calories Carbs …" at bounding box center [756, 253] width 476 height 247
click at [764, 359] on button "Load older goals" at bounding box center [757, 352] width 126 height 21
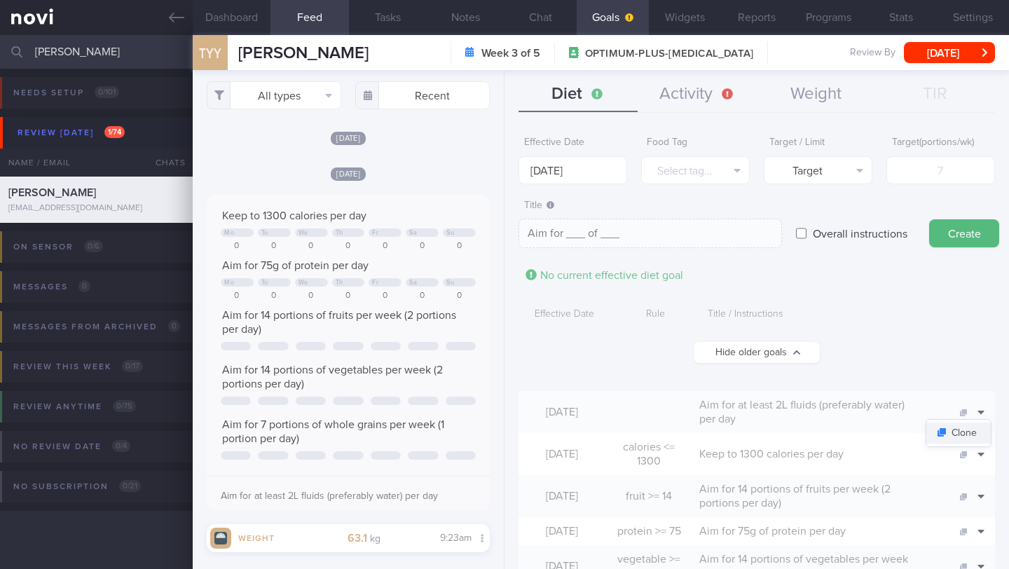
click at [970, 432] on button "Clone" at bounding box center [958, 432] width 64 height 21
type textarea "Aim for at least 2L fluids (preferably water) per day"
checkbox input "true"
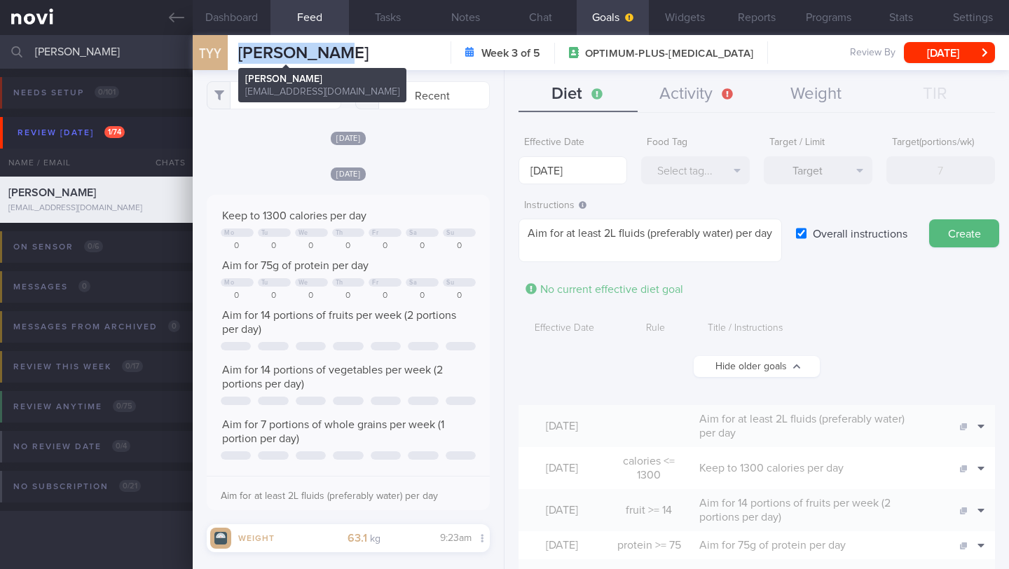
drag, startPoint x: 339, startPoint y: 49, endPoint x: 224, endPoint y: 51, distance: 114.9
click at [224, 51] on div "TYY TAN YIN YIN TAN YIN YIN yinyin87@gmail.com Week 3 of 5 OPTIMUM-PLUS-RYBELSU…" at bounding box center [601, 52] width 816 height 35
copy div "[PERSON_NAME]"
click at [970, 27] on button "Settings" at bounding box center [973, 17] width 72 height 35
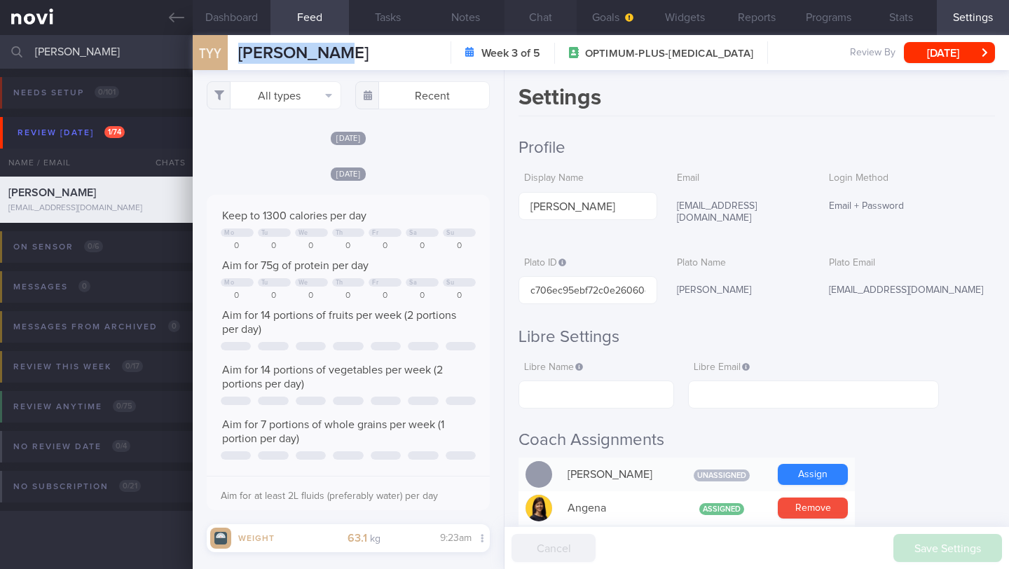
click at [531, 18] on button "Chat" at bounding box center [540, 17] width 72 height 35
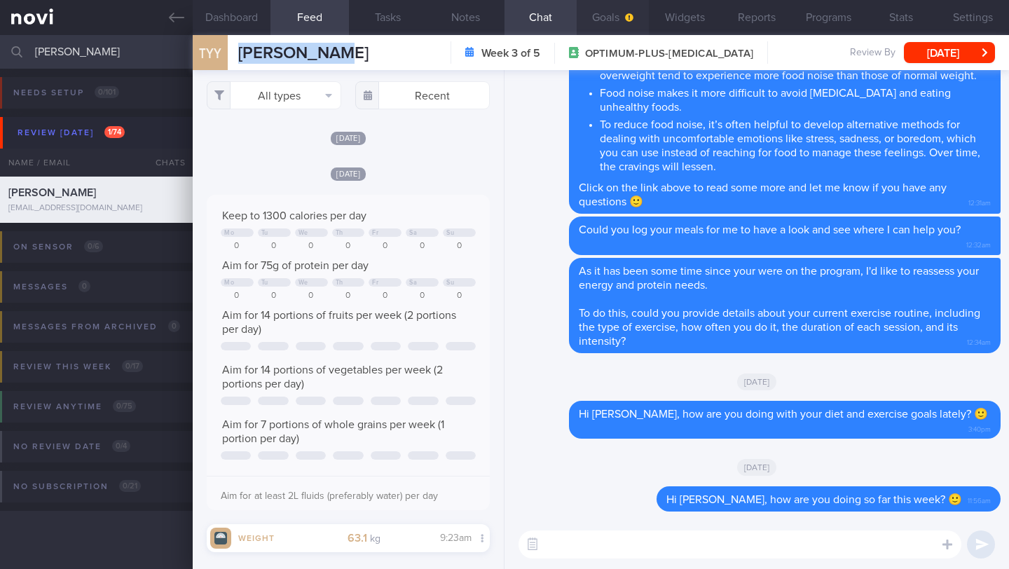
click at [615, 28] on button "Goals" at bounding box center [613, 17] width 72 height 35
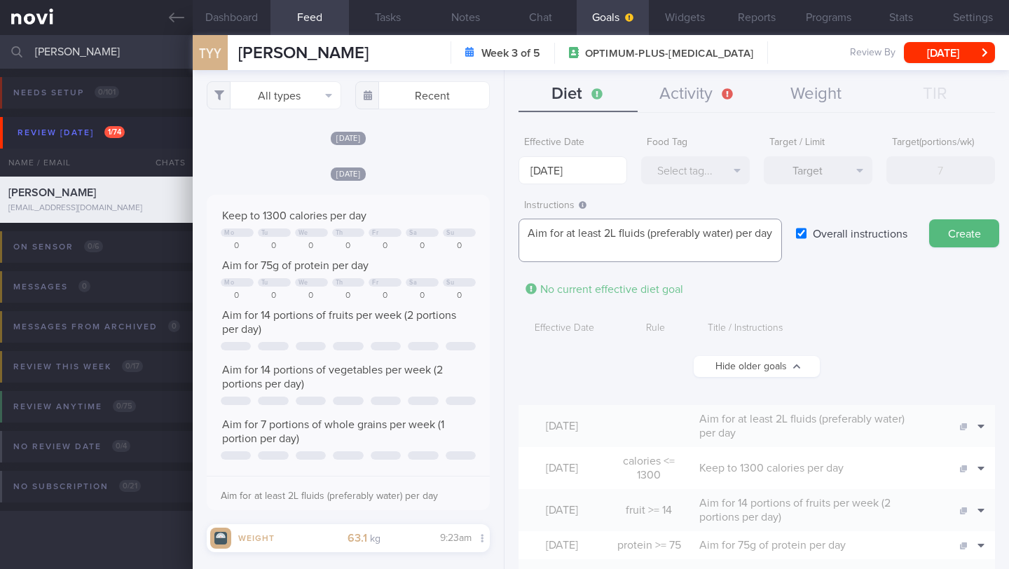
click at [611, 234] on textarea "Aim for at least 2L fluids (preferably water) per day" at bounding box center [649, 240] width 263 height 43
type textarea "Aim for at least 1.8L fluids (preferably water) per day"
click at [543, 174] on input "[DATE]" at bounding box center [572, 170] width 109 height 28
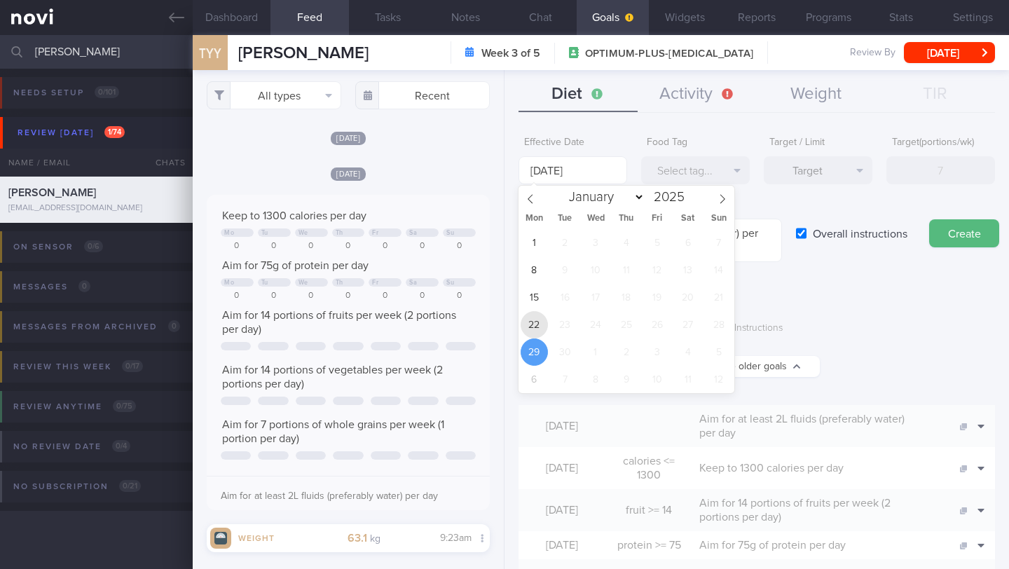
click at [534, 327] on span "22" at bounding box center [534, 324] width 27 height 27
type input "[DATE]"
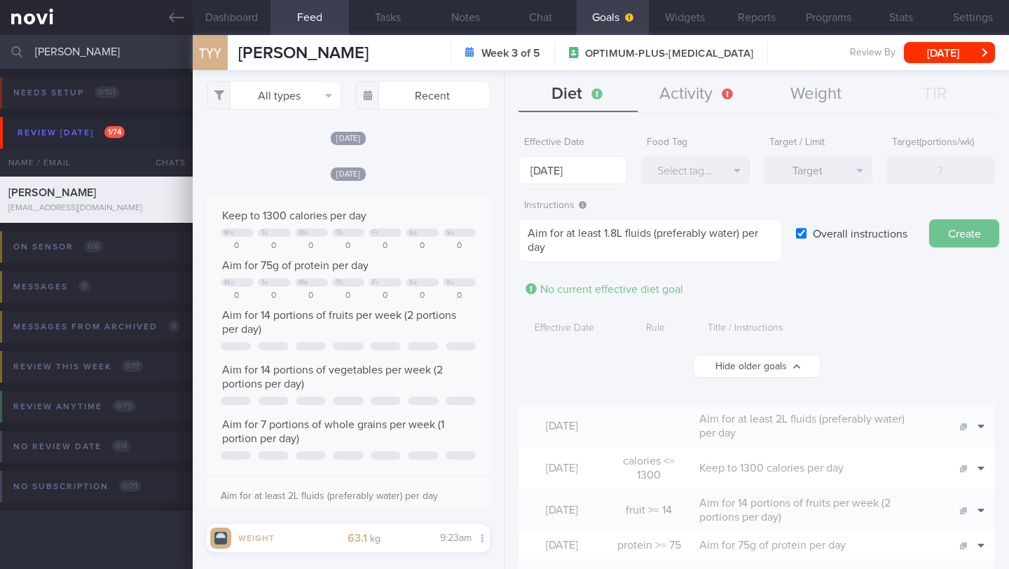
click at [965, 233] on button "Create" at bounding box center [964, 233] width 70 height 28
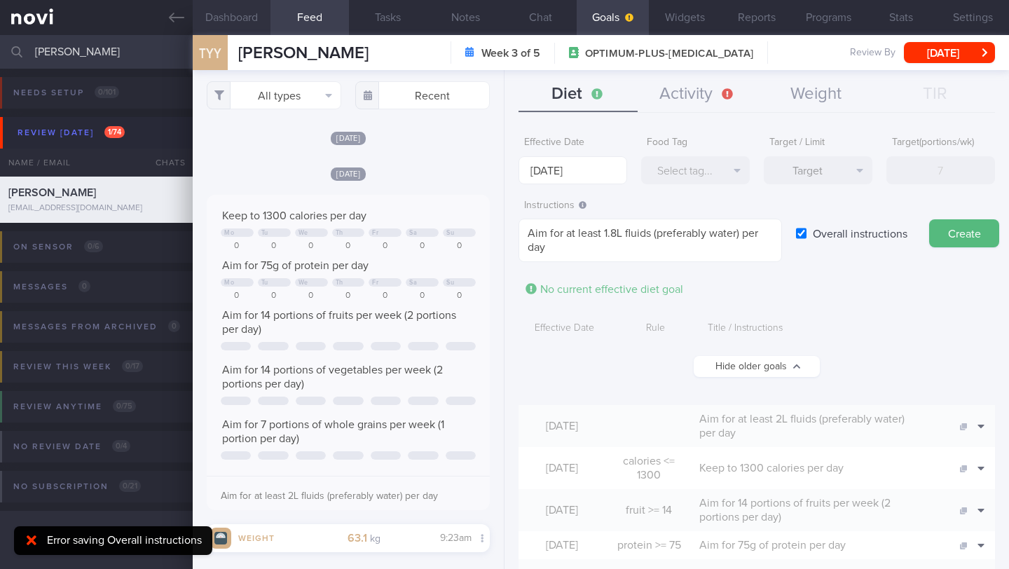
click at [262, 17] on button "Dashboard" at bounding box center [232, 17] width 78 height 35
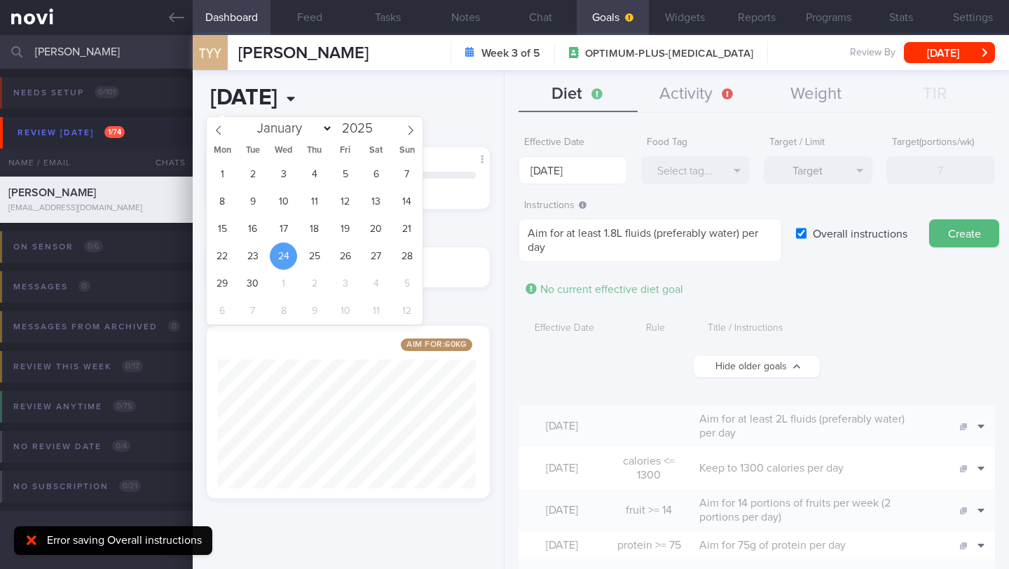
click at [303, 108] on input "[DATE]" at bounding box center [294, 98] width 175 height 35
click at [224, 258] on span "22" at bounding box center [222, 255] width 27 height 27
type input "2025-09-22"
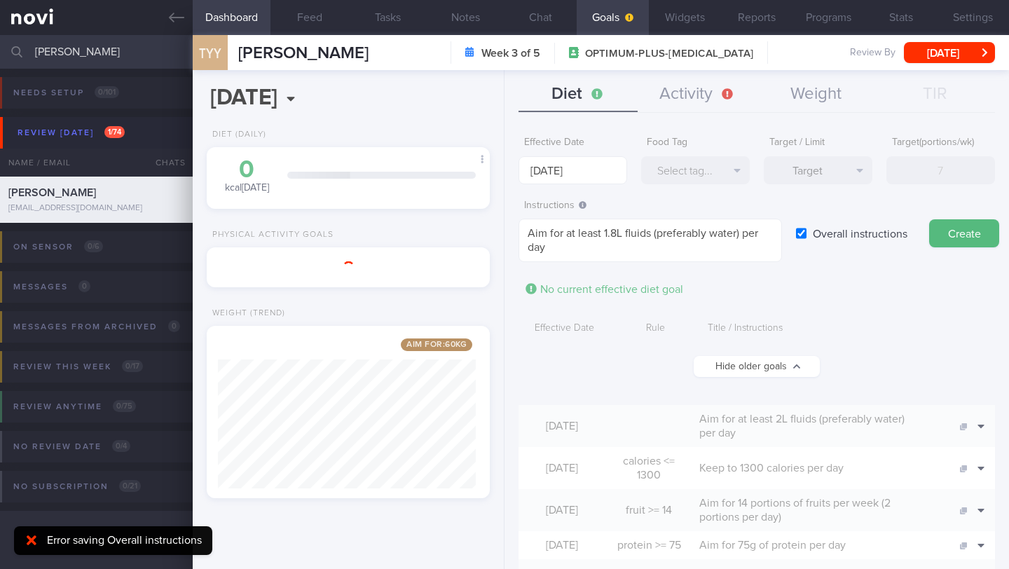
scroll to position [149, 258]
click at [970, 241] on button "Create" at bounding box center [964, 233] width 70 height 28
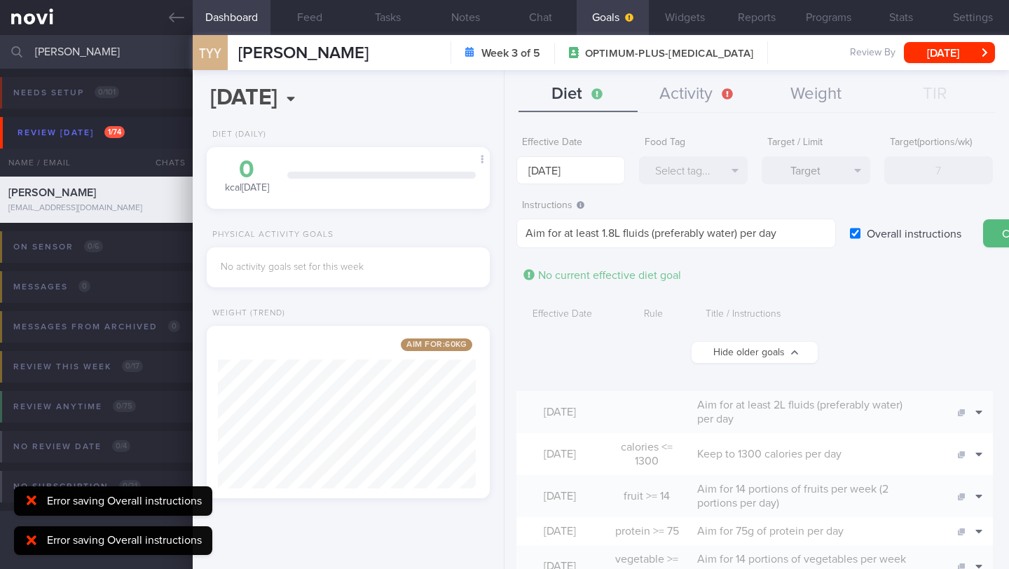
scroll to position [0, 0]
click at [995, 237] on button "Create" at bounding box center [1020, 233] width 70 height 28
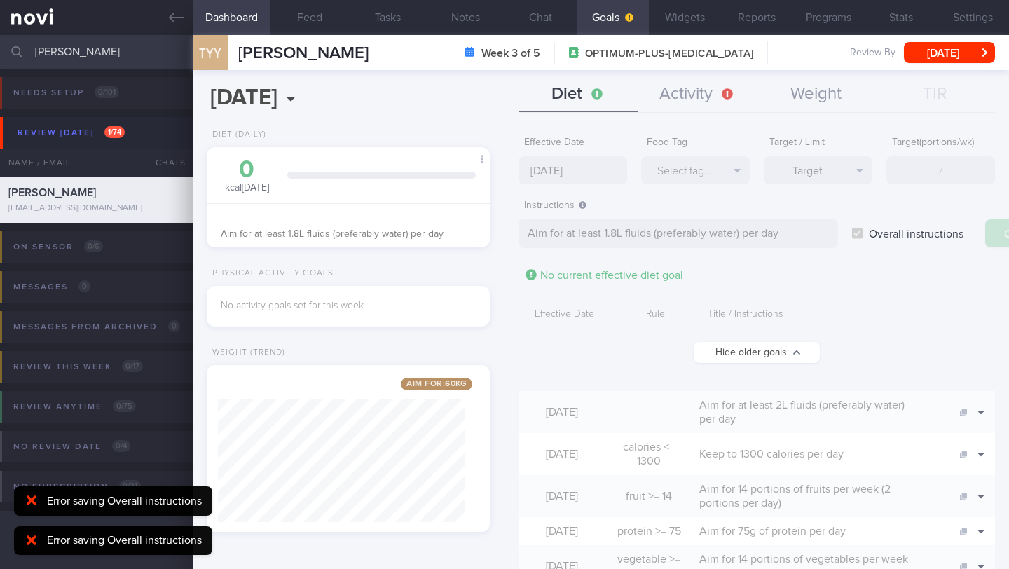
scroll to position [700406, 700292]
type input "[DATE]"
type textarea "Aim for ___ of ___"
checkbox input "false"
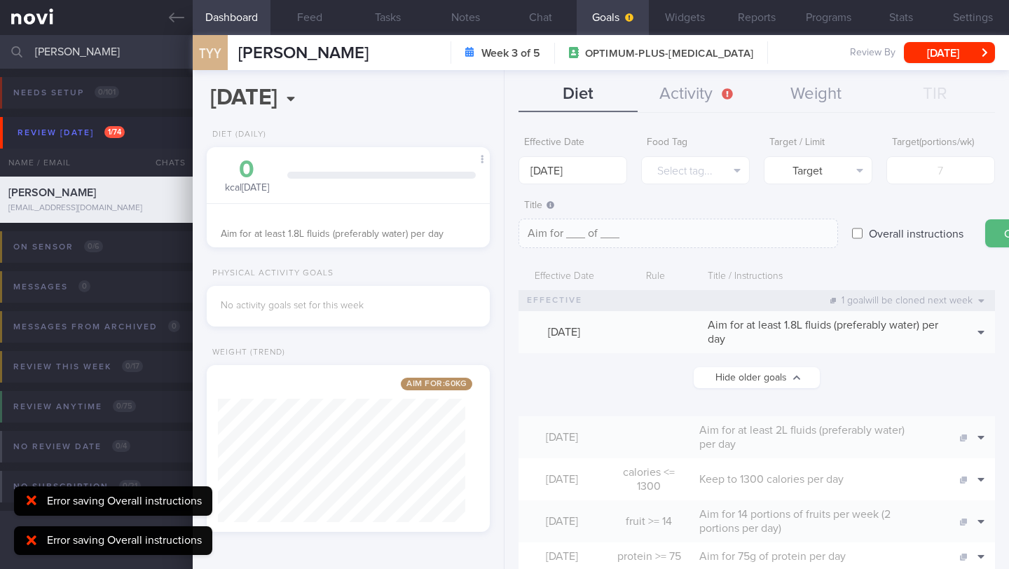
scroll to position [144, 247]
